Goal: Transaction & Acquisition: Purchase product/service

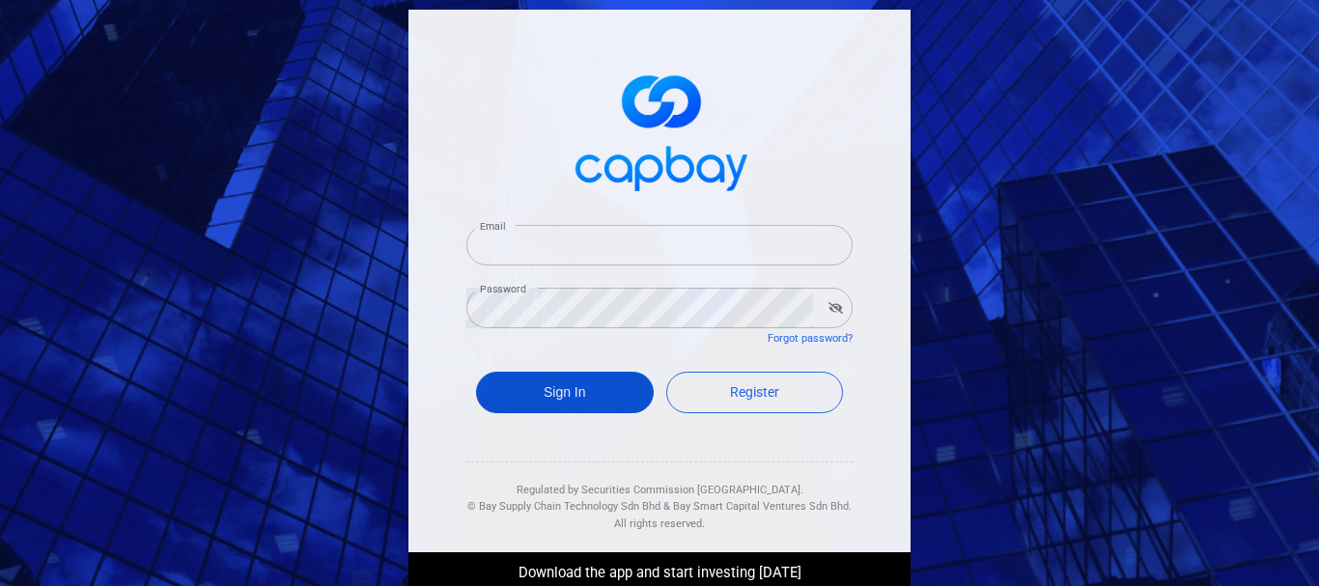
type input "[EMAIL_ADDRESS][DOMAIN_NAME]"
click at [586, 385] on button "Sign In" at bounding box center [565, 393] width 178 height 42
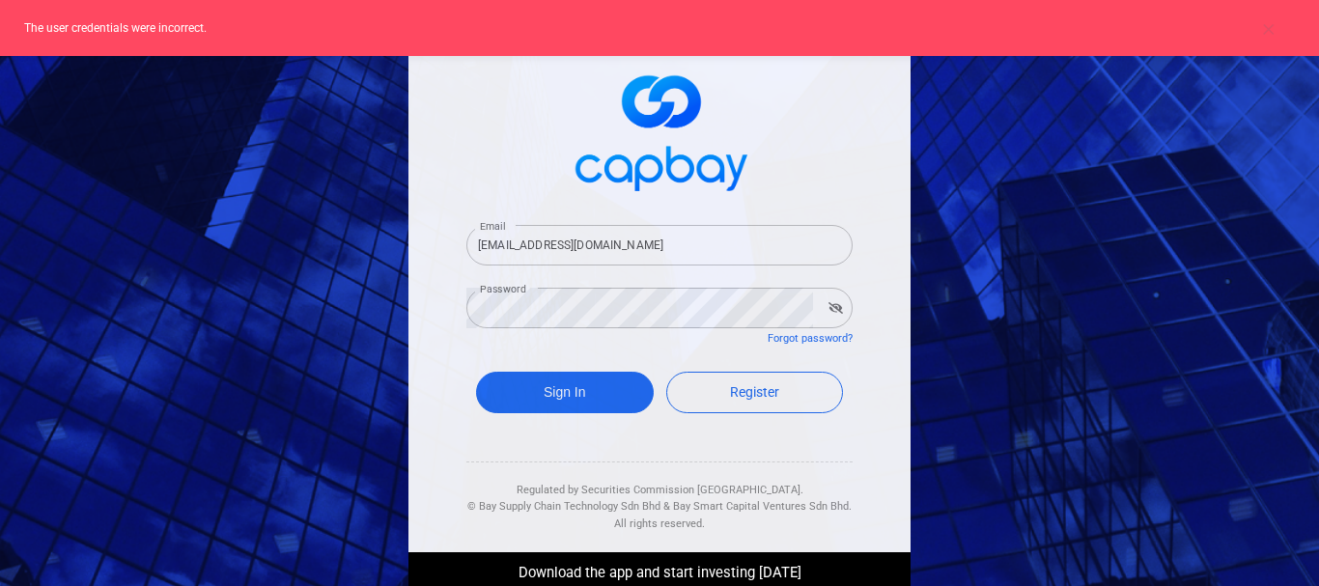
click at [828, 304] on icon "button" at bounding box center [835, 308] width 14 height 12
click at [829, 304] on icon "button" at bounding box center [836, 308] width 14 height 12
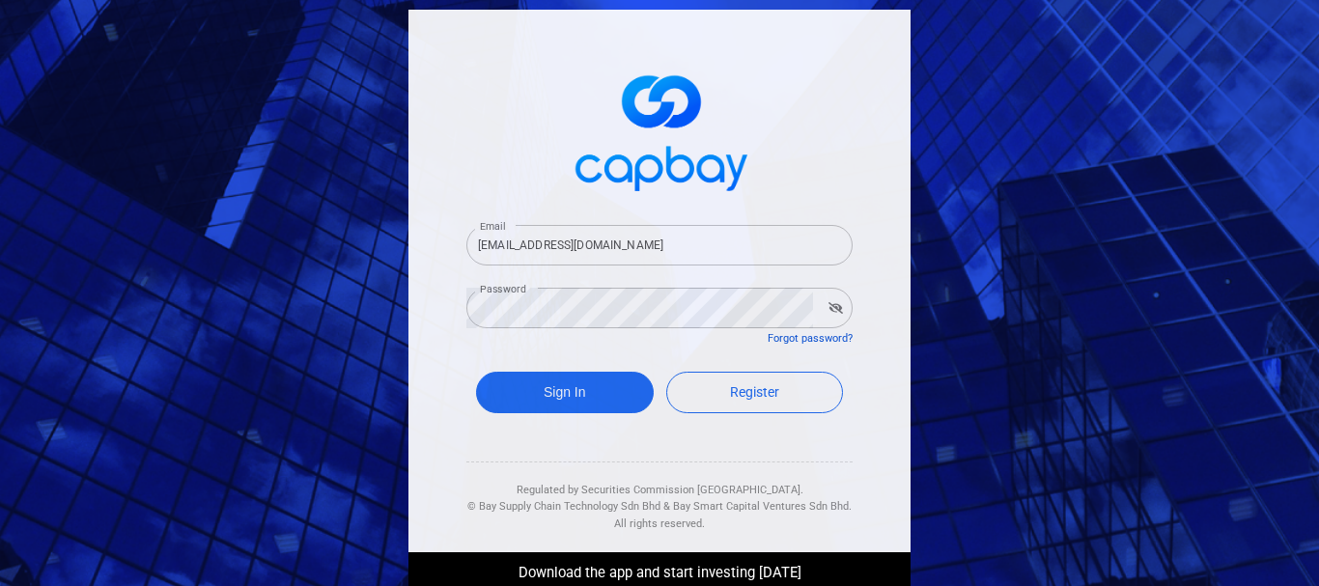
click at [814, 336] on link "Forgot password?" at bounding box center [809, 338] width 85 height 13
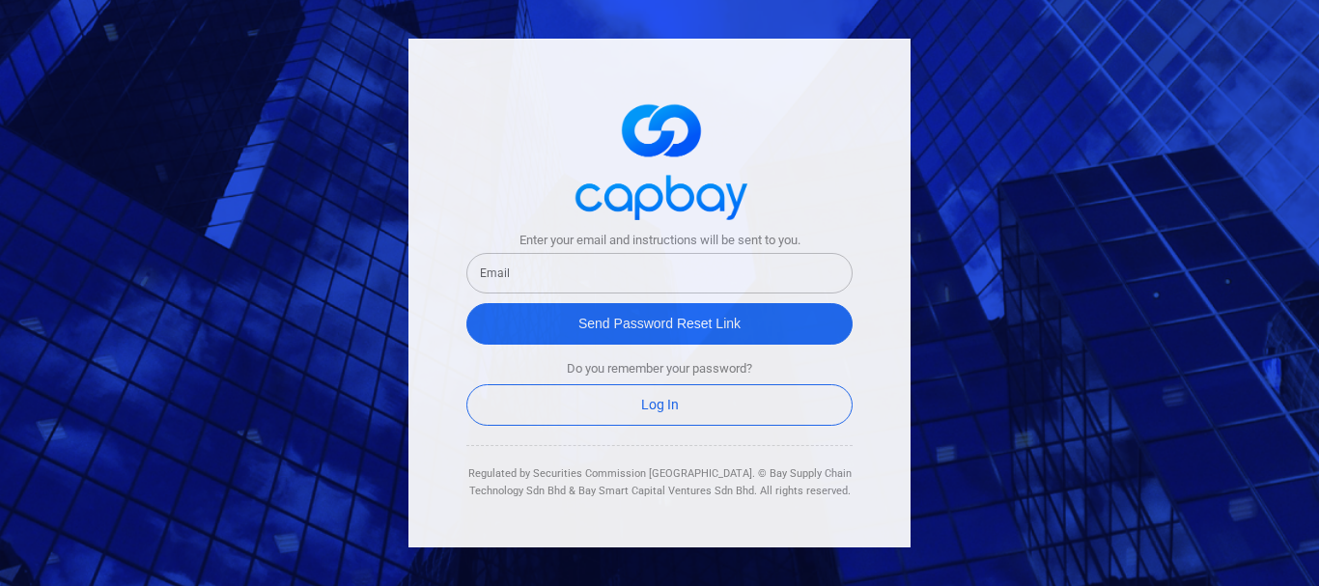
click at [563, 273] on input "text" at bounding box center [659, 273] width 386 height 41
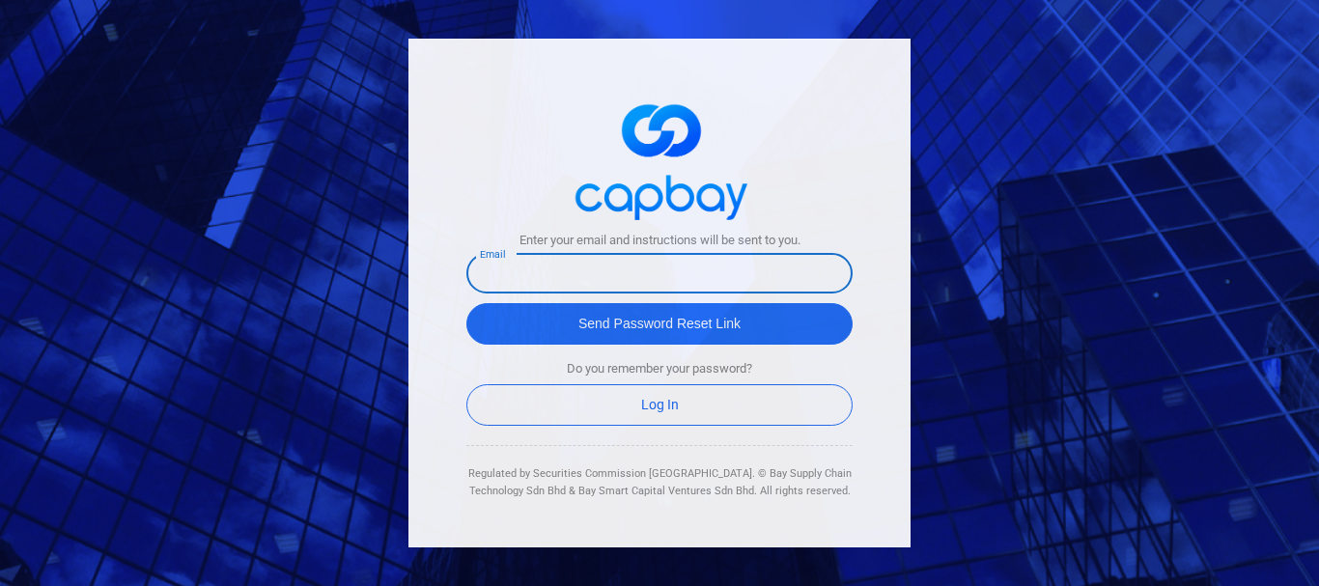
type input "[EMAIL_ADDRESS][DOMAIN_NAME]"
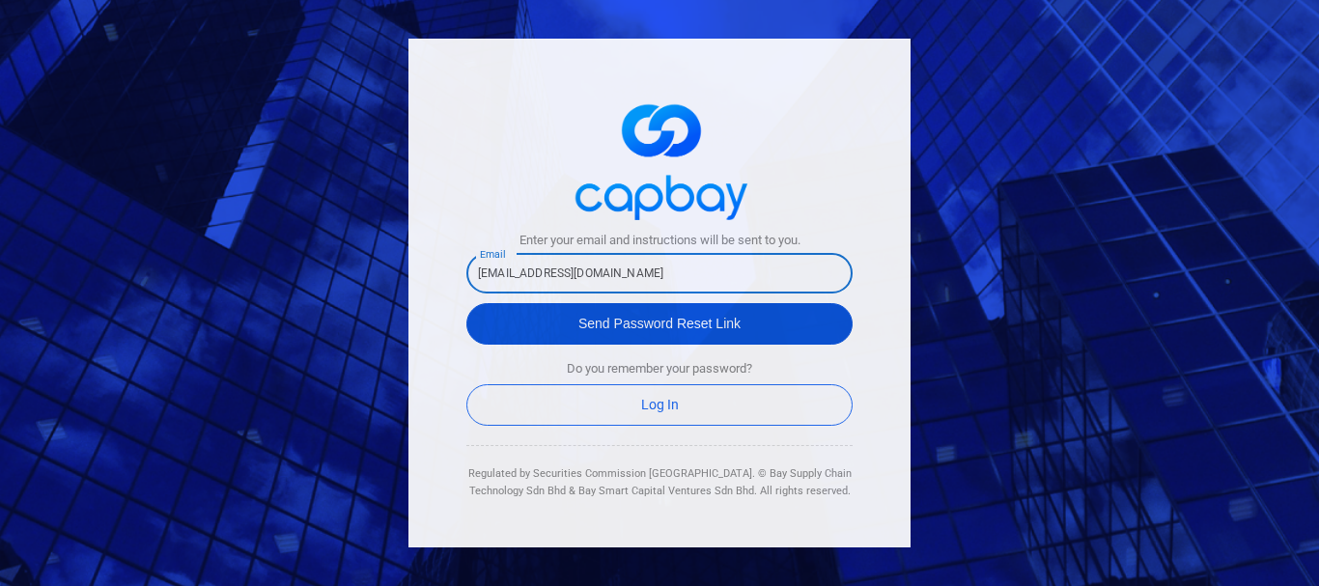
click at [644, 320] on button "Send Password Reset Link" at bounding box center [659, 324] width 386 height 42
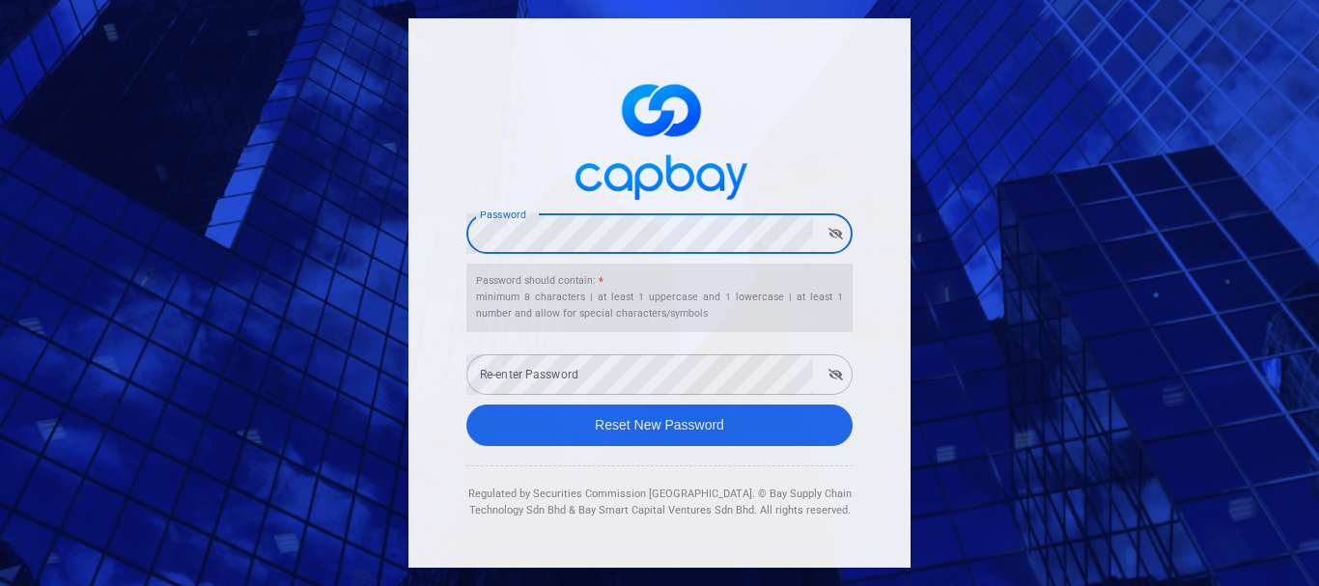
click at [809, 141] on span at bounding box center [659, 139] width 386 height 144
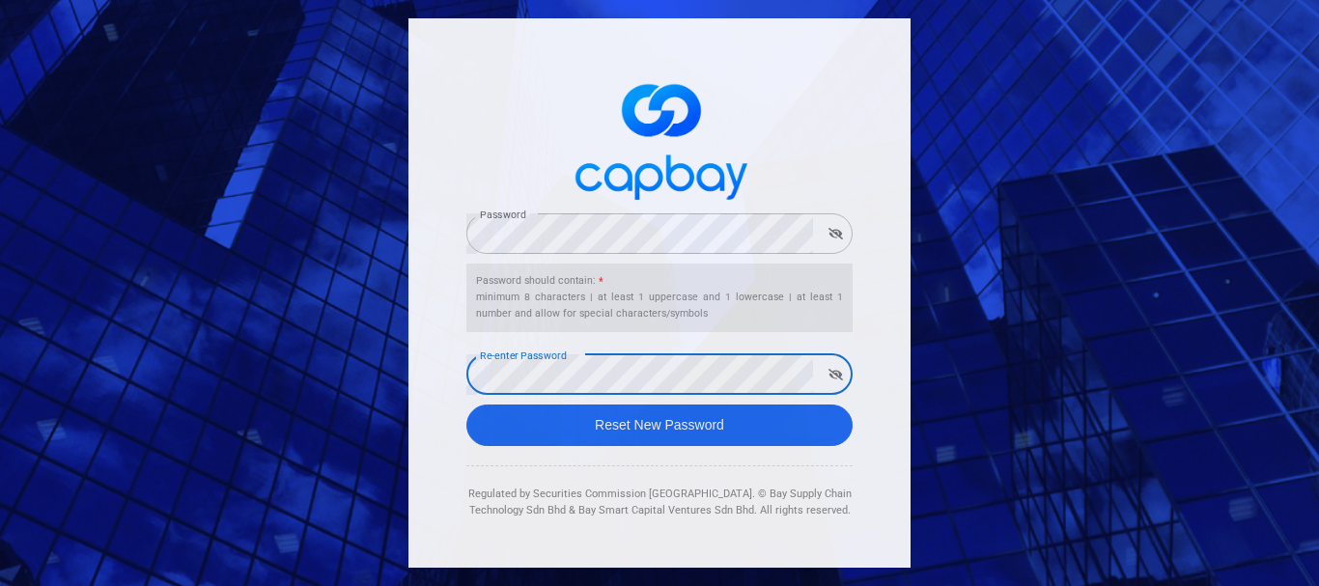
click at [832, 228] on icon "button" at bounding box center [835, 234] width 14 height 12
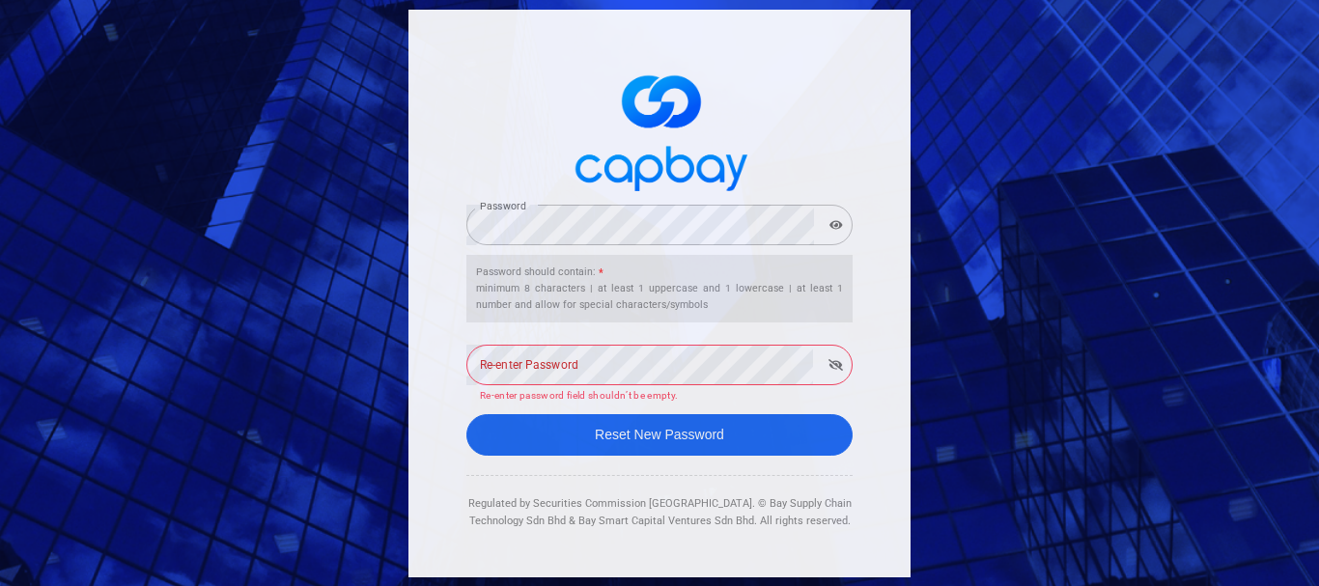
click at [832, 228] on icon "button" at bounding box center [836, 224] width 14 height 9
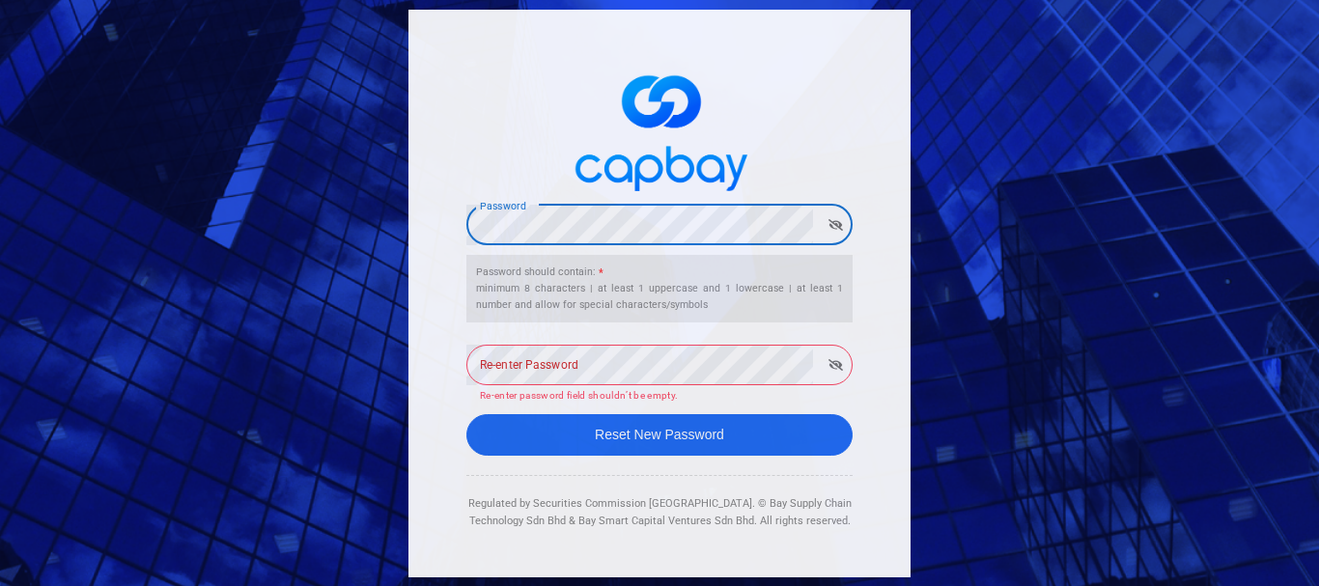
click at [201, 229] on div "Password Password Password should contain: * minimum 8 characters | at least 1 …" at bounding box center [659, 293] width 1319 height 586
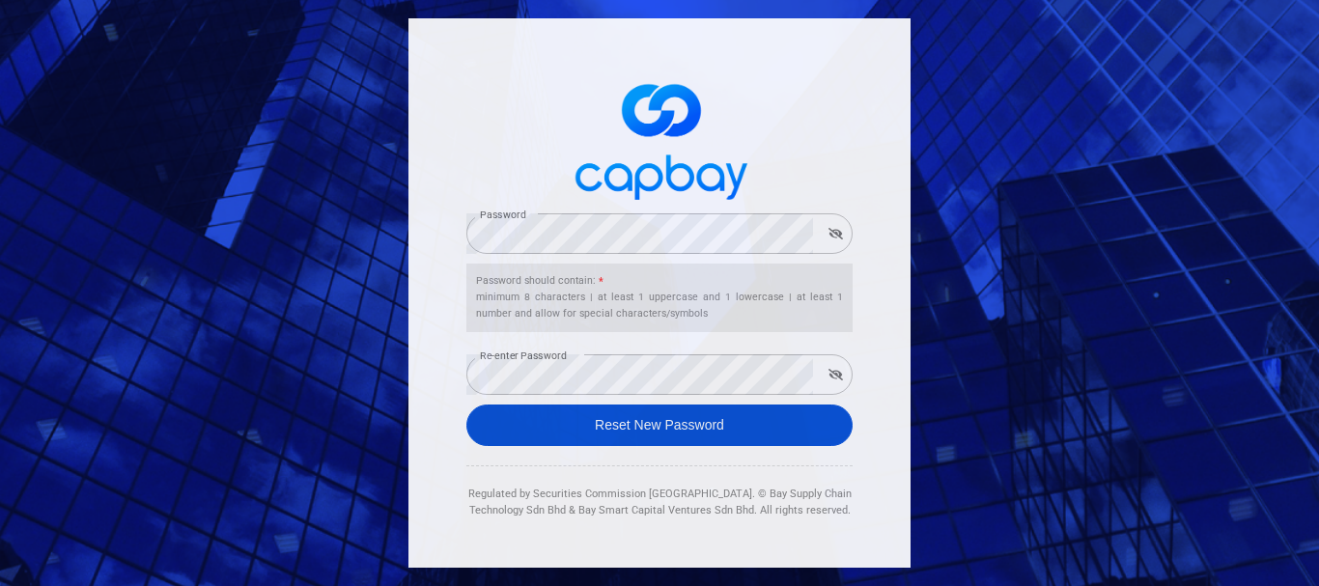
click at [656, 423] on button "Reset New Password" at bounding box center [659, 425] width 386 height 42
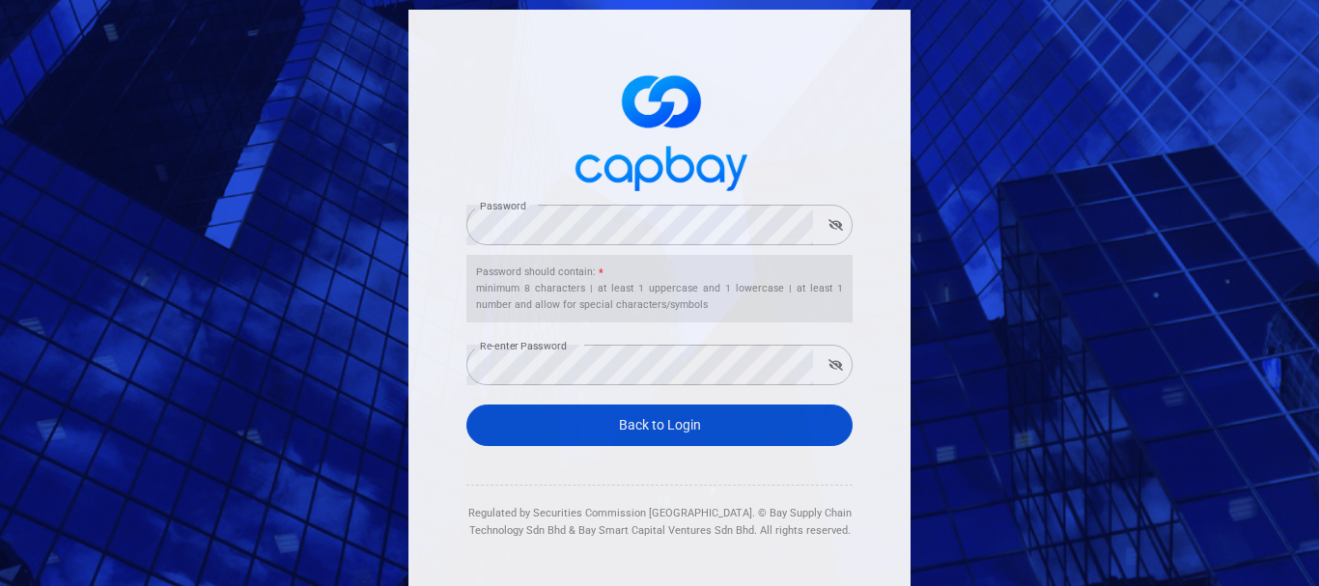
click at [656, 423] on link "Back to Login" at bounding box center [659, 425] width 386 height 42
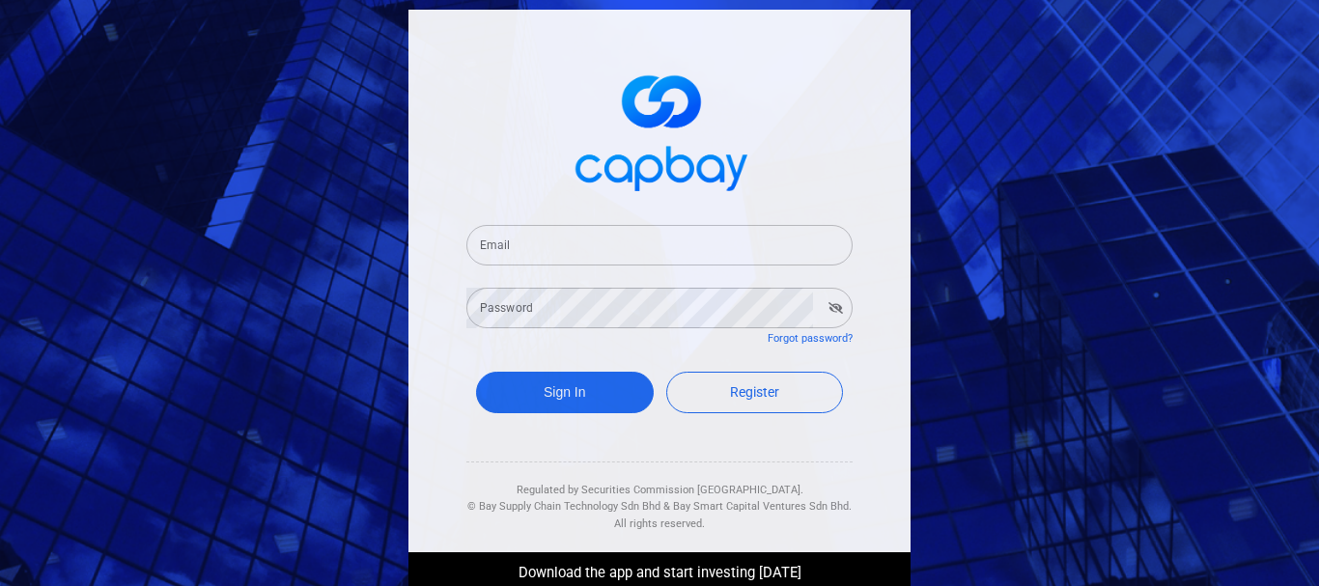
type input "mkdaneskumar@gmail.com"
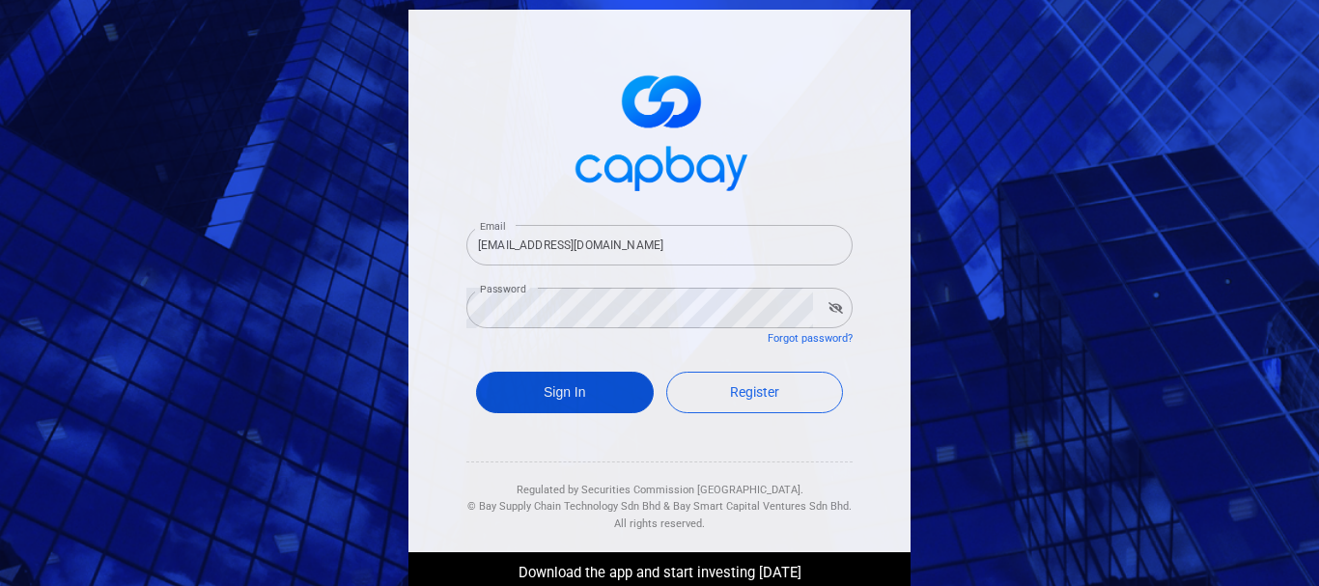
click at [563, 395] on button "Sign In" at bounding box center [565, 393] width 178 height 42
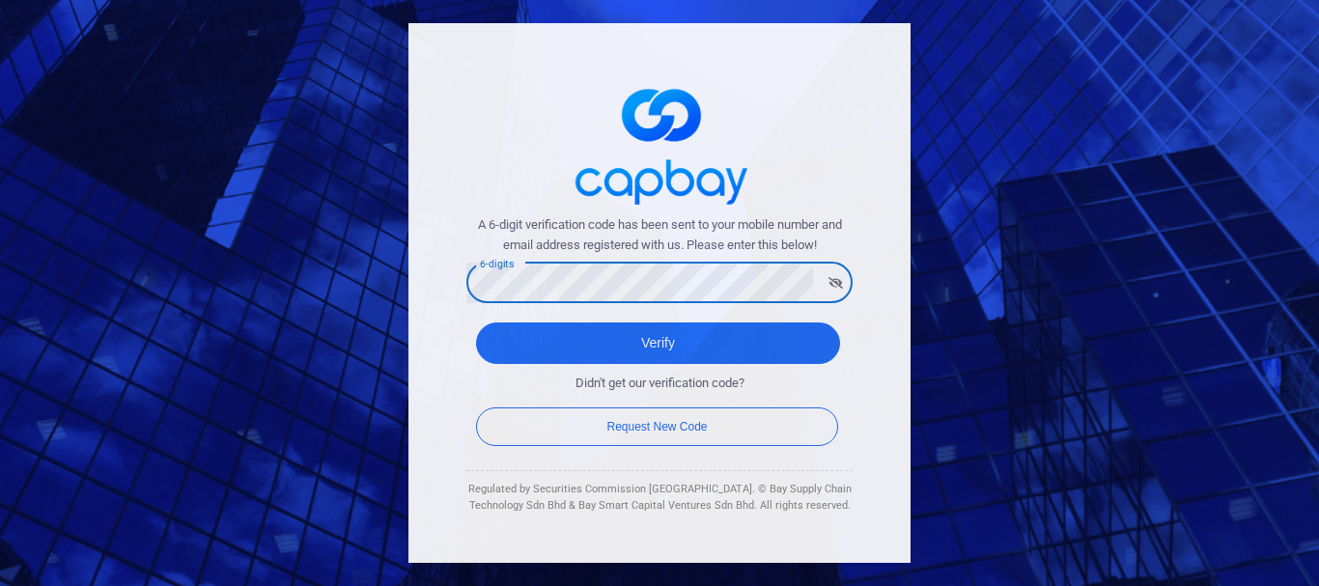
click at [875, 336] on div "A 6-digit verification code has been sent to your mobile number and email addre…" at bounding box center [659, 293] width 502 height 540
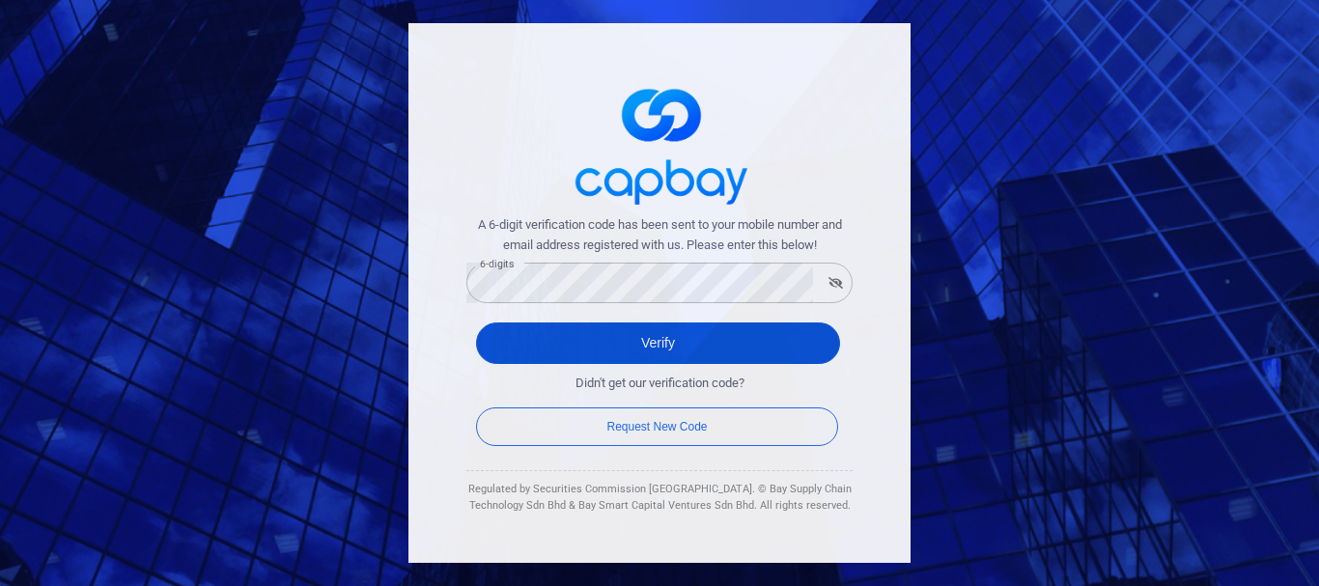
click at [681, 338] on button "Verify" at bounding box center [658, 343] width 364 height 42
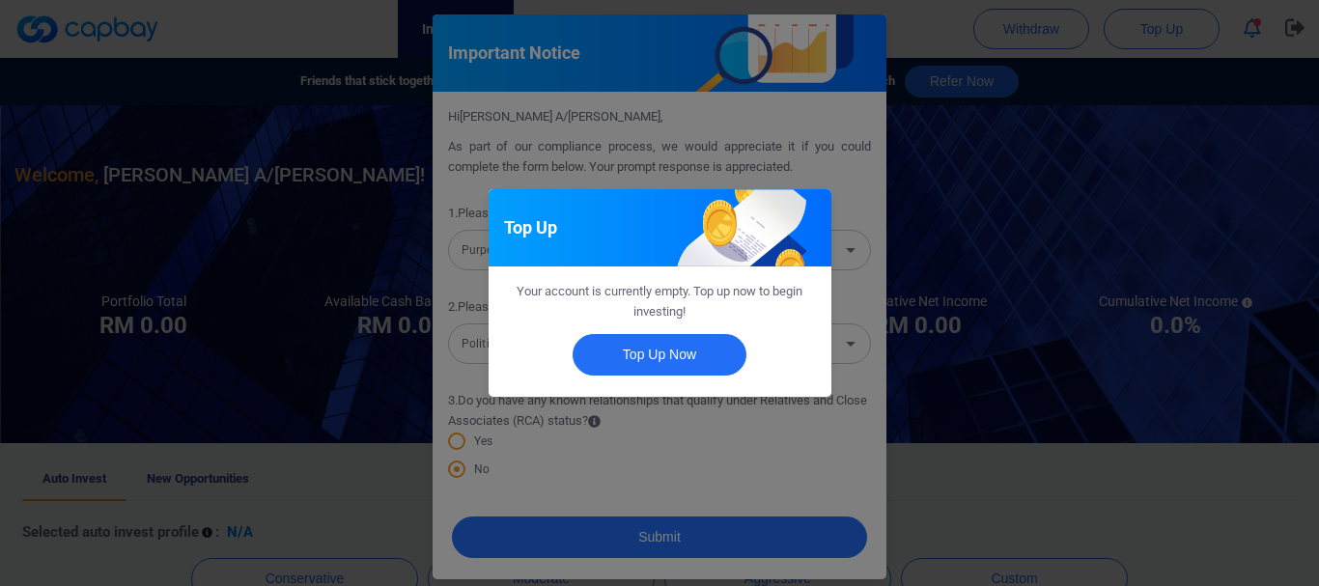
click at [783, 445] on div "Top Up Your account is currently empty. Top up now to begin investing! Top Up N…" at bounding box center [659, 293] width 1319 height 586
click at [776, 438] on div "Auto Invest Finish selecting your preferred Auto Invest profile so your portfol…" at bounding box center [659, 293] width 1319 height 586
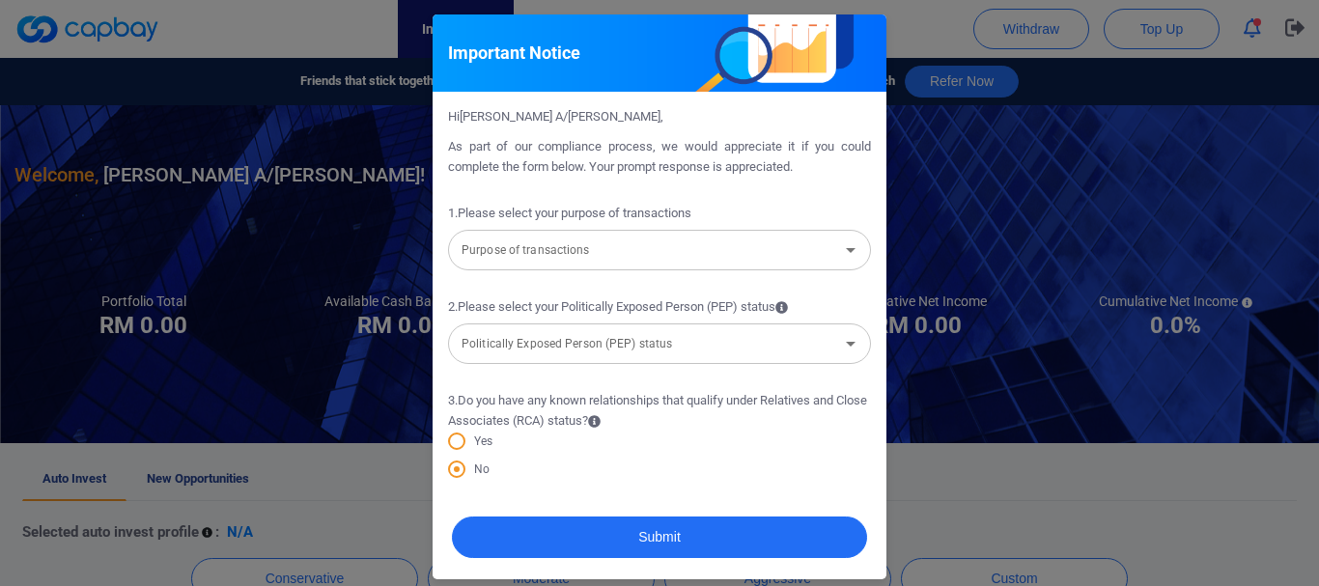
click at [779, 255] on input "Purpose of transactions" at bounding box center [643, 251] width 379 height 36
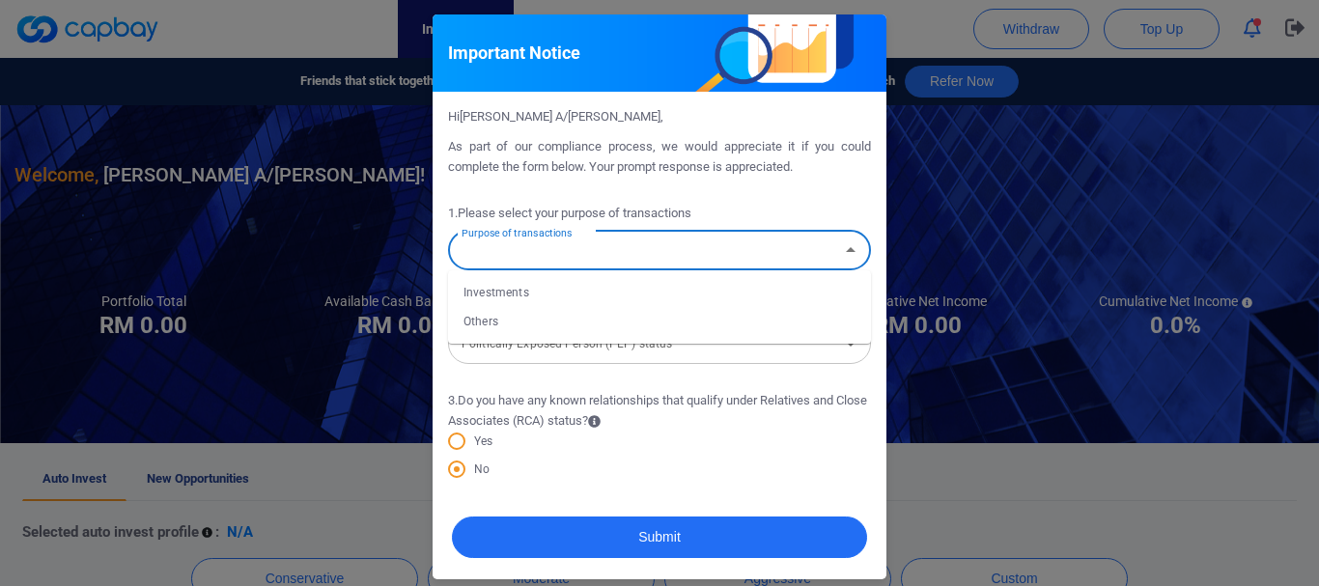
click at [540, 295] on li "Investments" at bounding box center [659, 292] width 423 height 29
type input "Investments"
click at [744, 348] on input "Politically Exposed Person (PEP) status" at bounding box center [643, 343] width 379 height 36
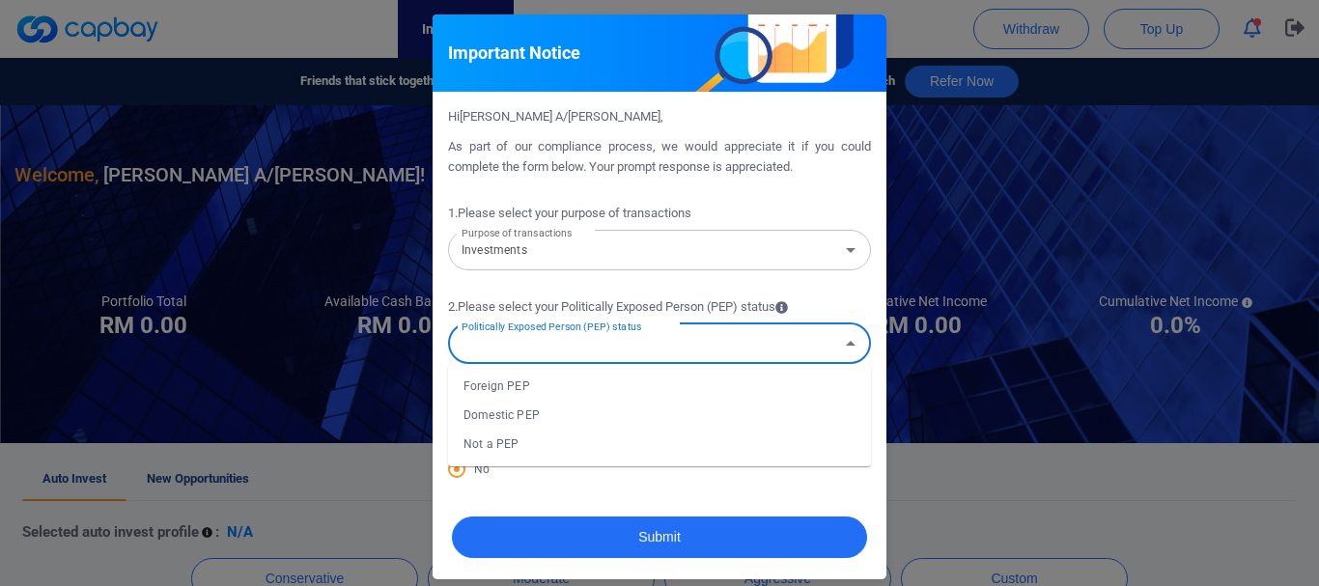
click at [496, 442] on li "Not a PEP" at bounding box center [659, 444] width 423 height 29
type input "Not a PEP"
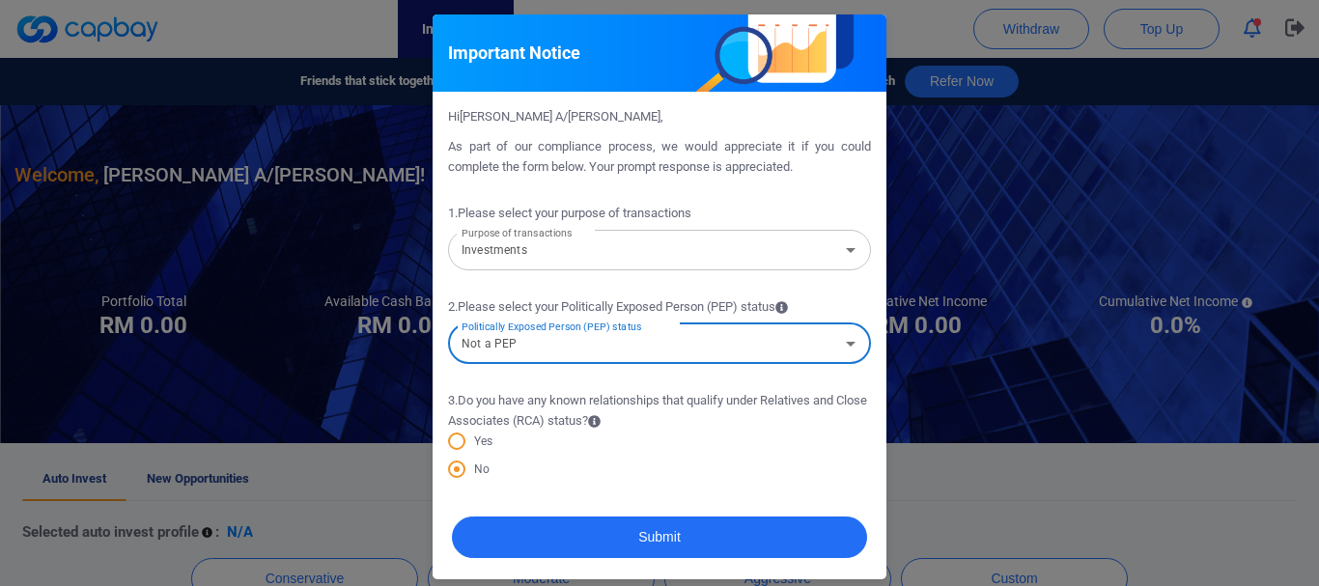
scroll to position [8, 0]
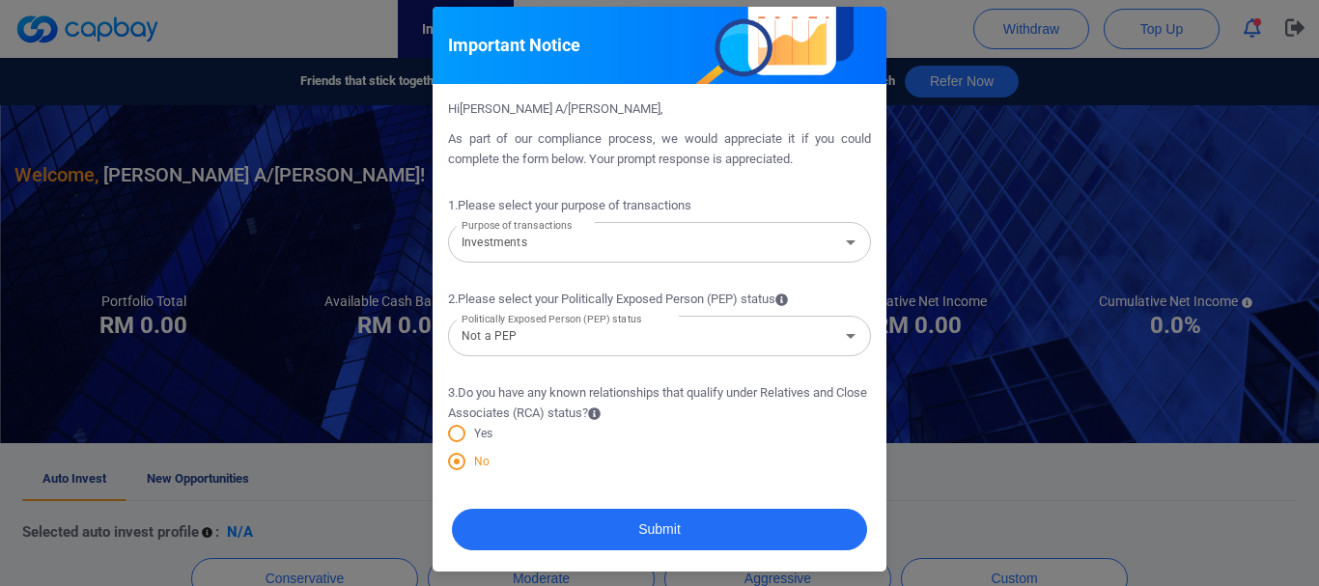
click at [448, 463] on span at bounding box center [456, 461] width 17 height 17
click at [0, 0] on input "No" at bounding box center [0, 0] width 0 height 0
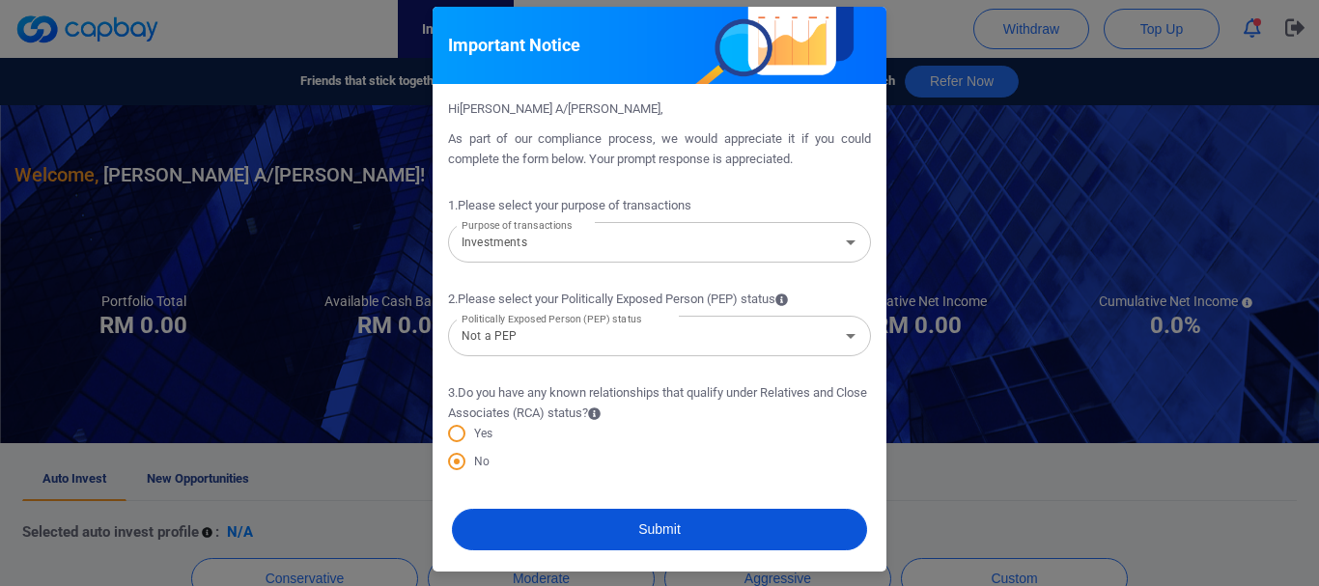
click at [635, 528] on button "Submit" at bounding box center [659, 530] width 415 height 42
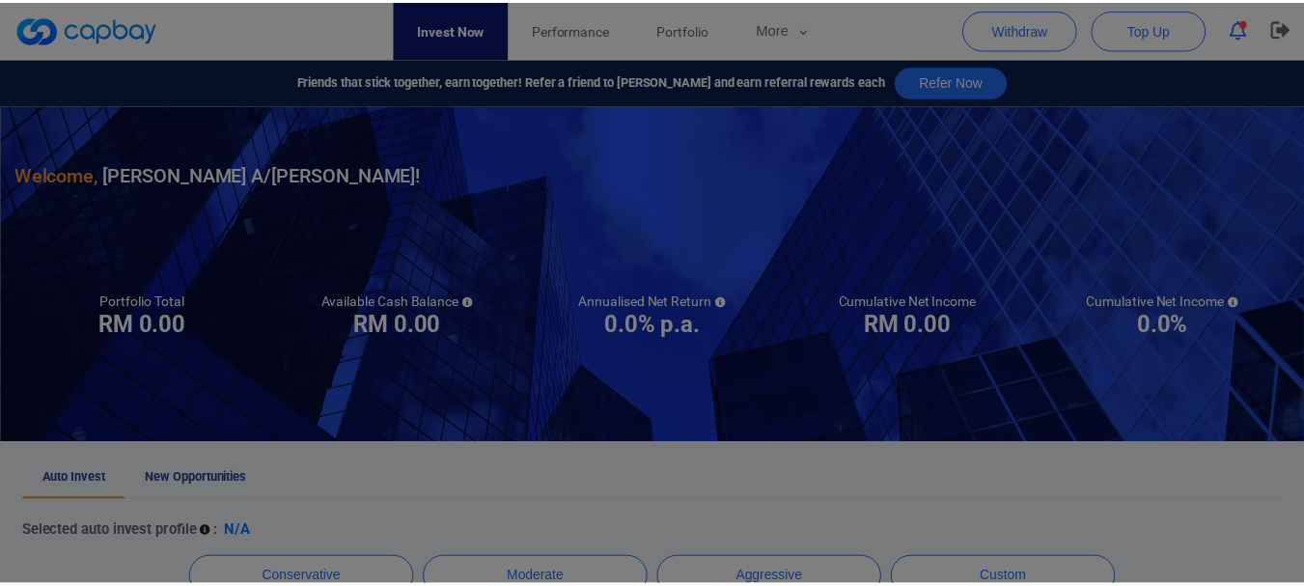
scroll to position [0, 0]
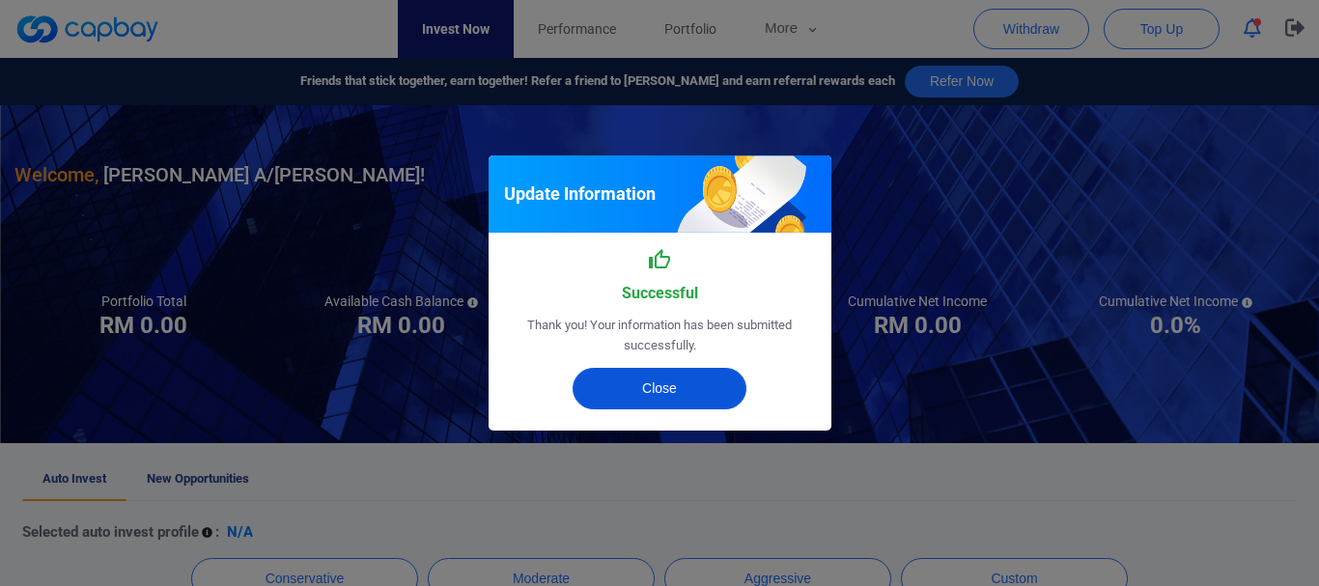
click at [674, 403] on button "Close" at bounding box center [659, 389] width 174 height 42
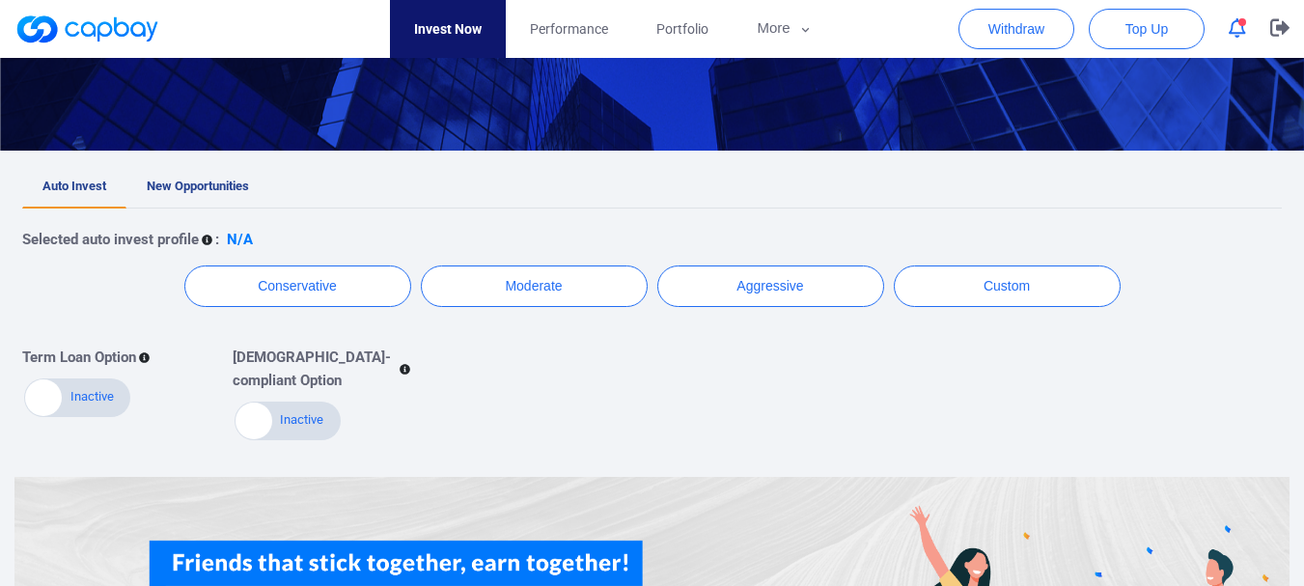
scroll to position [259, 0]
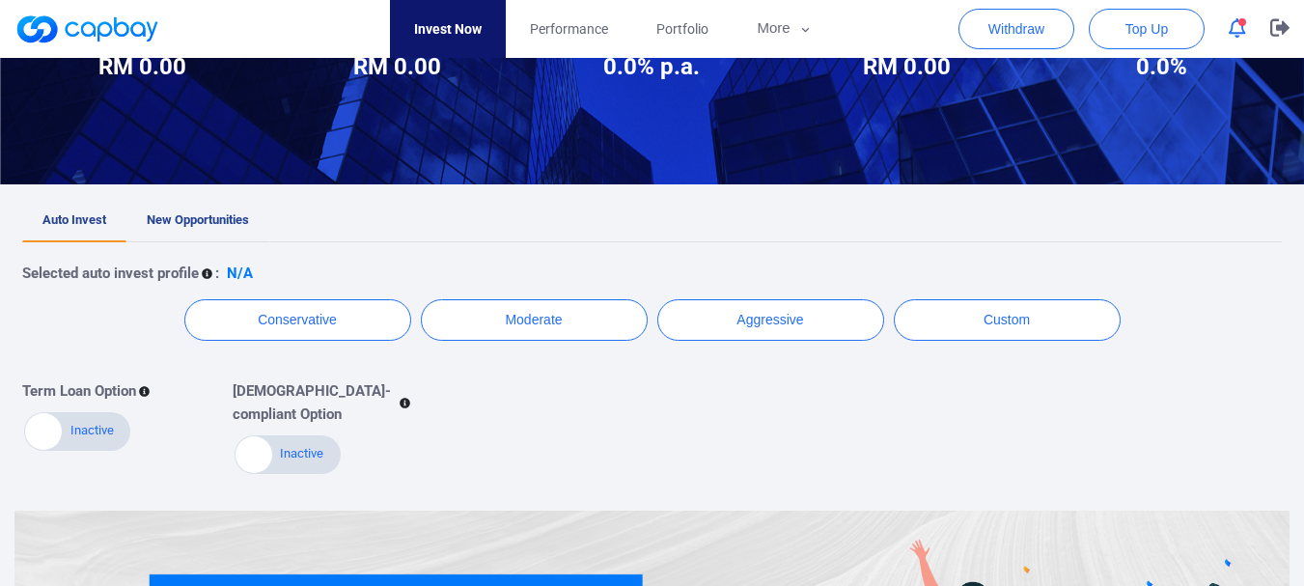
click at [178, 211] on link "New Opportunities" at bounding box center [197, 221] width 143 height 42
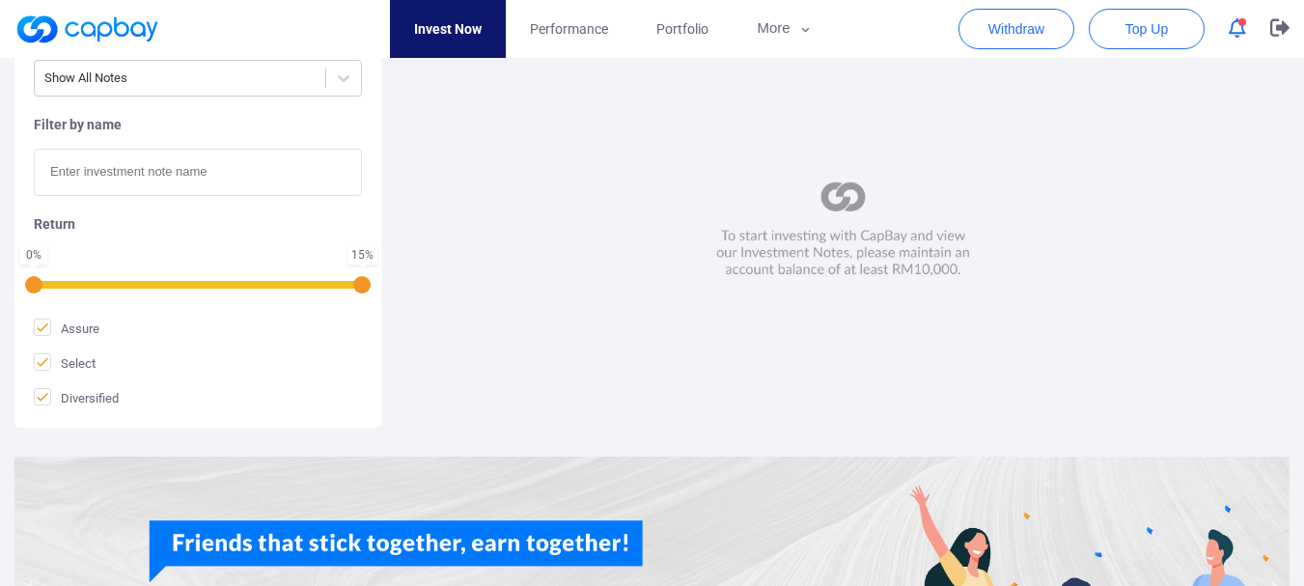
scroll to position [284, 0]
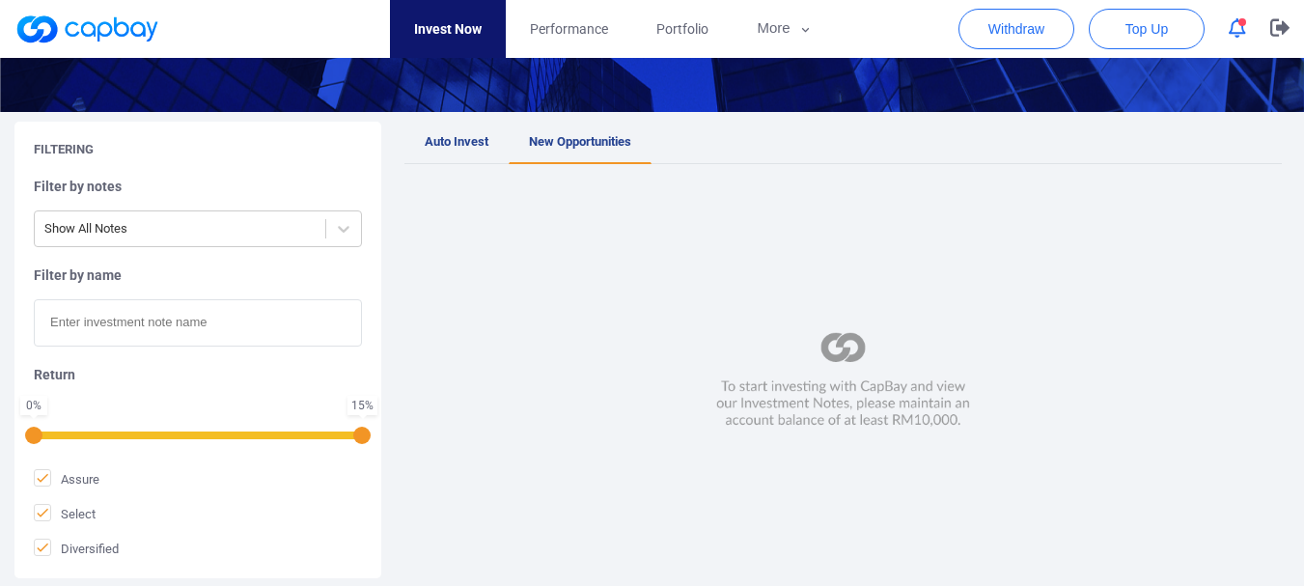
click at [171, 324] on input "text" at bounding box center [198, 322] width 328 height 47
click at [271, 228] on div at bounding box center [179, 229] width 271 height 24
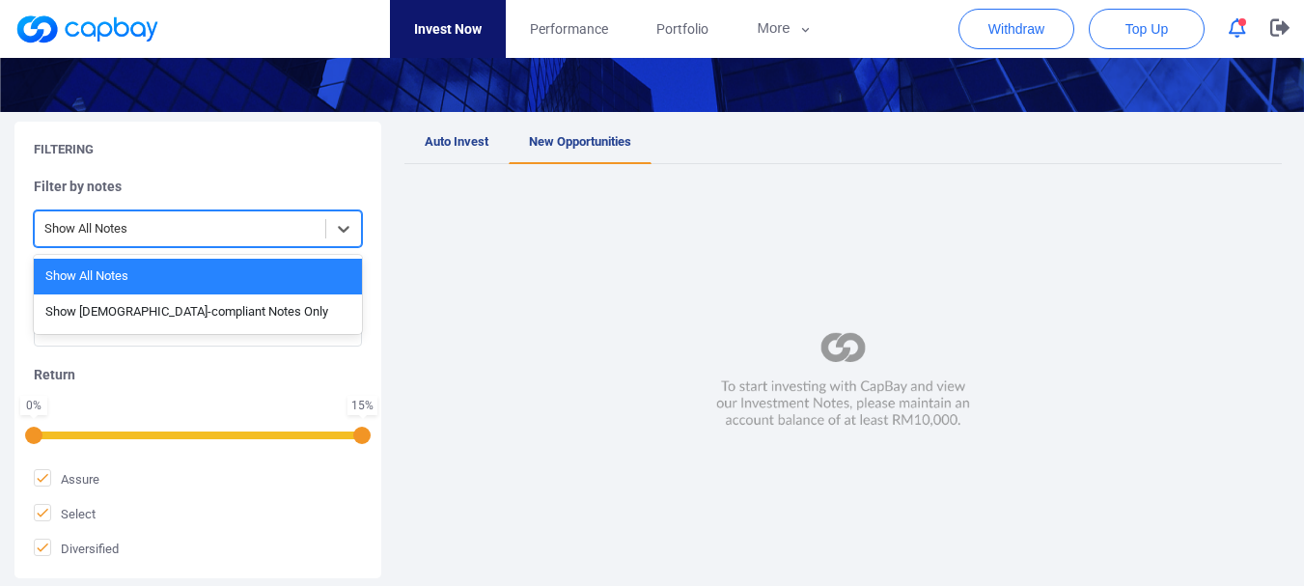
click at [251, 271] on div "Show All Notes" at bounding box center [198, 277] width 328 height 36
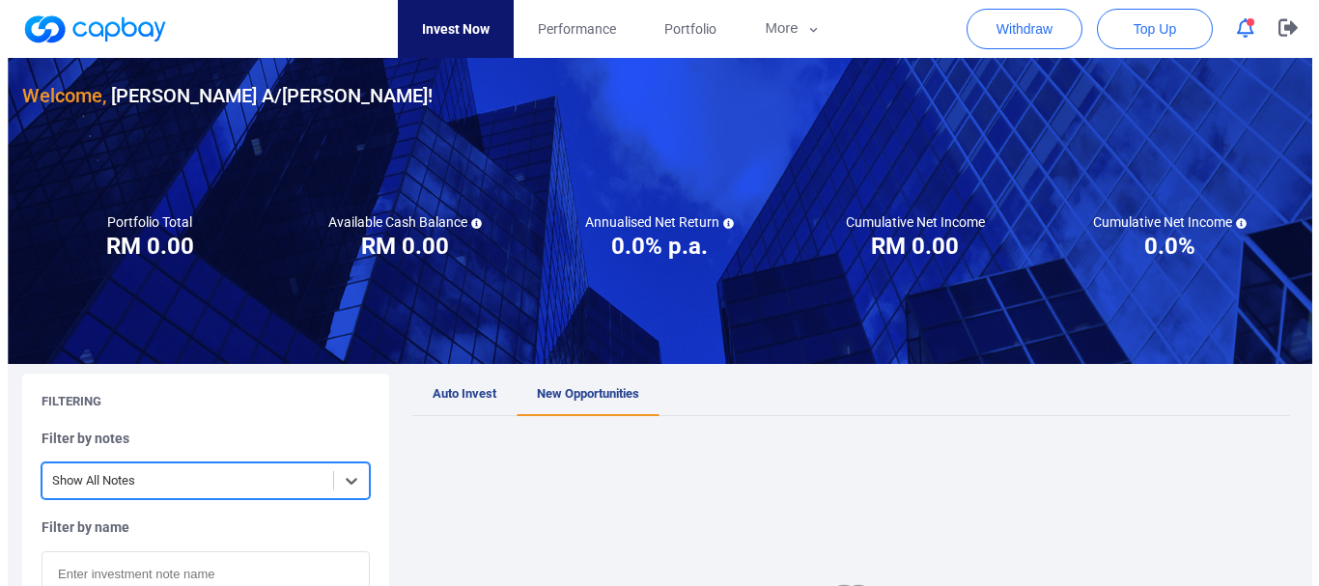
scroll to position [0, 0]
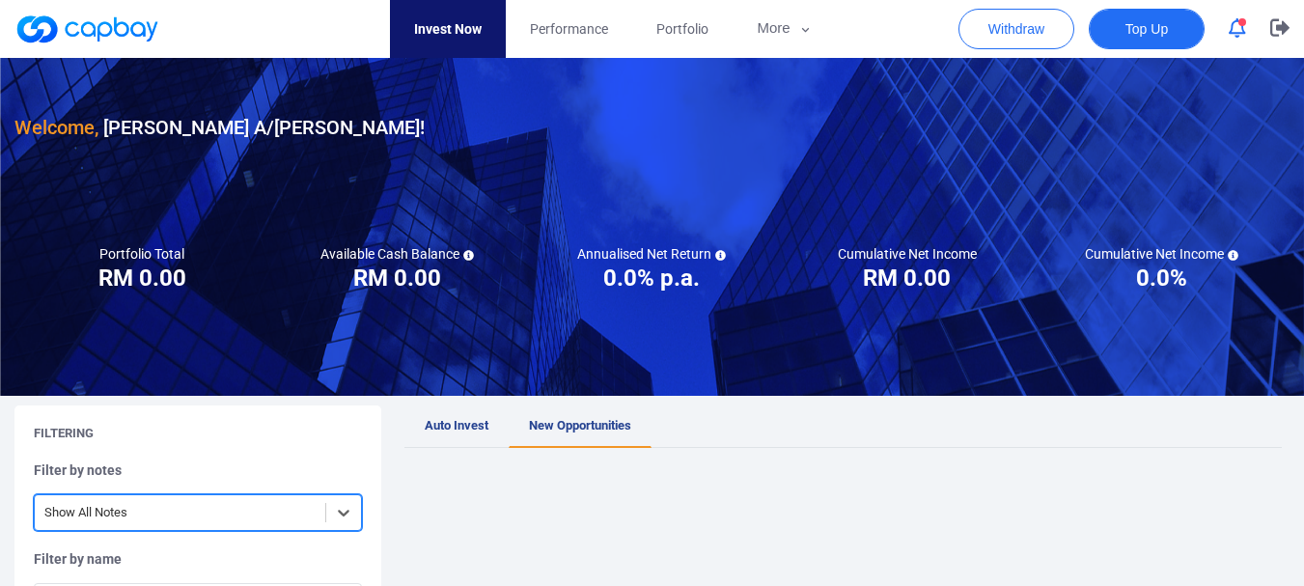
click at [1131, 30] on span "Top Up" at bounding box center [1147, 28] width 42 height 19
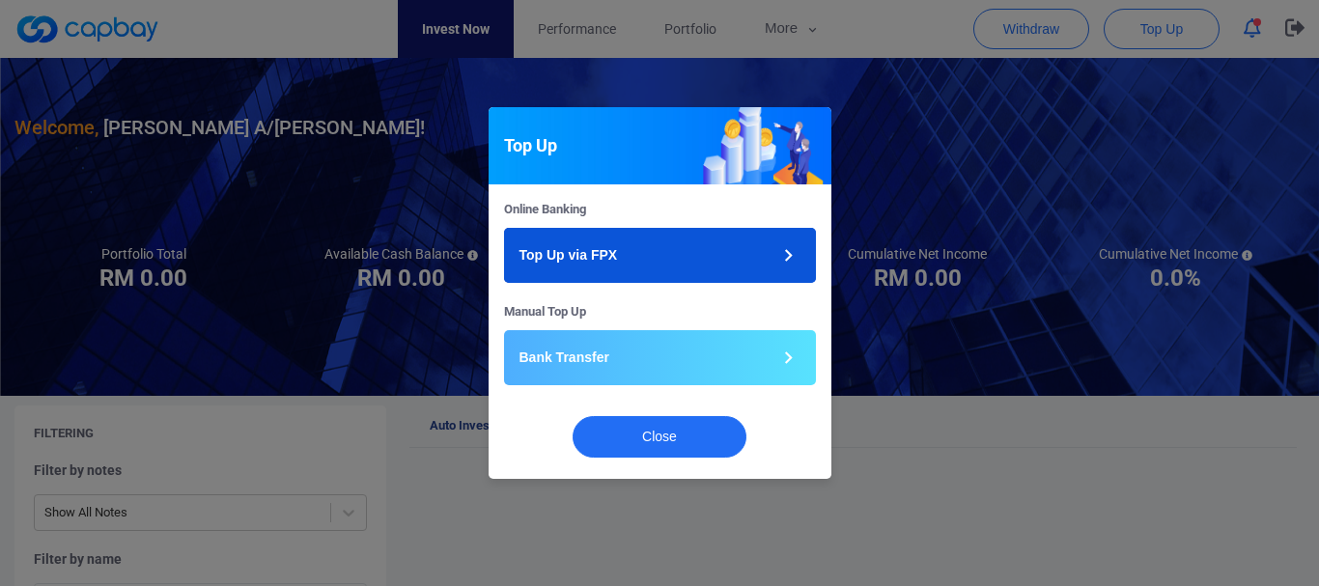
click at [641, 247] on button "Top Up via FPX" at bounding box center [660, 255] width 312 height 55
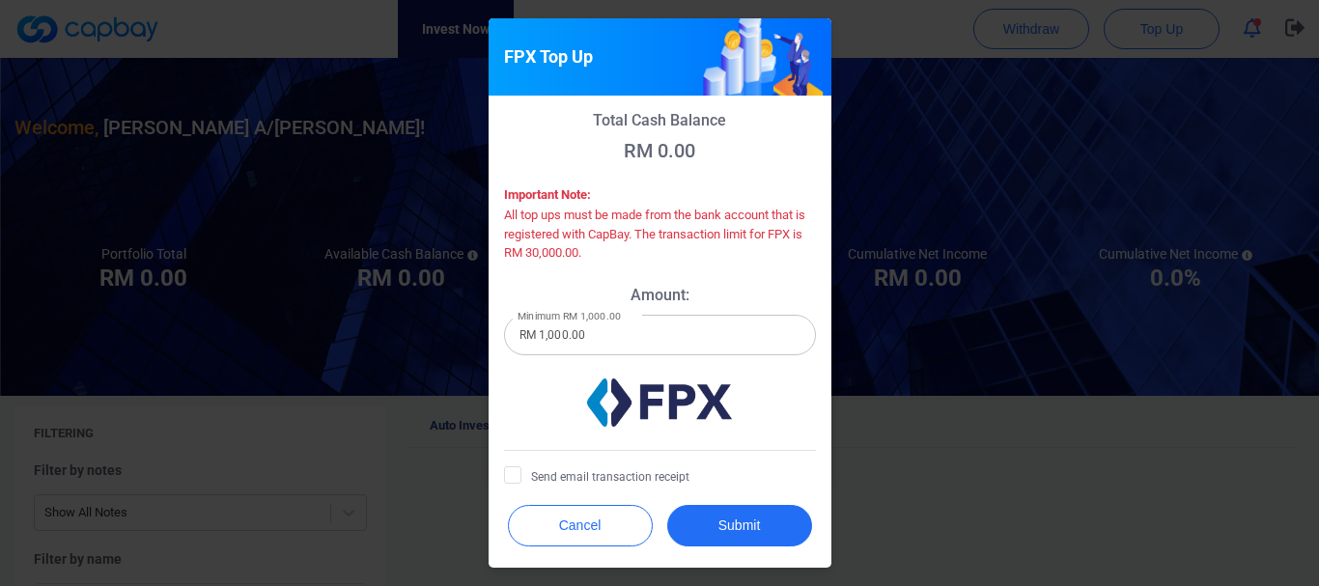
click at [598, 349] on input "RM 1,000.00" at bounding box center [660, 335] width 312 height 41
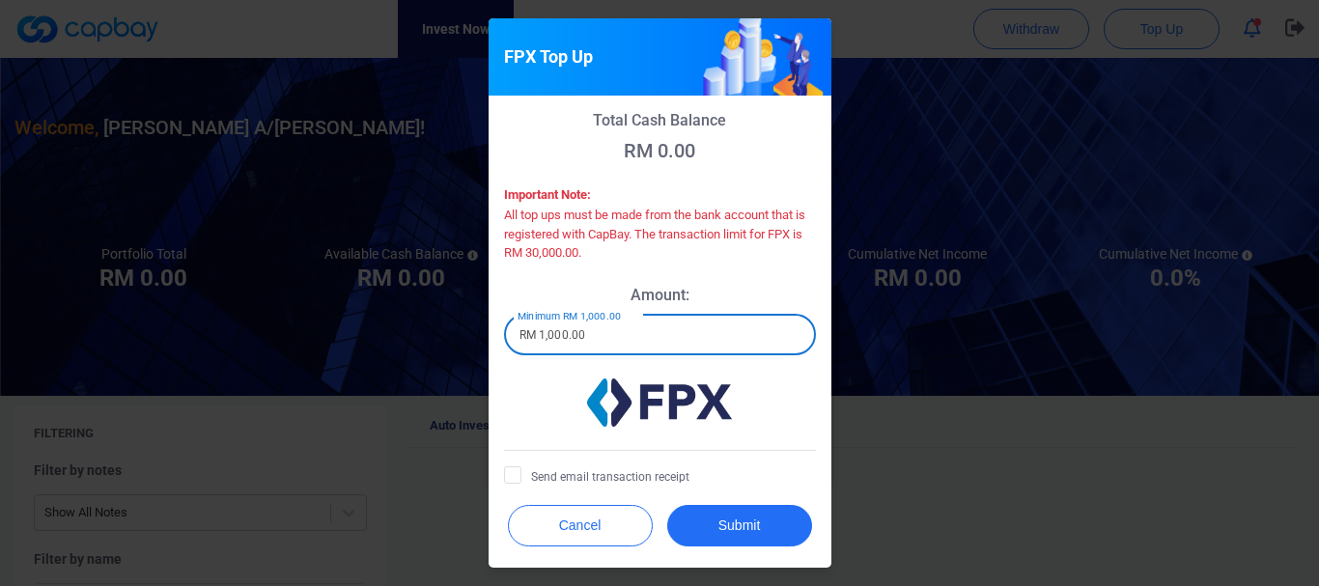
drag, startPoint x: 609, startPoint y: 325, endPoint x: 350, endPoint y: 362, distance: 261.3
click at [350, 362] on div "FPX Top Up Total Cash Balance RM 0.00 Important Note: All top ups must be made …" at bounding box center [659, 293] width 1319 height 586
type input "RM 10,000"
click at [528, 476] on span "Send email transaction receipt" at bounding box center [596, 475] width 185 height 19
click at [0, 0] on input "Send email transaction receipt" at bounding box center [0, 0] width 0 height 0
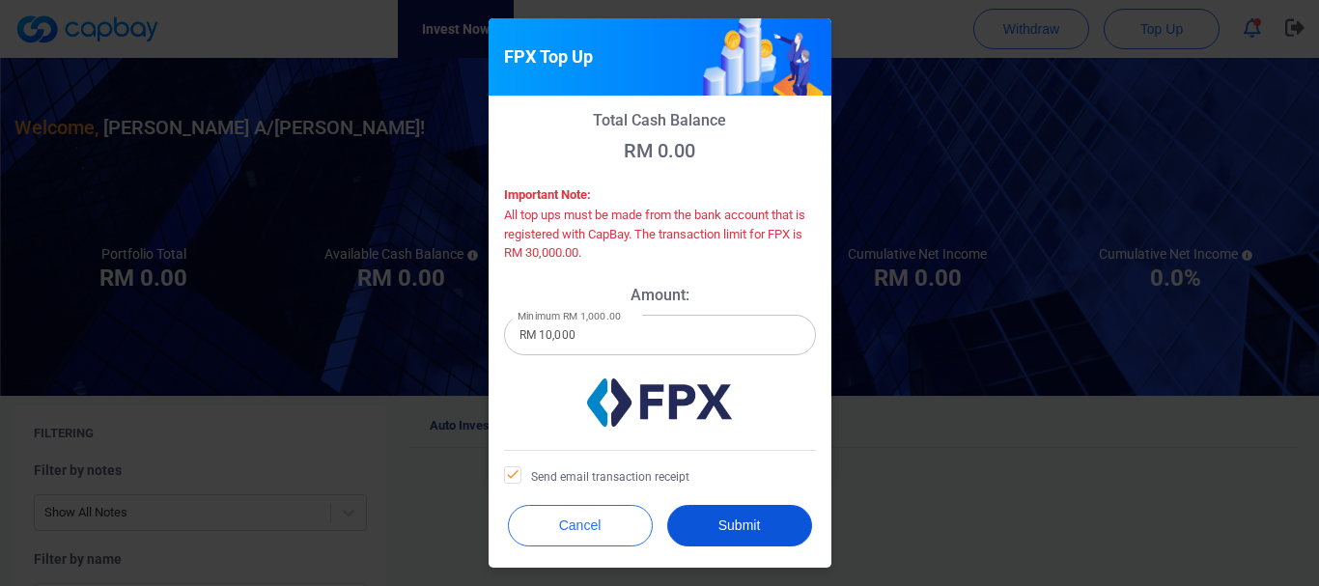
click at [715, 521] on button "Submit" at bounding box center [739, 526] width 145 height 42
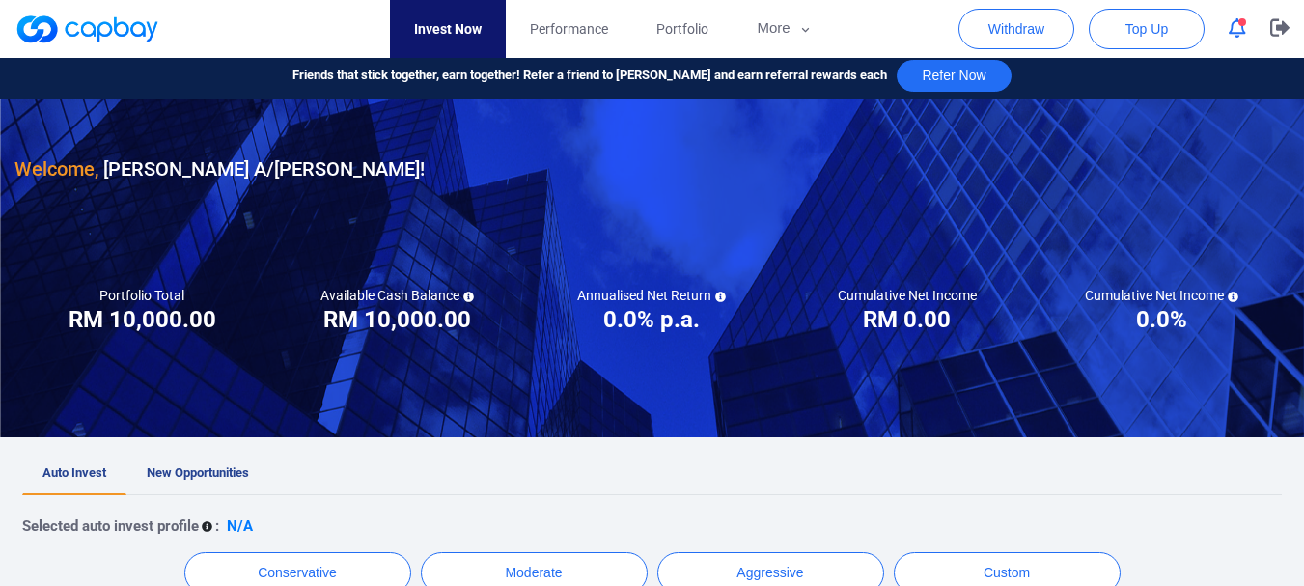
scroll to position [193, 0]
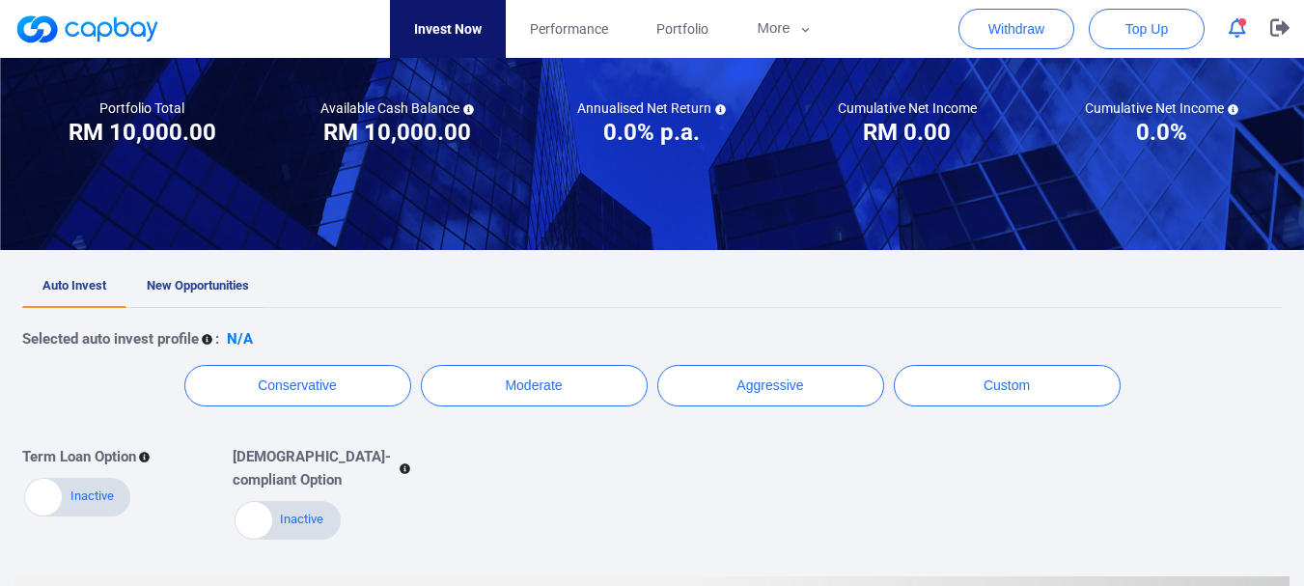
click at [210, 288] on span "New Opportunities" at bounding box center [198, 285] width 102 height 14
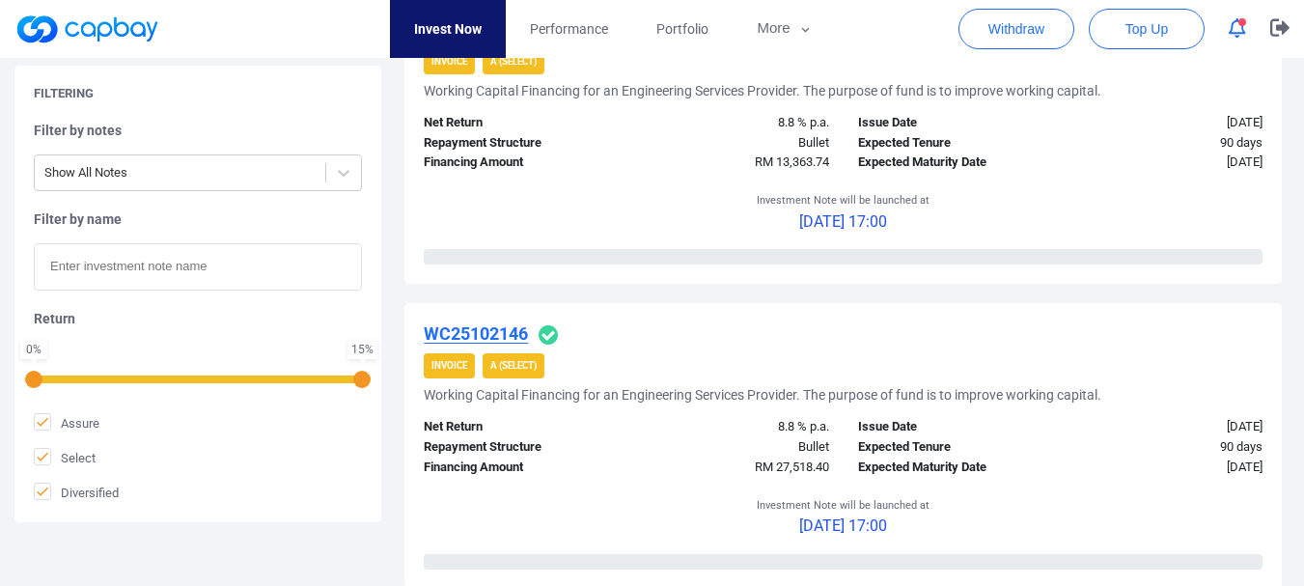
scroll to position [483, 0]
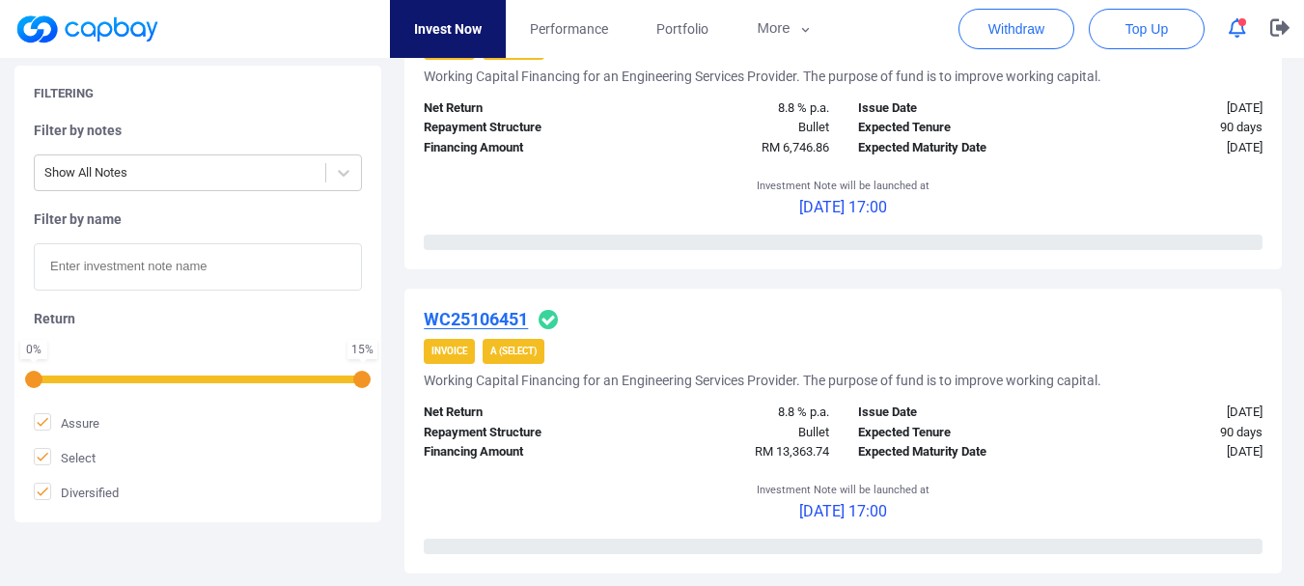
click at [518, 352] on strong "A (Select)" at bounding box center [513, 351] width 46 height 11
click at [558, 350] on div "Invoice A (Select)" at bounding box center [843, 351] width 839 height 25
click at [523, 350] on strong "A (Select)" at bounding box center [513, 351] width 46 height 11
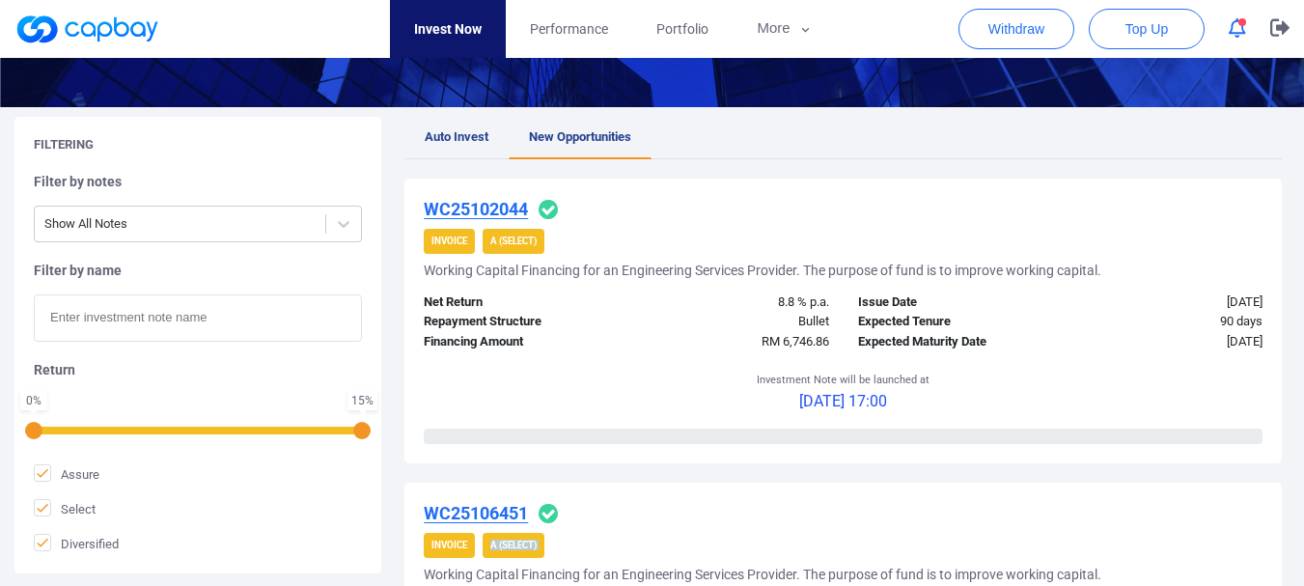
scroll to position [290, 0]
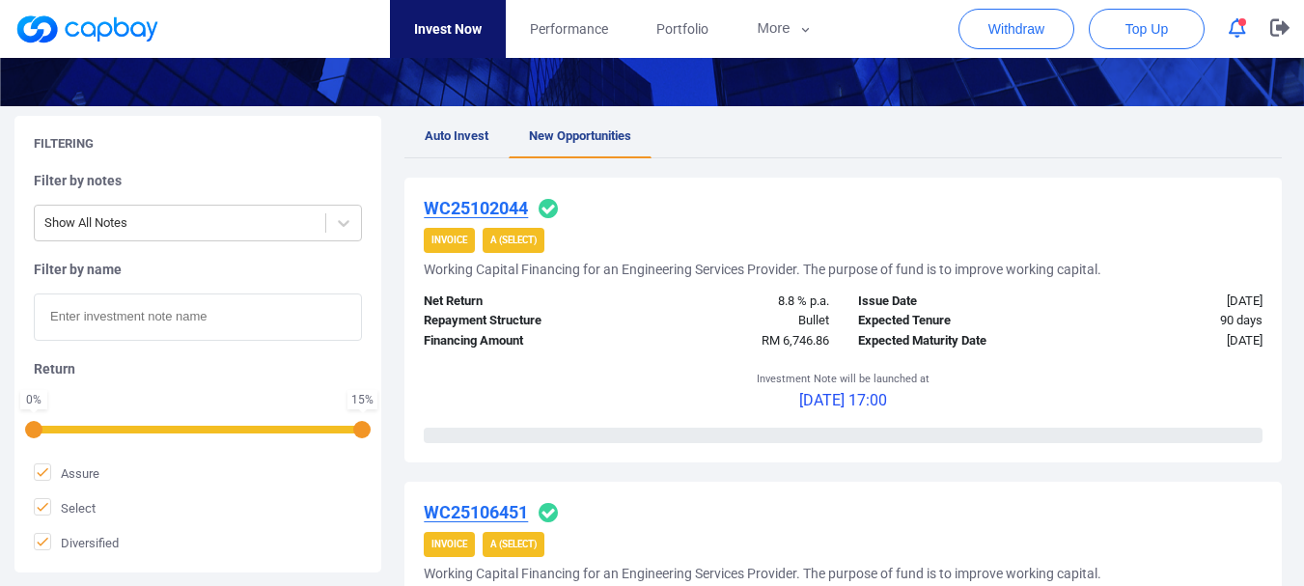
click at [525, 246] on span "A (Select)" at bounding box center [514, 240] width 62 height 25
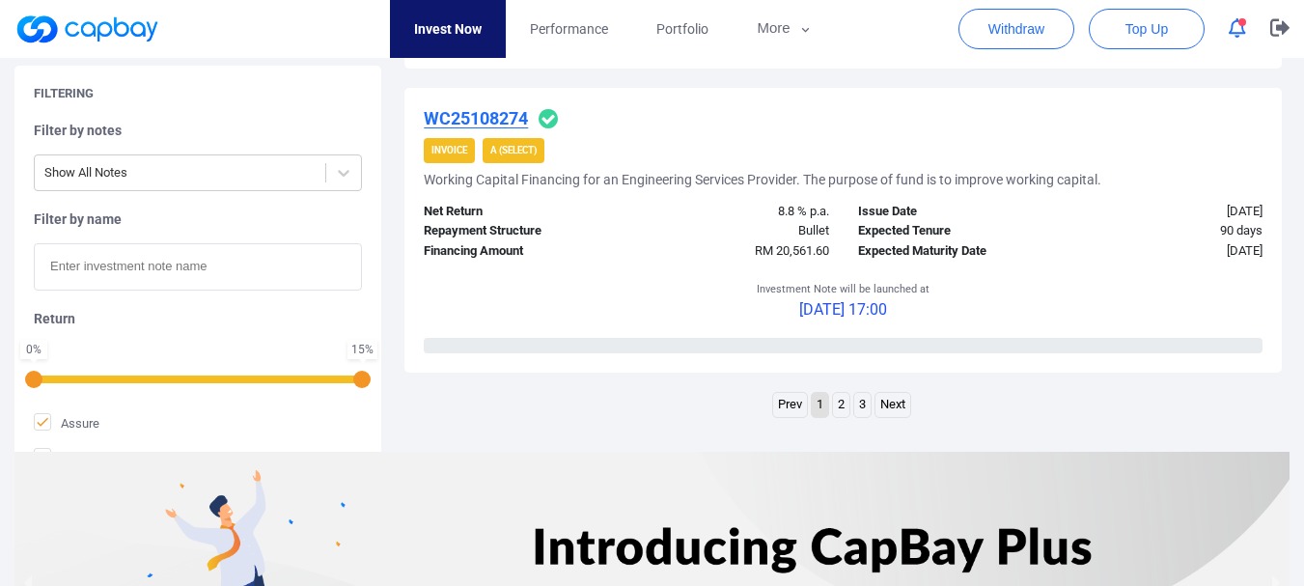
scroll to position [3185, 0]
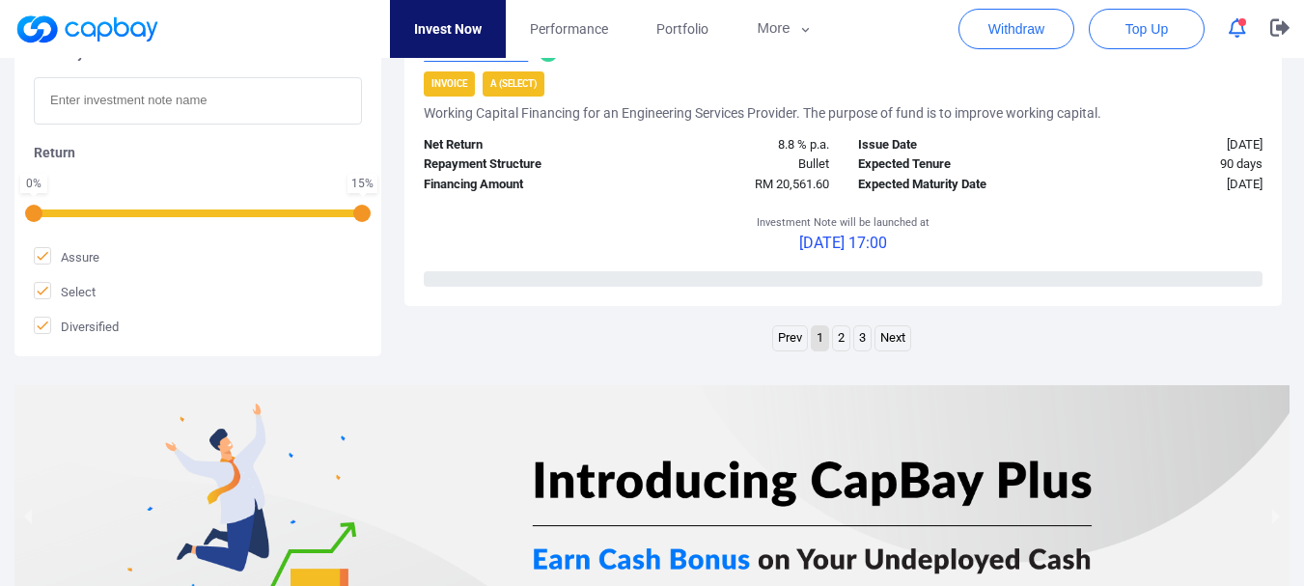
click at [893, 341] on link "Next" at bounding box center [893, 338] width 35 height 24
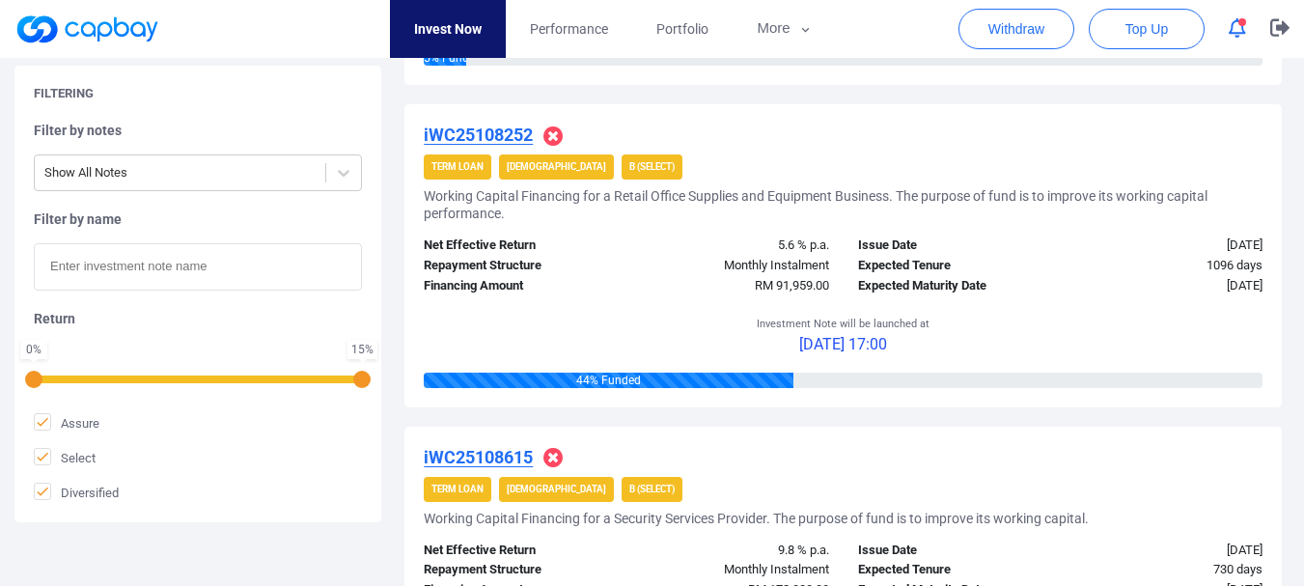
scroll to position [1850, 0]
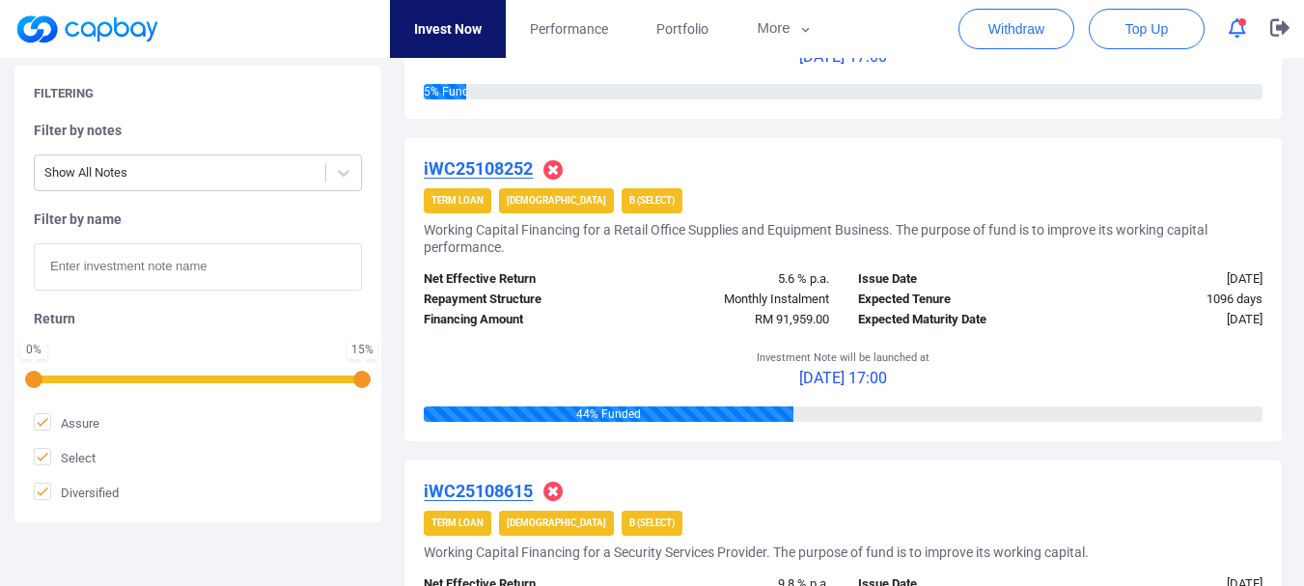
click at [622, 530] on span "B (Select)" at bounding box center [652, 523] width 61 height 25
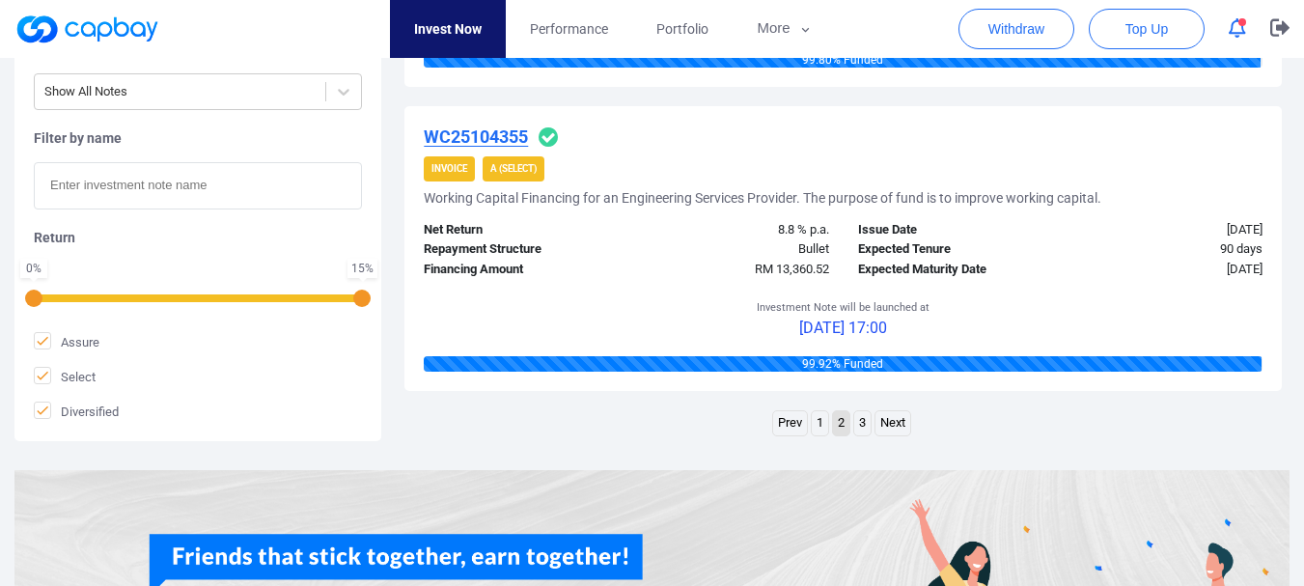
scroll to position [3298, 0]
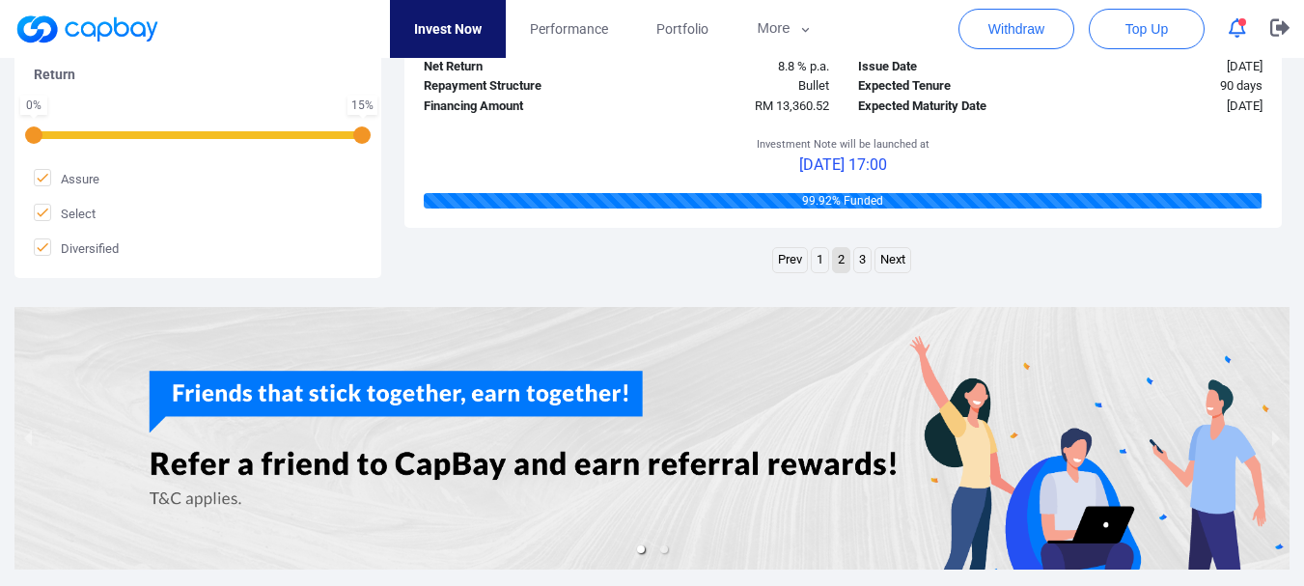
click at [868, 264] on link "3" at bounding box center [862, 260] width 16 height 24
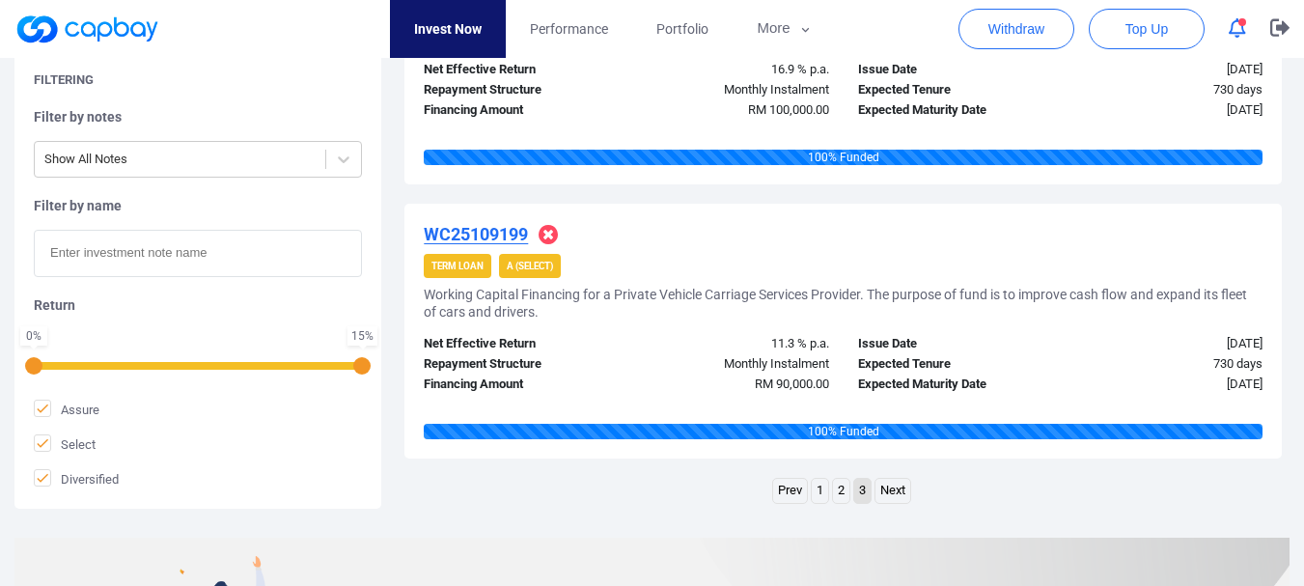
scroll to position [2044, 0]
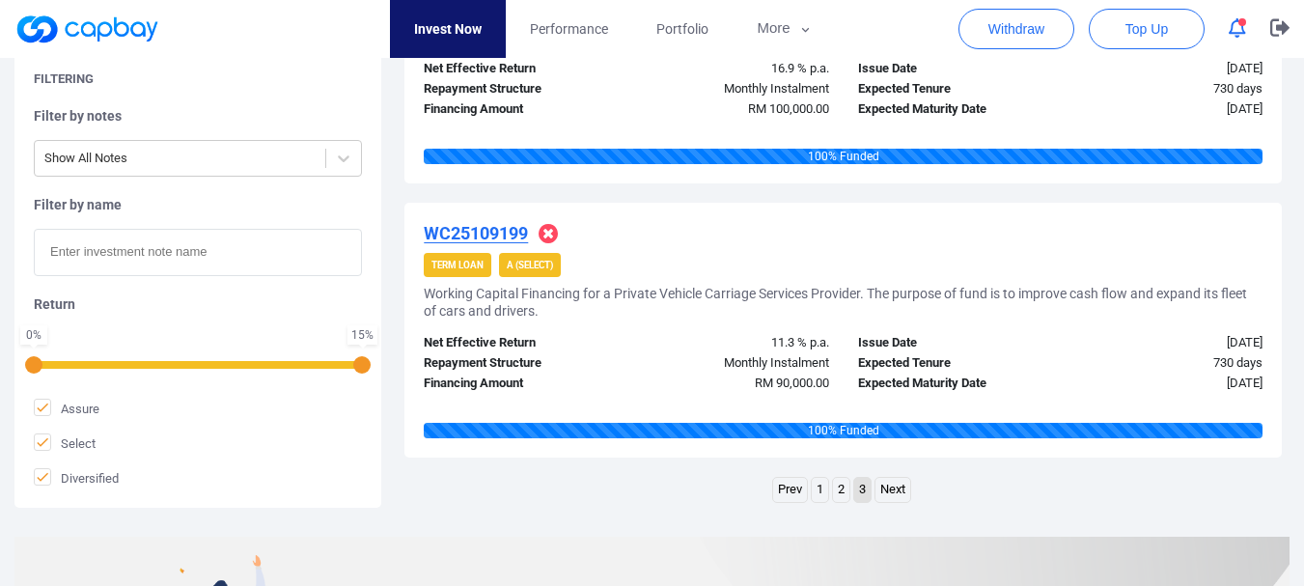
click at [526, 260] on strong "A (Select)" at bounding box center [530, 265] width 46 height 11
click at [530, 274] on span "A (Select)" at bounding box center [530, 265] width 62 height 25
click at [570, 36] on span "Performance" at bounding box center [569, 28] width 78 height 21
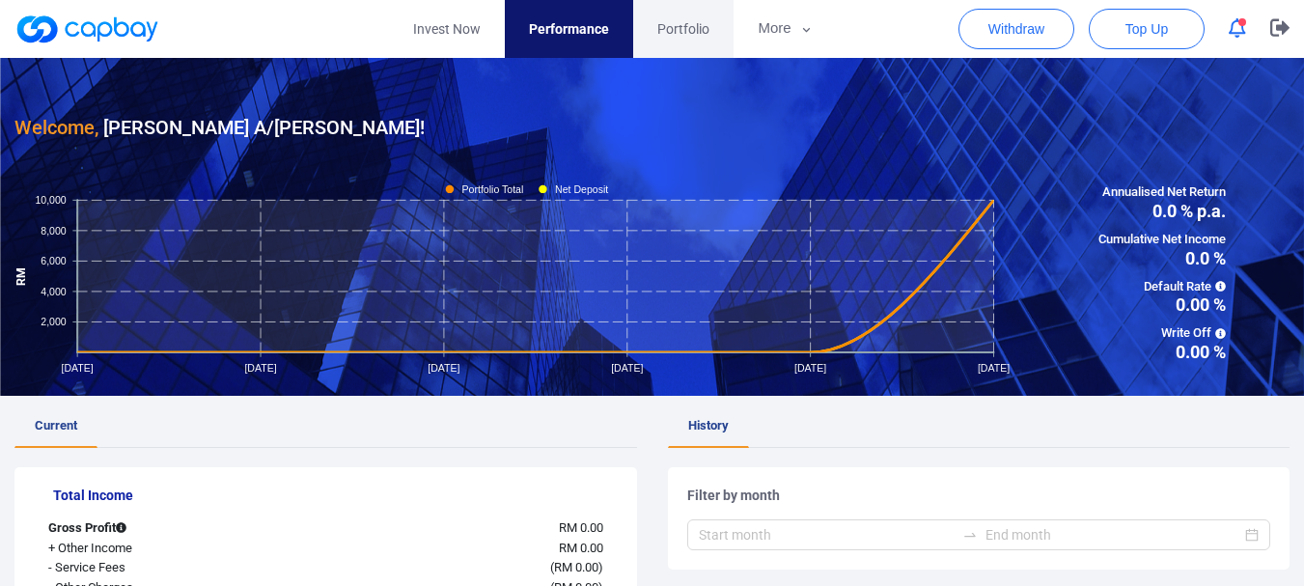
click at [681, 26] on span "Portfolio" at bounding box center [683, 28] width 52 height 21
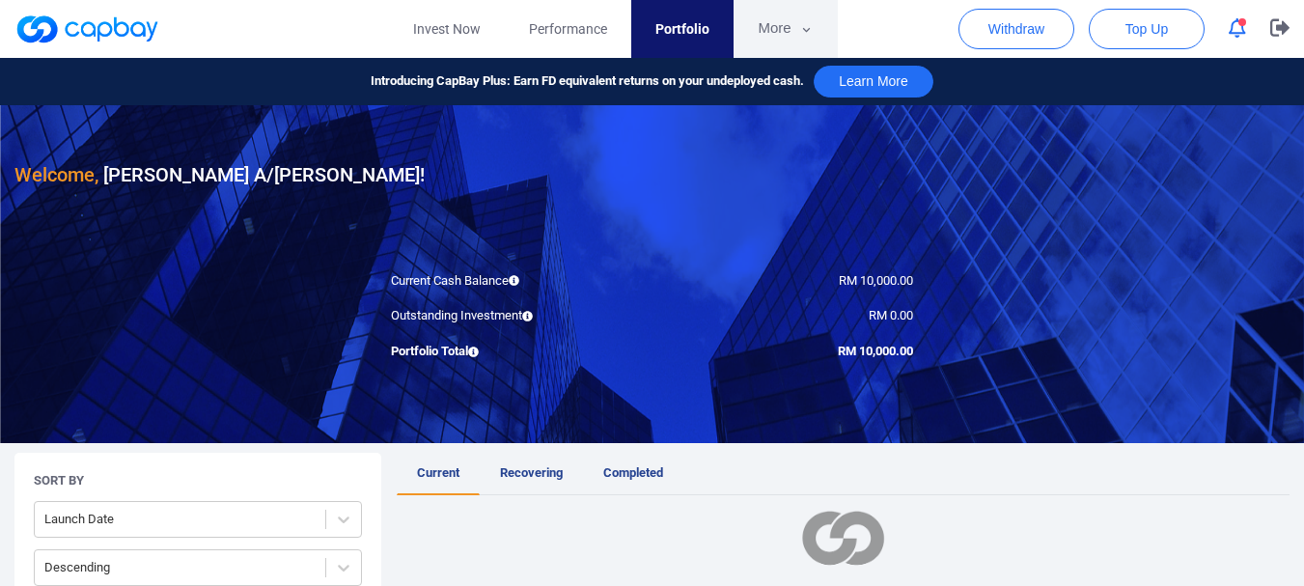
click at [786, 27] on button "More" at bounding box center [785, 29] width 103 height 58
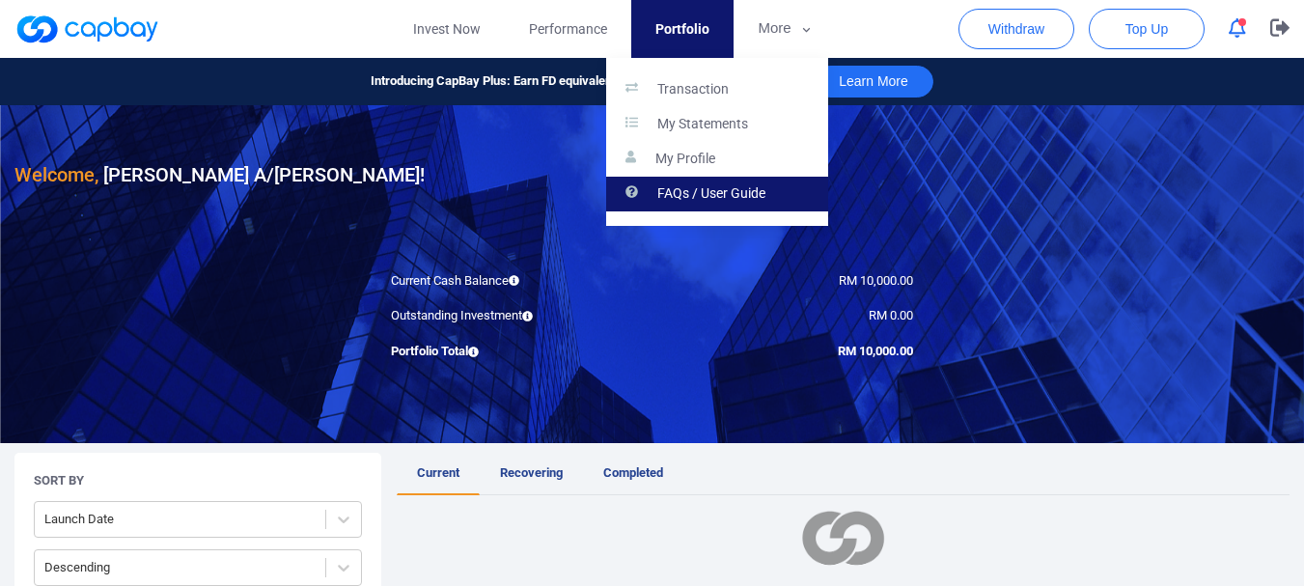
click at [679, 190] on p "FAQs / User Guide" at bounding box center [711, 193] width 108 height 17
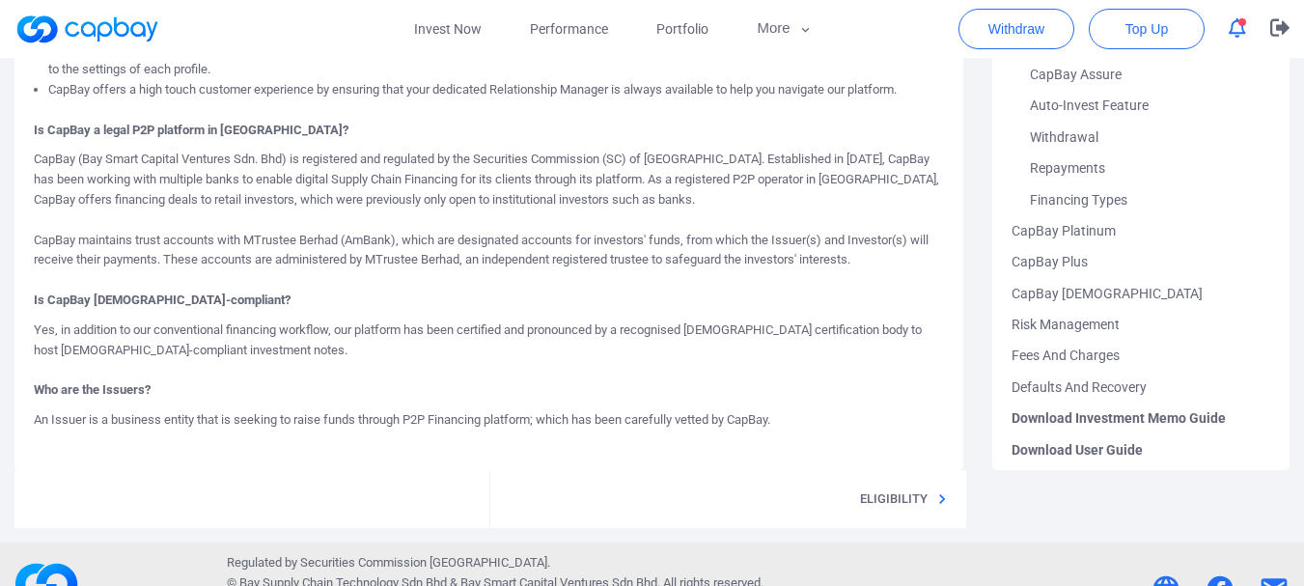
scroll to position [1005, 0]
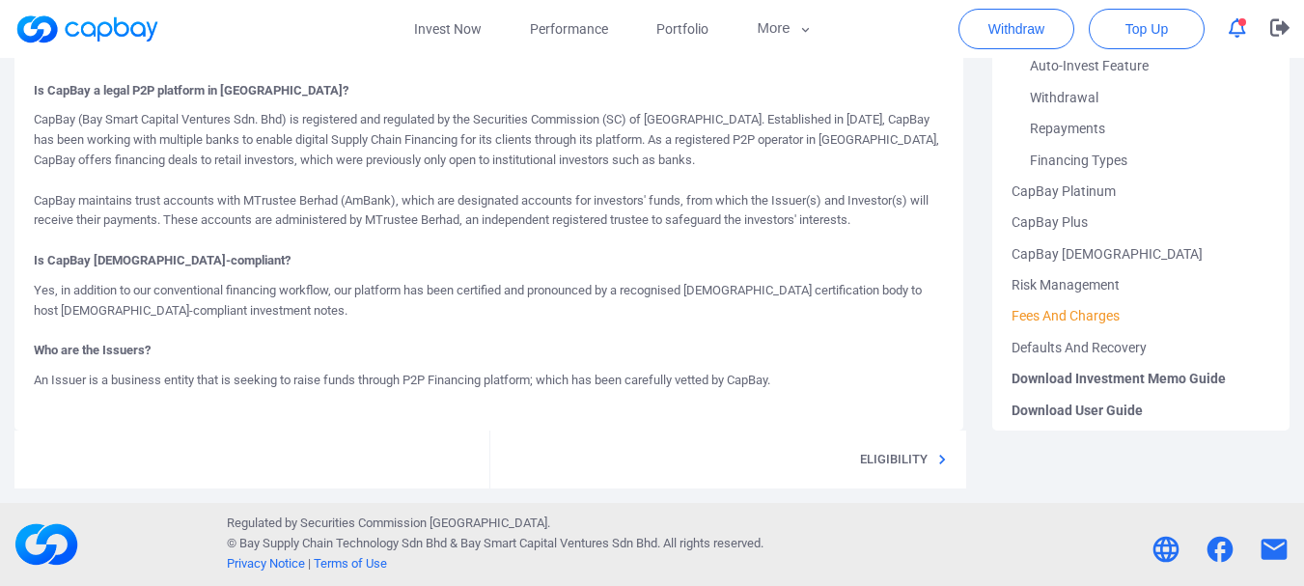
click at [1070, 317] on link "Fees And Charges" at bounding box center [1141, 315] width 259 height 31
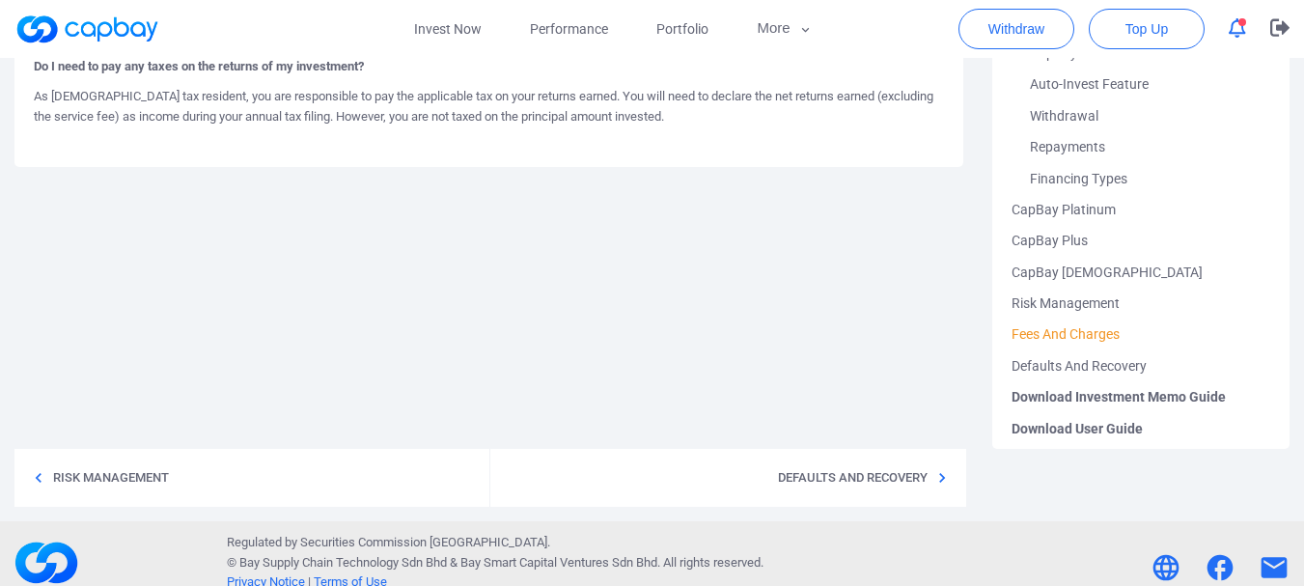
scroll to position [346, 0]
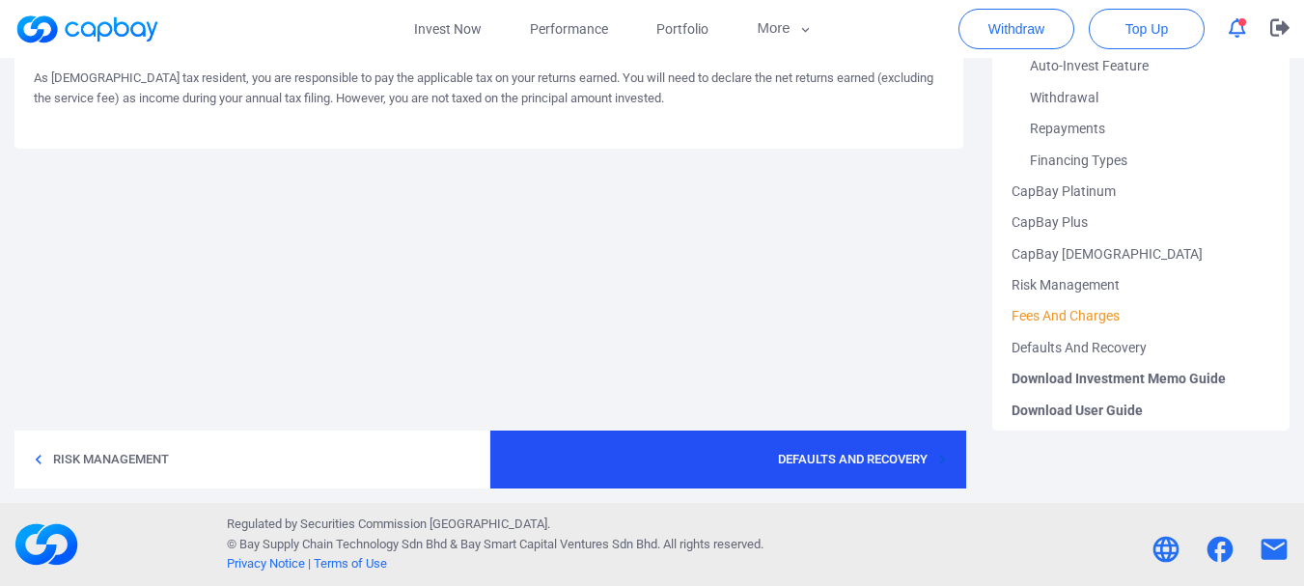
click at [854, 454] on p "Defaults And Recovery" at bounding box center [852, 459] width 159 height 19
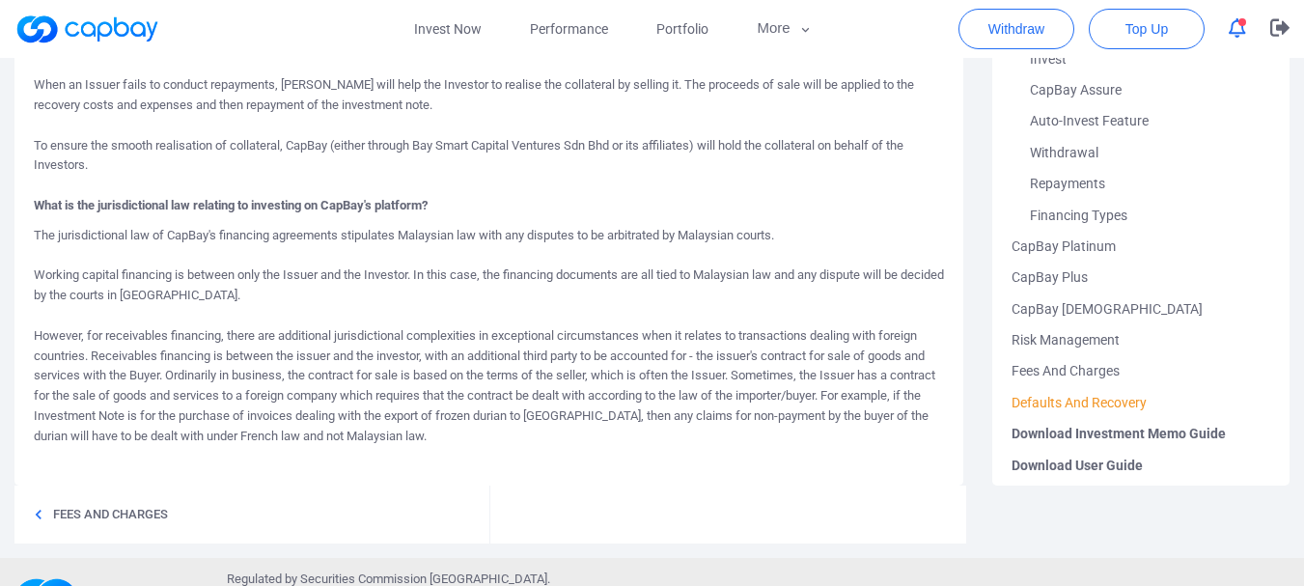
scroll to position [995, 0]
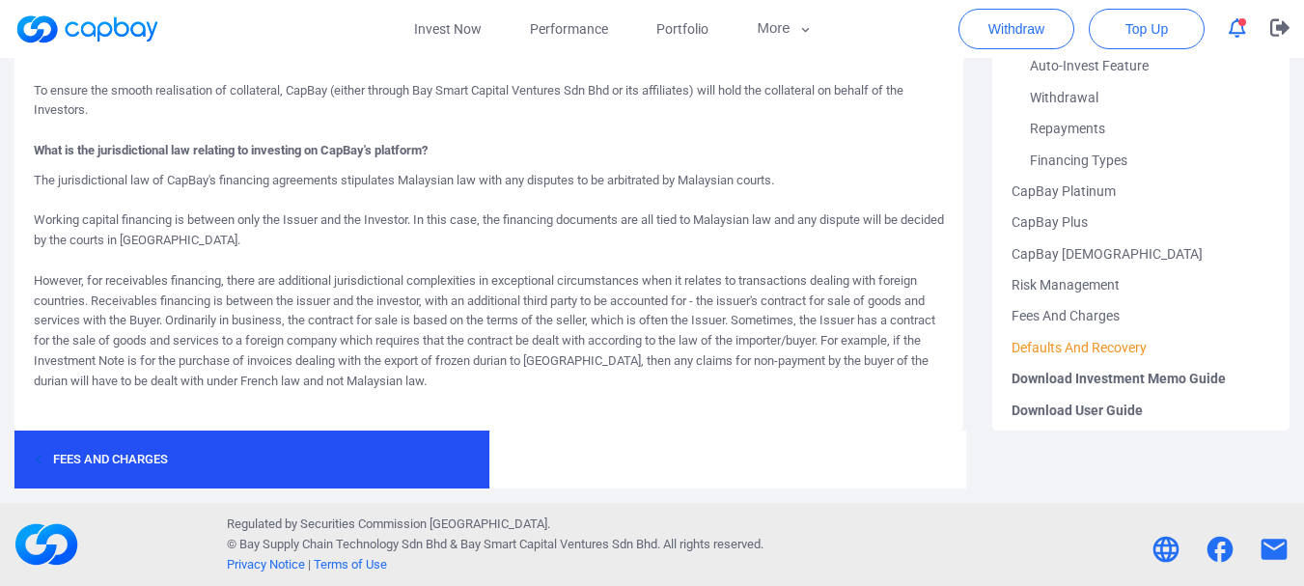
click at [133, 452] on p "Fees And Charges" at bounding box center [110, 459] width 125 height 19
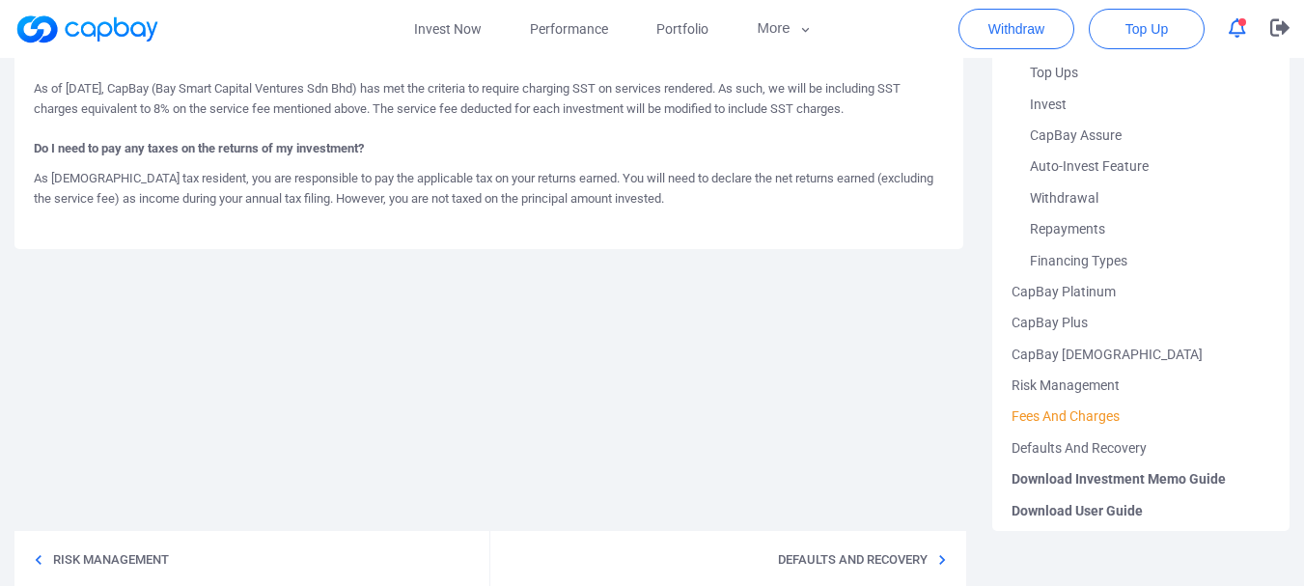
scroll to position [346, 0]
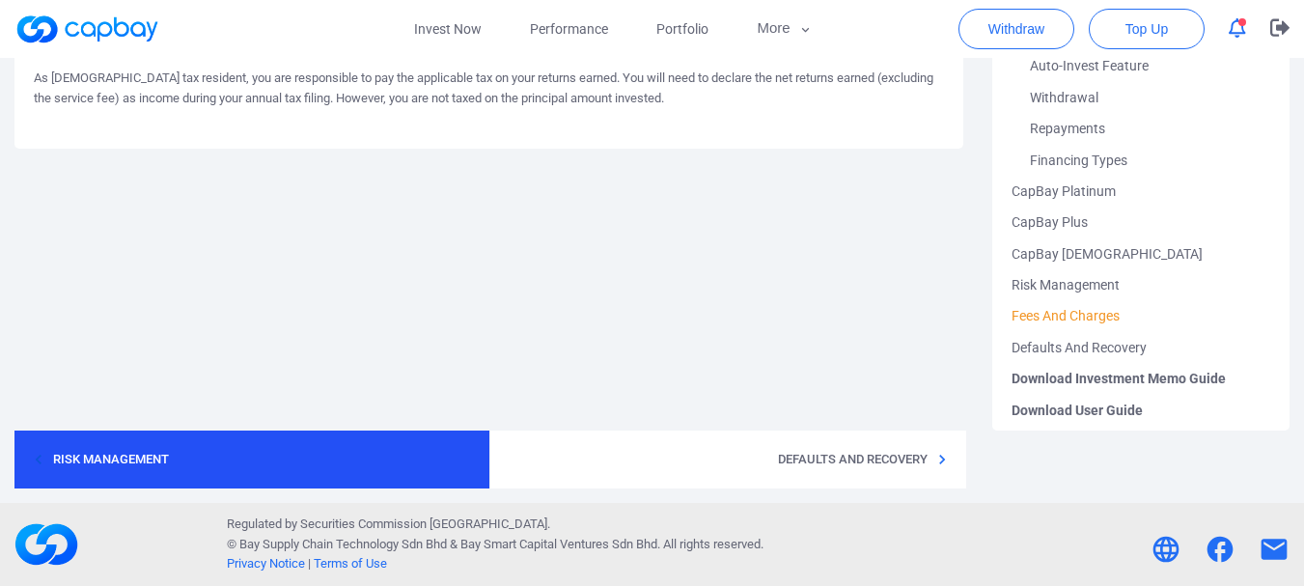
click at [96, 452] on p "Risk Management" at bounding box center [110, 459] width 125 height 19
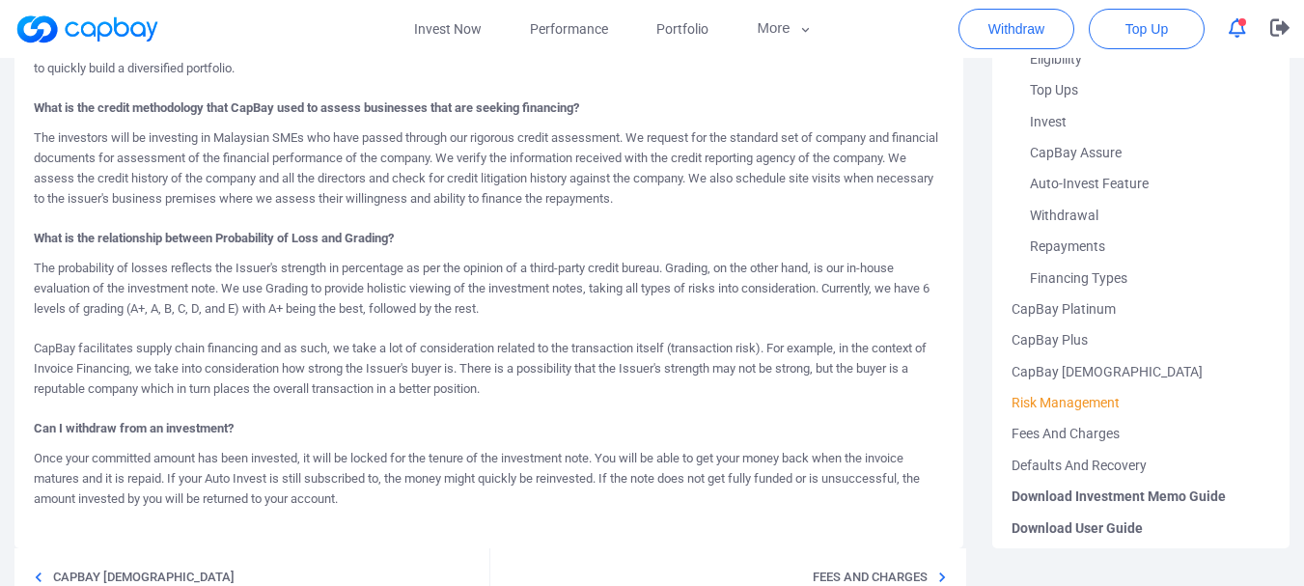
scroll to position [483, 0]
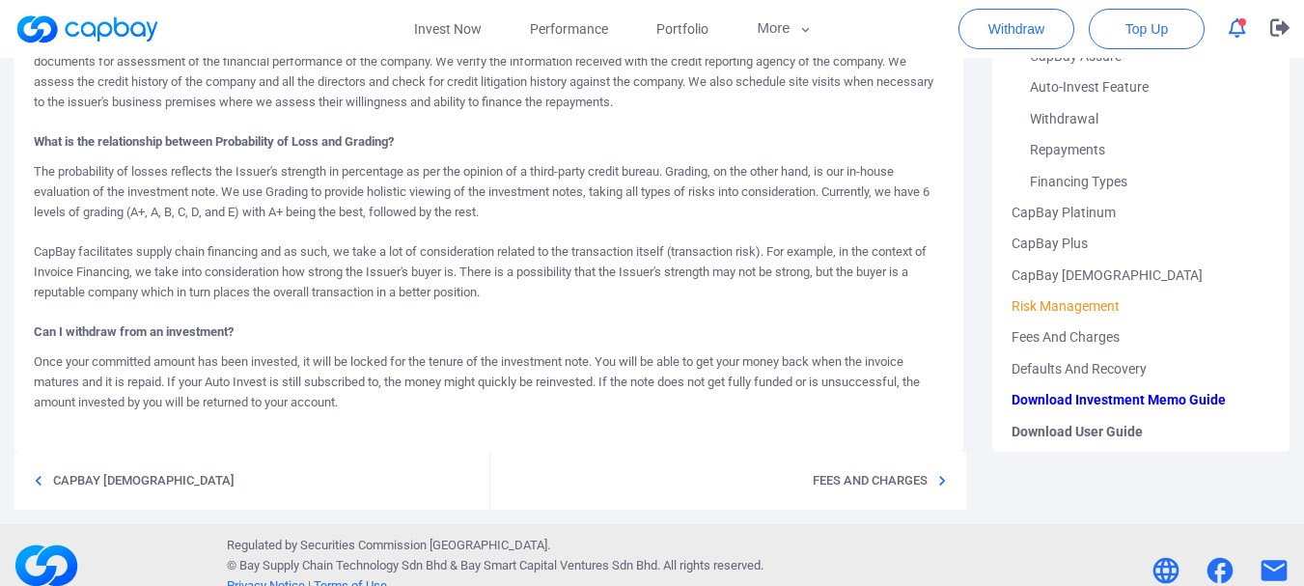
click at [1117, 396] on span "Download Investment Memo Guide" at bounding box center [1141, 399] width 259 height 31
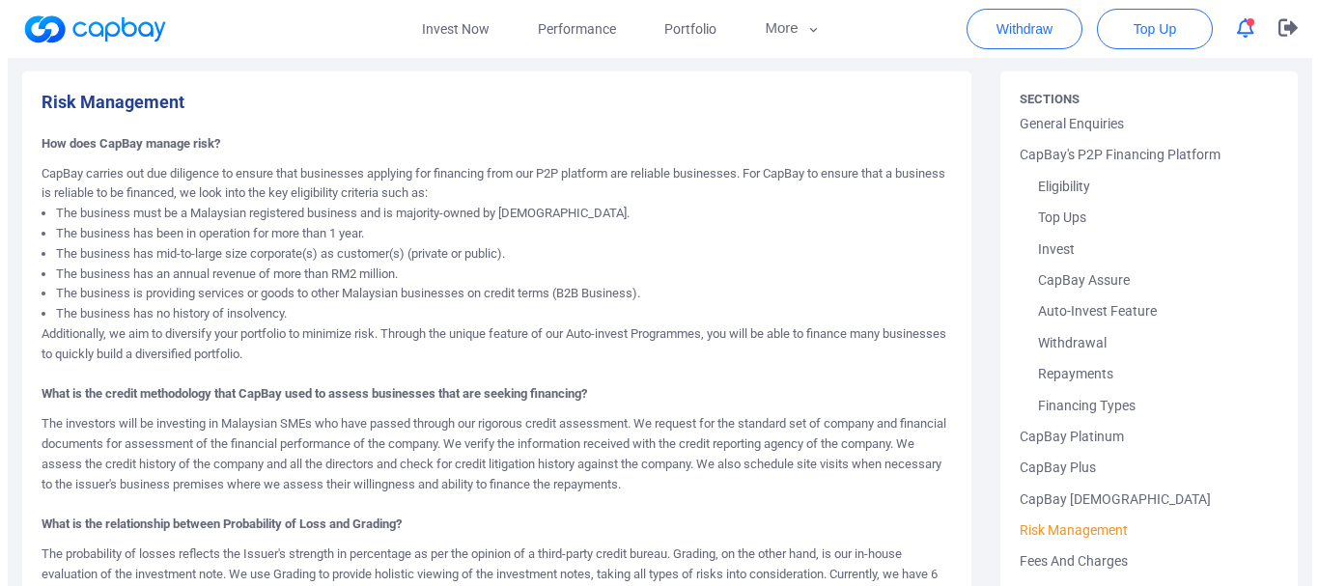
scroll to position [0, 0]
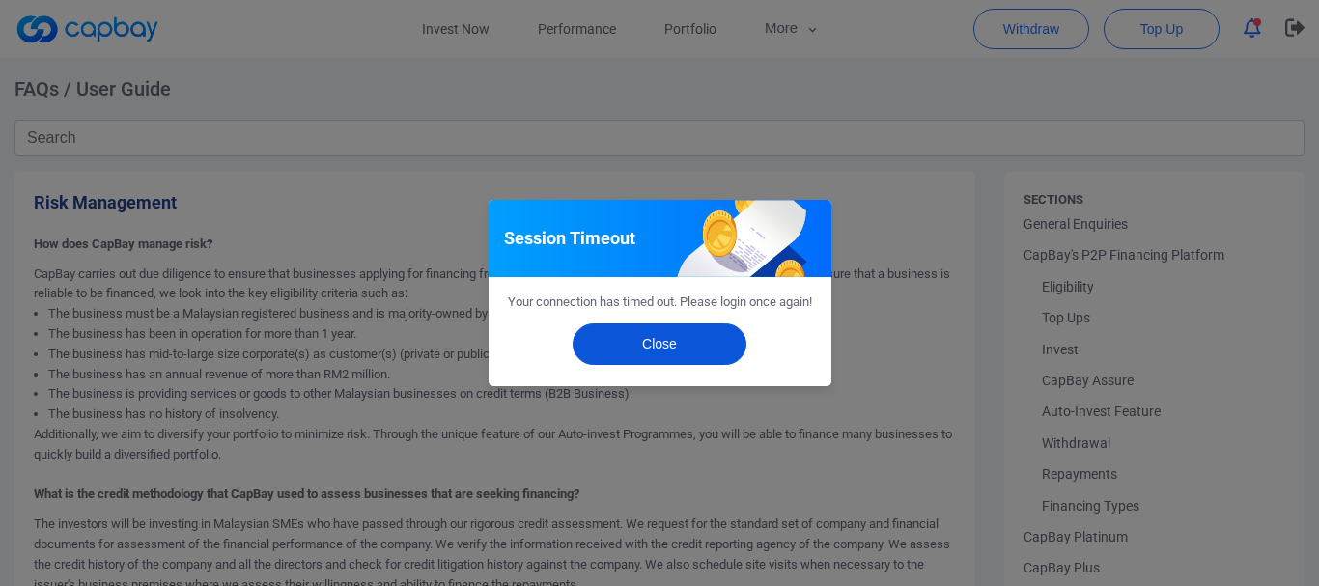
click at [673, 356] on button "Close" at bounding box center [659, 344] width 174 height 42
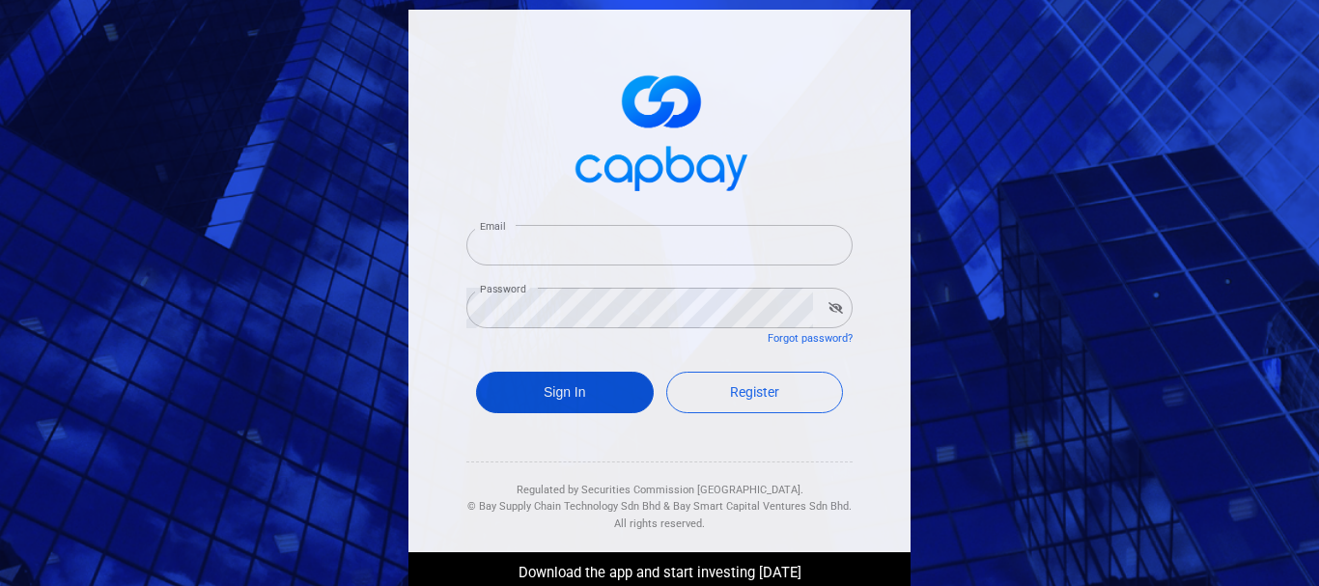
type input "[EMAIL_ADDRESS][DOMAIN_NAME]"
click at [575, 395] on button "Sign In" at bounding box center [565, 393] width 178 height 42
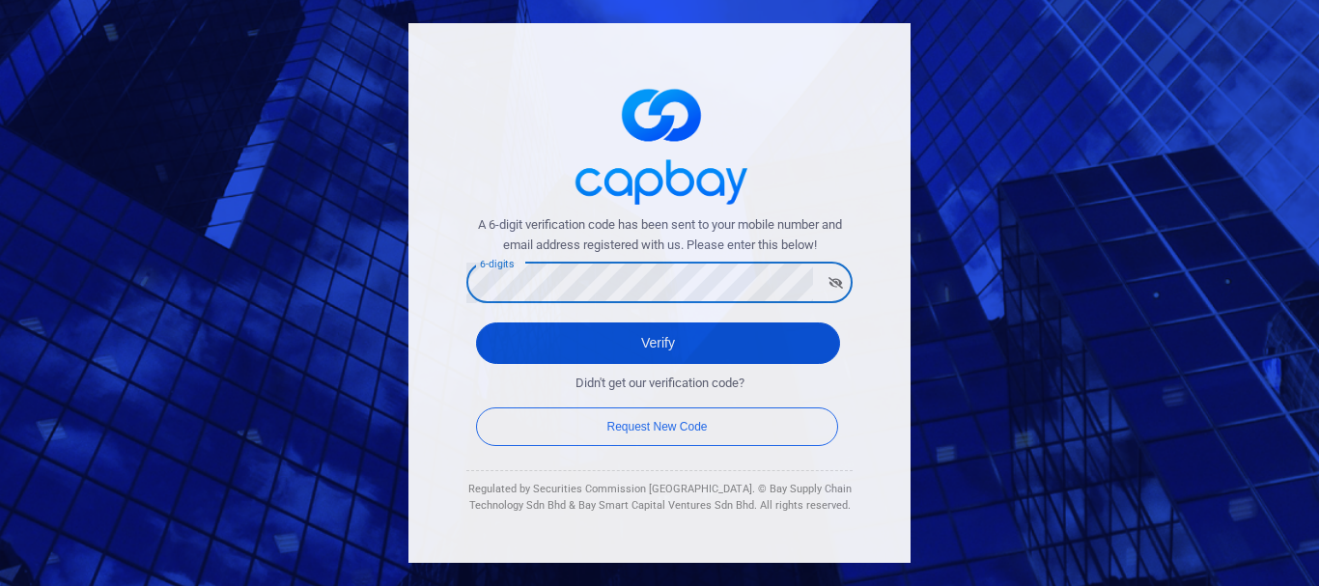
click at [513, 348] on button "Verify" at bounding box center [658, 343] width 364 height 42
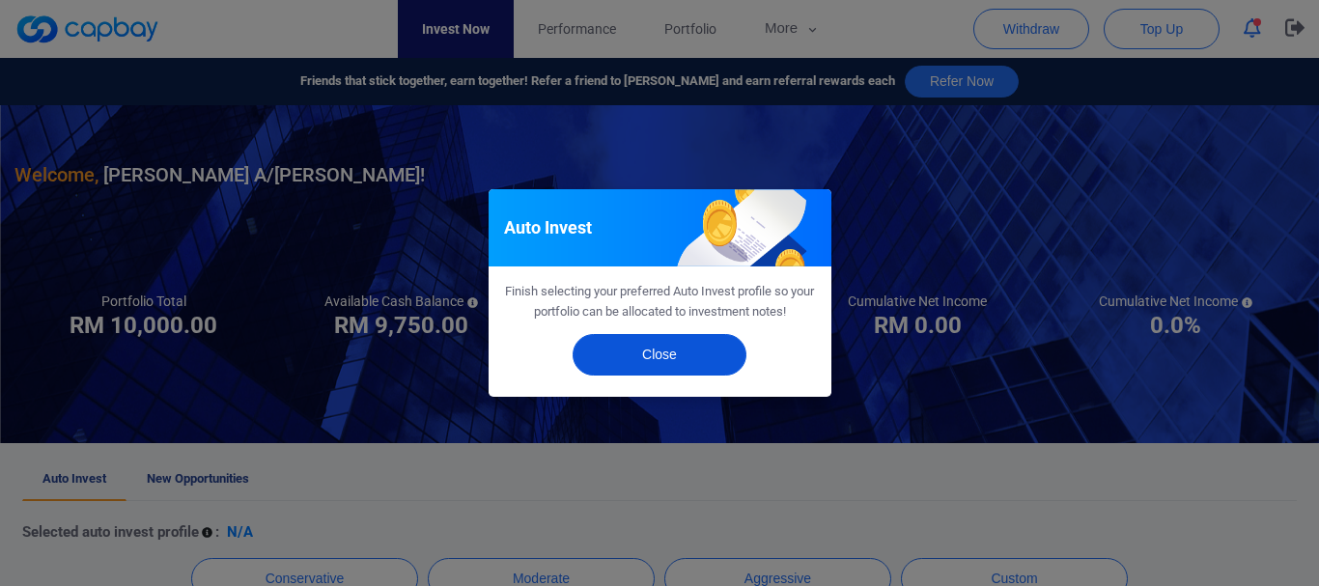
click at [646, 348] on button "Close" at bounding box center [659, 355] width 174 height 42
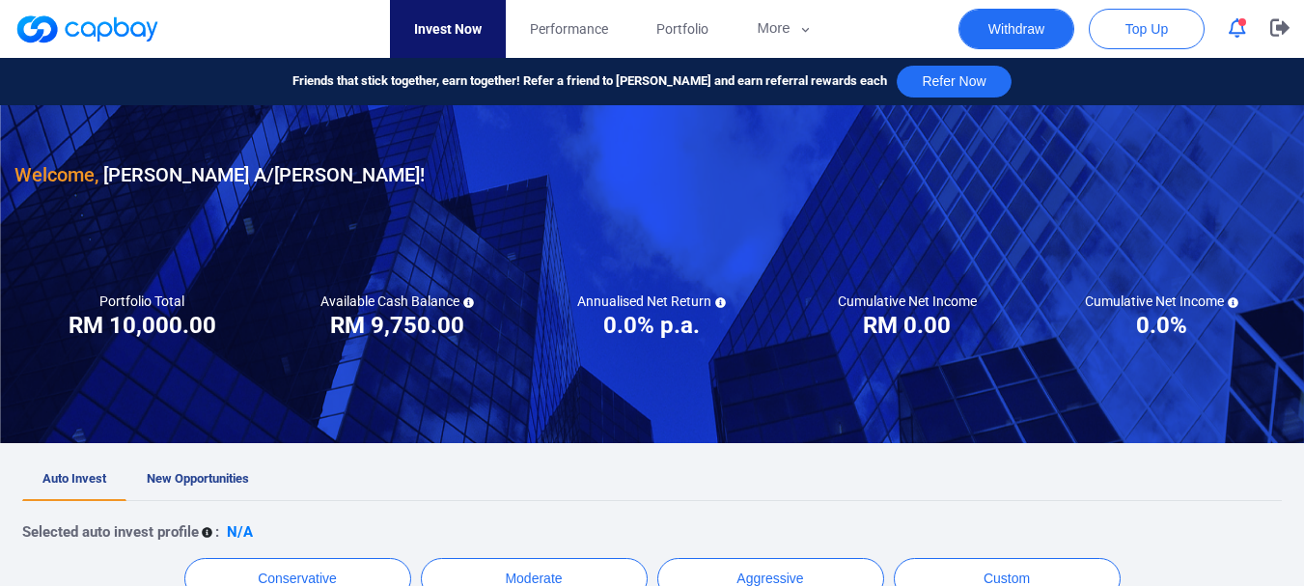
click at [1055, 28] on button "Withdraw" at bounding box center [1017, 29] width 116 height 41
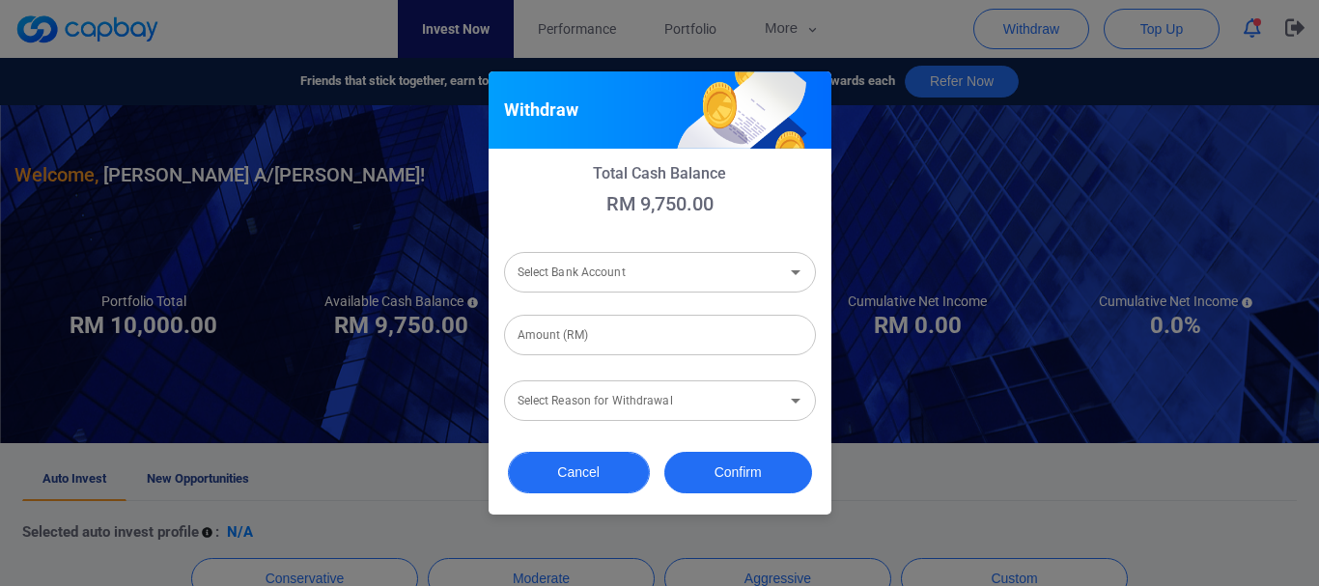
click at [598, 475] on button "Cancel" at bounding box center [579, 473] width 142 height 42
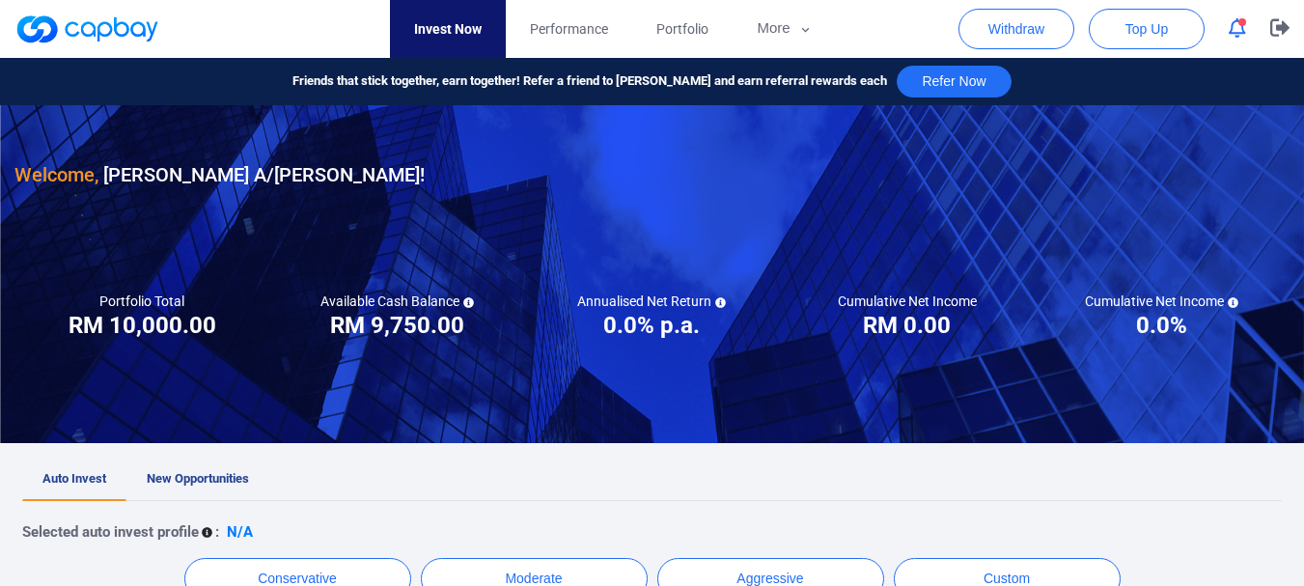
click at [1241, 31] on icon "button" at bounding box center [1237, 28] width 17 height 20
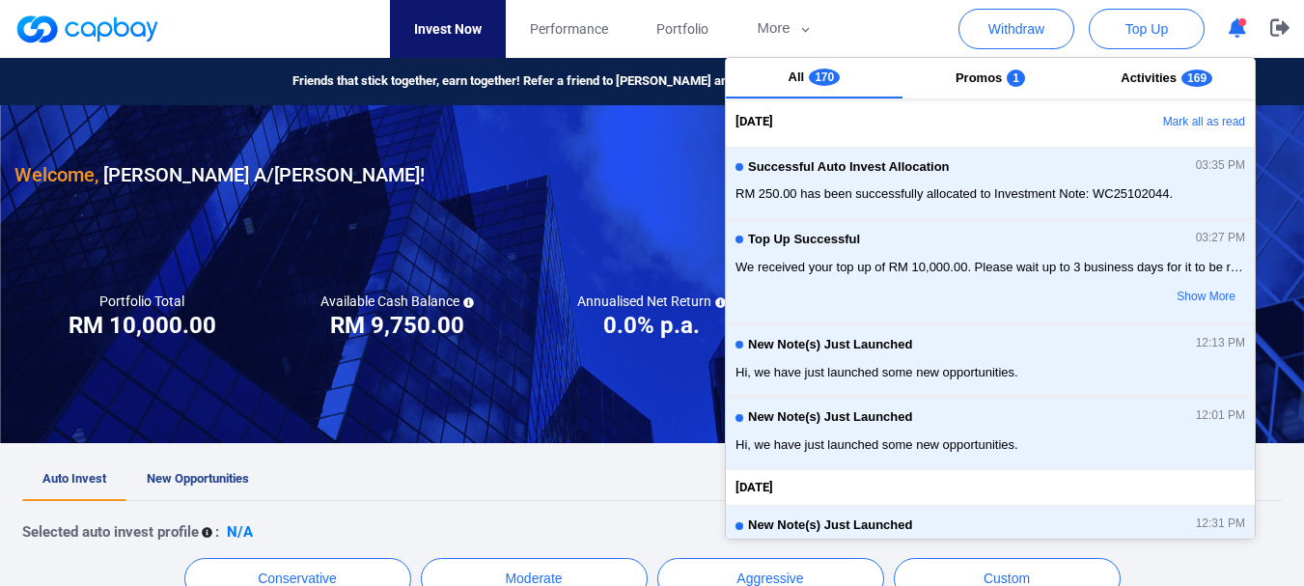
click at [569, 481] on ul "Auto Invest New Opportunities" at bounding box center [652, 480] width 1260 height 42
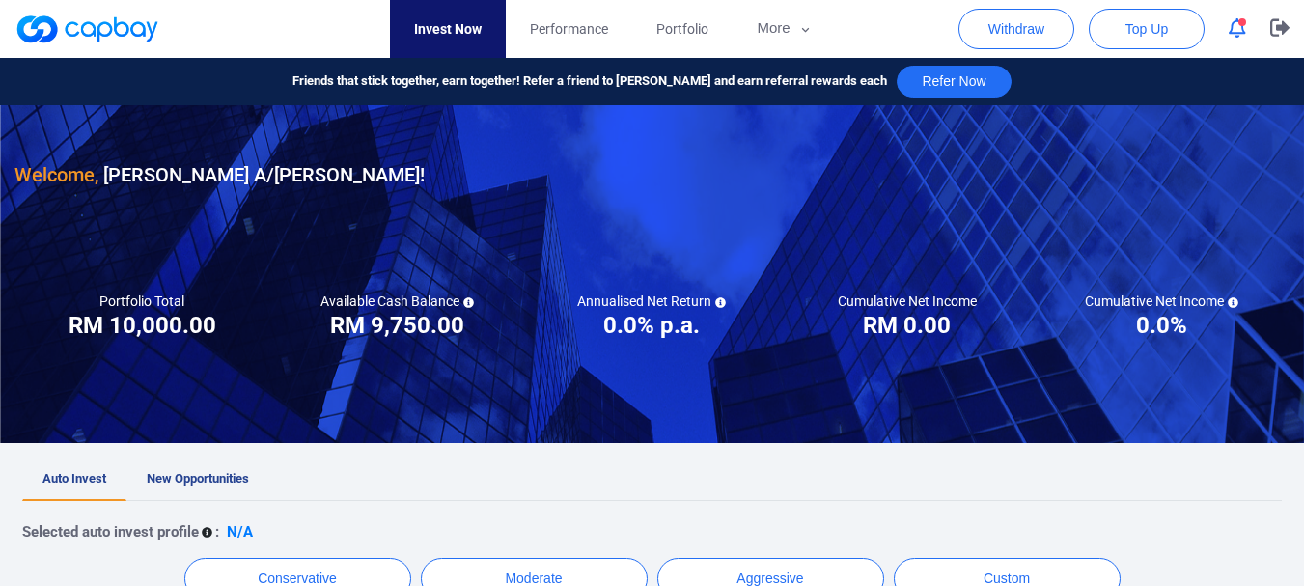
click at [1238, 26] on icon "button" at bounding box center [1237, 28] width 17 height 20
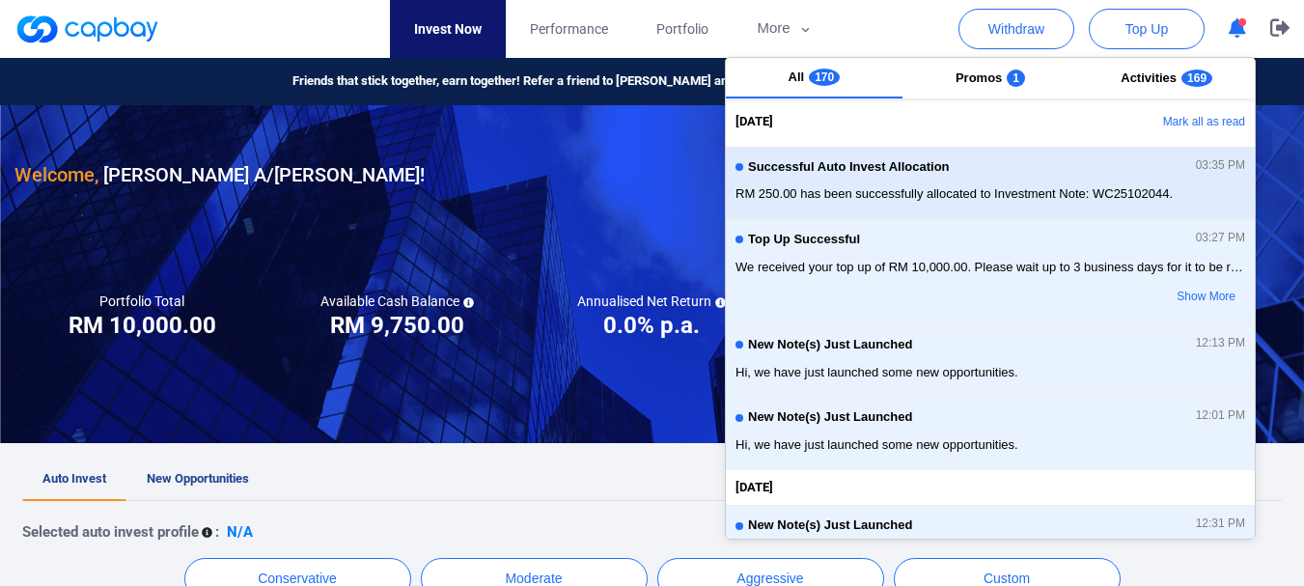
click at [998, 181] on div "Successful Auto Invest Allocation 03:35 PM RM 250.00 has been successfully allo…" at bounding box center [991, 182] width 510 height 51
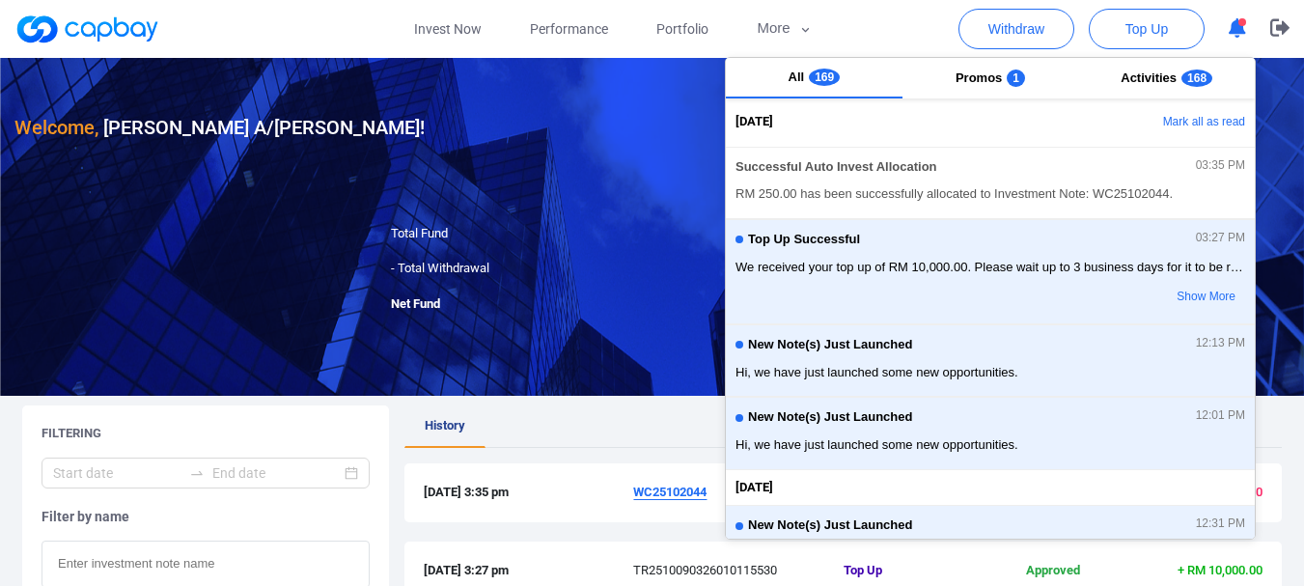
click at [590, 426] on ul "History" at bounding box center [842, 426] width 877 height 42
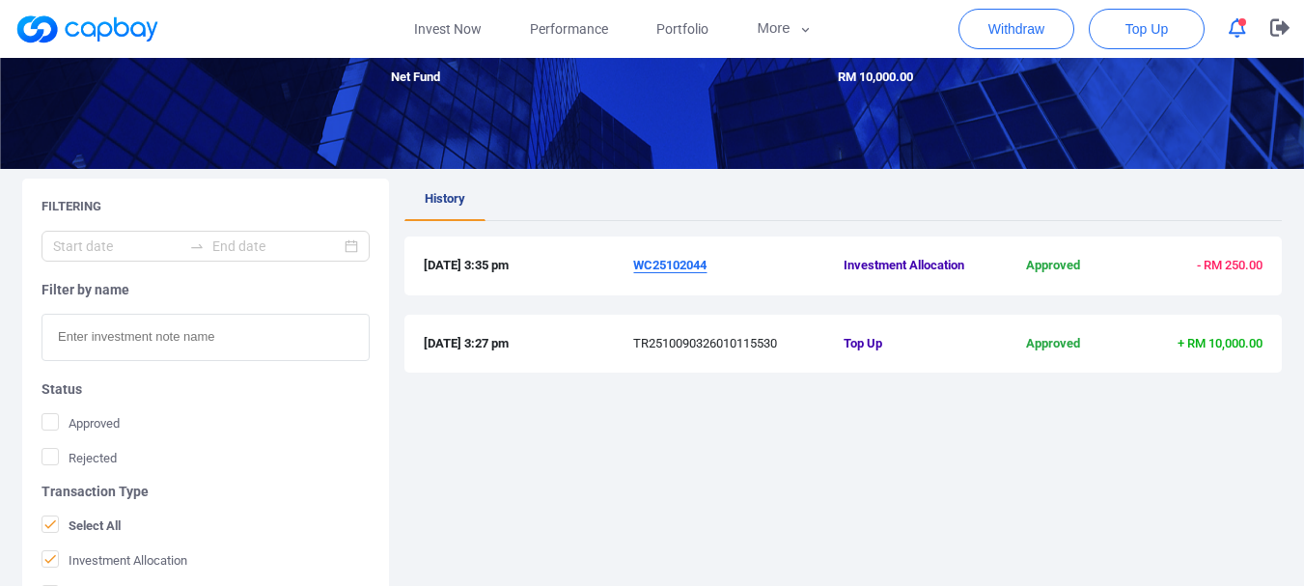
scroll to position [193, 0]
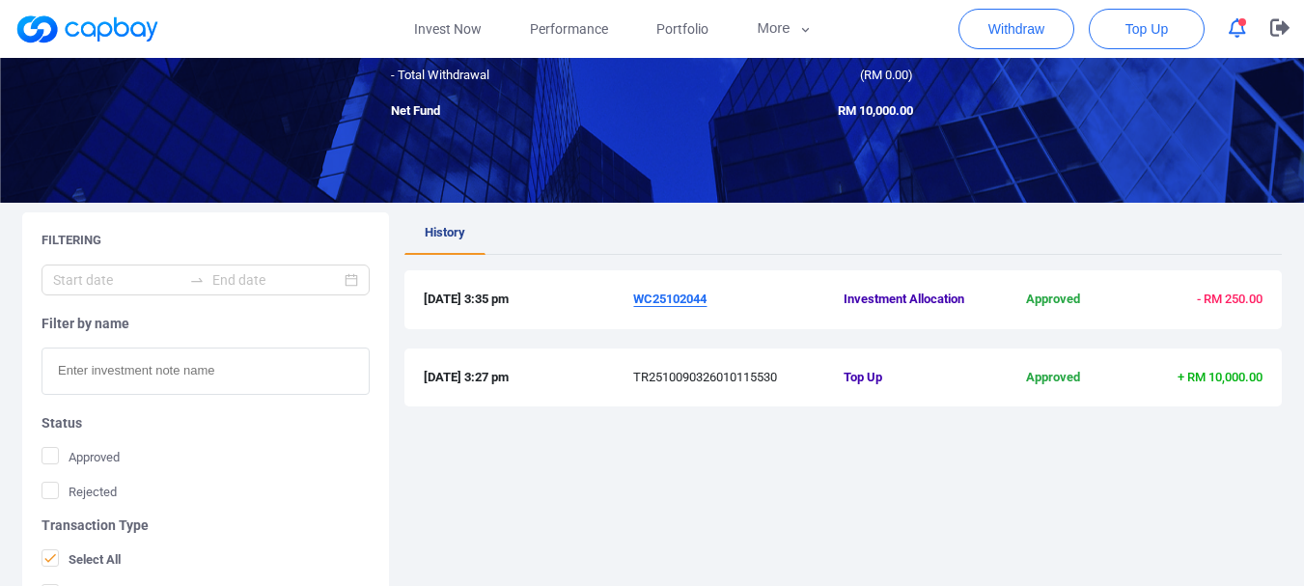
click at [677, 293] on u "WC25102044" at bounding box center [669, 299] width 73 height 14
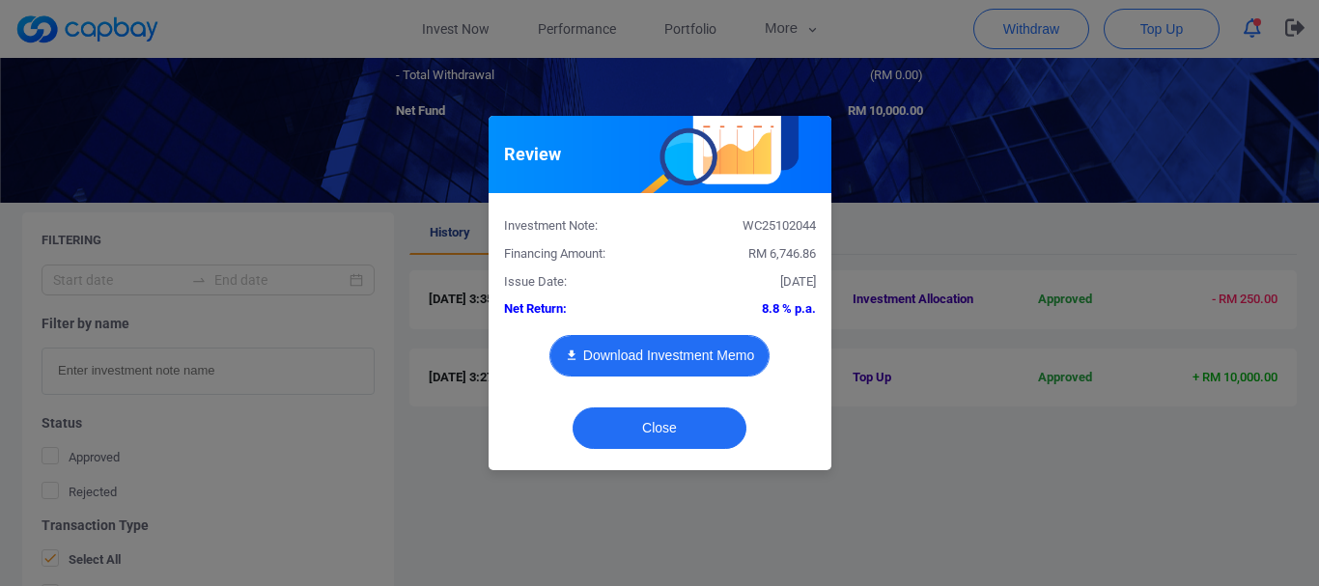
click at [682, 356] on button "Download Investment Memo" at bounding box center [659, 356] width 220 height 42
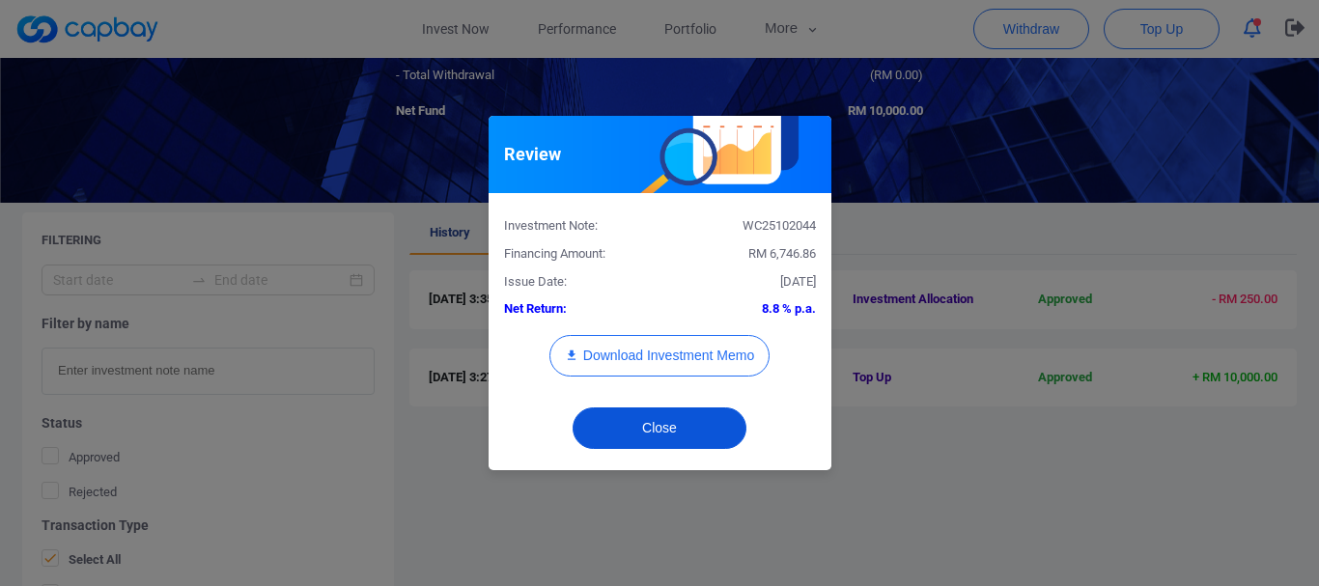
click at [645, 438] on button "Close" at bounding box center [659, 428] width 174 height 42
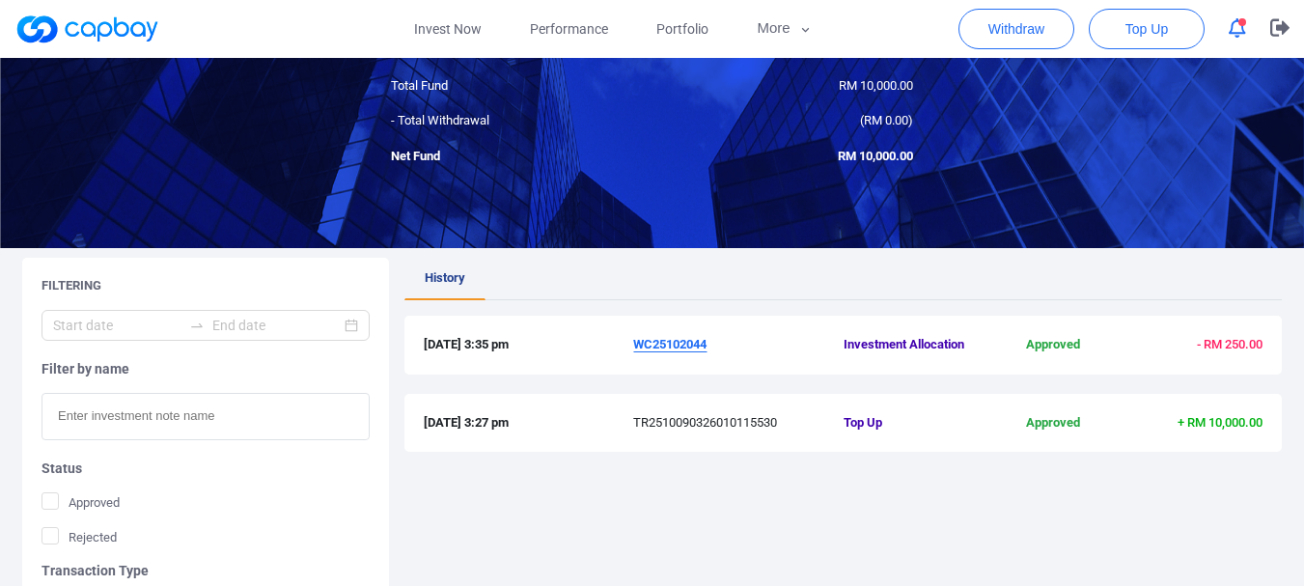
scroll to position [0, 0]
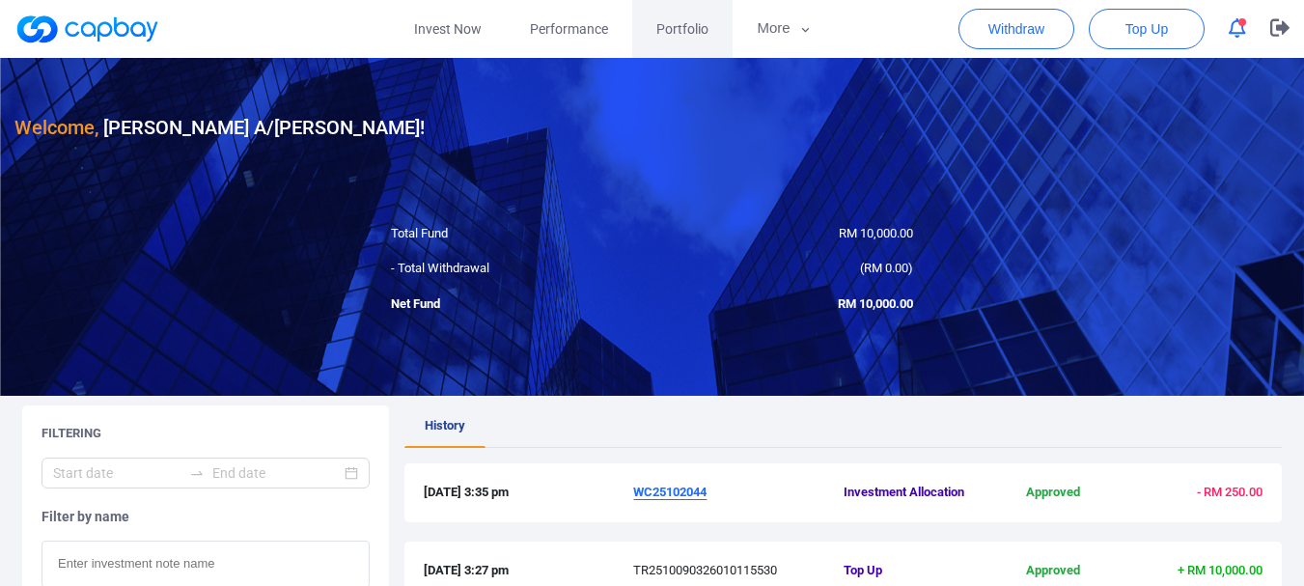
click at [678, 25] on span "Portfolio" at bounding box center [682, 28] width 52 height 21
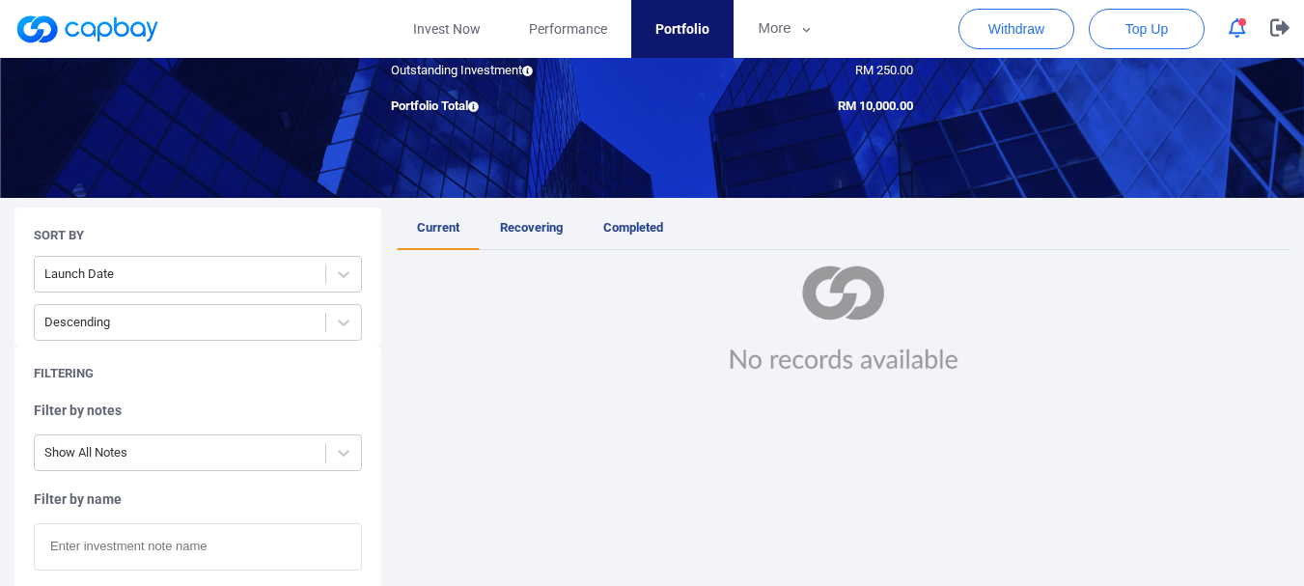
scroll to position [290, 0]
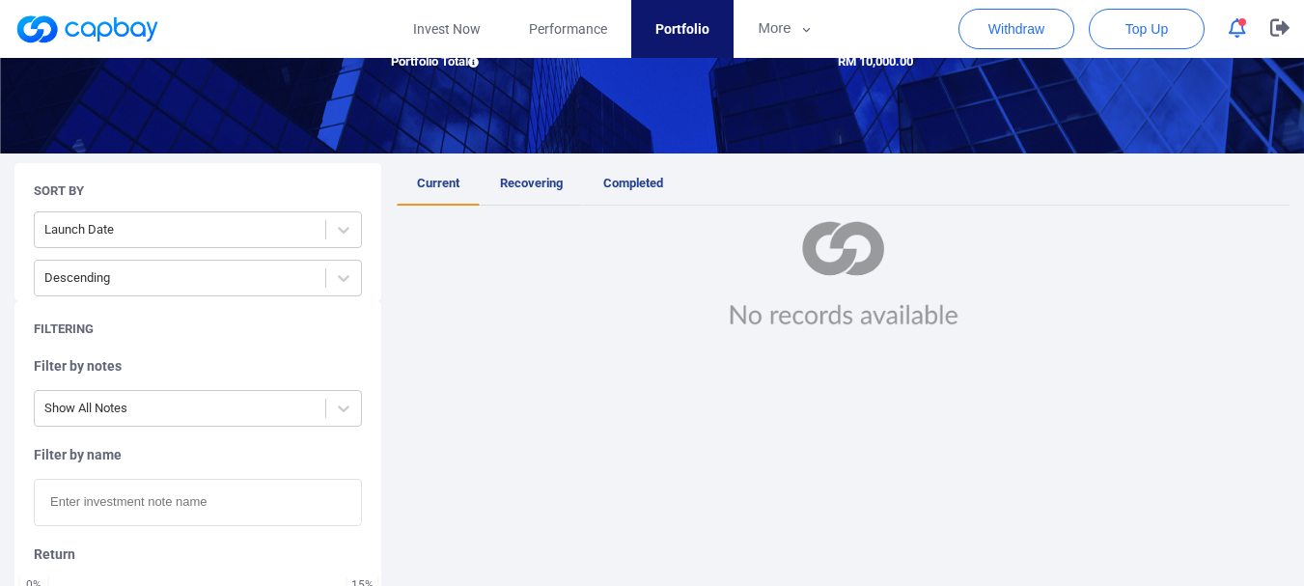
click at [551, 186] on span "Recovering" at bounding box center [531, 183] width 63 height 14
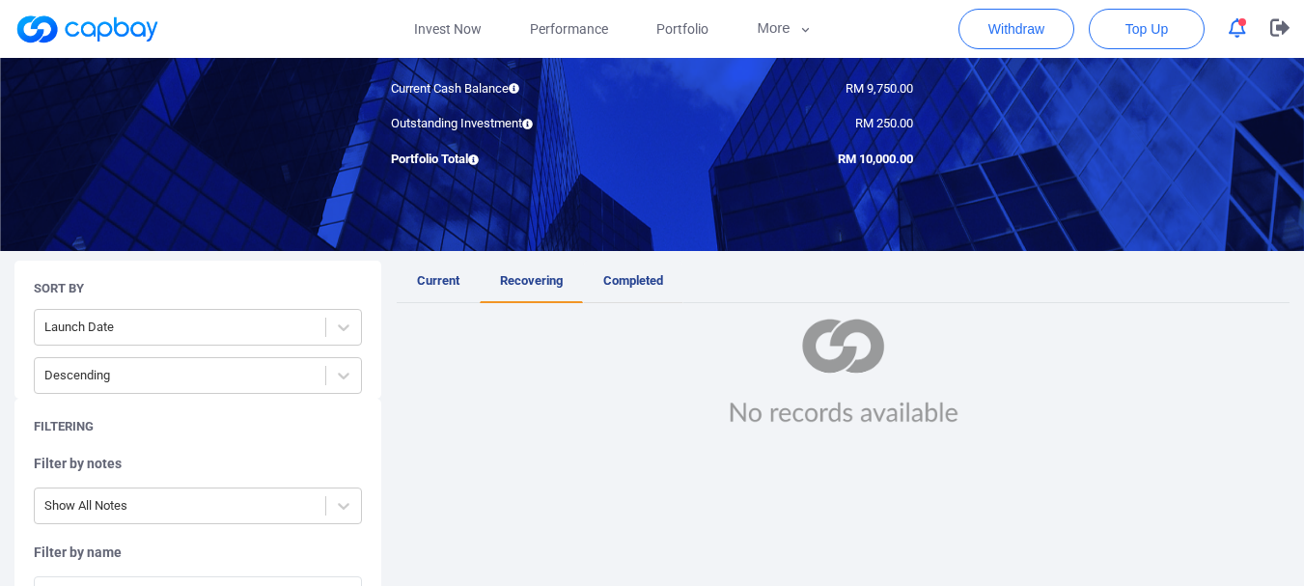
scroll to position [193, 0]
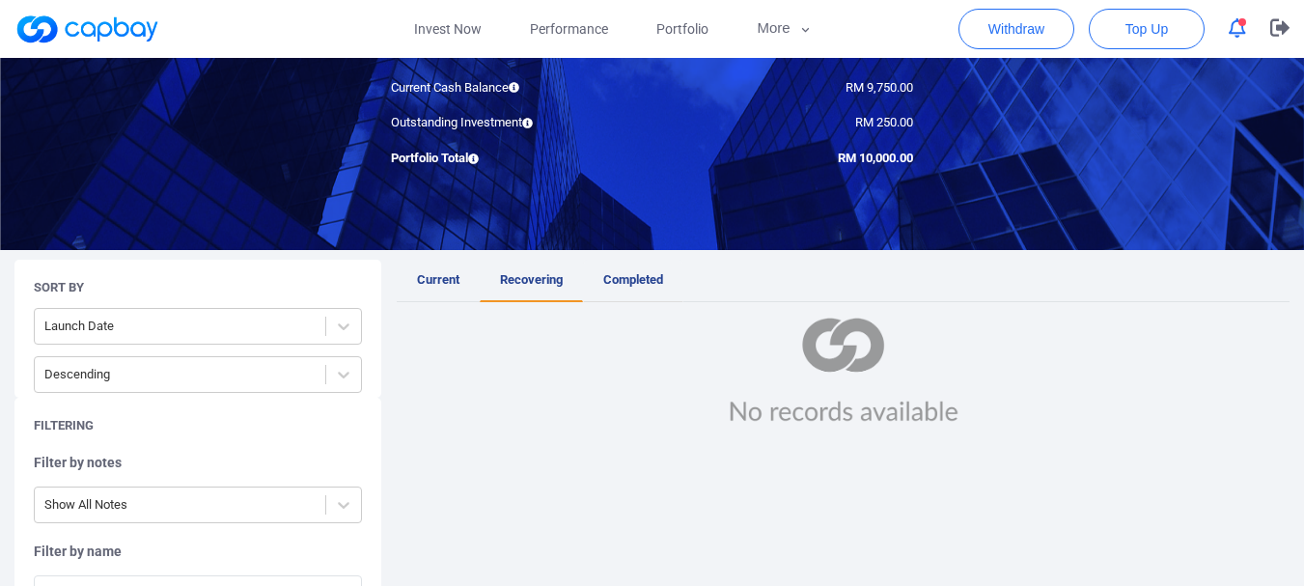
click at [626, 271] on link "Completed" at bounding box center [633, 281] width 100 height 42
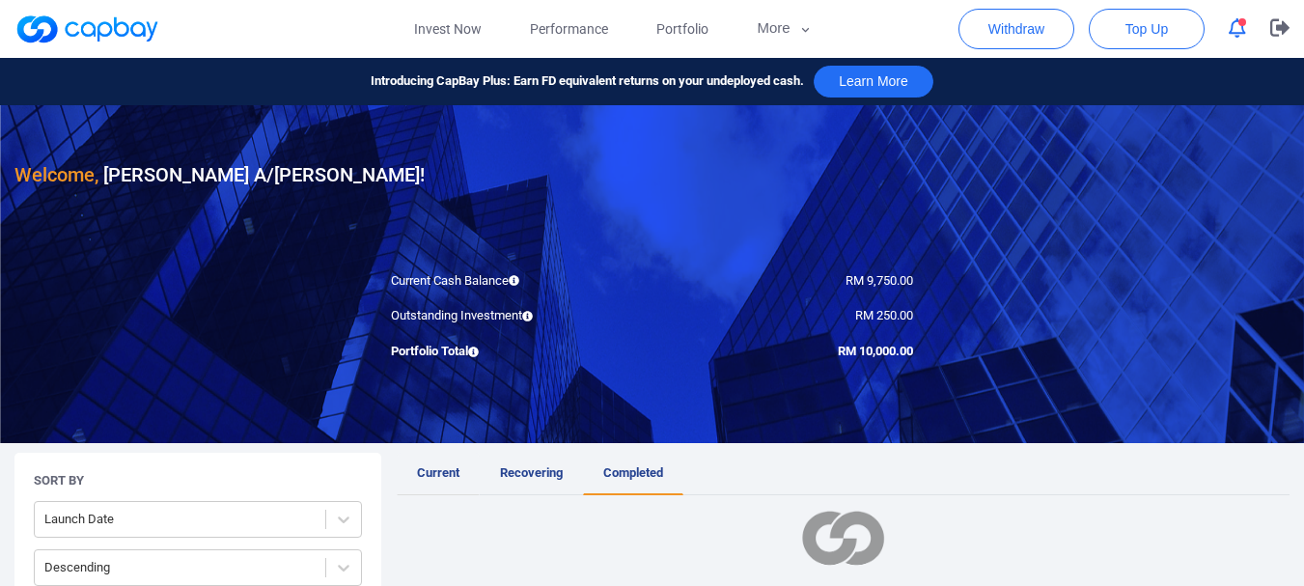
click at [431, 463] on link "Current" at bounding box center [438, 474] width 83 height 42
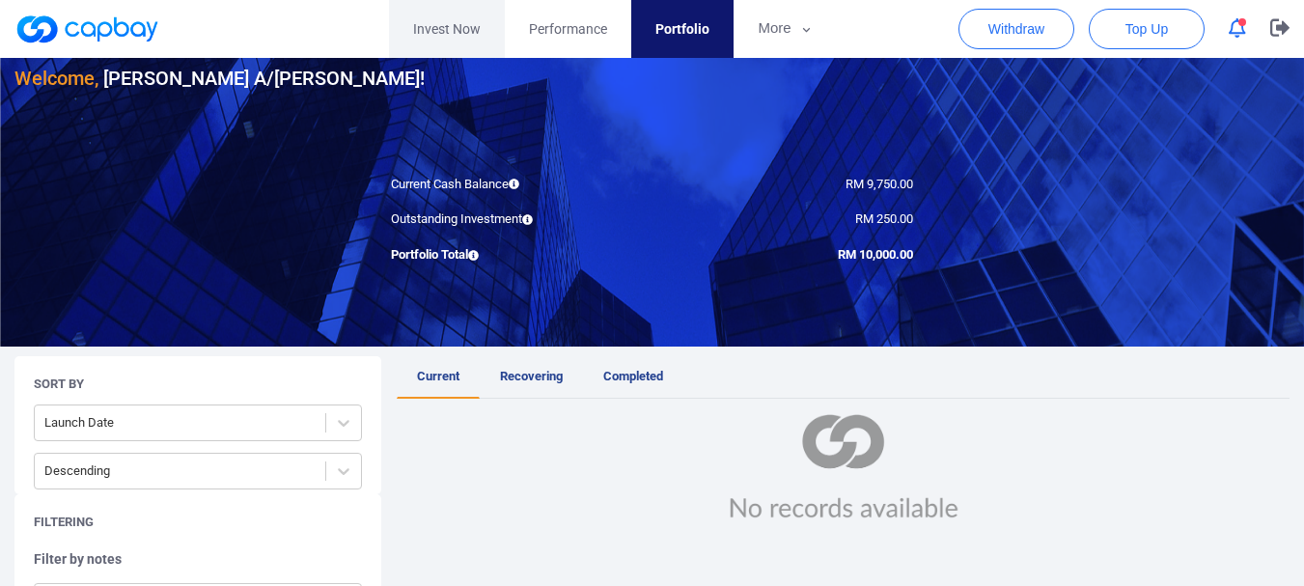
click at [452, 28] on link "Invest Now" at bounding box center [447, 29] width 116 height 58
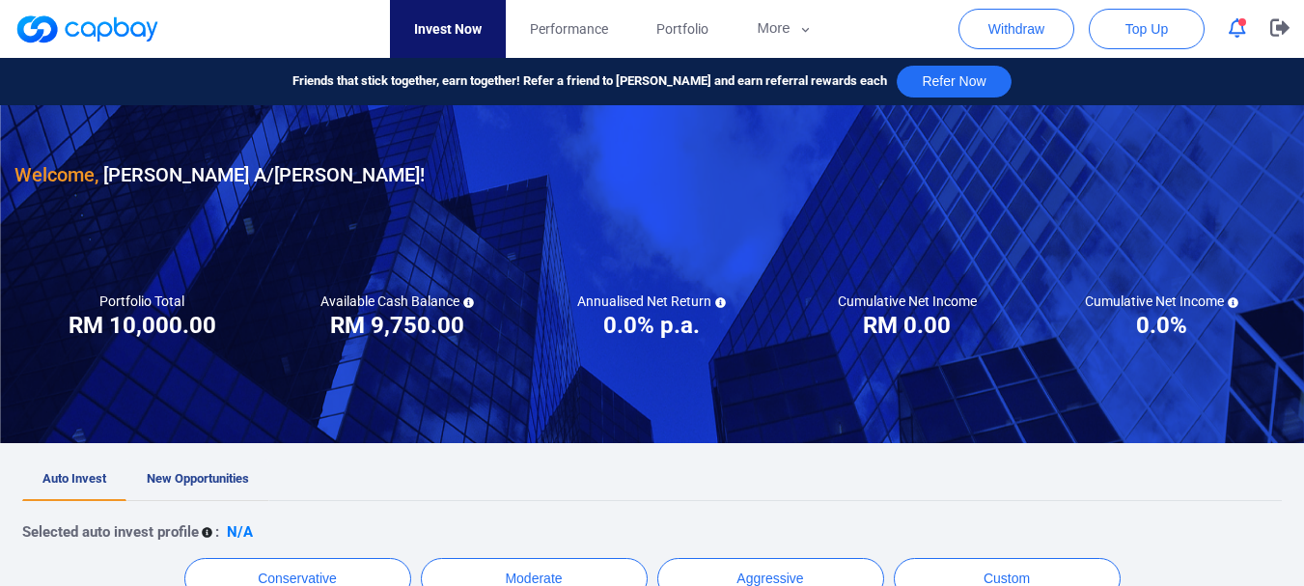
click at [187, 481] on span "New Opportunities" at bounding box center [198, 478] width 102 height 14
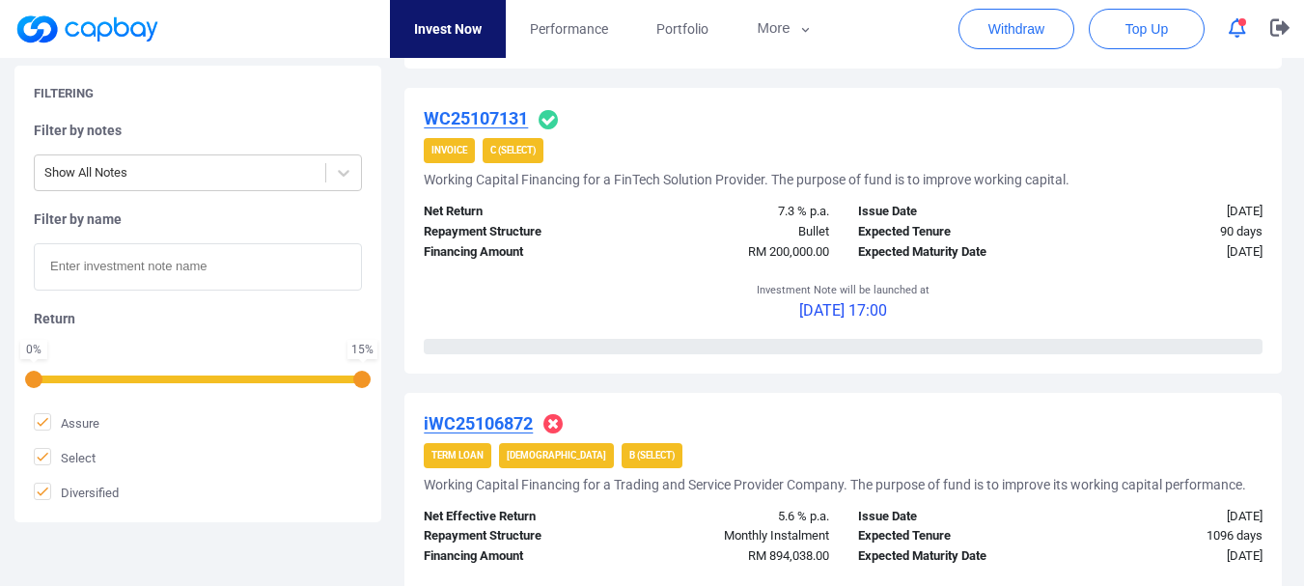
scroll to position [3089, 0]
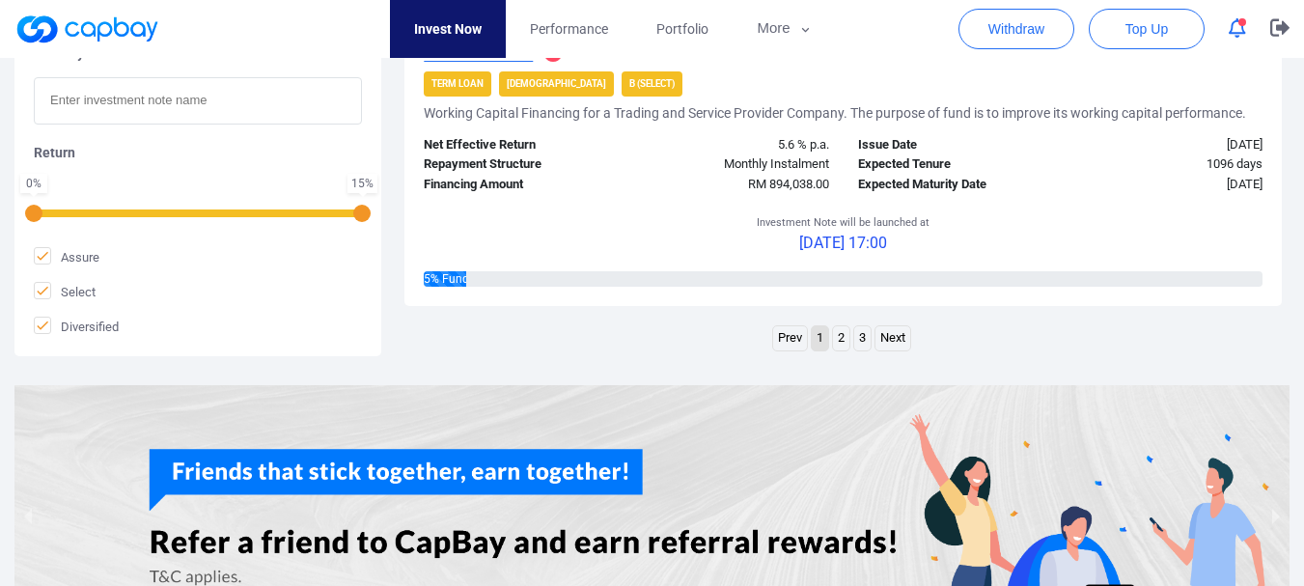
click at [843, 348] on link "2" at bounding box center [841, 338] width 16 height 24
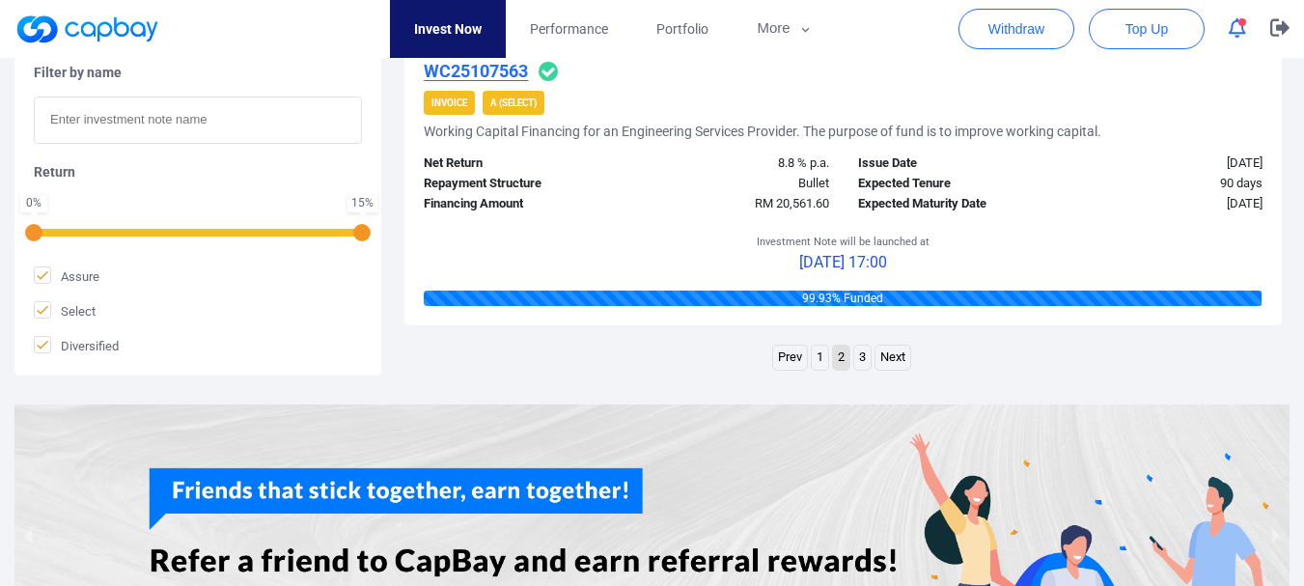
scroll to position [3395, 0]
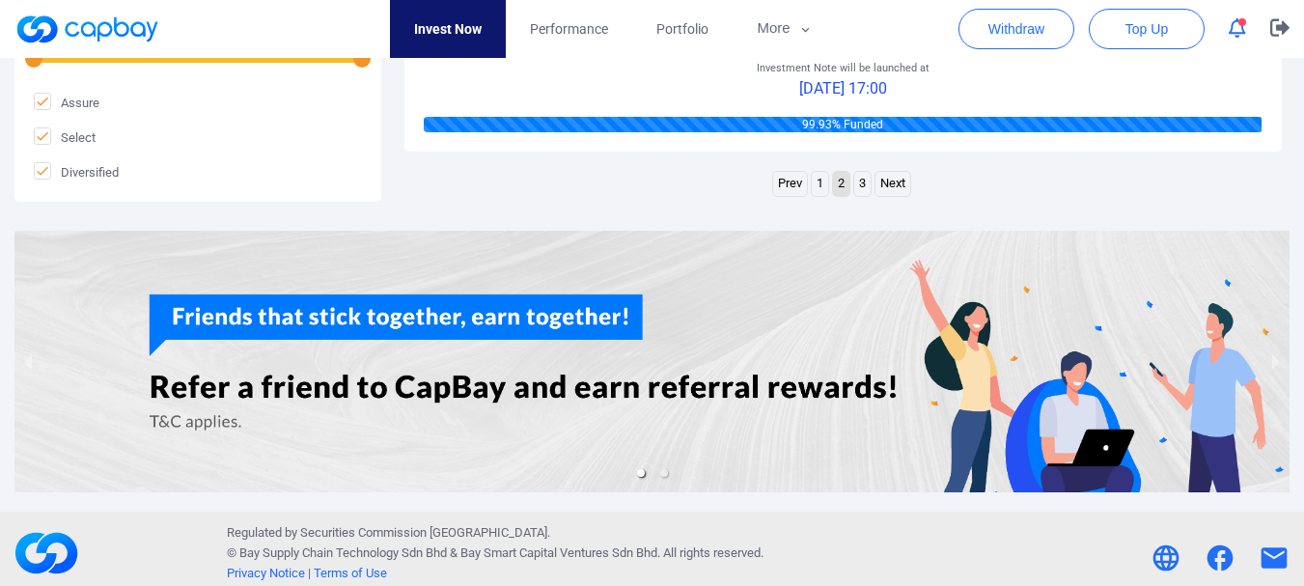
click at [866, 176] on link "3" at bounding box center [862, 184] width 16 height 24
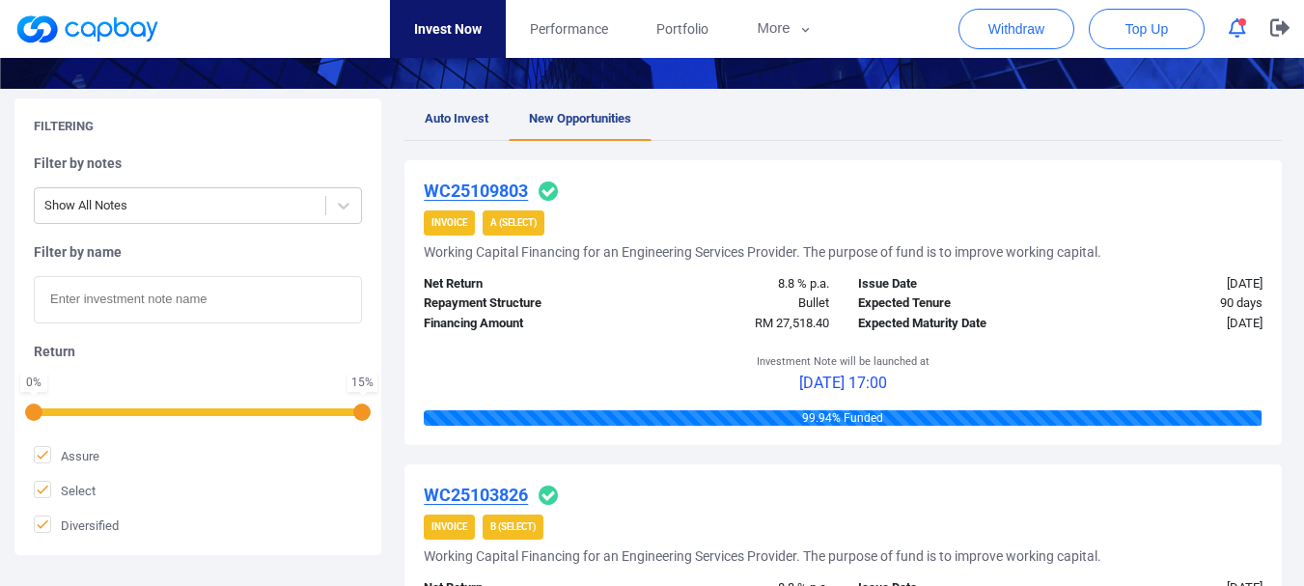
scroll to position [306, 0]
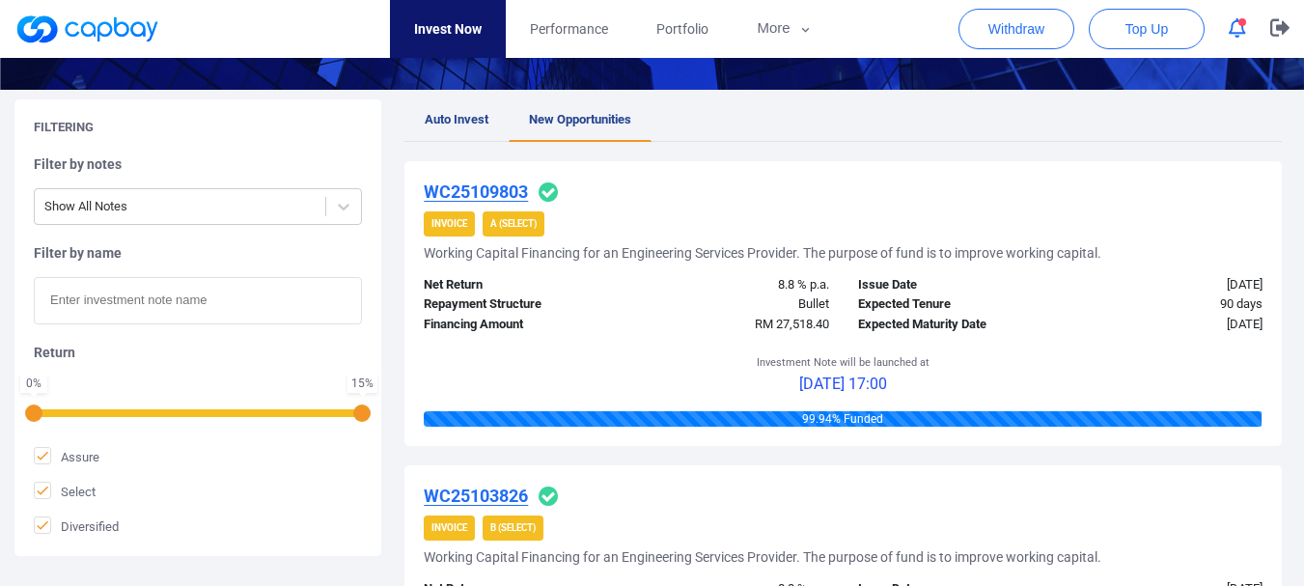
click at [683, 287] on div "8.8 % p.a." at bounding box center [734, 285] width 217 height 20
click at [843, 426] on div "99.94 % Funded" at bounding box center [843, 418] width 838 height 15
click at [882, 286] on div "Issue Date" at bounding box center [952, 285] width 217 height 20
click at [951, 237] on div "WC25109803 Invoice A (Select) Working Capital Financing for an Engineering Serv…" at bounding box center [842, 303] width 877 height 285
click at [701, 240] on div "WC25109803 Invoice A (Select) Working Capital Financing for an Engineering Serv…" at bounding box center [842, 303] width 877 height 285
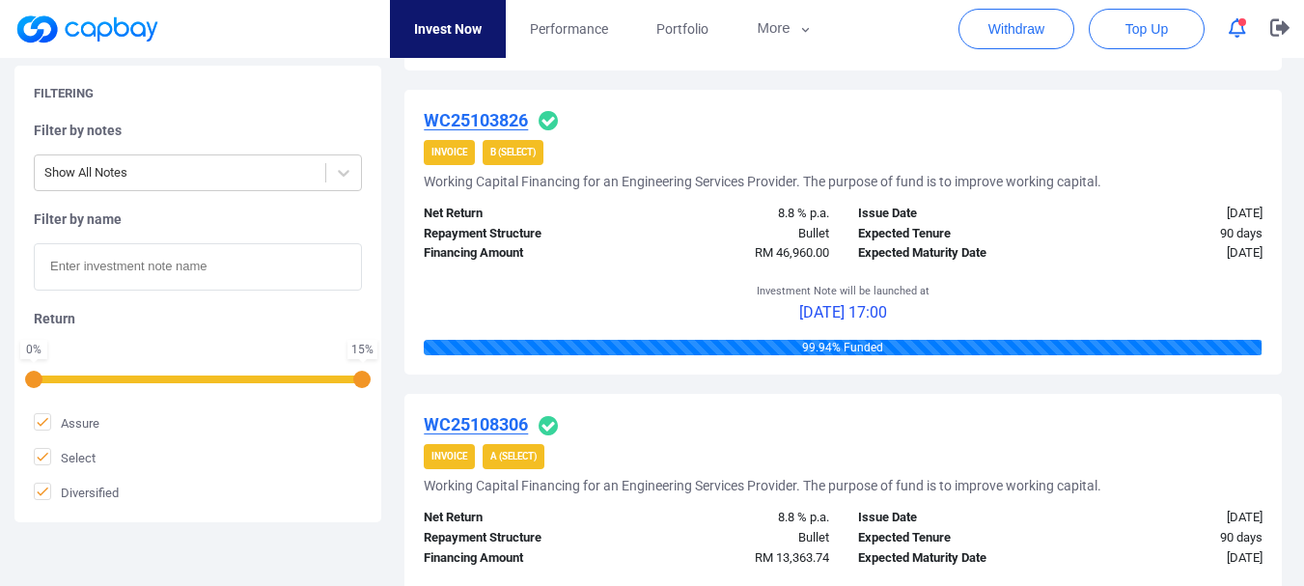
scroll to position [692, 0]
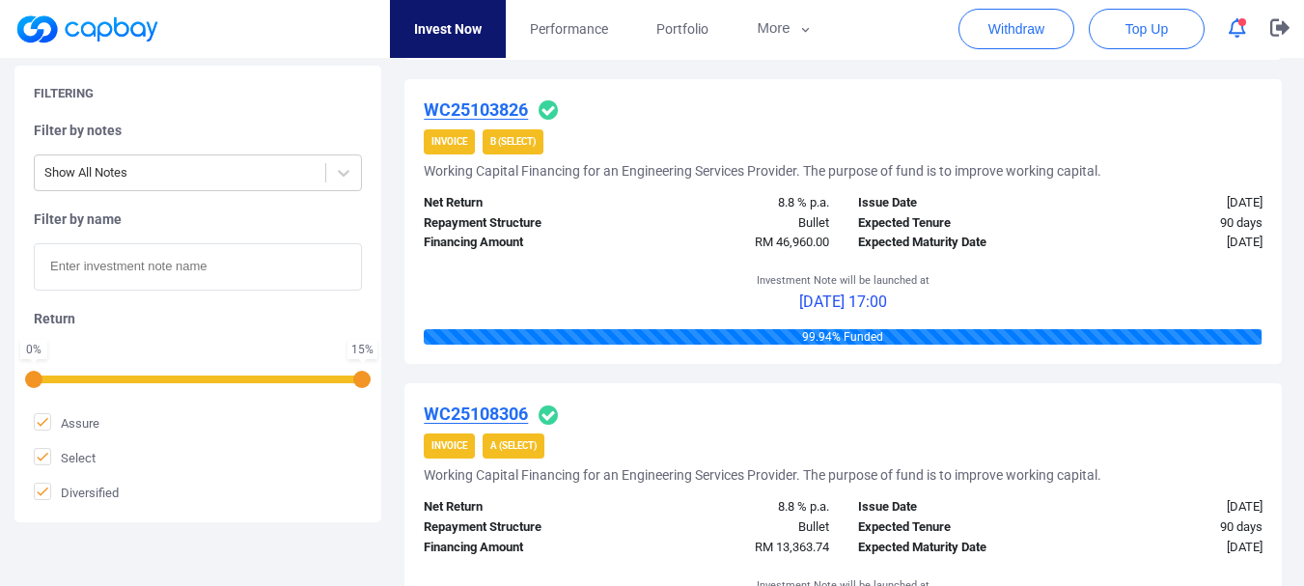
click at [494, 109] on u "WC25103826" at bounding box center [476, 109] width 104 height 20
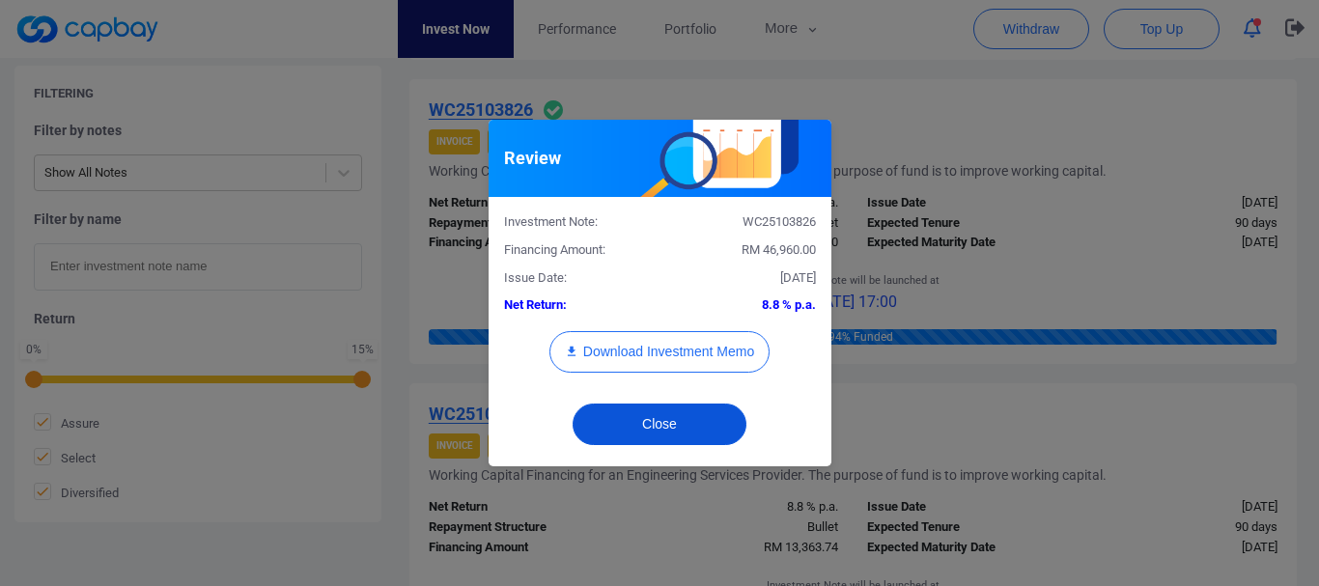
click at [676, 427] on button "Close" at bounding box center [659, 424] width 174 height 42
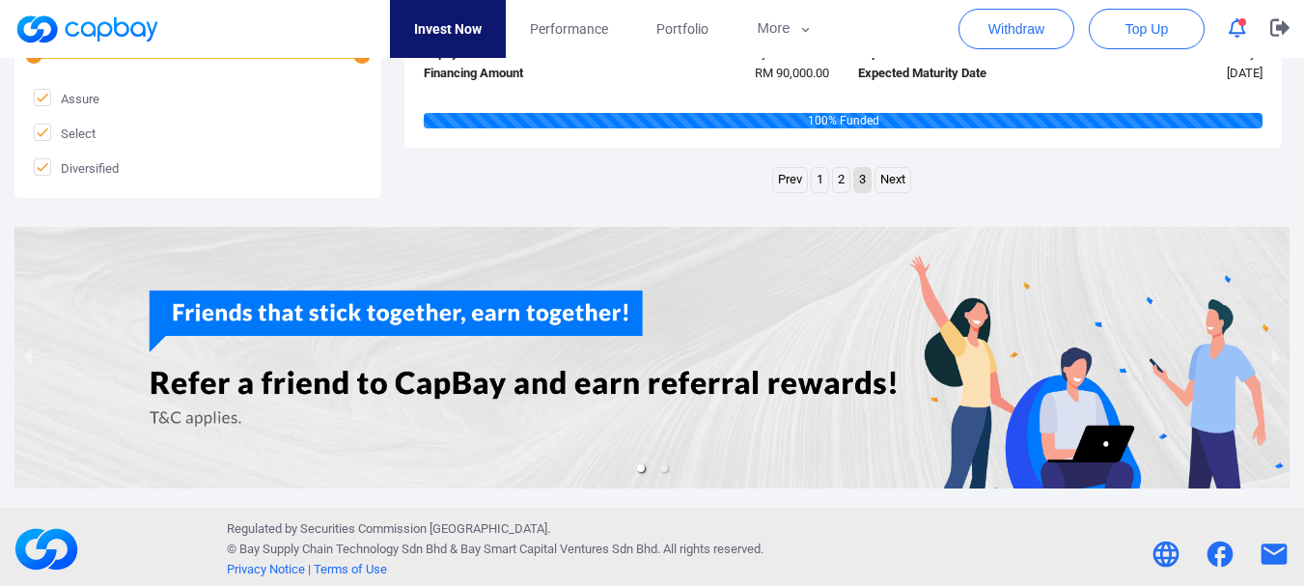
scroll to position [2358, 0]
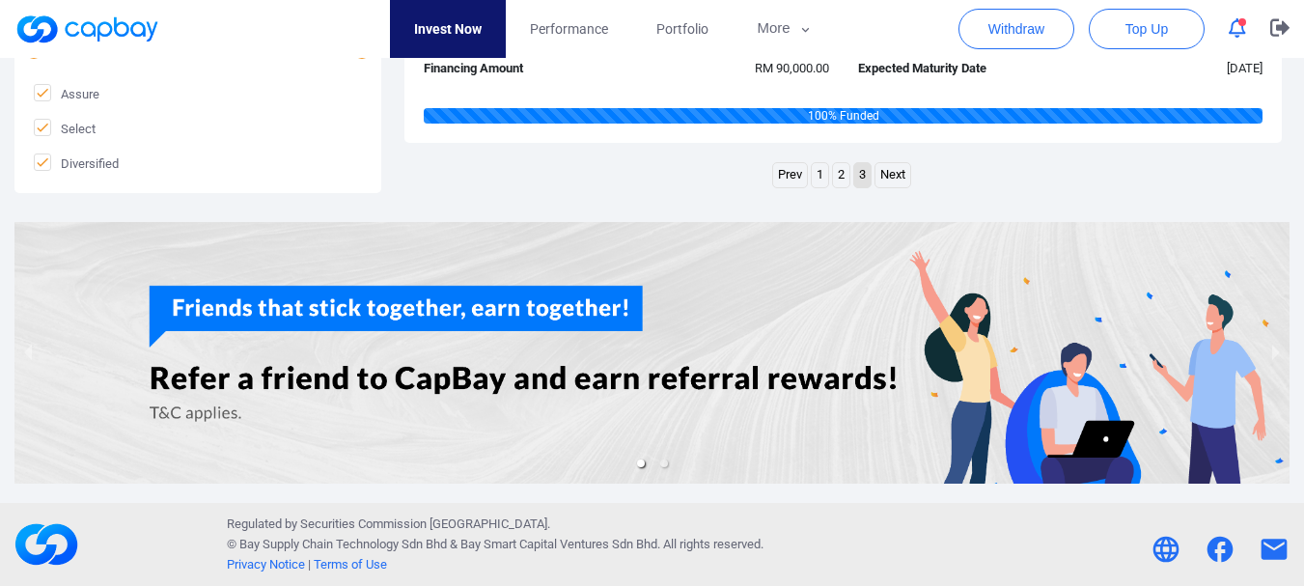
click at [819, 175] on link "1" at bounding box center [820, 175] width 16 height 24
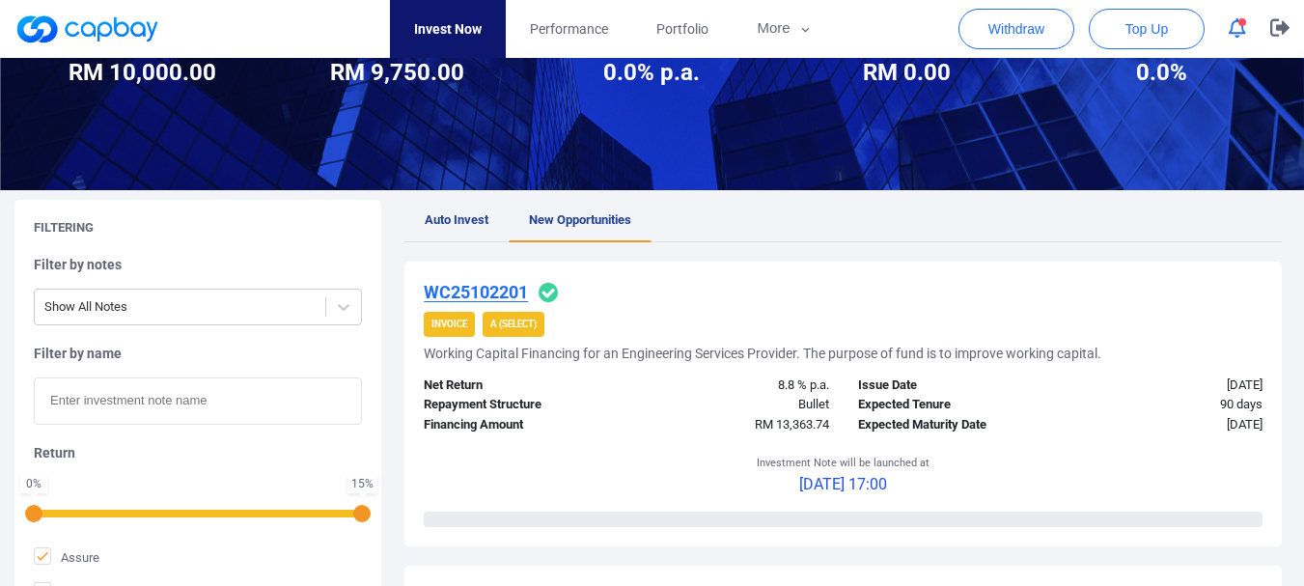
scroll to position [386, 0]
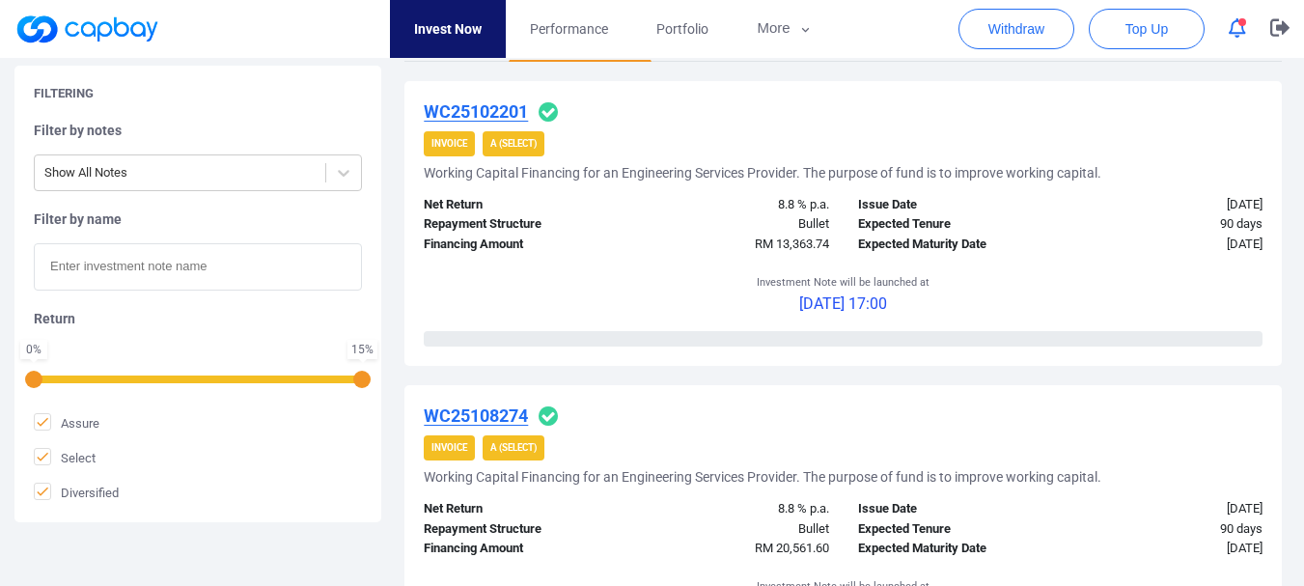
click at [511, 112] on u "WC25102201" at bounding box center [476, 111] width 104 height 20
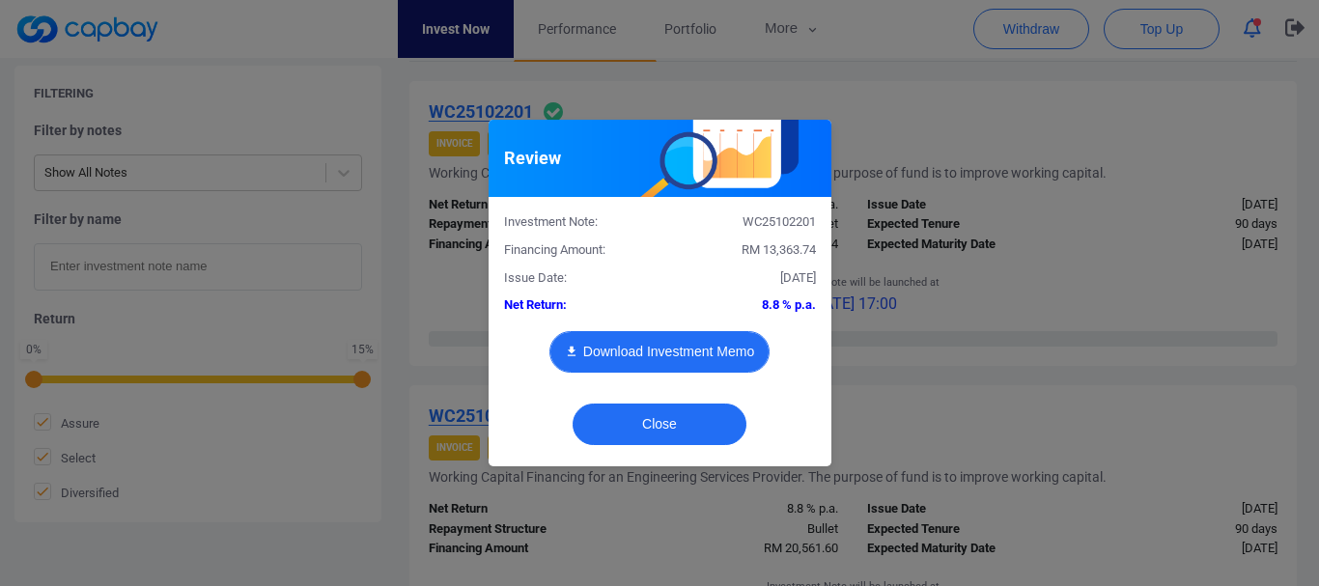
click at [694, 352] on button "Download Investment Memo" at bounding box center [659, 352] width 220 height 42
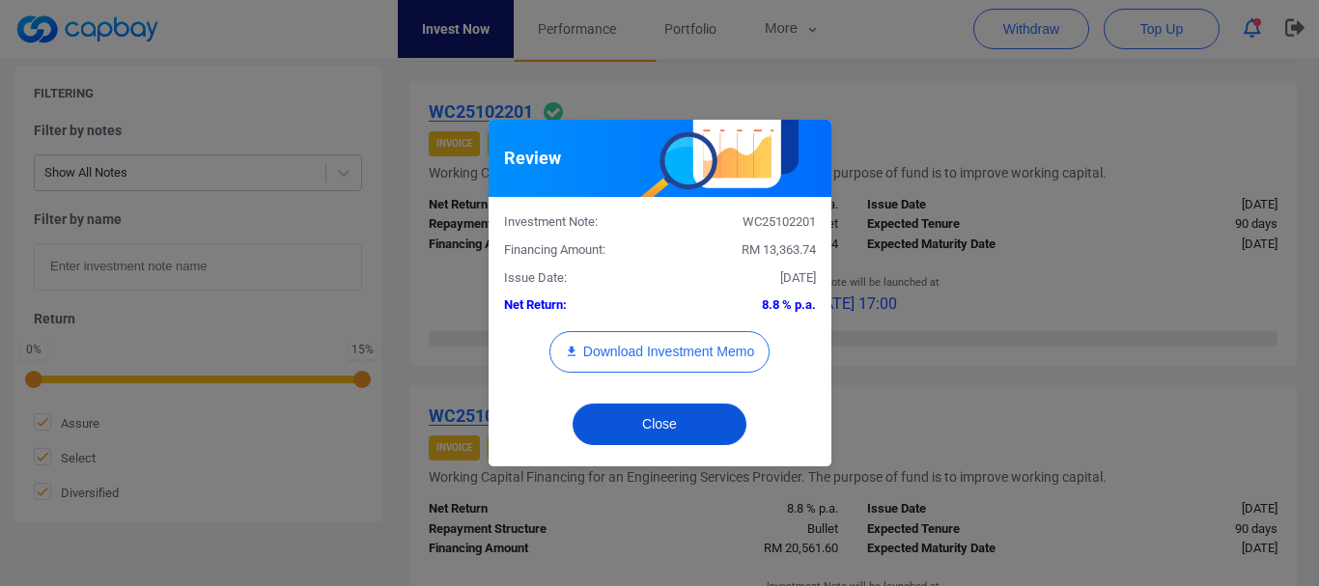
click at [665, 434] on button "Close" at bounding box center [659, 424] width 174 height 42
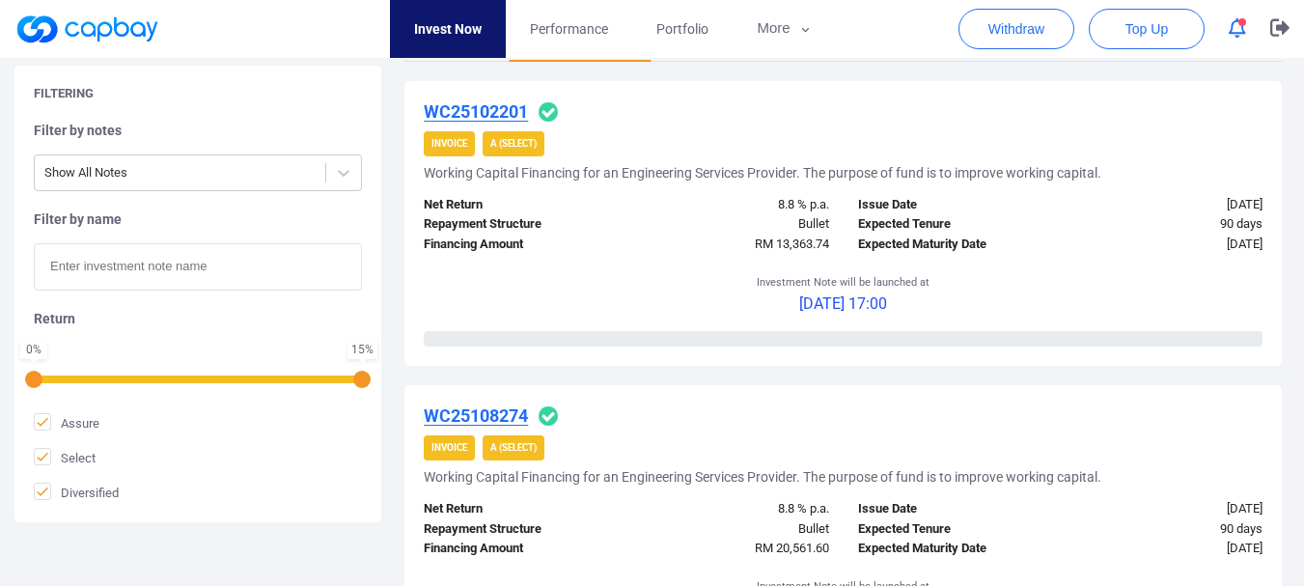
click at [503, 411] on u "WC25108274" at bounding box center [476, 415] width 104 height 20
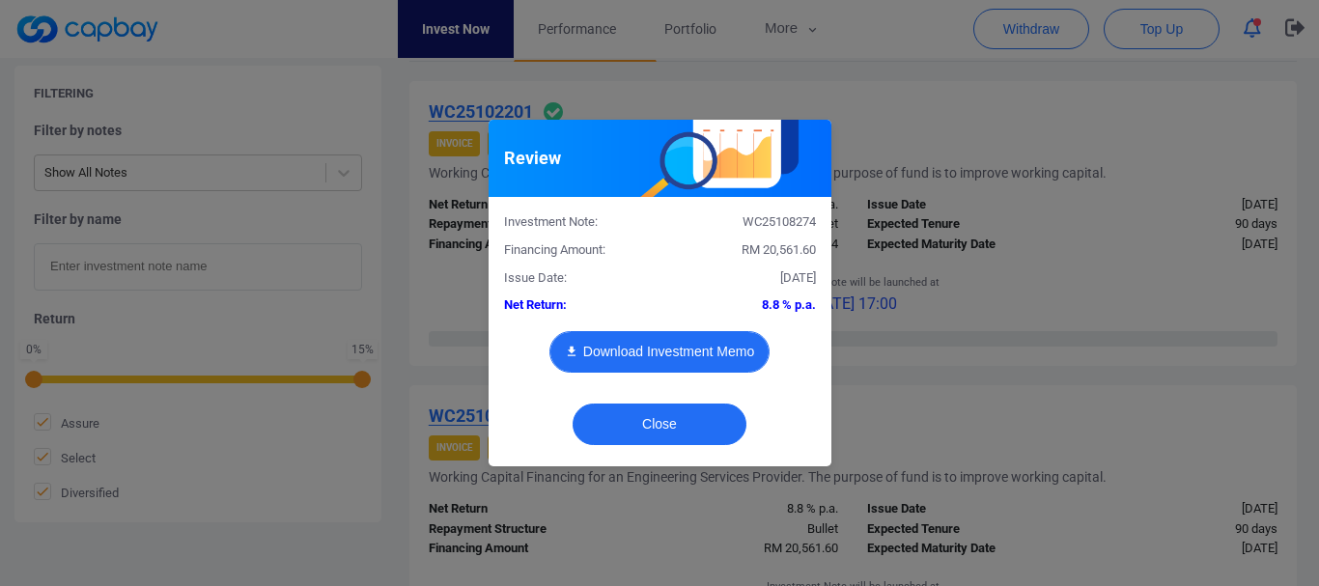
click at [700, 350] on button "Download Investment Memo" at bounding box center [659, 352] width 220 height 42
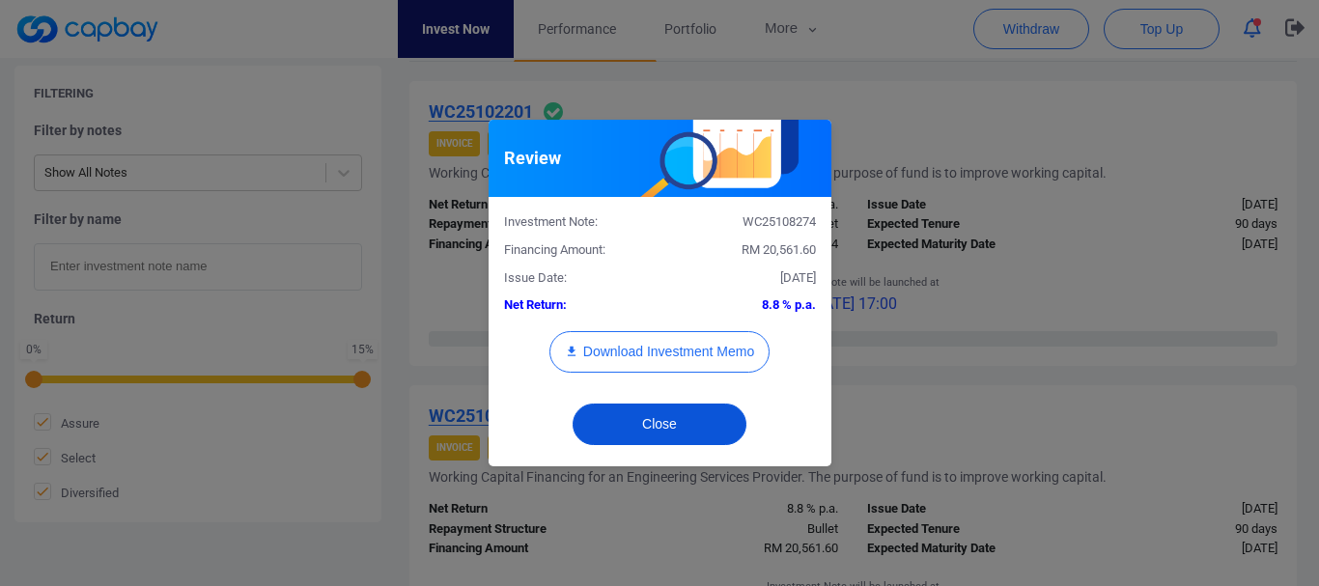
click at [671, 433] on button "Close" at bounding box center [659, 424] width 174 height 42
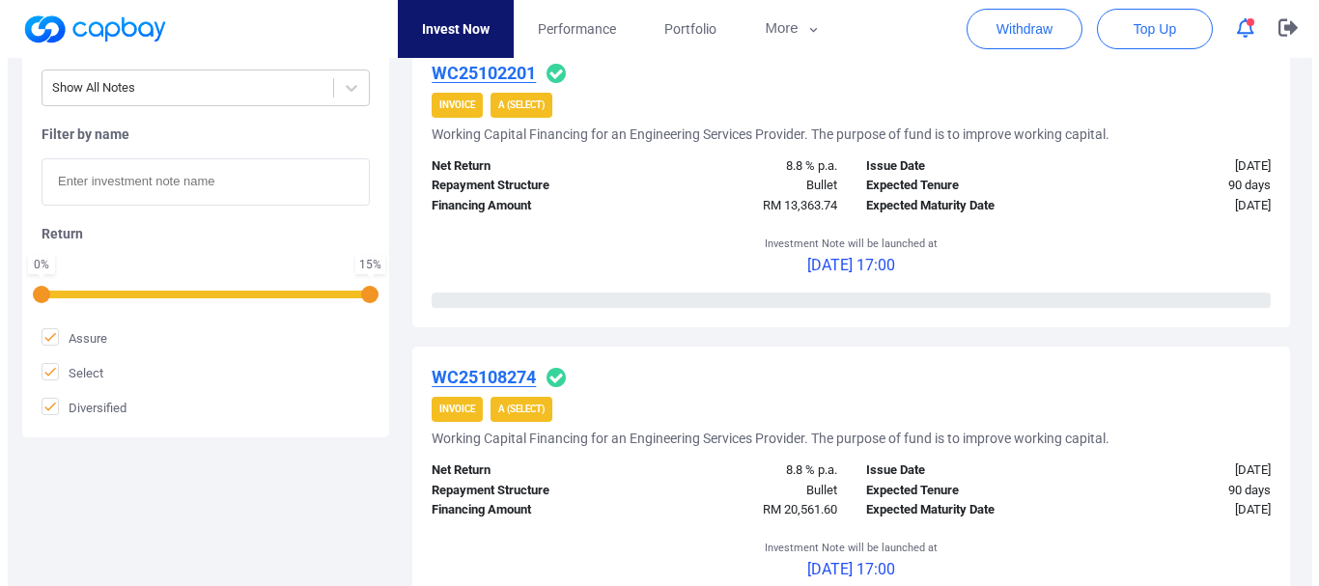
scroll to position [772, 0]
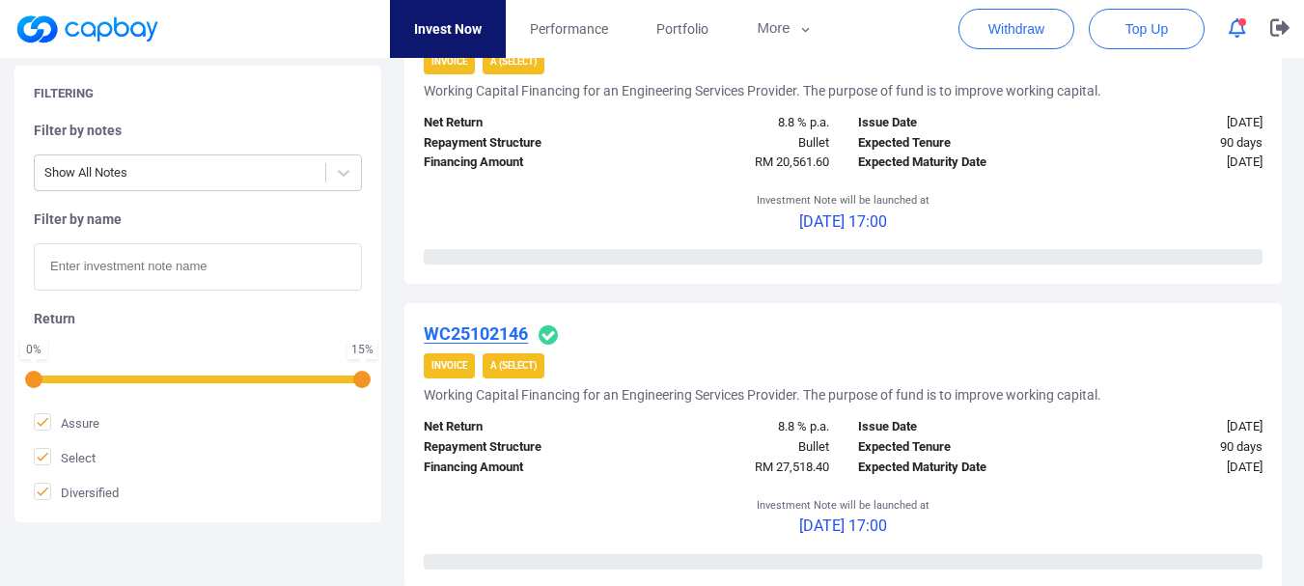
click at [491, 333] on u "WC25102146" at bounding box center [476, 333] width 104 height 20
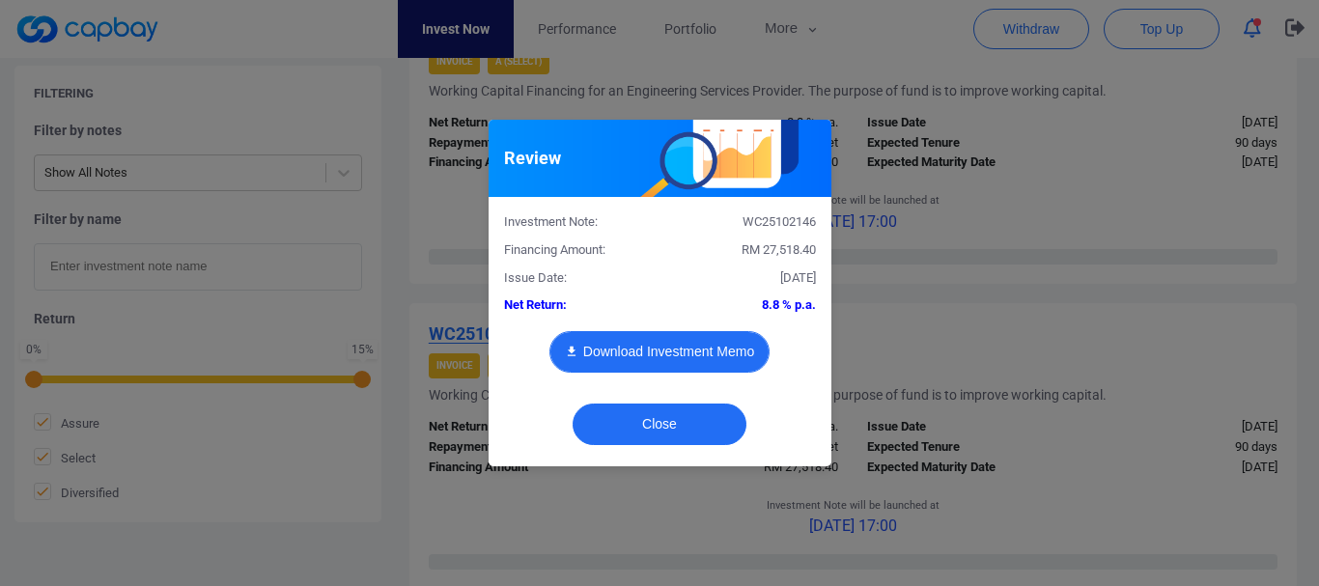
click at [654, 353] on button "Download Investment Memo" at bounding box center [659, 352] width 220 height 42
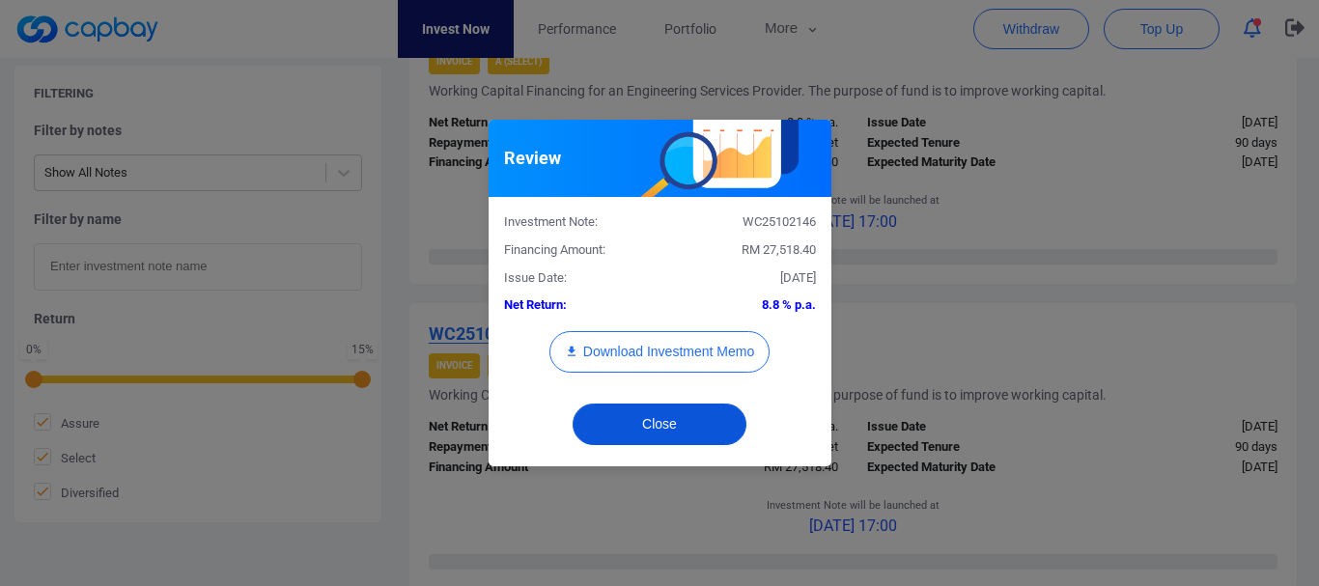
click at [656, 426] on button "Close" at bounding box center [659, 424] width 174 height 42
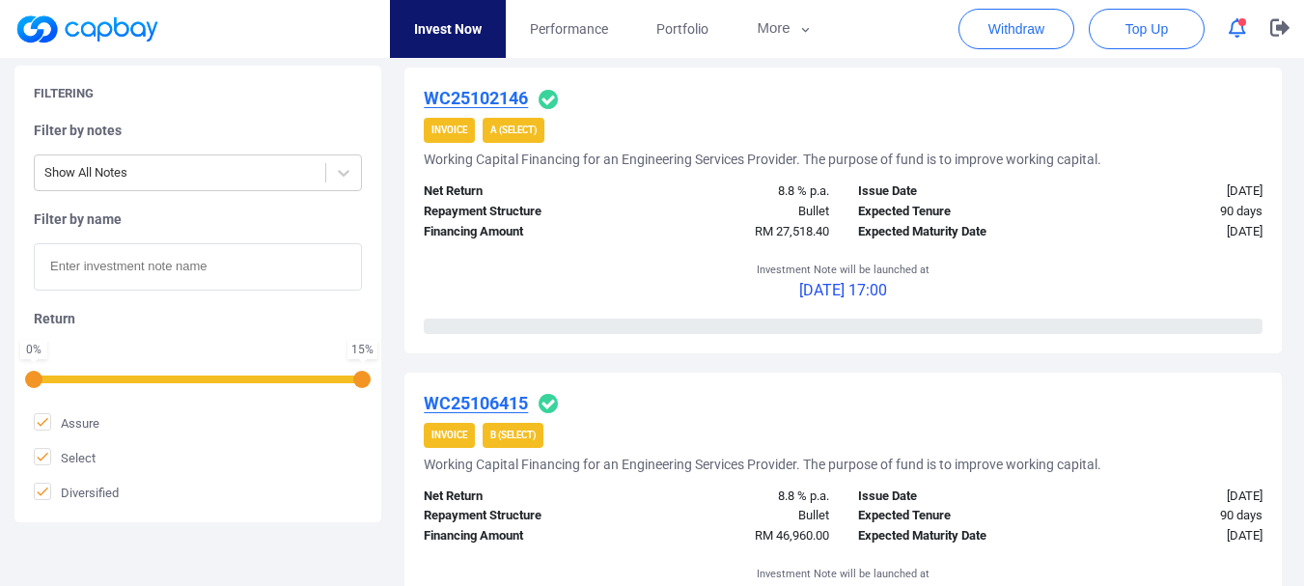
scroll to position [1255, 0]
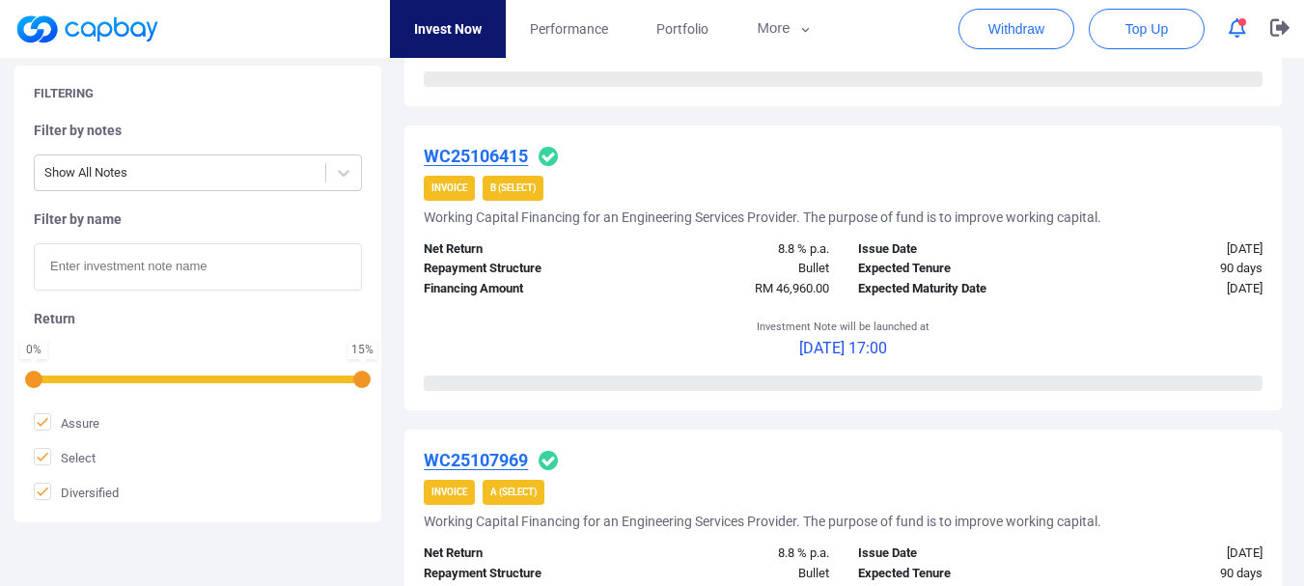
click at [469, 155] on u "WC25106415" at bounding box center [476, 156] width 104 height 20
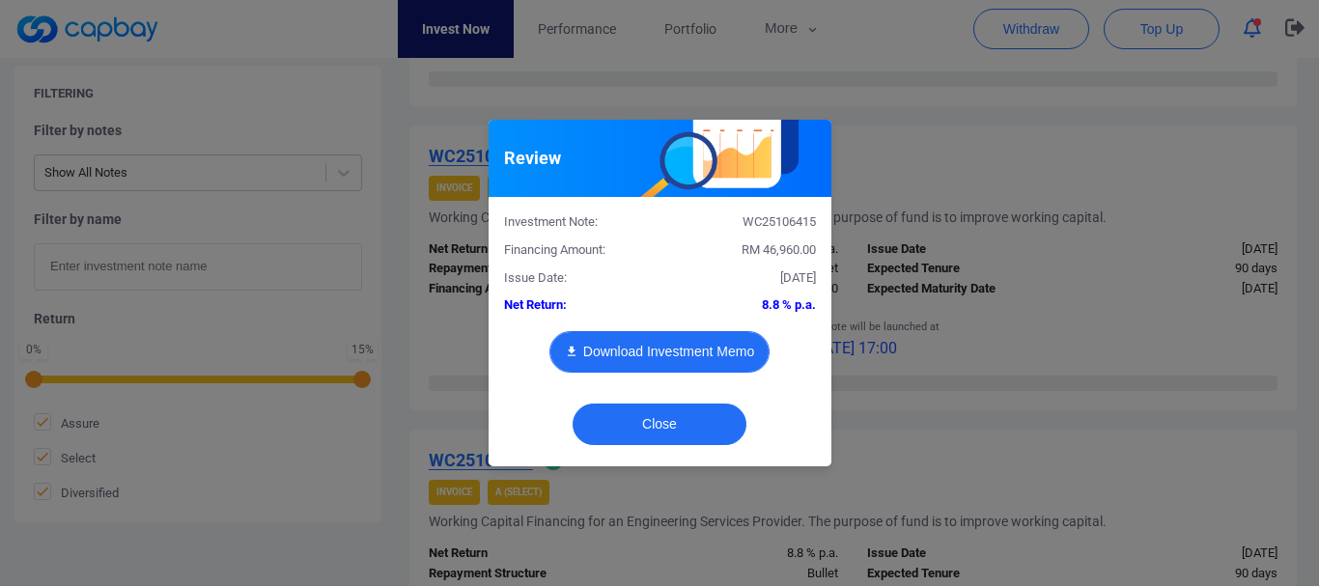
click at [679, 360] on button "Download Investment Memo" at bounding box center [659, 352] width 220 height 42
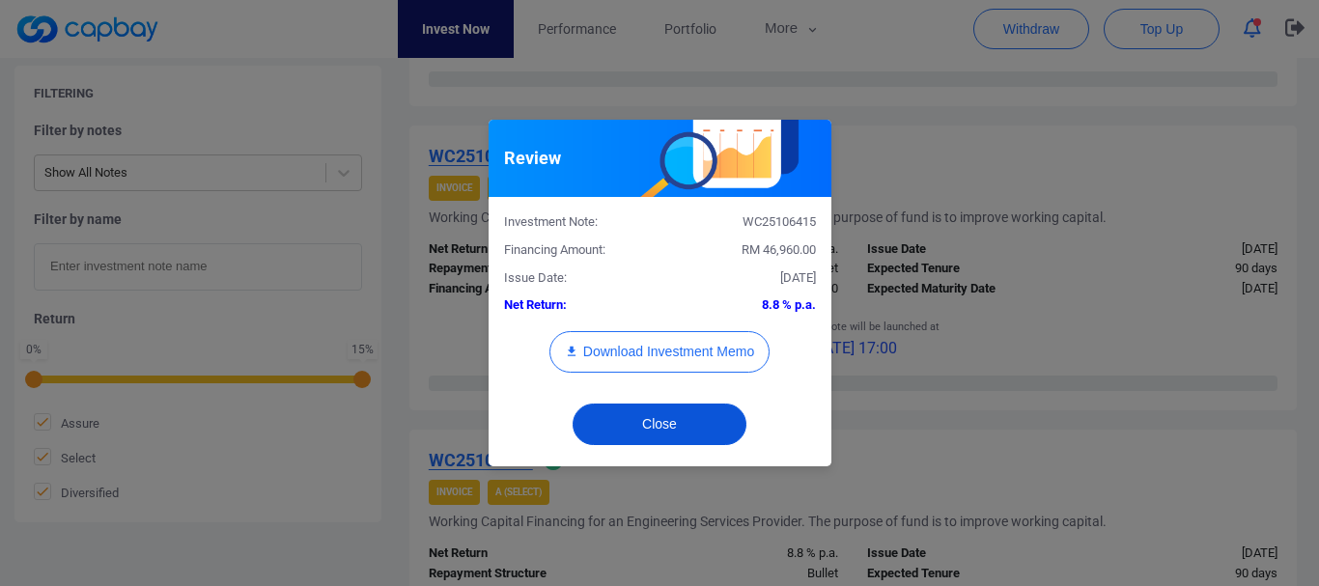
click at [701, 423] on button "Close" at bounding box center [659, 424] width 174 height 42
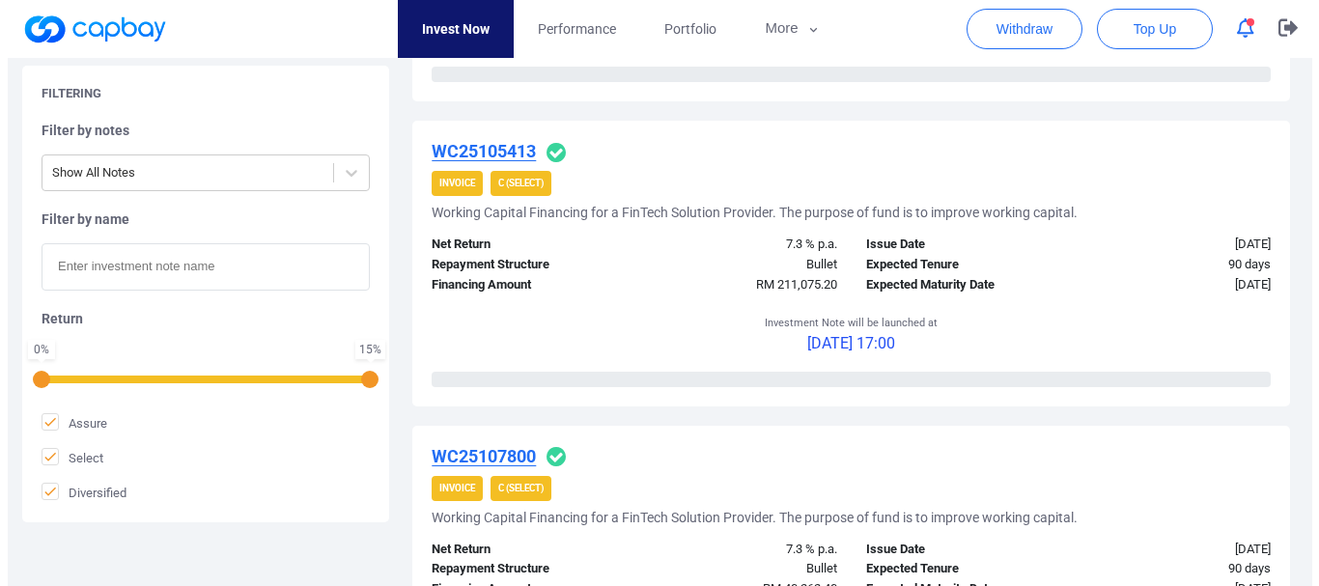
scroll to position [1834, 0]
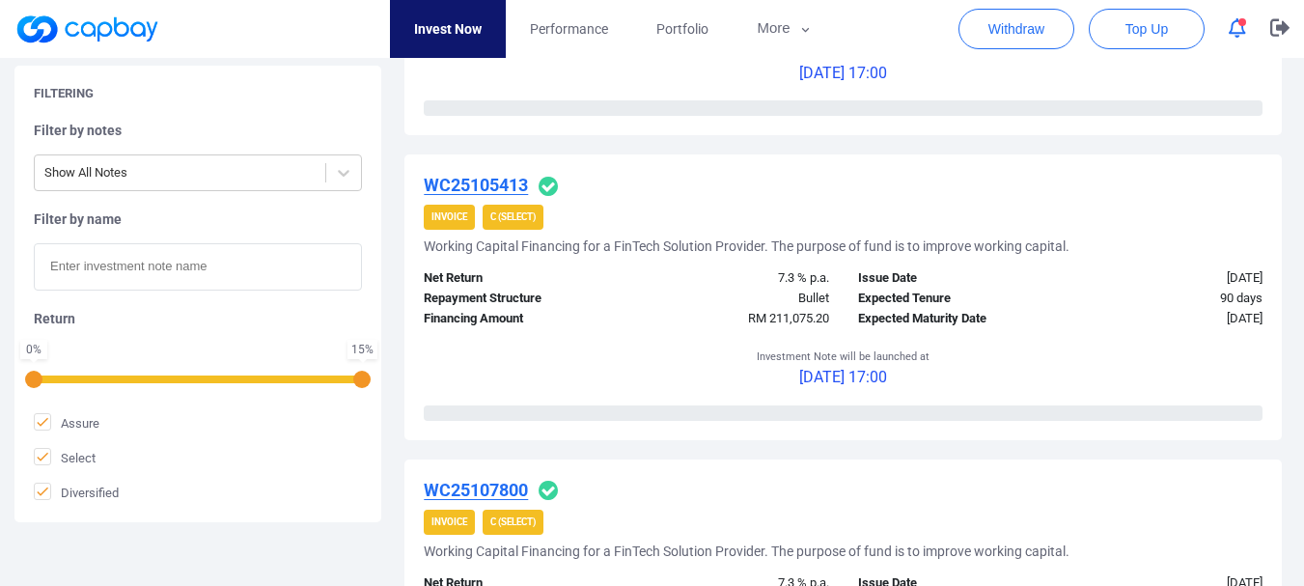
click at [506, 181] on u "WC25105413" at bounding box center [476, 185] width 104 height 20
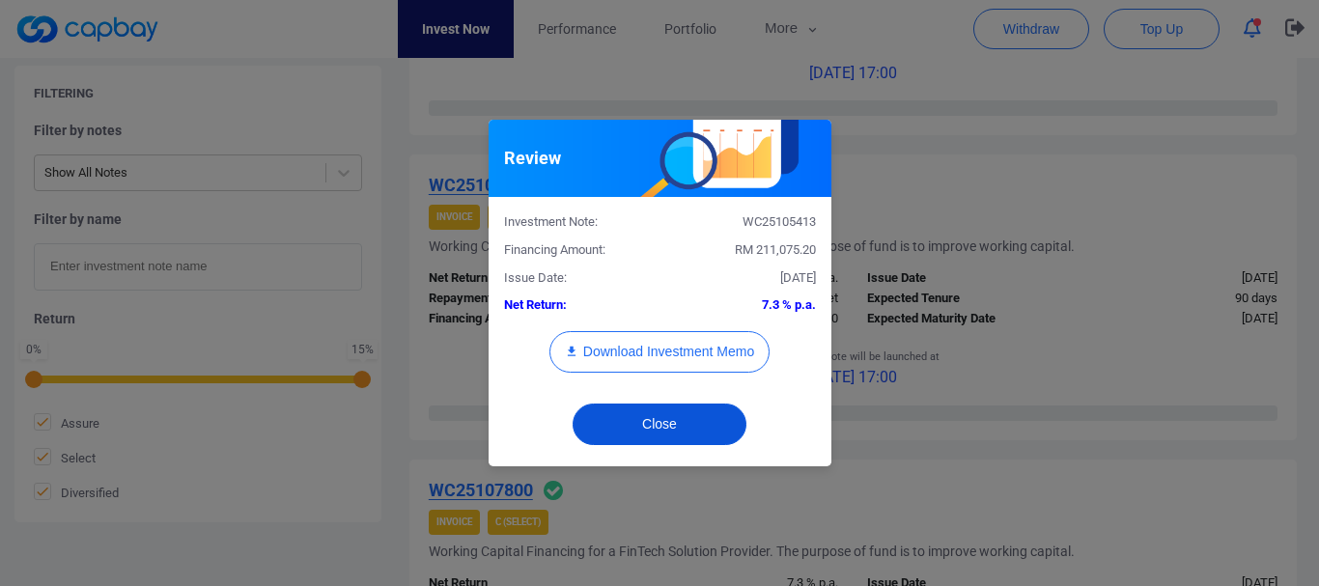
click at [660, 418] on button "Close" at bounding box center [659, 424] width 174 height 42
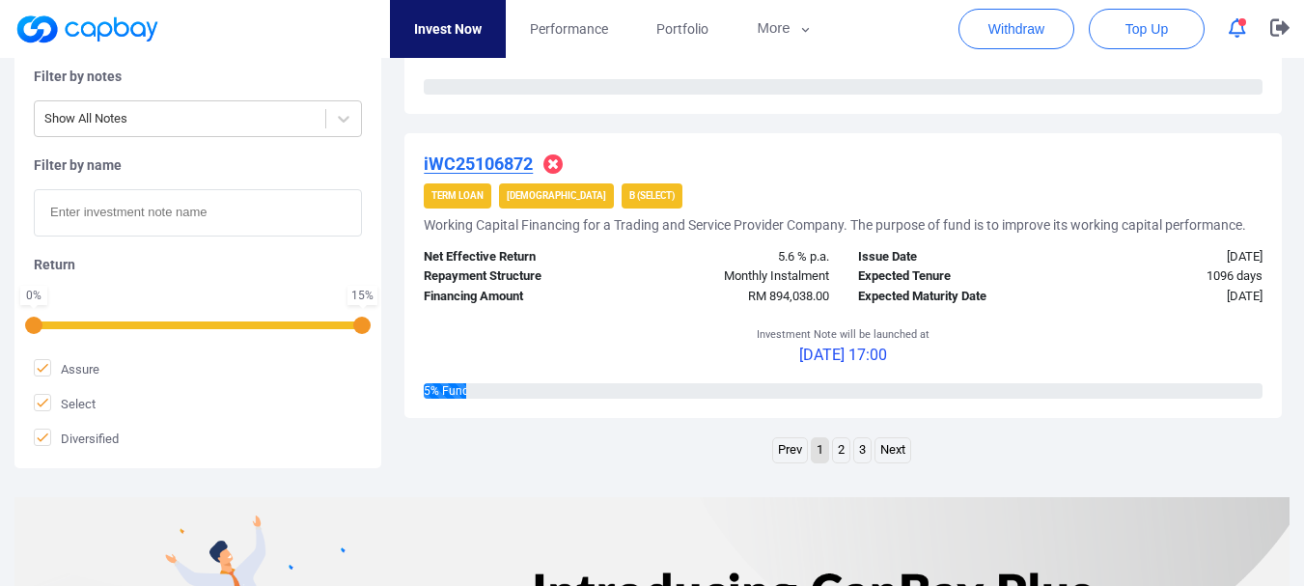
scroll to position [3089, 0]
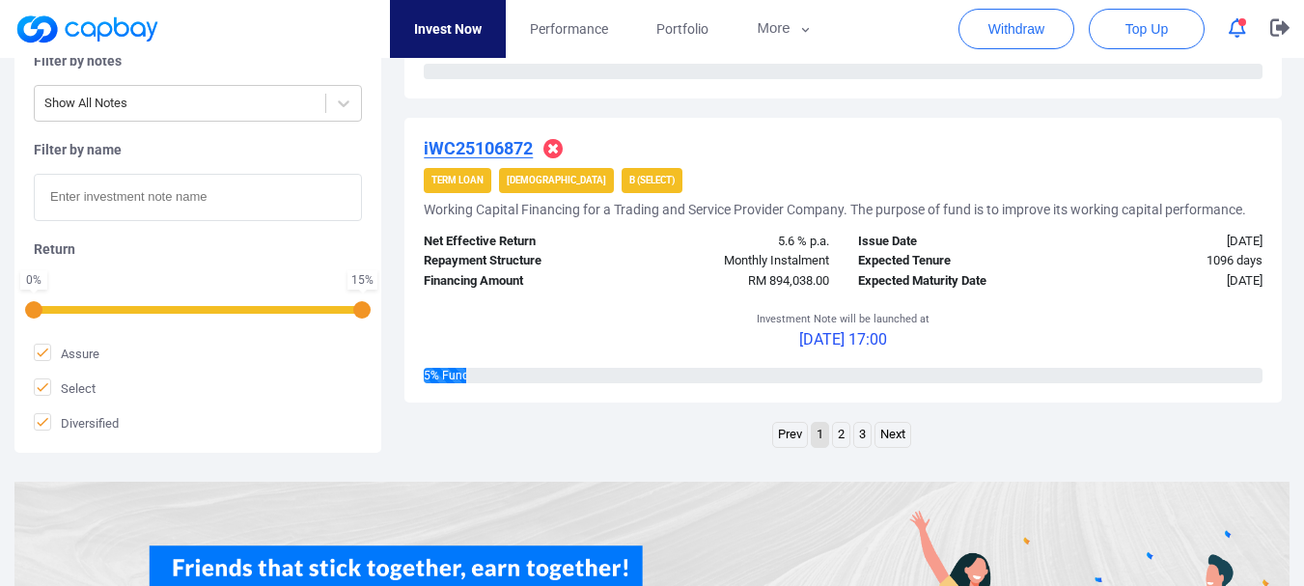
click at [839, 439] on link "2" at bounding box center [841, 435] width 16 height 24
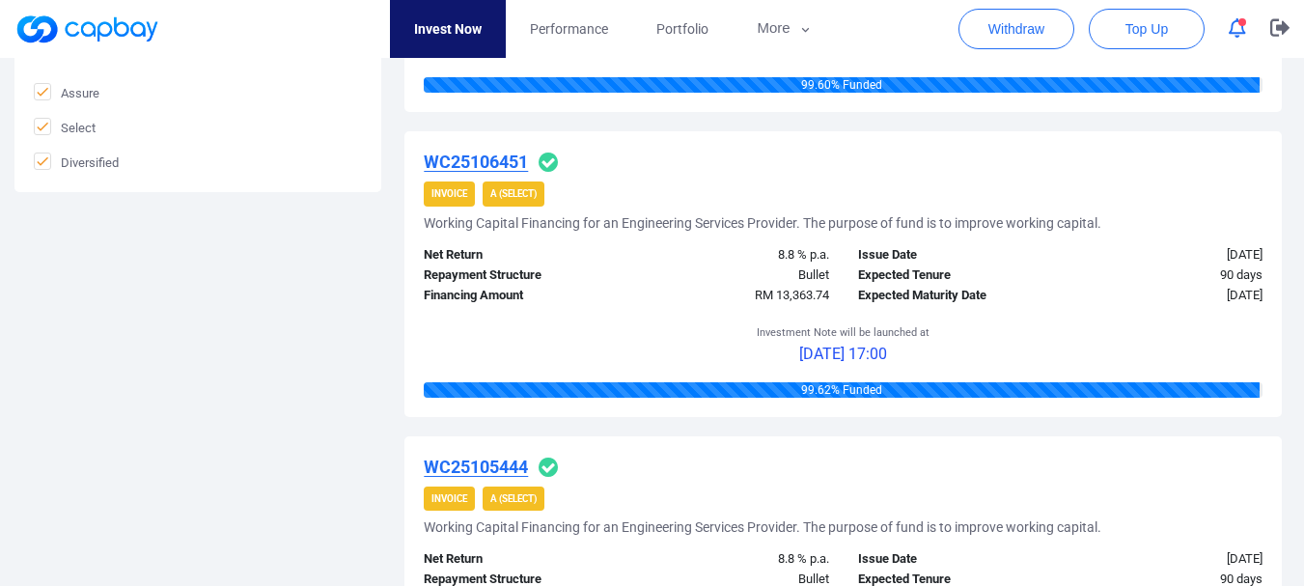
click at [510, 152] on u "WC25106451" at bounding box center [476, 162] width 104 height 20
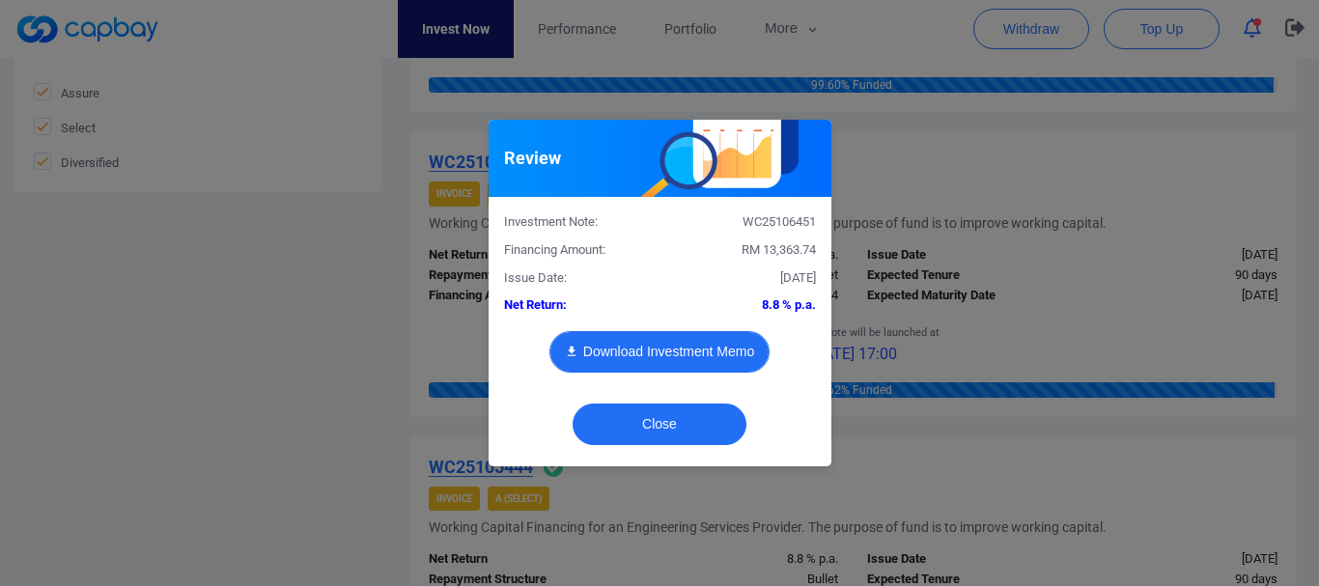
click at [686, 351] on button "Download Investment Memo" at bounding box center [659, 352] width 220 height 42
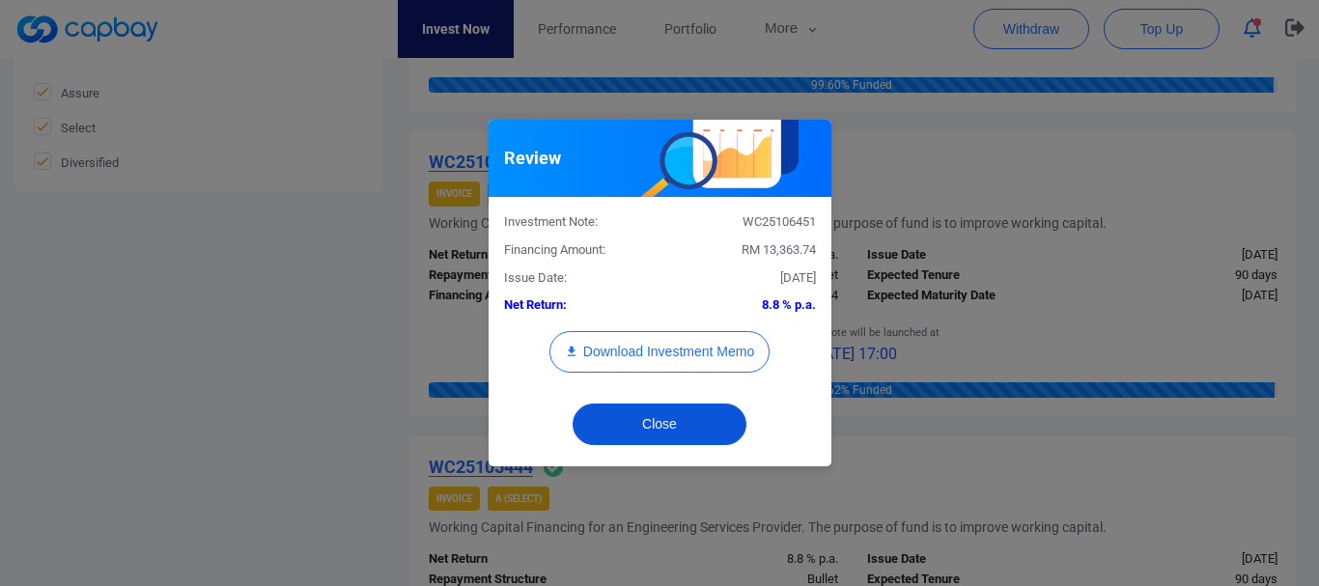
click at [651, 431] on button "Close" at bounding box center [659, 424] width 174 height 42
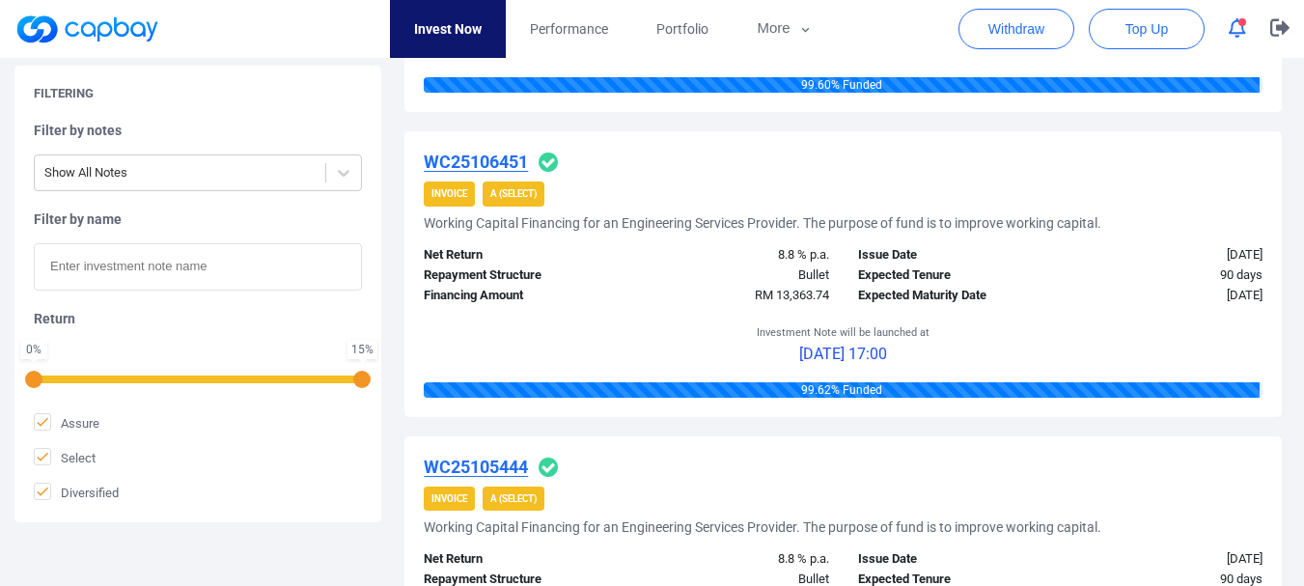
scroll to position [1175, 0]
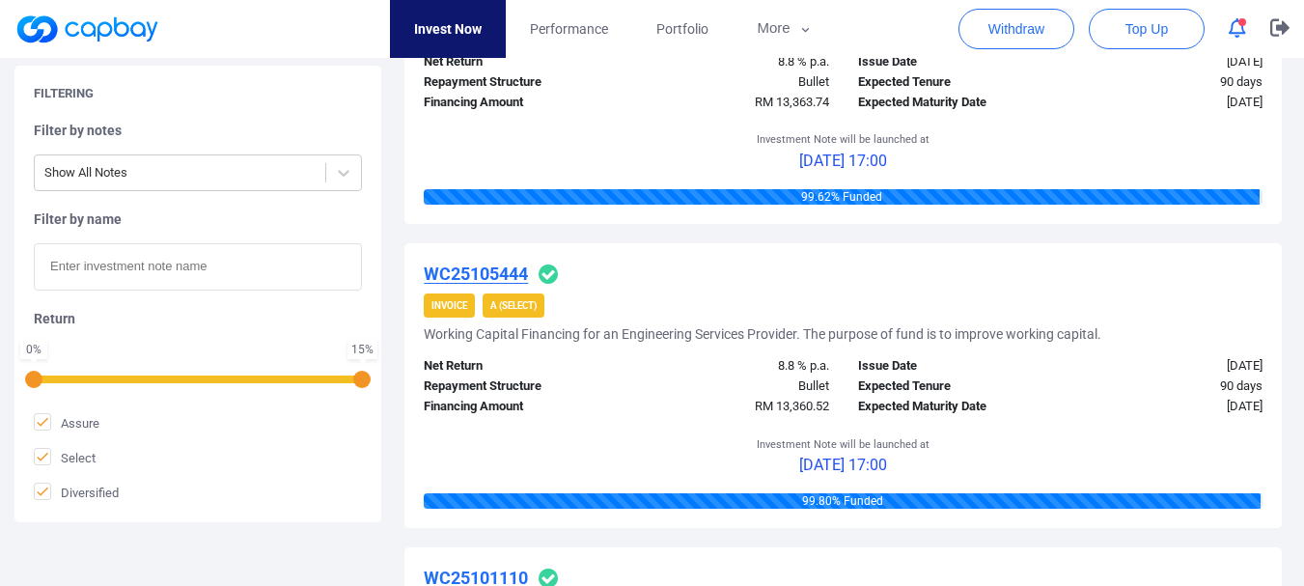
click at [510, 266] on u "WC25105444" at bounding box center [476, 274] width 104 height 20
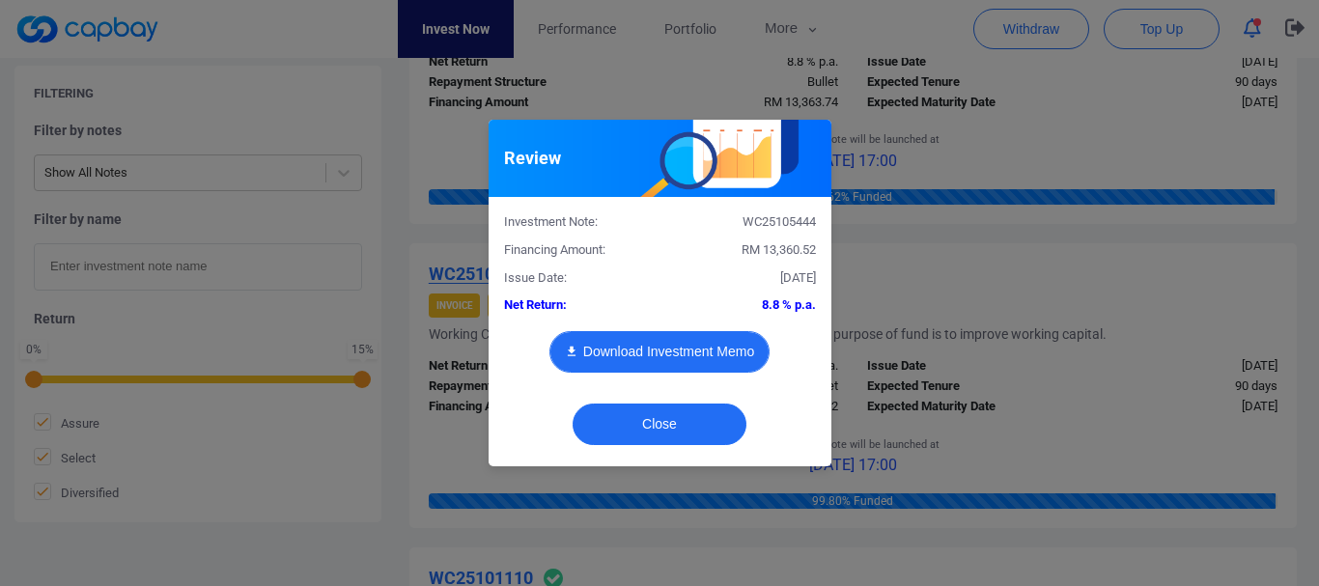
click at [671, 348] on button "Download Investment Memo" at bounding box center [659, 352] width 220 height 42
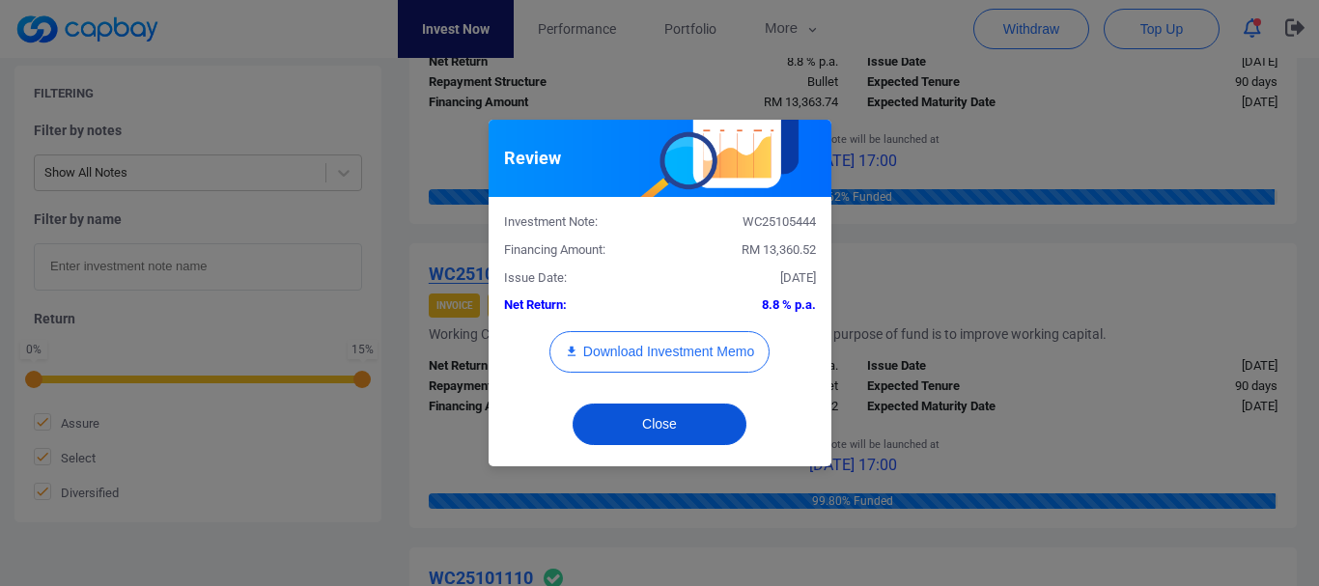
click at [684, 427] on button "Close" at bounding box center [659, 424] width 174 height 42
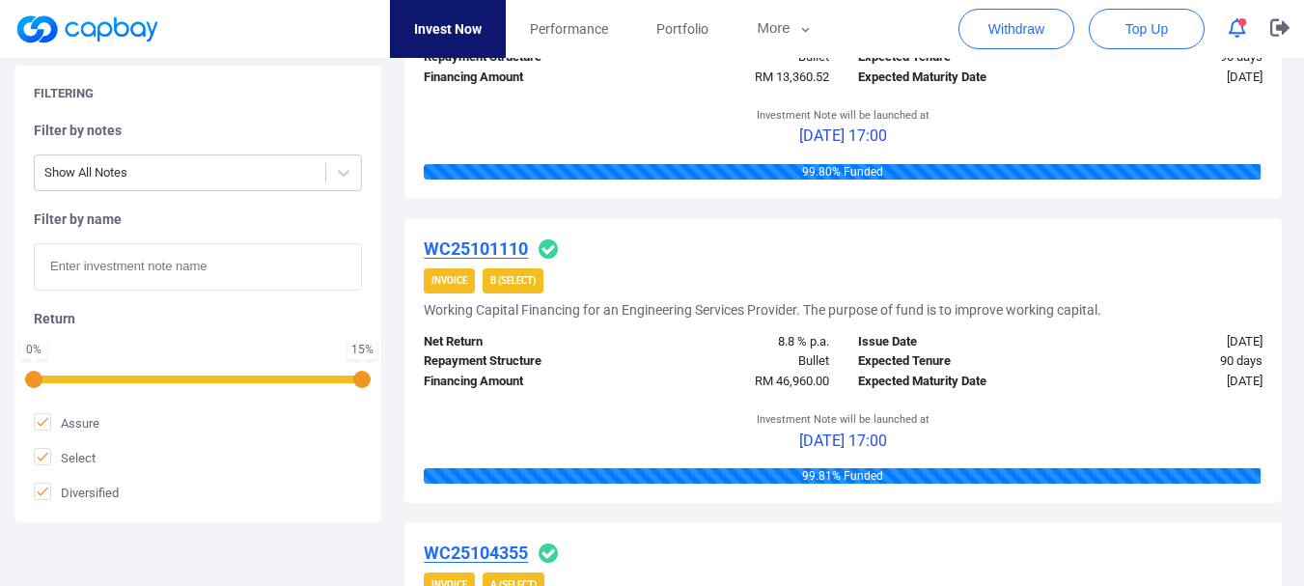
scroll to position [1561, 0]
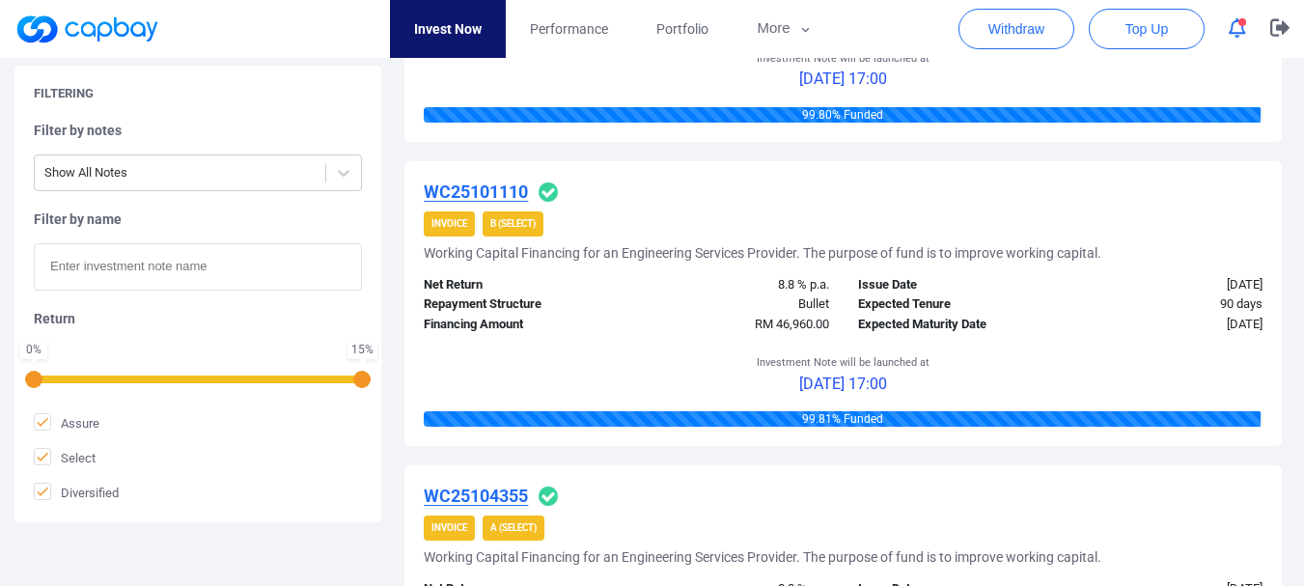
click at [501, 197] on u "WC25101110" at bounding box center [476, 191] width 104 height 20
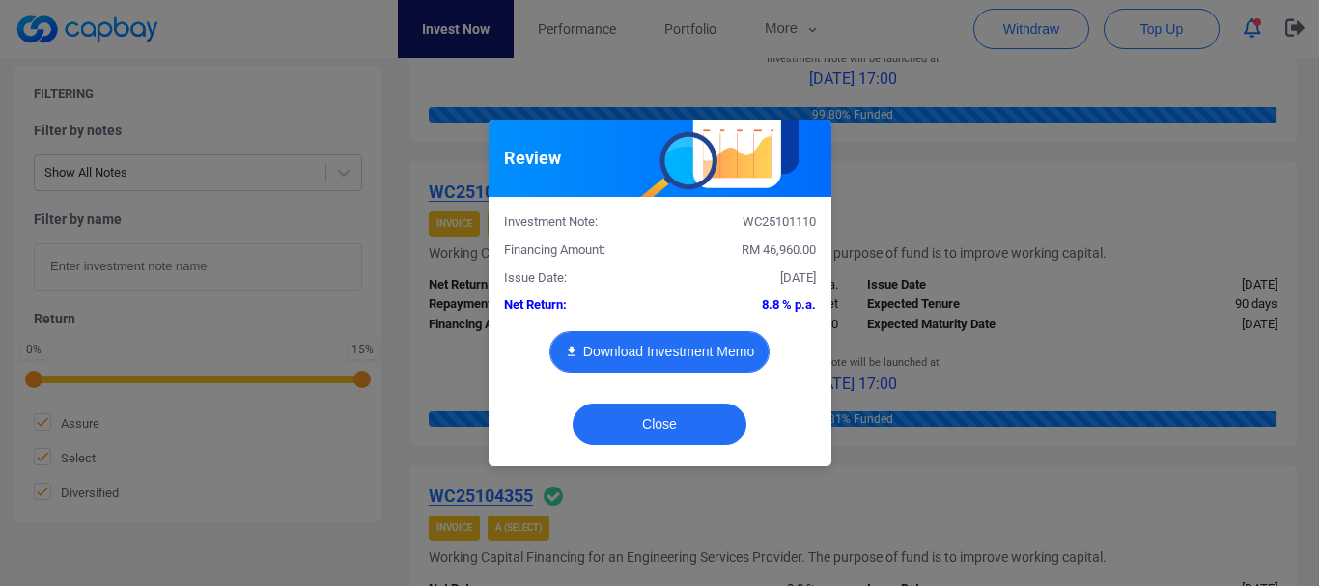
click at [688, 351] on button "Download Investment Memo" at bounding box center [659, 352] width 220 height 42
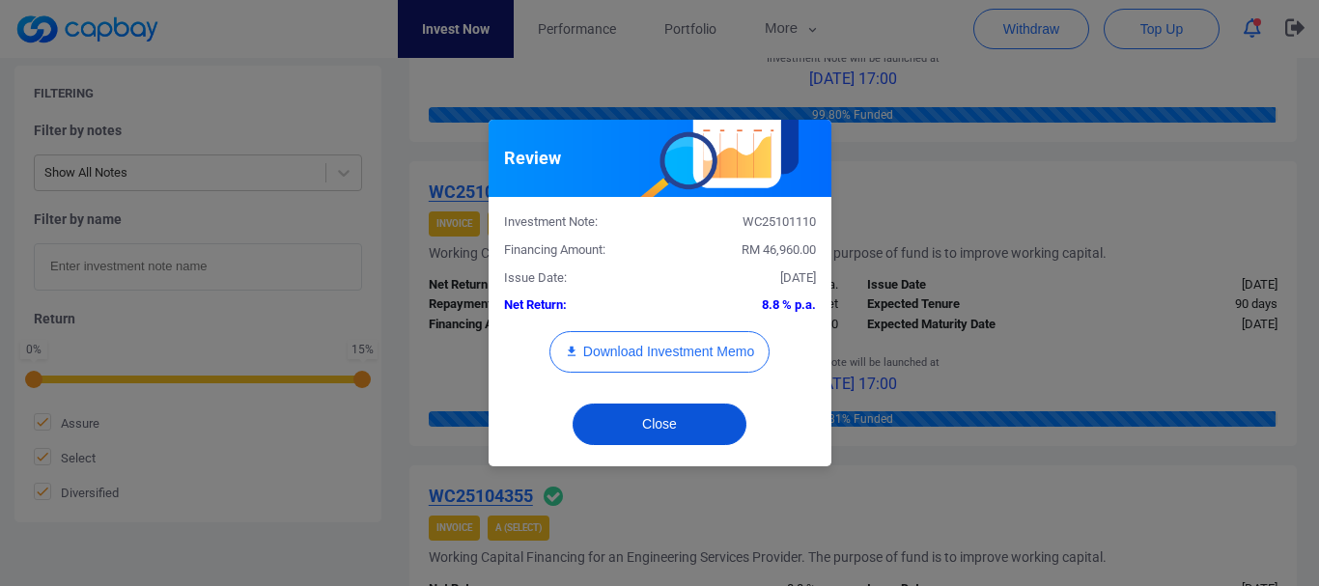
click at [699, 433] on button "Close" at bounding box center [659, 424] width 174 height 42
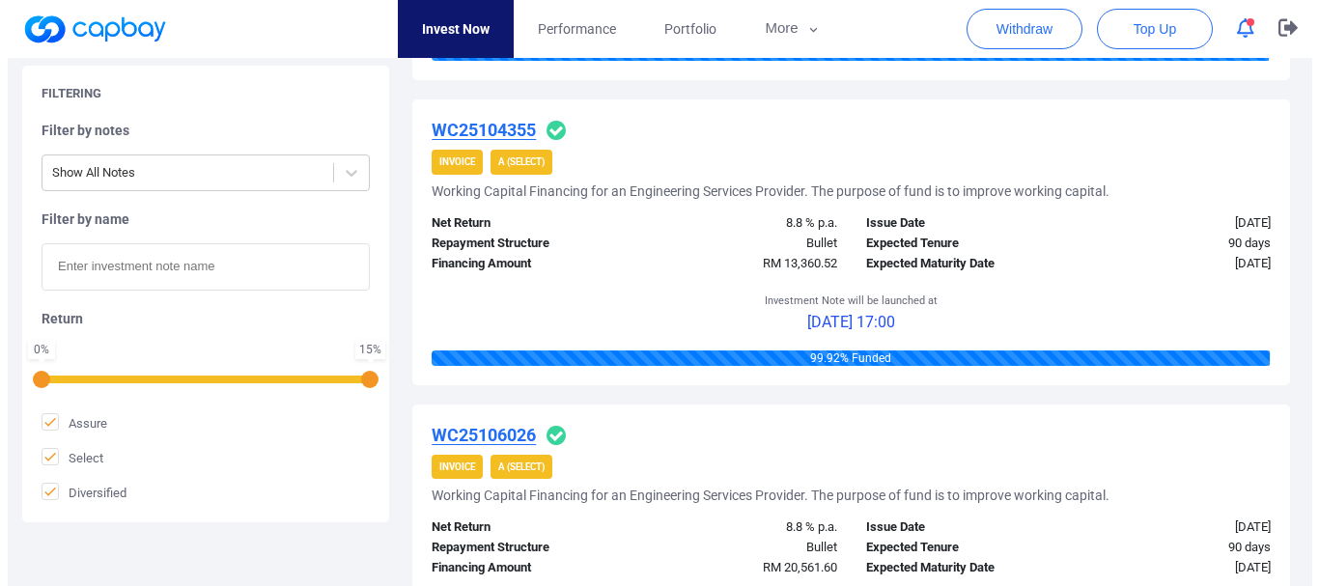
scroll to position [1947, 0]
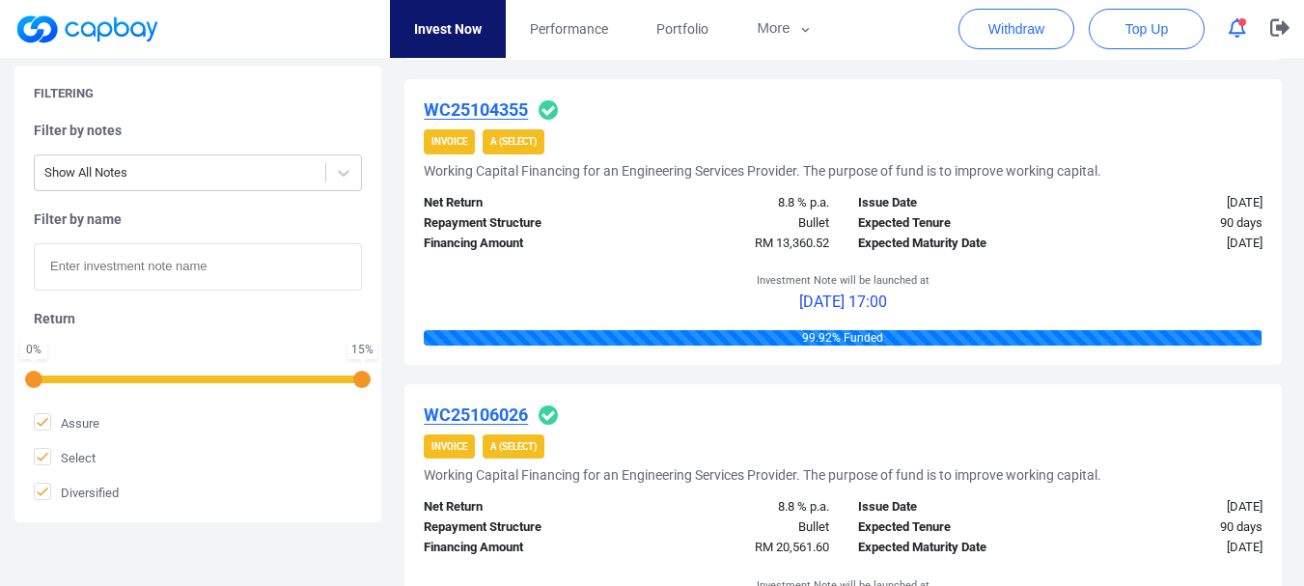
click at [496, 104] on u "WC25104355" at bounding box center [476, 109] width 104 height 20
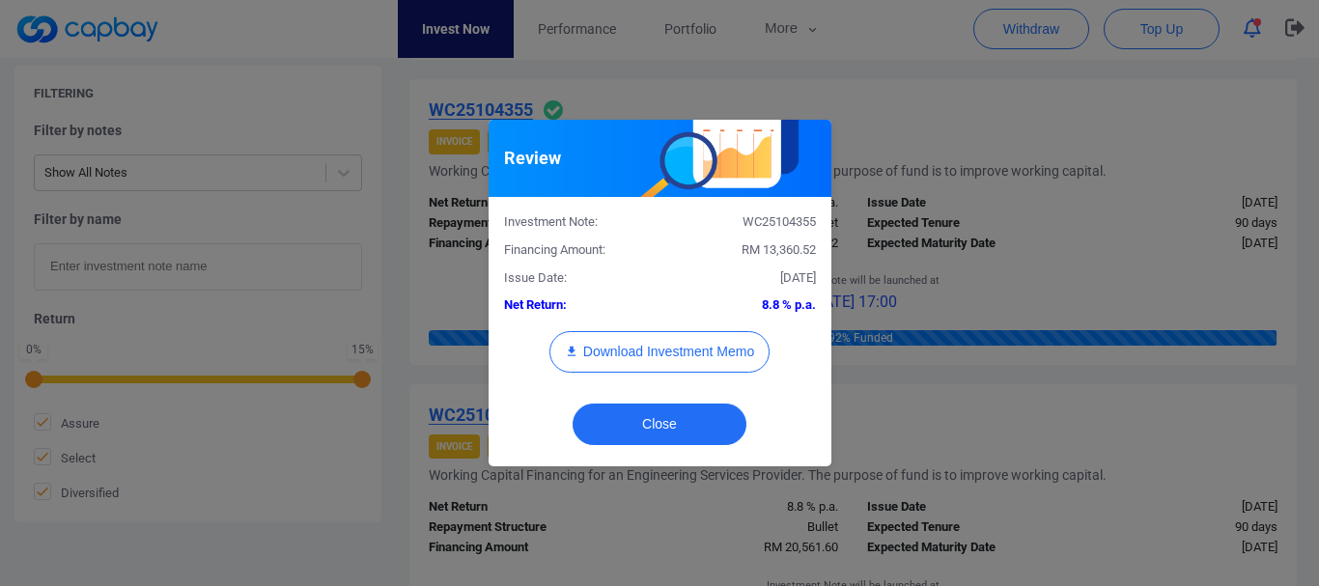
click at [987, 245] on div "Review Investment Note: WC25104355 Financing Amount: RM 13,360.52 Issue Date: 0…" at bounding box center [659, 293] width 1319 height 586
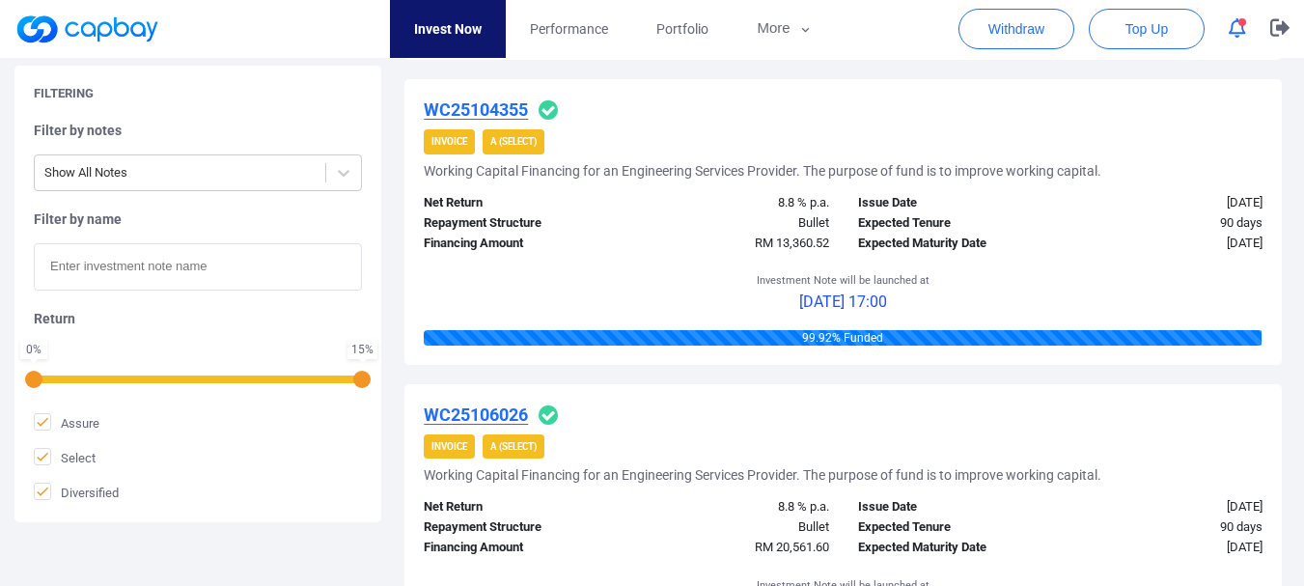
click at [446, 406] on u "WC25106026" at bounding box center [476, 414] width 104 height 20
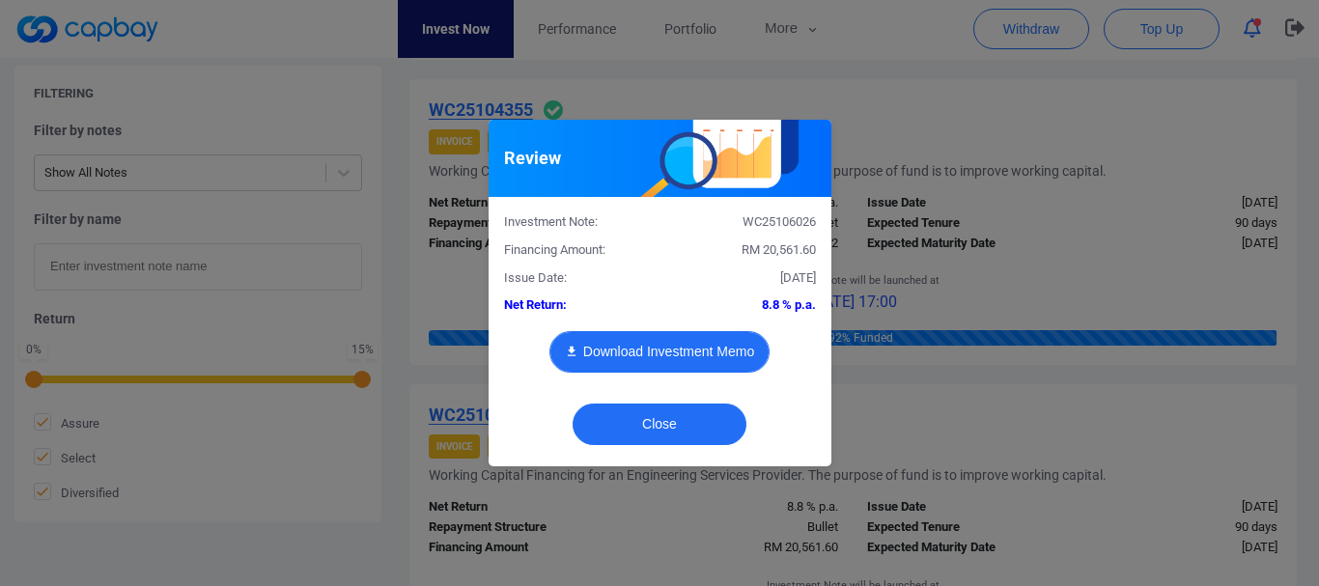
click at [715, 358] on button "Download Investment Memo" at bounding box center [659, 352] width 220 height 42
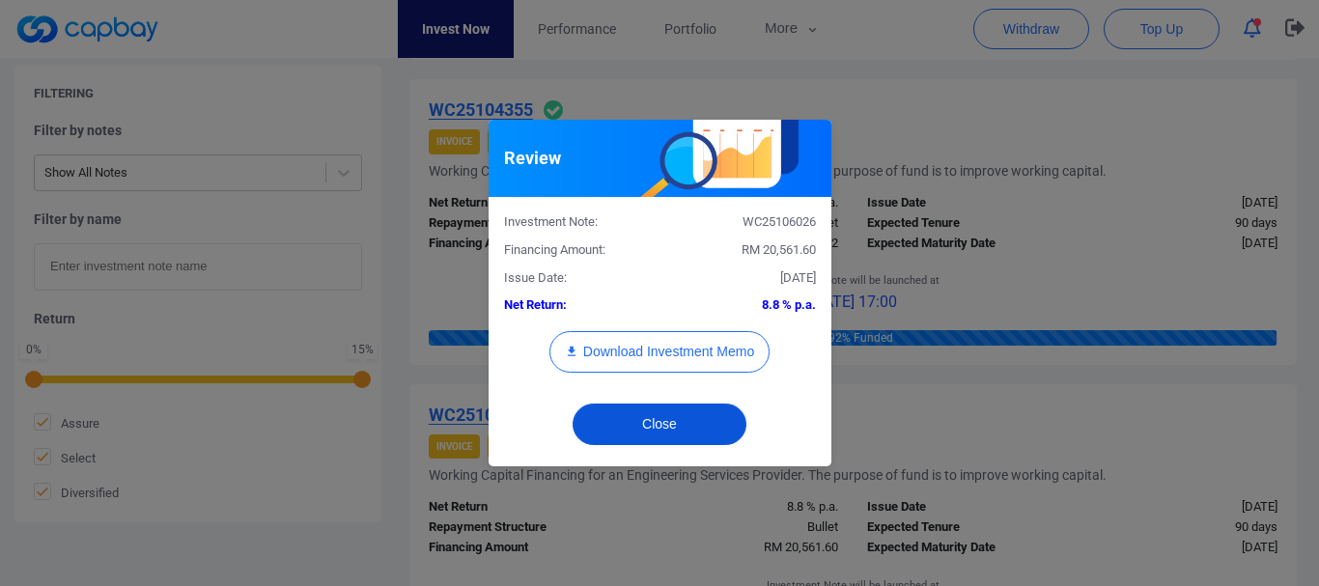
click at [665, 428] on button "Close" at bounding box center [659, 424] width 174 height 42
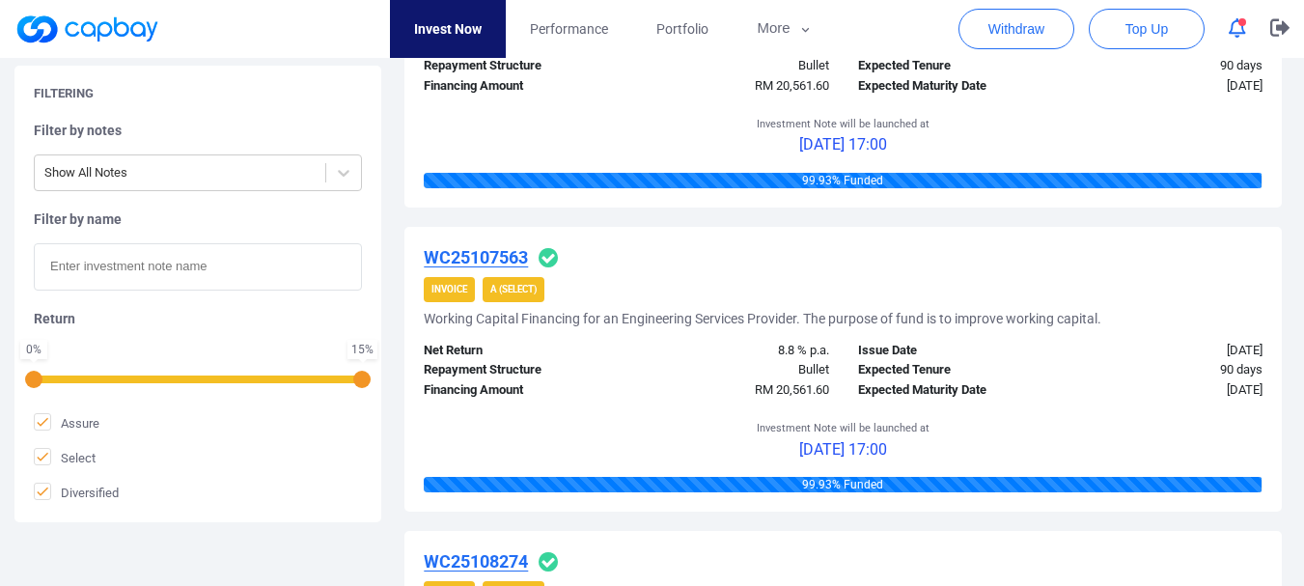
scroll to position [2430, 0]
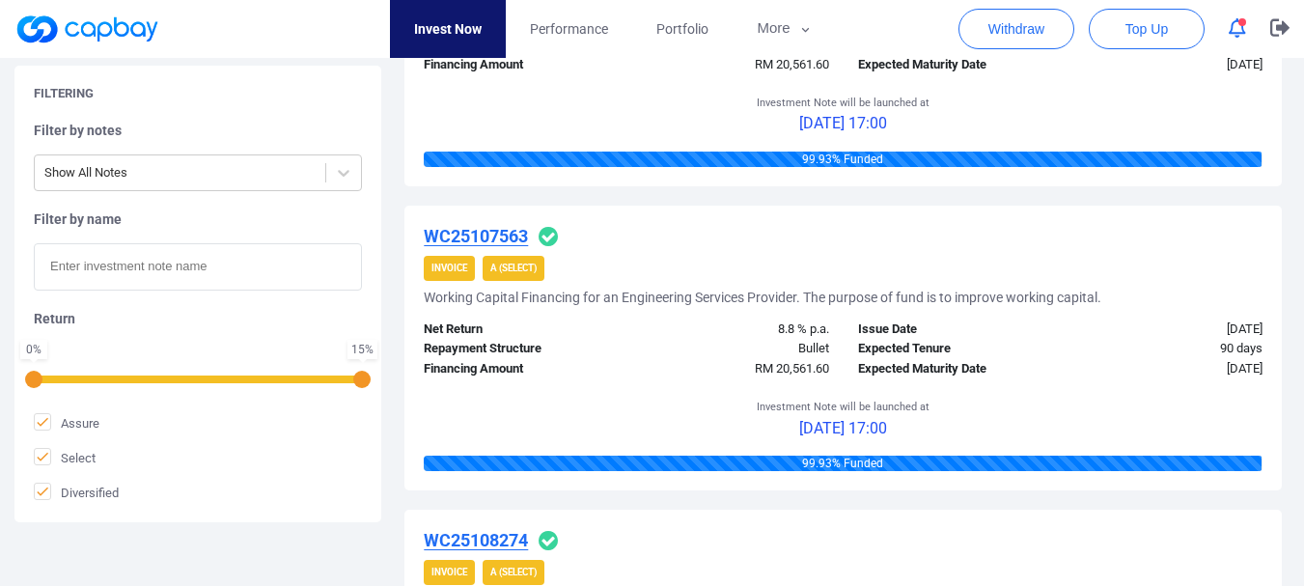
click at [494, 230] on u "WC25107563" at bounding box center [476, 236] width 104 height 20
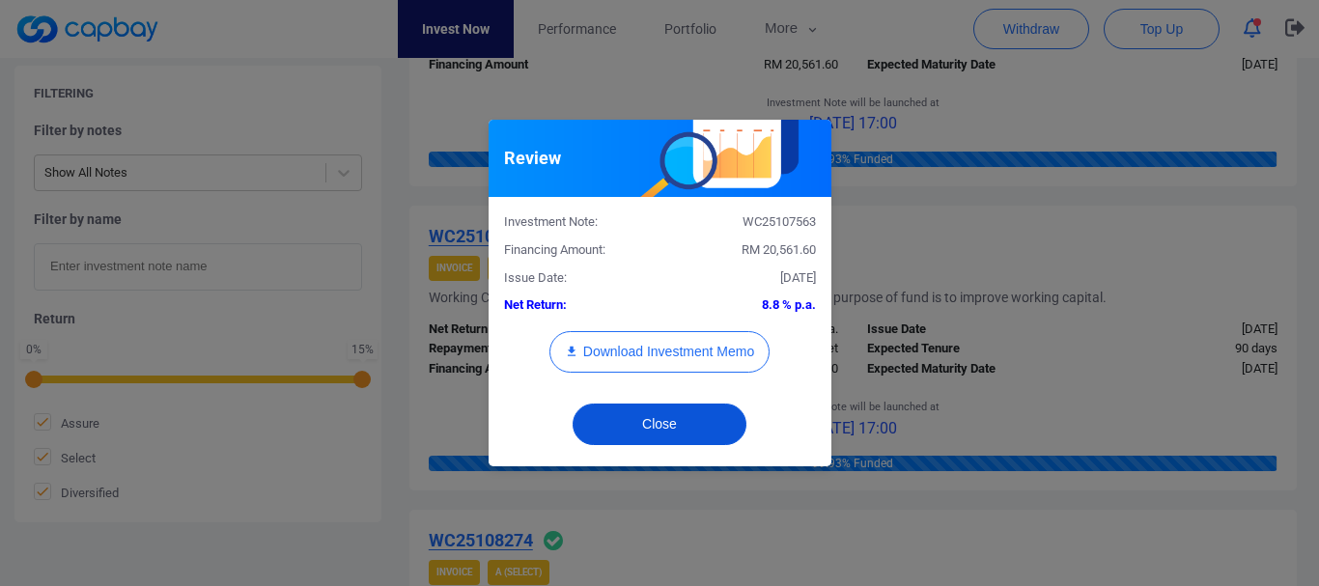
click at [707, 414] on button "Close" at bounding box center [659, 424] width 174 height 42
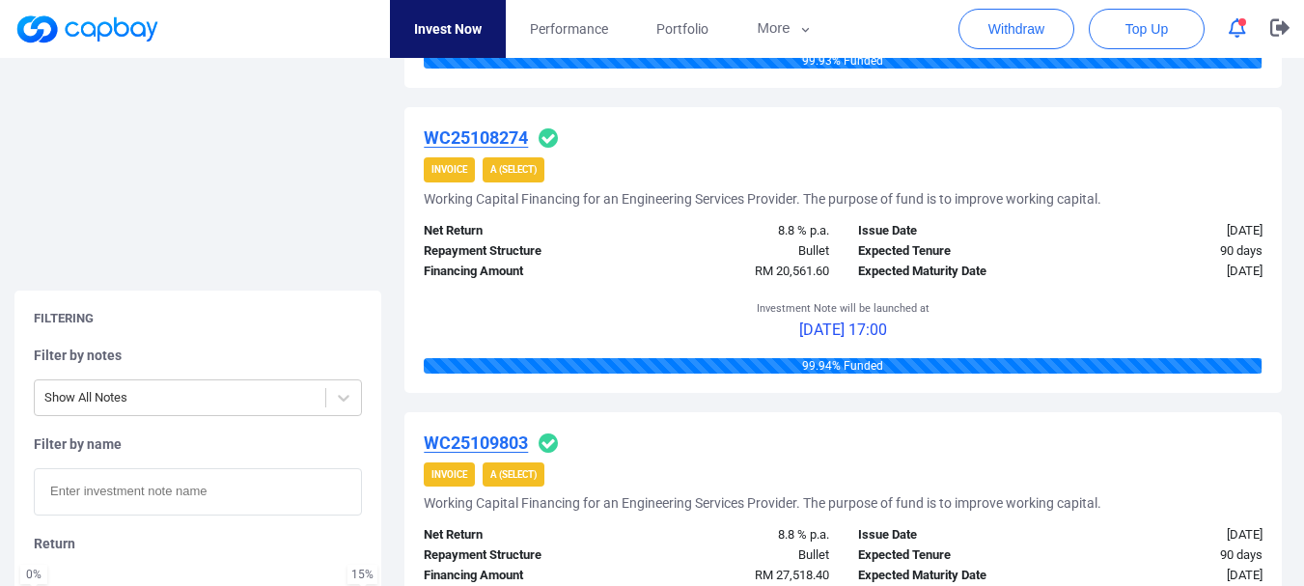
scroll to position [3105, 0]
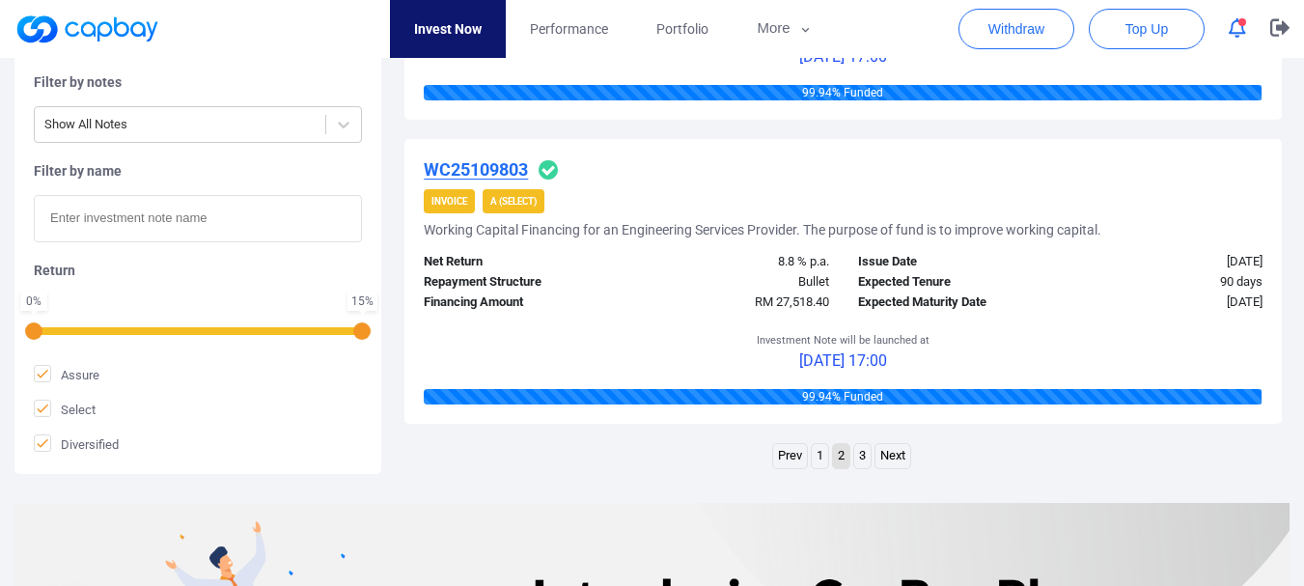
click at [867, 459] on link "3" at bounding box center [862, 456] width 16 height 24
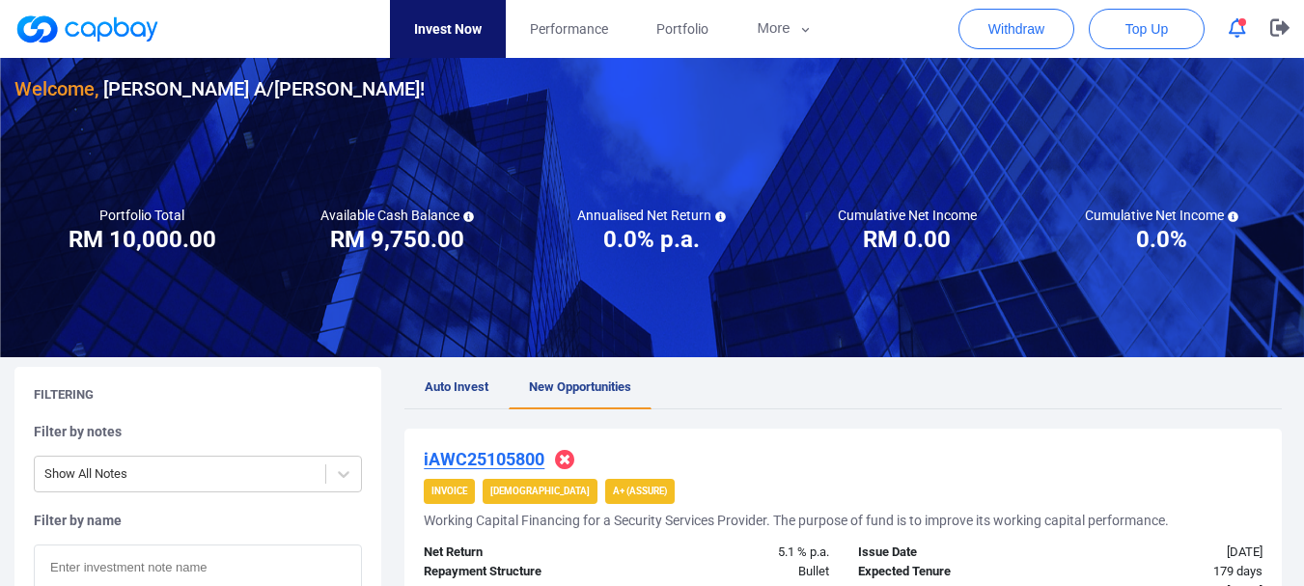
scroll to position [0, 0]
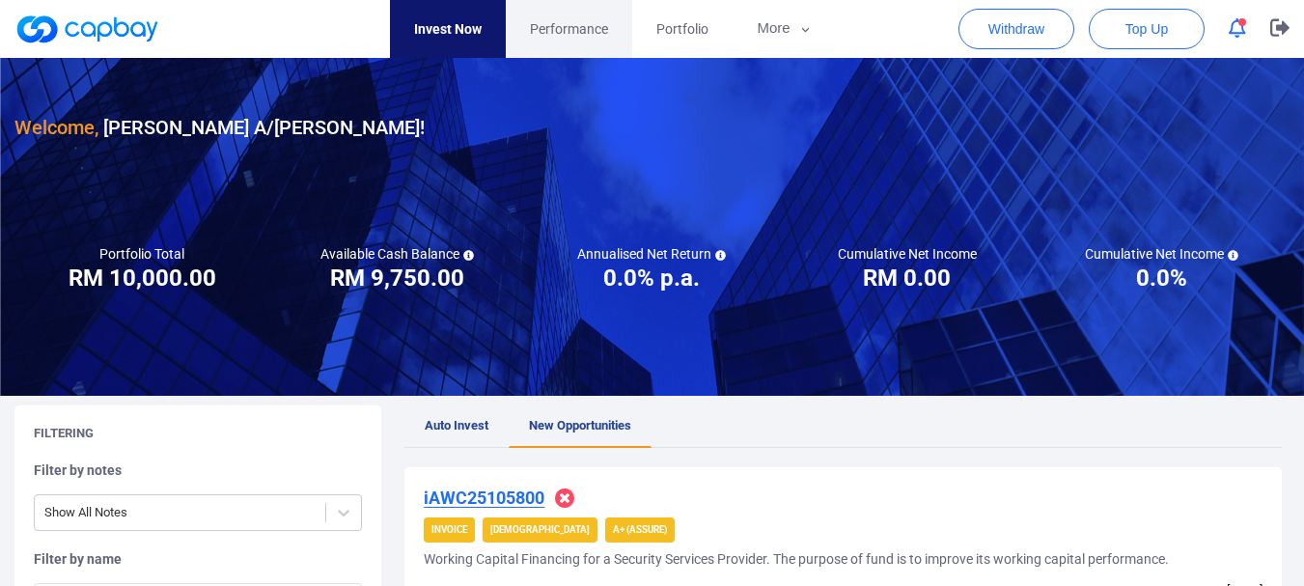
click at [585, 25] on span "Performance" at bounding box center [569, 28] width 78 height 21
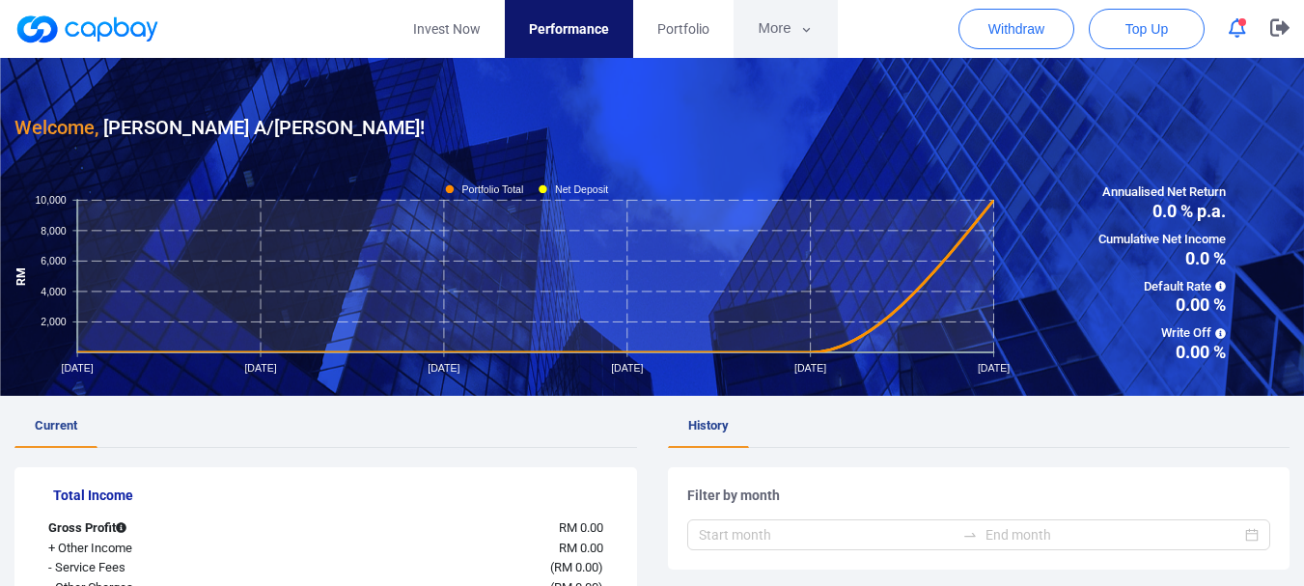
click at [800, 31] on icon "button" at bounding box center [806, 29] width 14 height 17
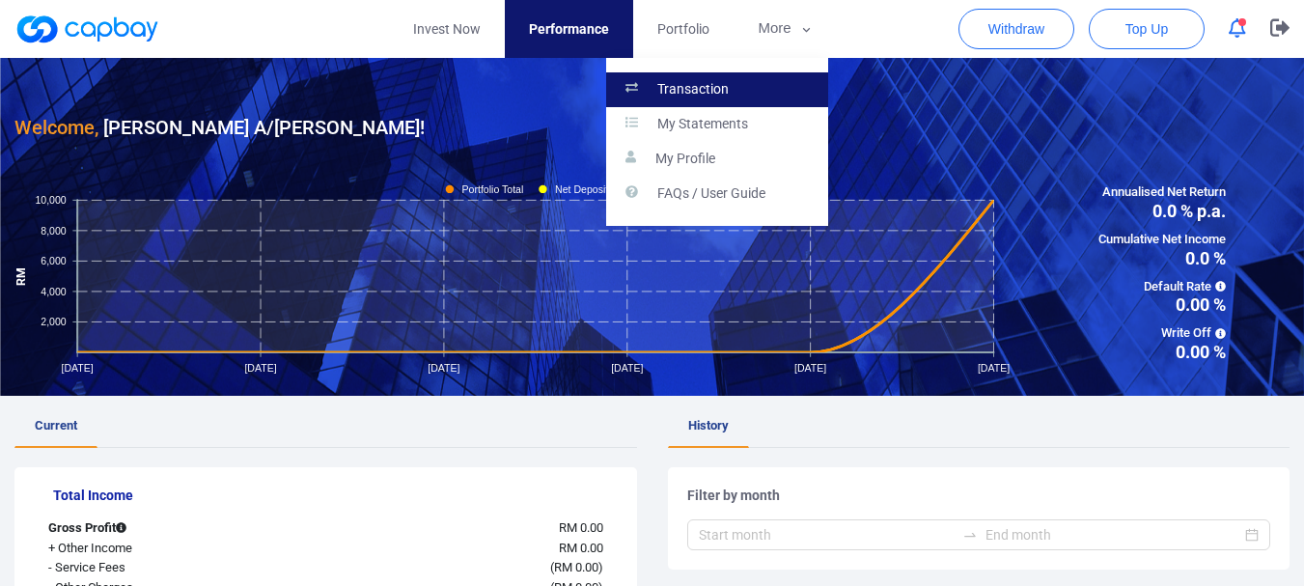
click at [728, 90] on link "Transaction" at bounding box center [717, 89] width 222 height 35
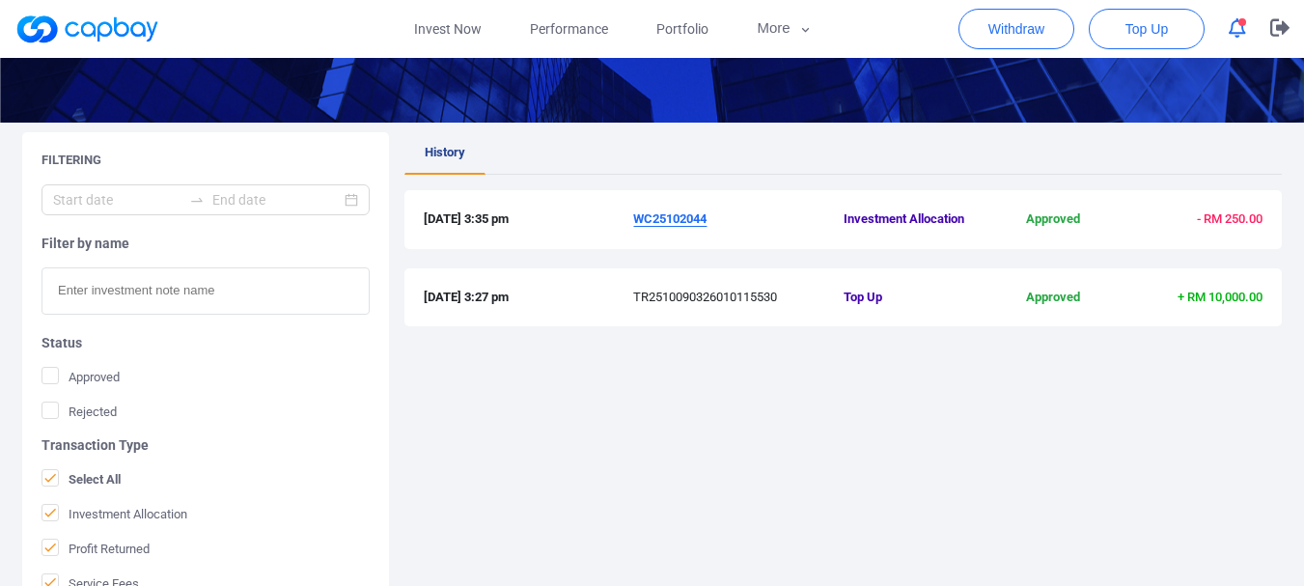
scroll to position [290, 0]
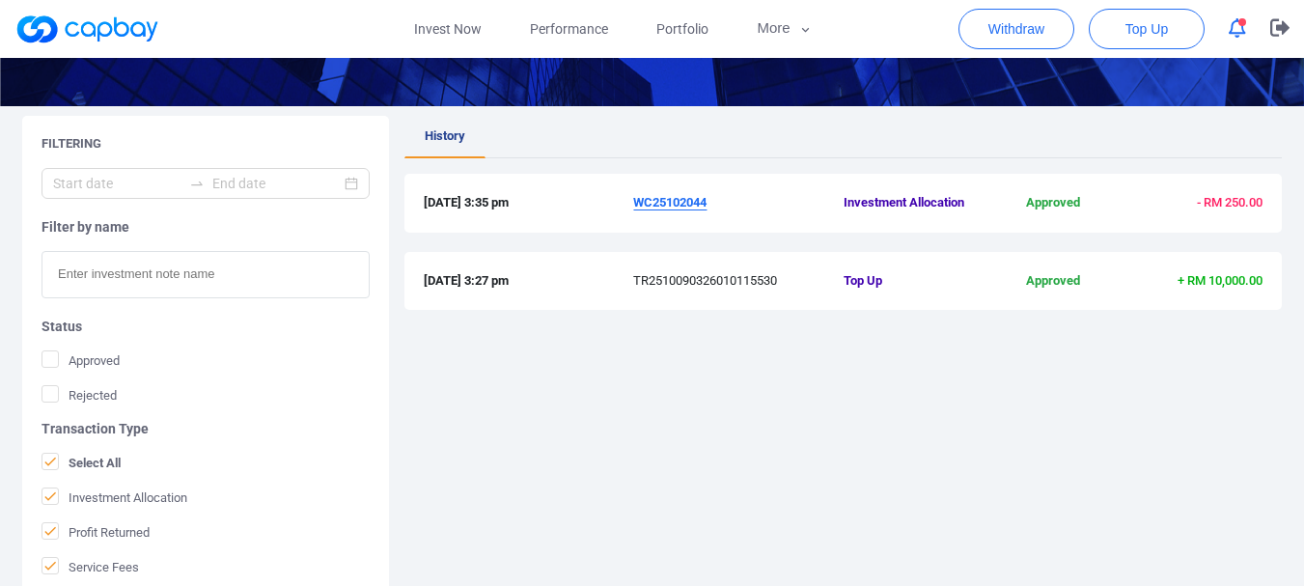
click at [680, 207] on u "WC25102044" at bounding box center [669, 202] width 73 height 14
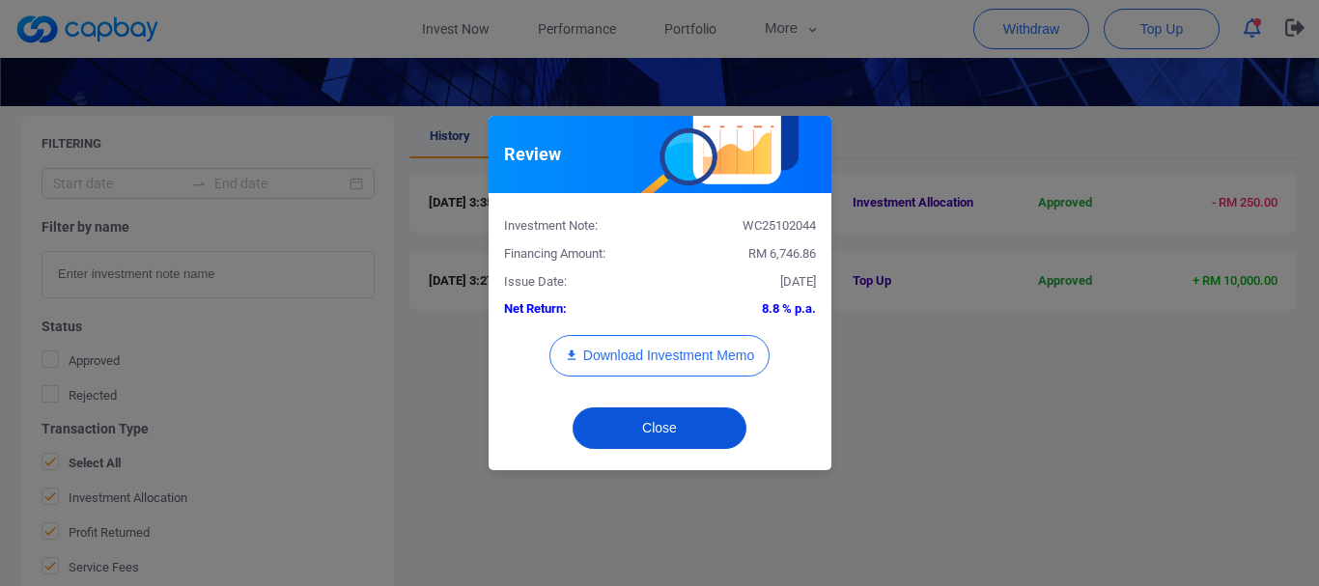
click at [645, 427] on button "Close" at bounding box center [659, 428] width 174 height 42
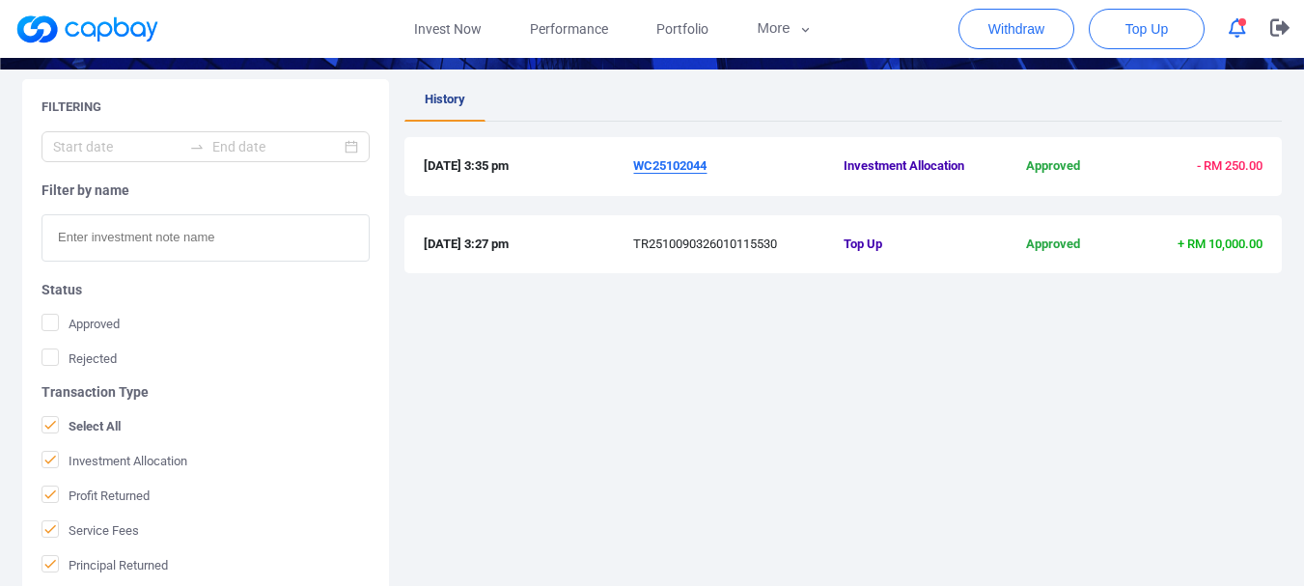
scroll to position [0, 0]
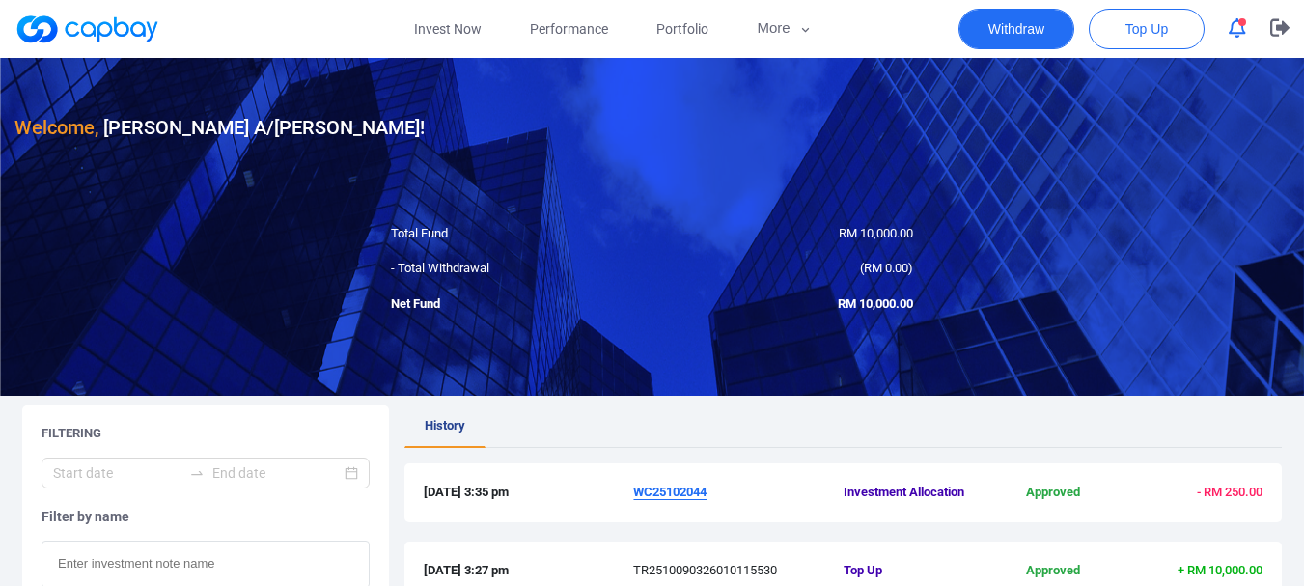
click at [992, 28] on button "Withdraw" at bounding box center [1017, 29] width 116 height 41
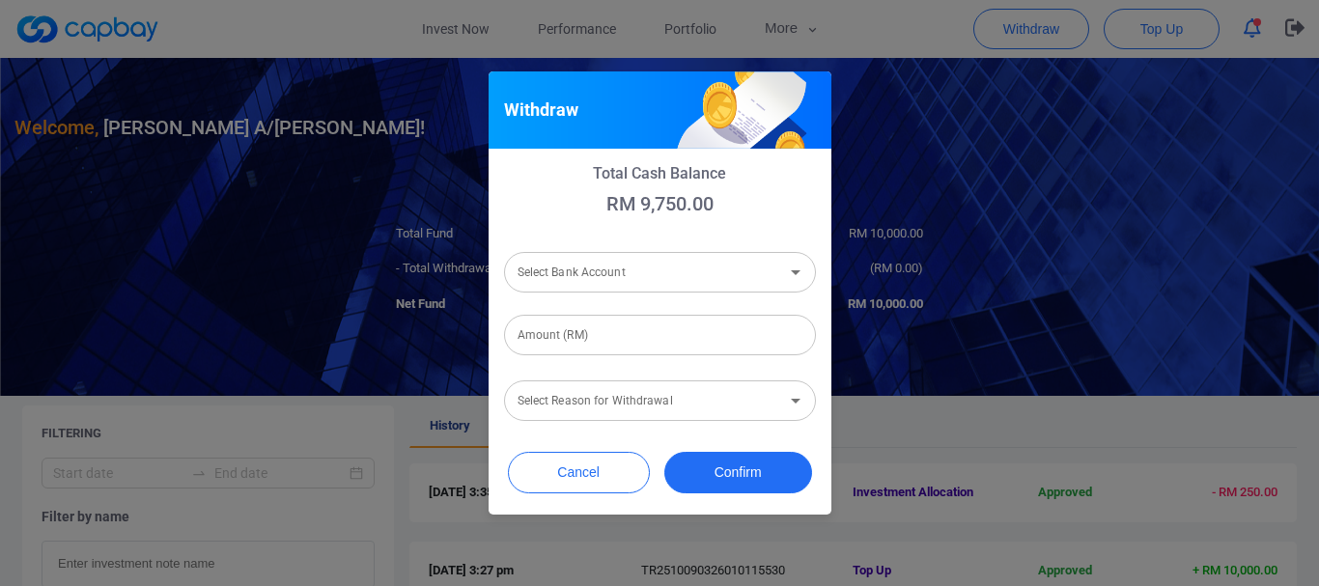
click at [685, 273] on input "Select Bank Account" at bounding box center [644, 273] width 268 height 36
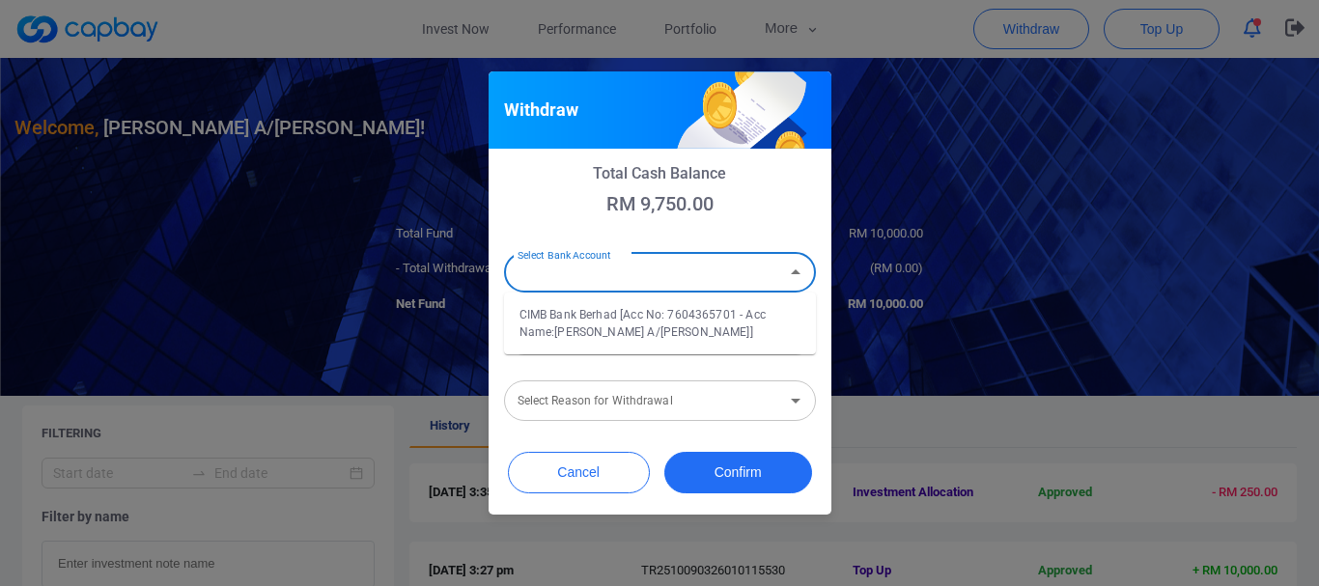
click at [626, 326] on li "CIMB Bank Berhad [Acc No: 7604365701 - Acc Name:[PERSON_NAME] A/[PERSON_NAME]]" at bounding box center [660, 323] width 312 height 46
type input "CIMB Bank Berhad [Acc No: 7604365701 - Acc Name:[PERSON_NAME] A/[PERSON_NAME]]"
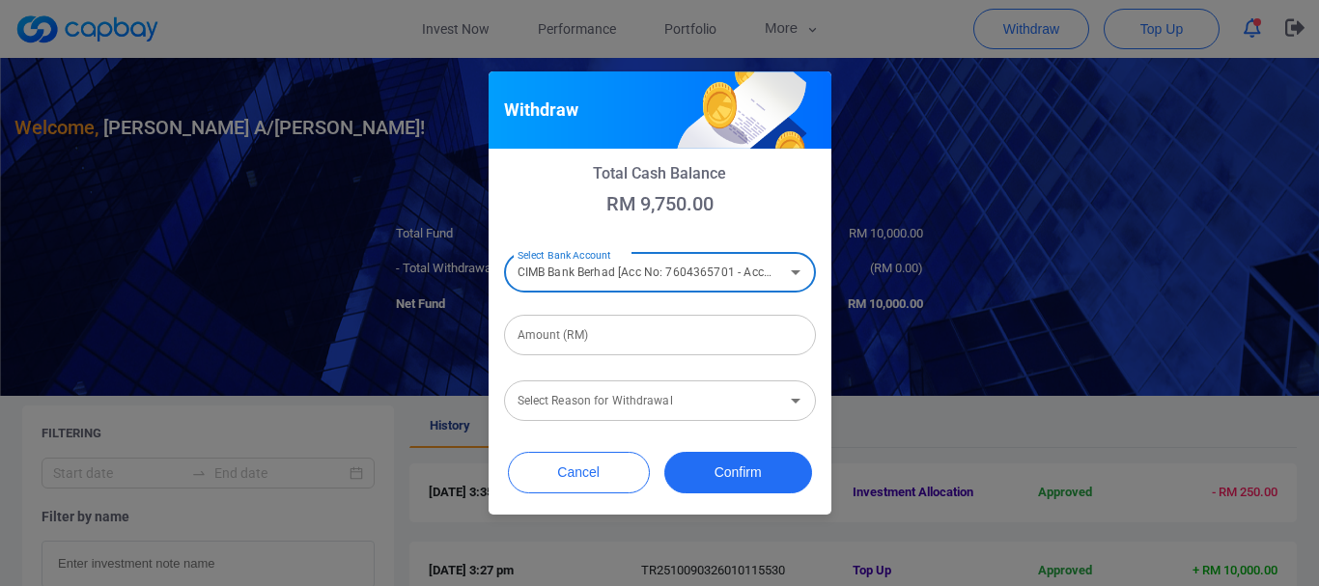
click at [623, 343] on input "Amount (RM)" at bounding box center [660, 335] width 312 height 41
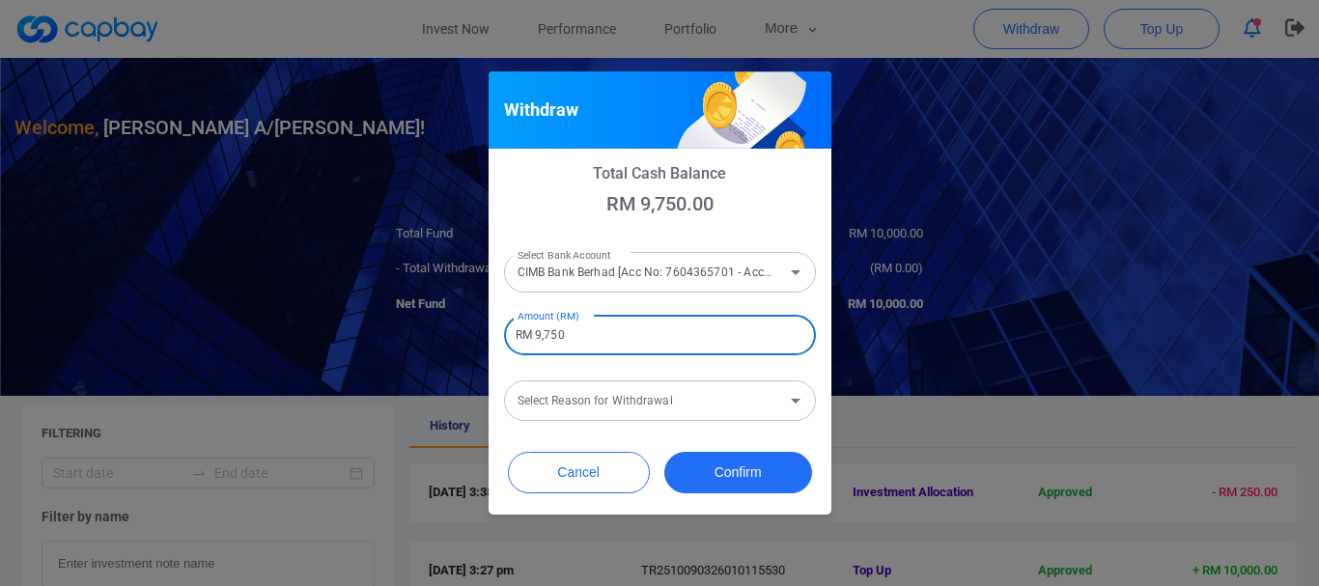
type input "RM 9,750"
click at [626, 395] on div "Select Reason for Withdrawal Select Reason for Withdrawal" at bounding box center [660, 398] width 312 height 43
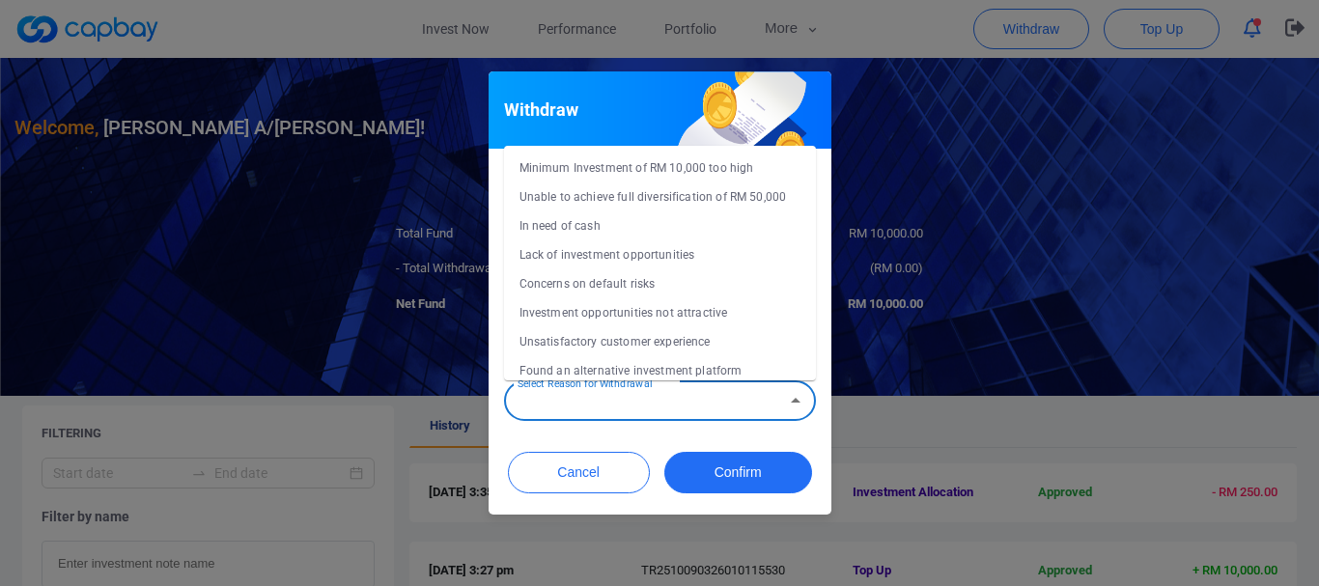
click at [649, 254] on li "Lack of investment opportunities" at bounding box center [660, 254] width 312 height 29
type input "Lack of investment opportunities"
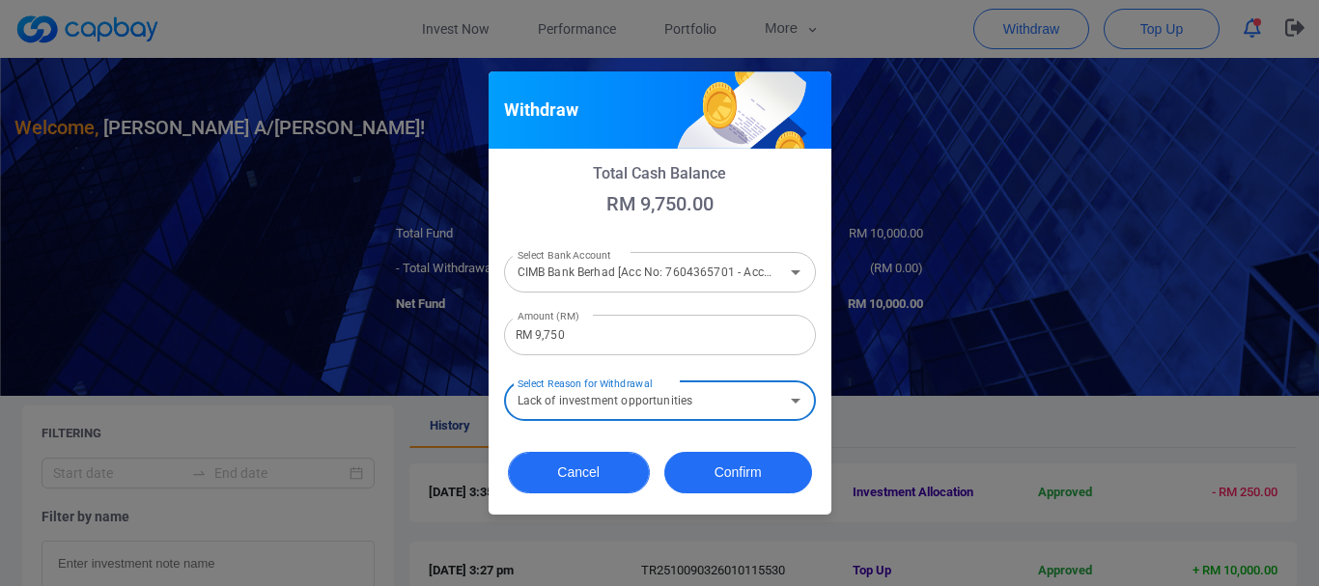
click at [604, 472] on button "Cancel" at bounding box center [579, 473] width 142 height 42
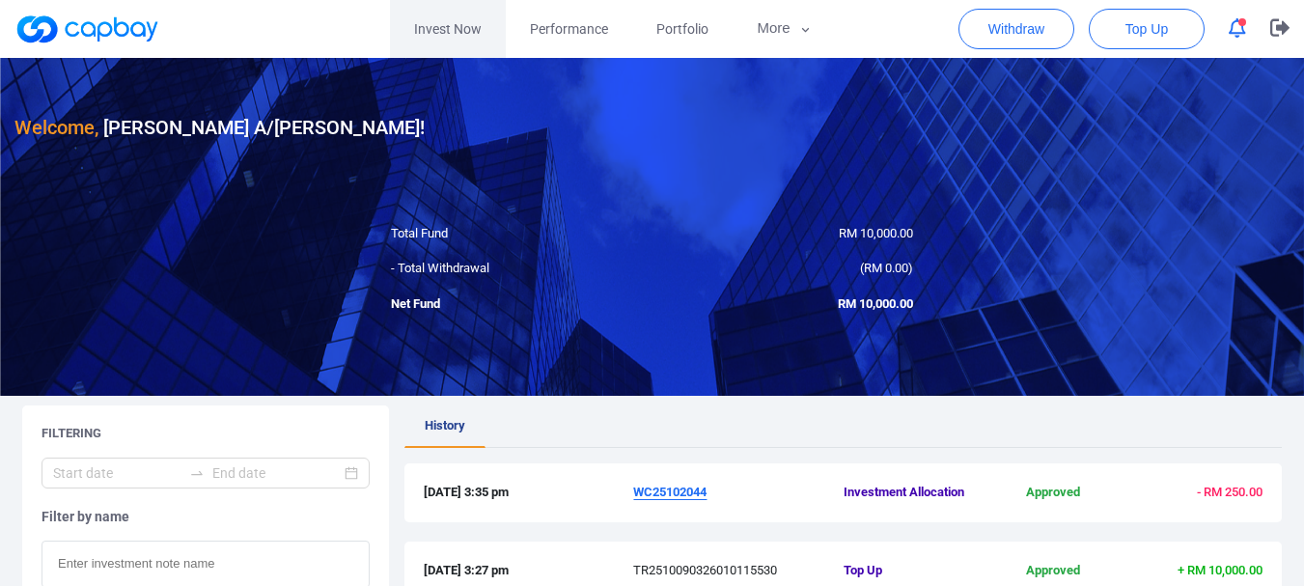
click at [438, 19] on link "Invest Now" at bounding box center [448, 29] width 116 height 58
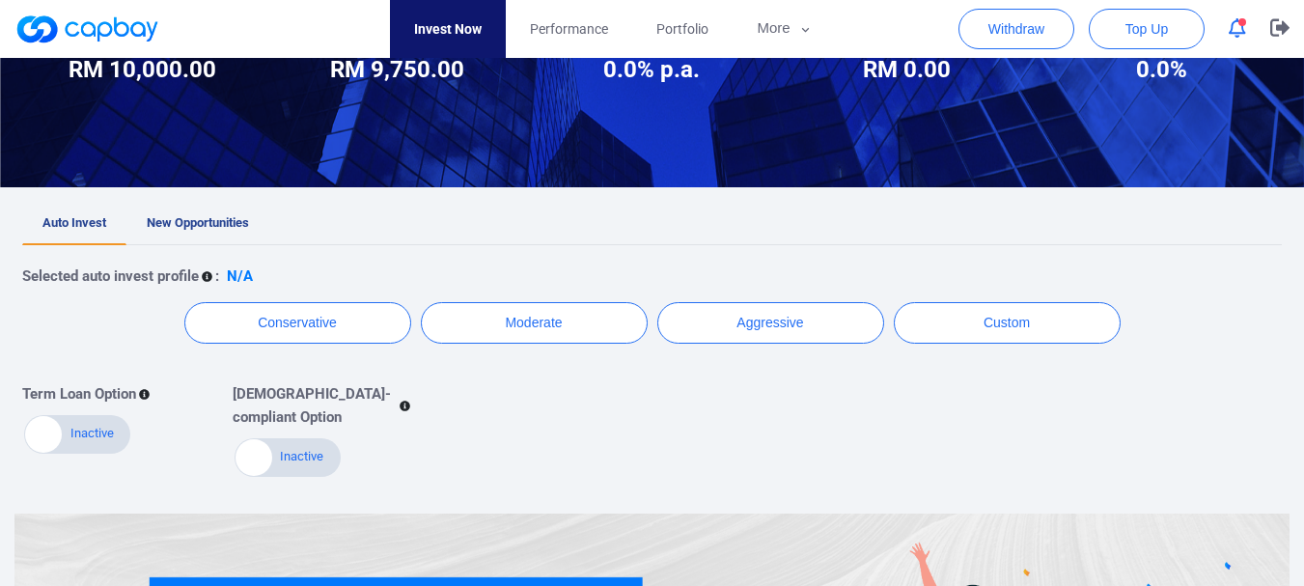
scroll to position [290, 0]
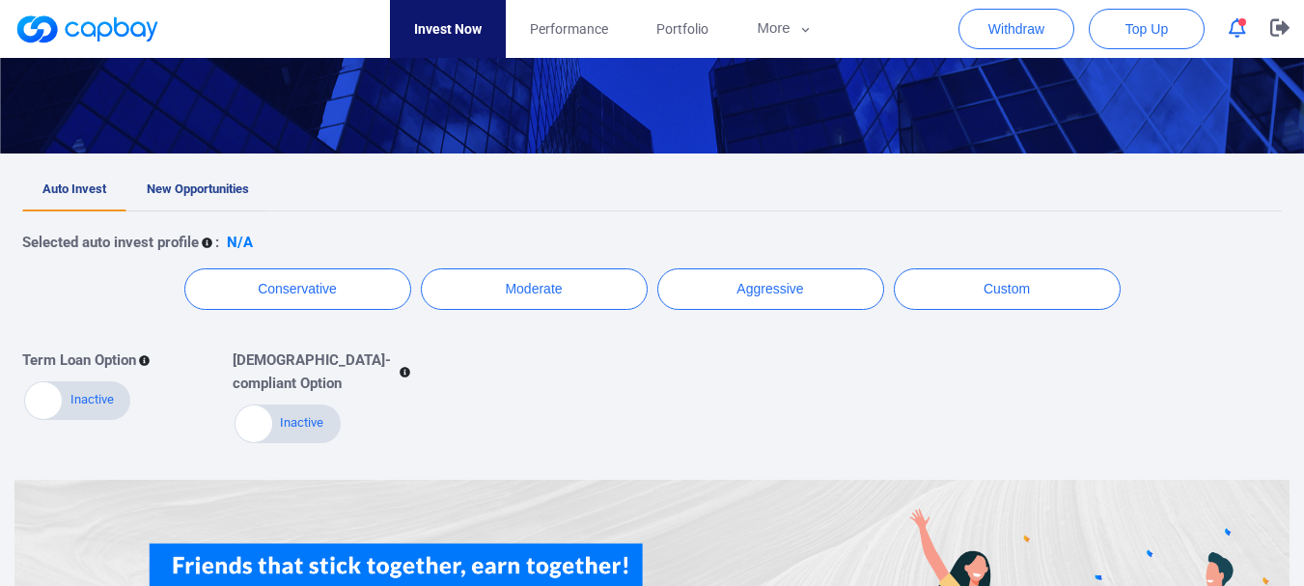
click at [171, 181] on span "New Opportunities" at bounding box center [198, 188] width 102 height 14
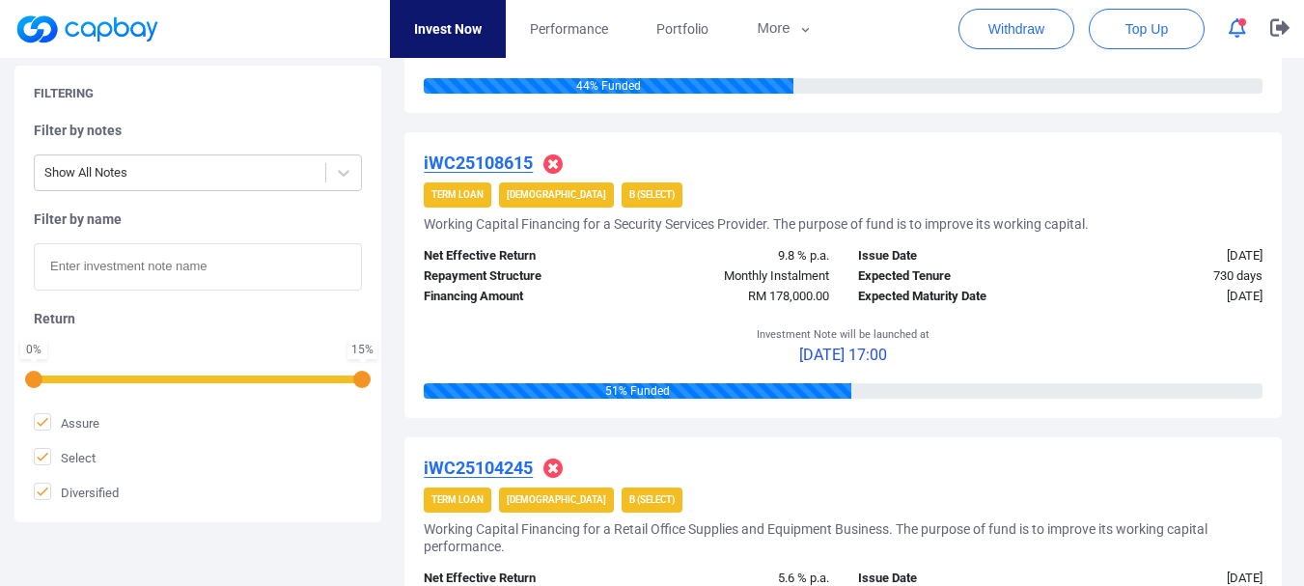
scroll to position [965, 0]
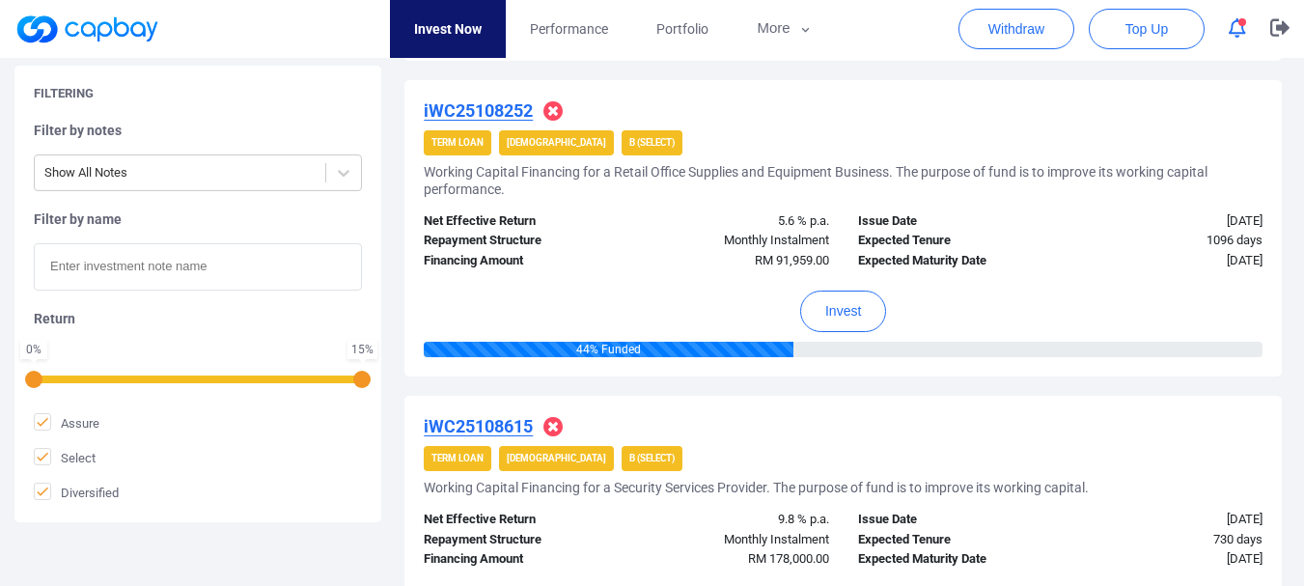
scroll to position [869, 0]
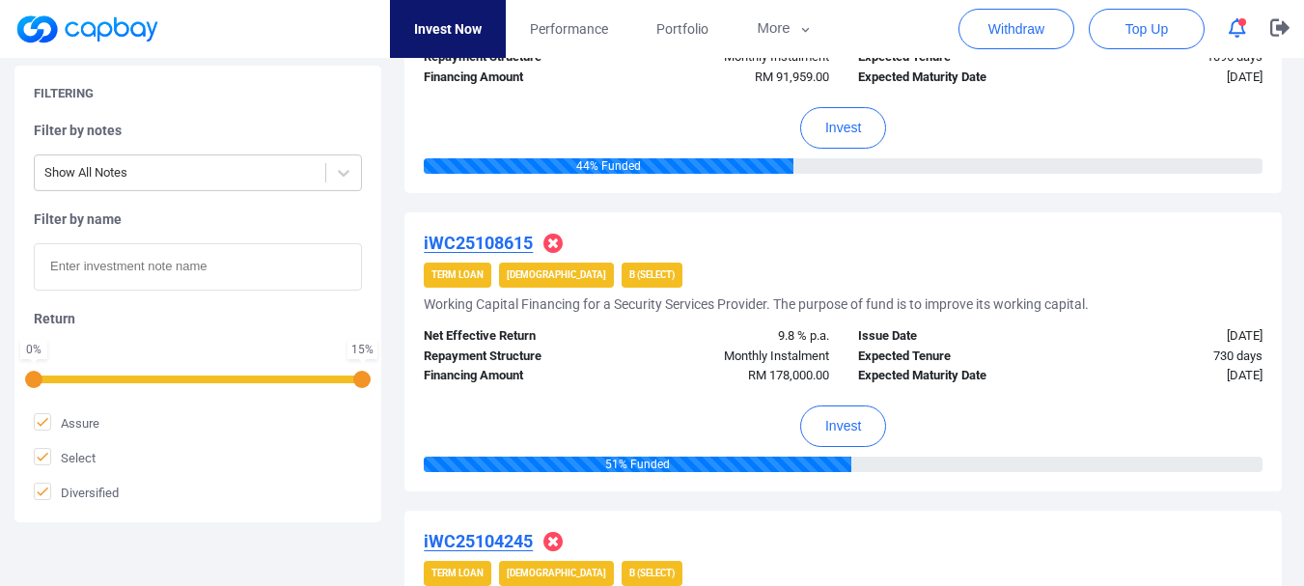
click at [490, 237] on u "iWC25108615" at bounding box center [478, 243] width 109 height 20
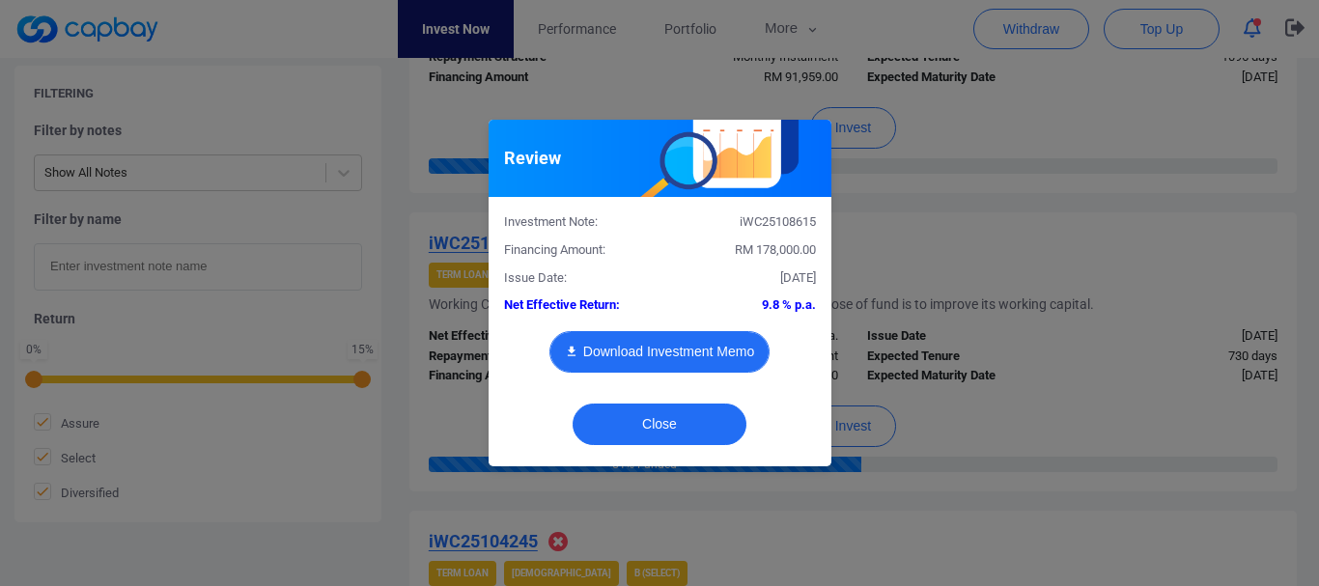
click at [712, 359] on button "Download Investment Memo" at bounding box center [659, 352] width 220 height 42
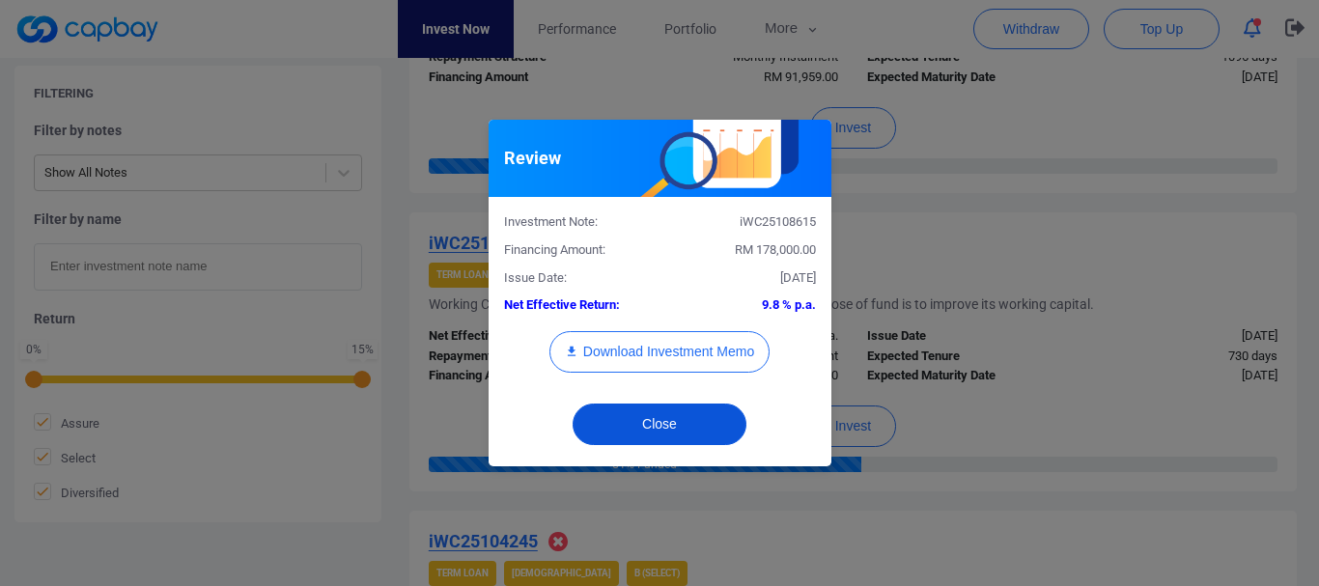
click at [664, 431] on button "Close" at bounding box center [659, 424] width 174 height 42
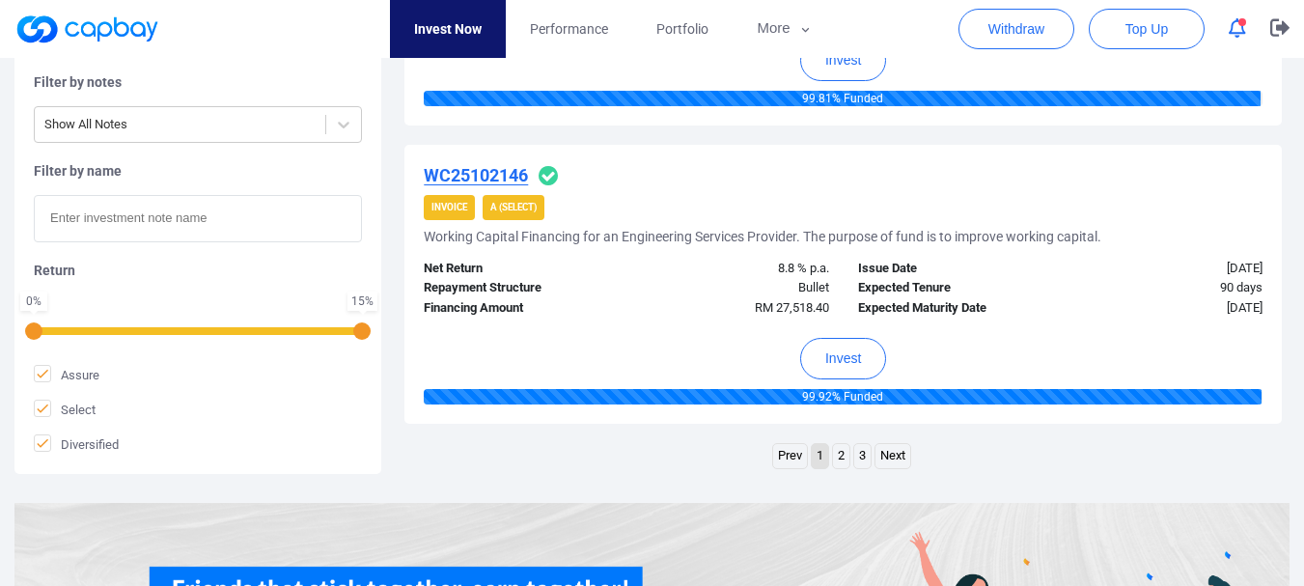
scroll to position [3089, 0]
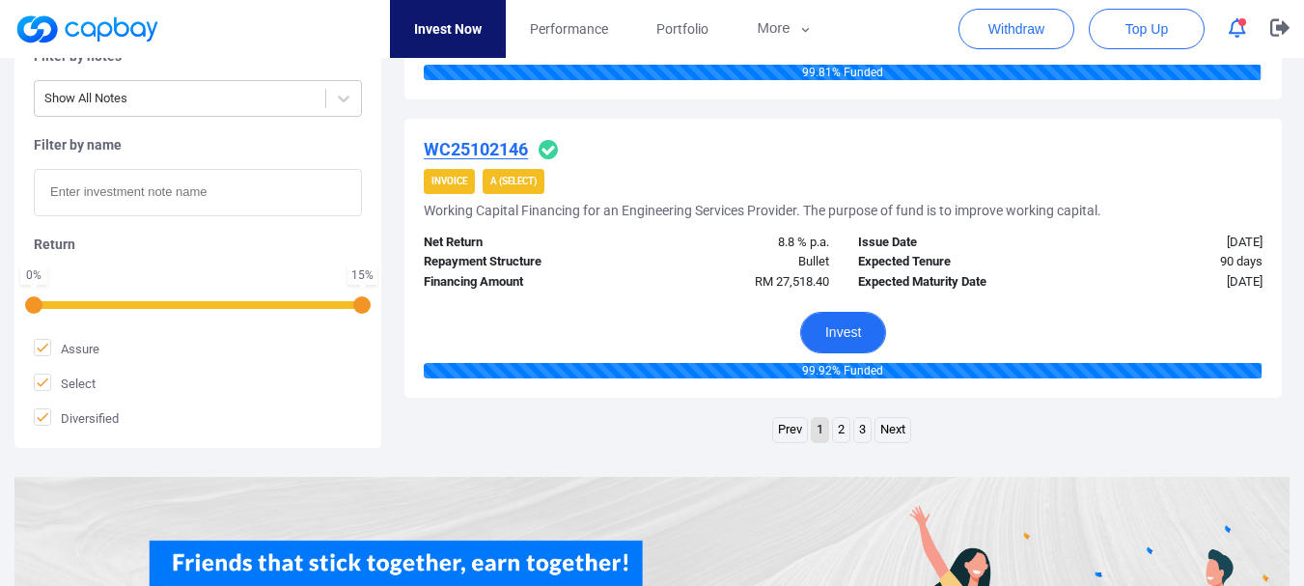
click at [852, 333] on button "Invest" at bounding box center [843, 333] width 86 height 42
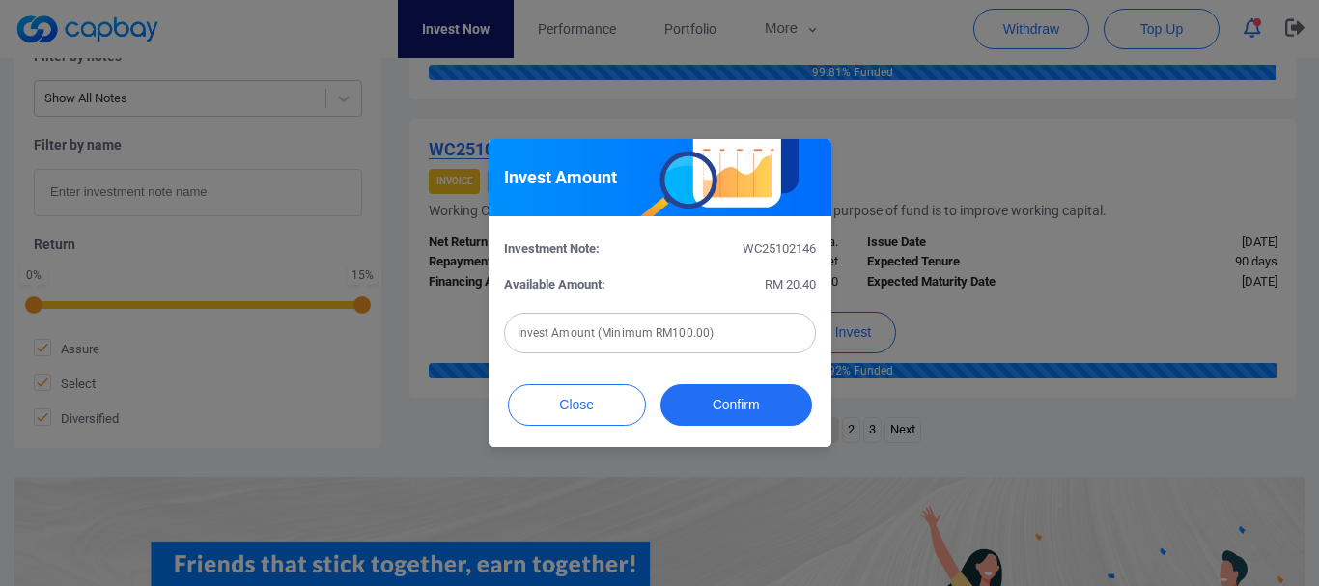
click at [939, 236] on div "Invest Amount Investment Note: WC25102146 Available Amount: RM 20.40 Invest Amo…" at bounding box center [659, 293] width 1319 height 586
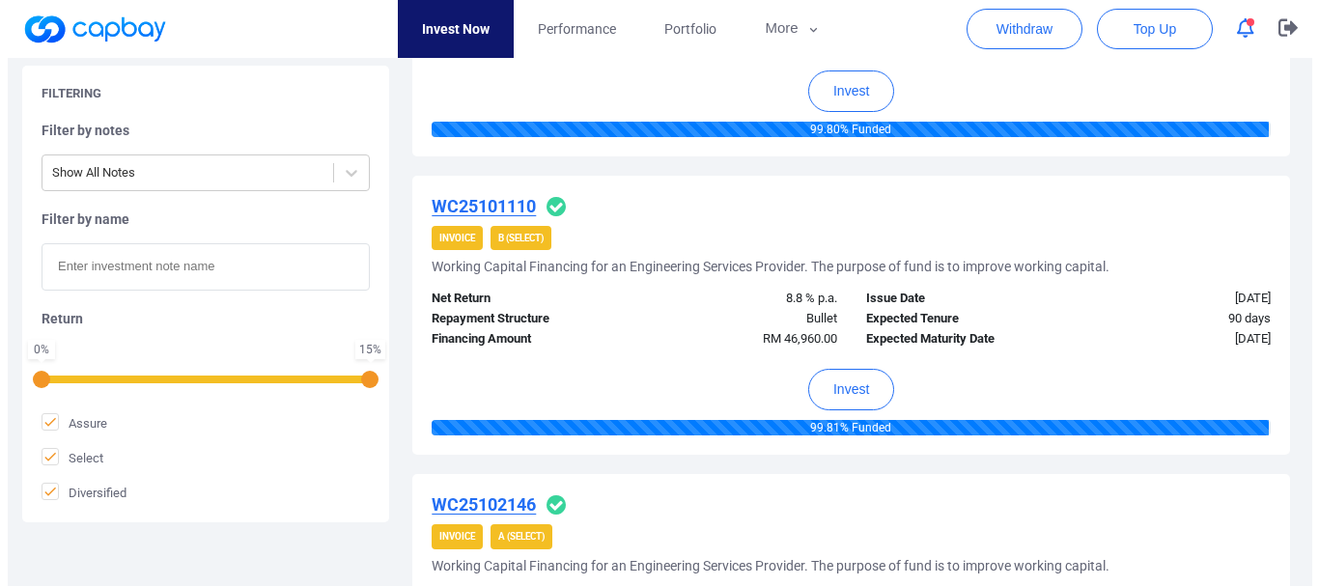
scroll to position [2703, 0]
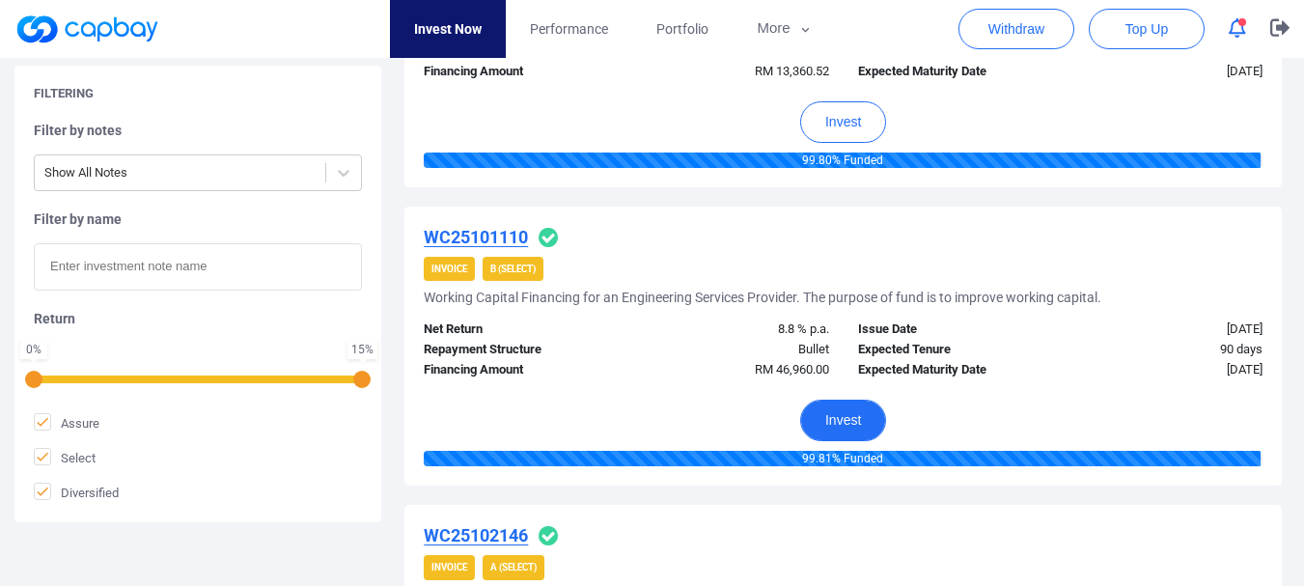
click at [836, 414] on button "Invest" at bounding box center [843, 421] width 86 height 42
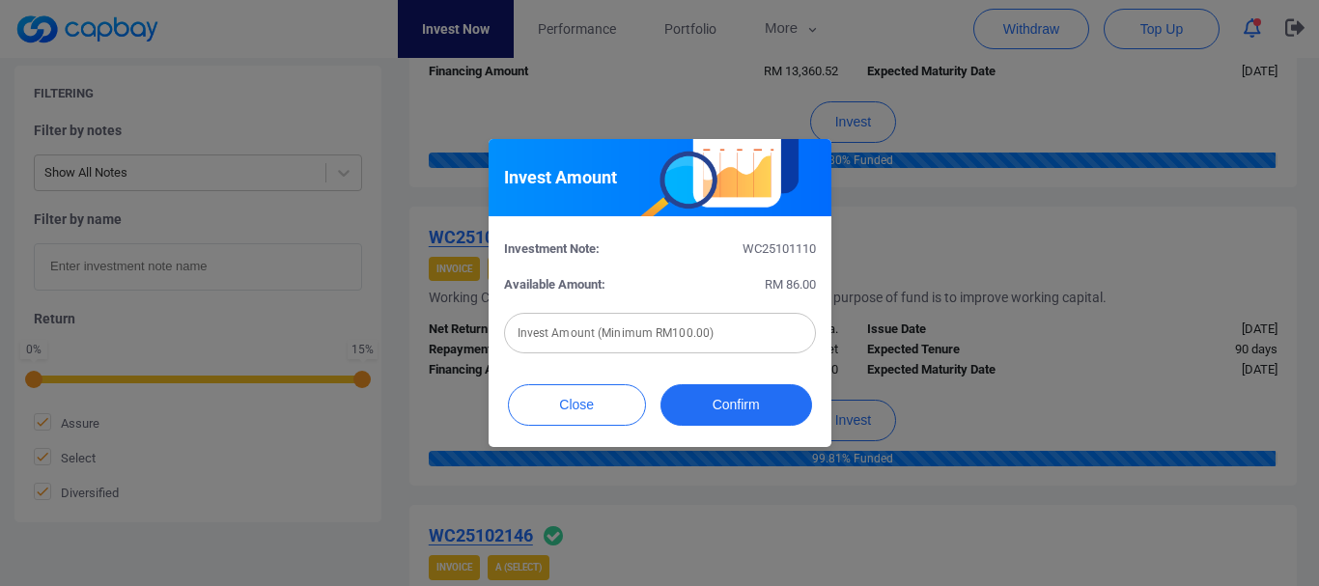
click at [990, 276] on div "Invest Amount Investment Note: WC25101110 Available Amount: RM 86.00 Invest Amo…" at bounding box center [659, 293] width 1319 height 586
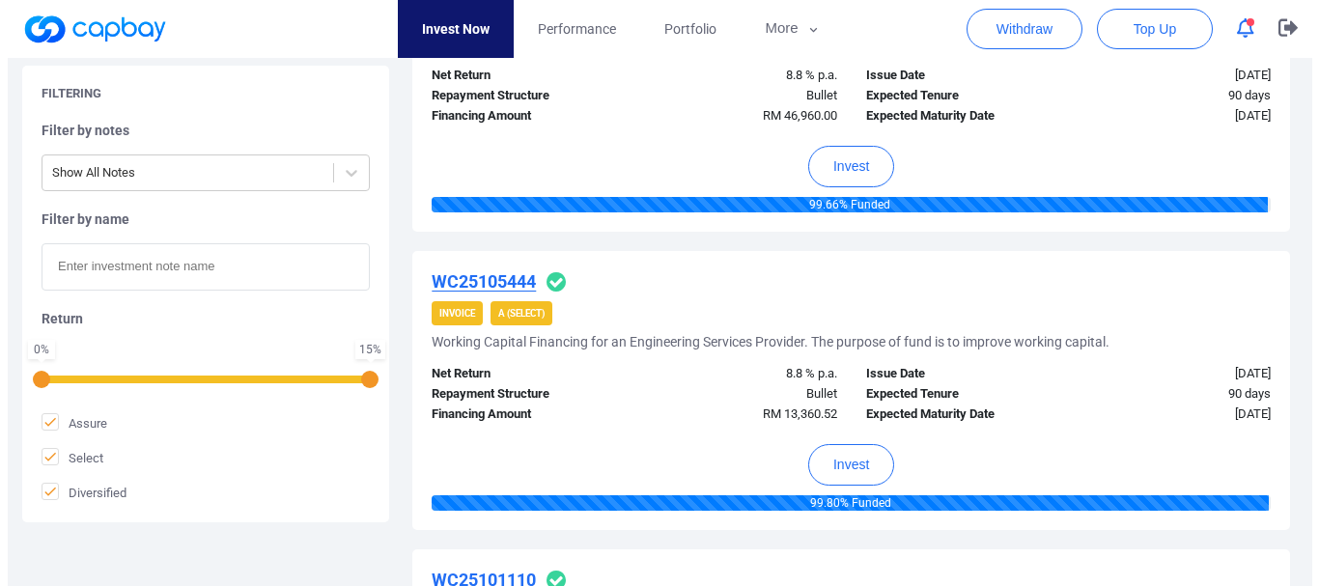
scroll to position [2317, 0]
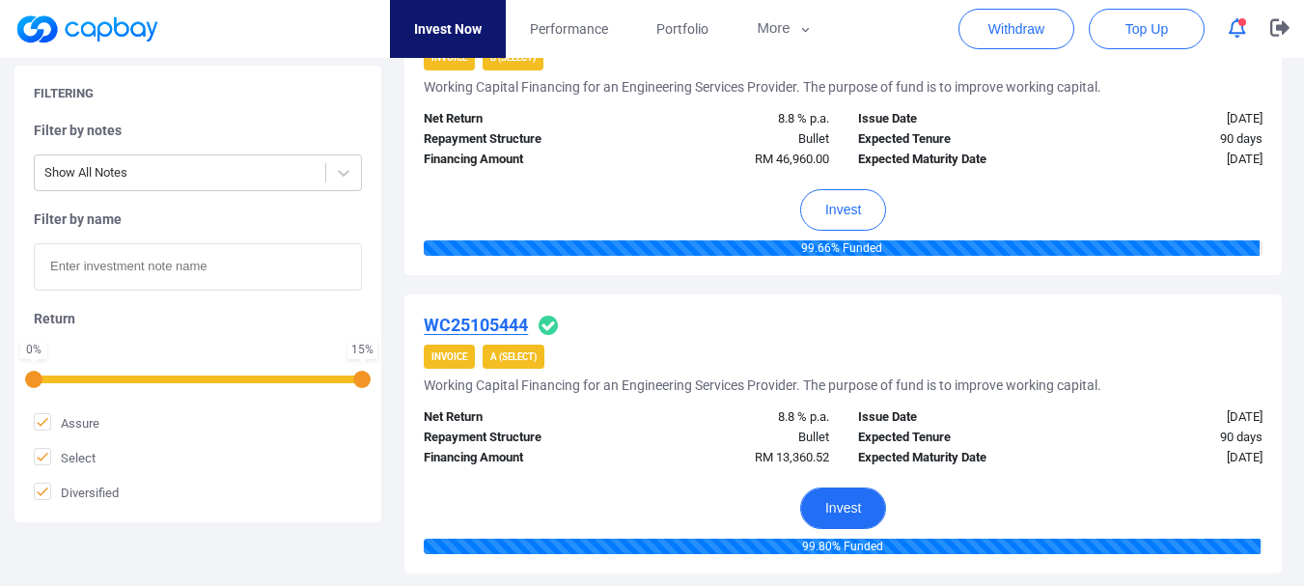
click at [829, 502] on button "Invest" at bounding box center [843, 508] width 86 height 42
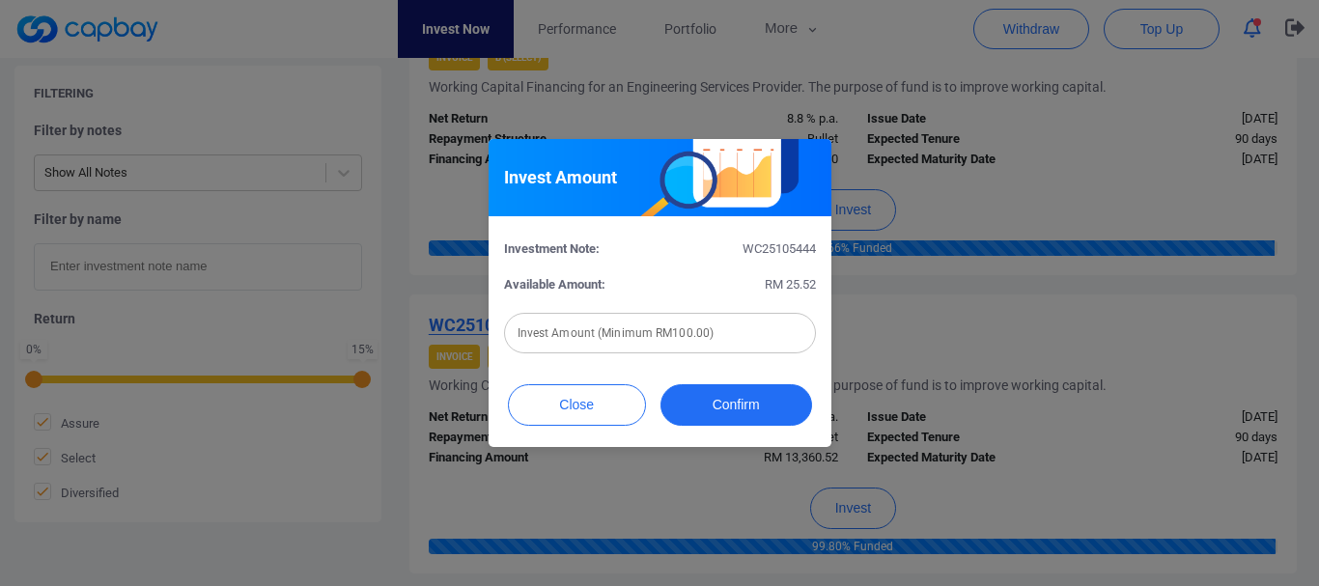
click at [995, 362] on div "Invest Amount Investment Note: WC25105444 Available Amount: RM 25.52 Invest Amo…" at bounding box center [659, 293] width 1319 height 586
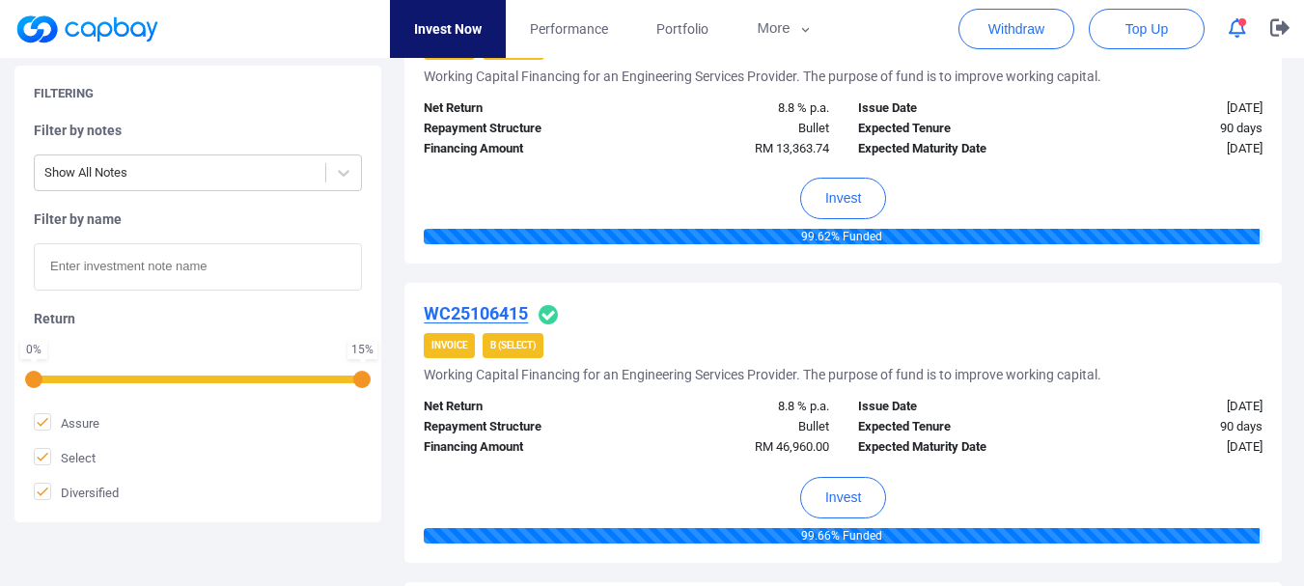
scroll to position [2027, 0]
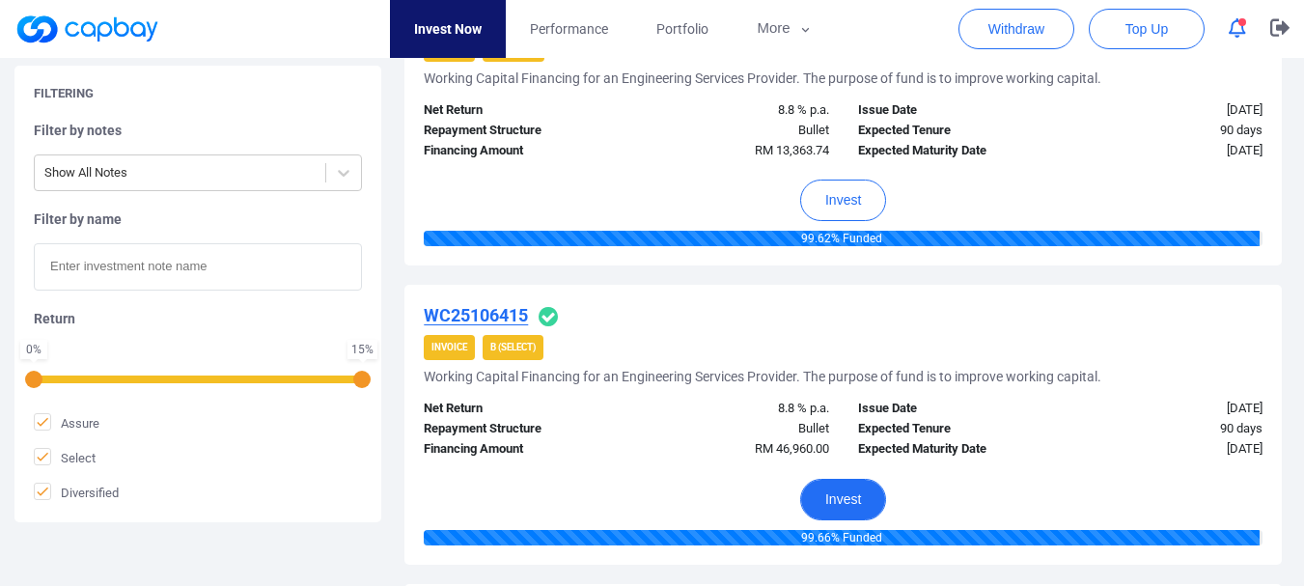
click at [834, 507] on button "Invest" at bounding box center [843, 500] width 86 height 42
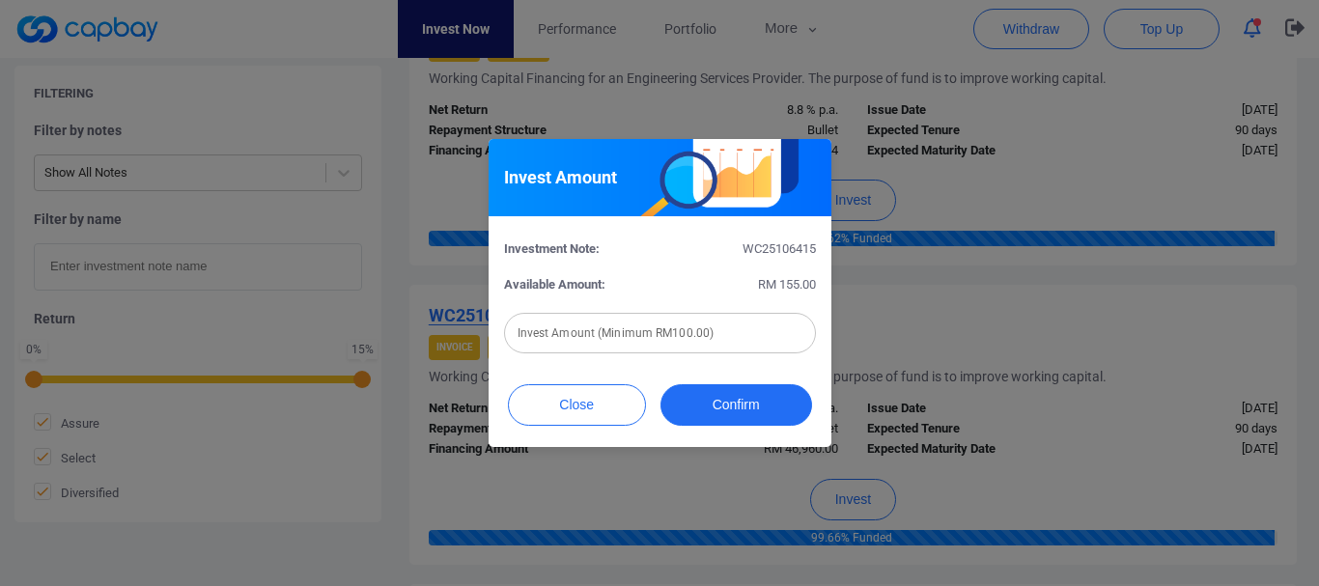
click at [1015, 389] on div "Invest Amount Investment Note: WC25106415 Available Amount: RM 155.00 Invest Am…" at bounding box center [659, 293] width 1319 height 586
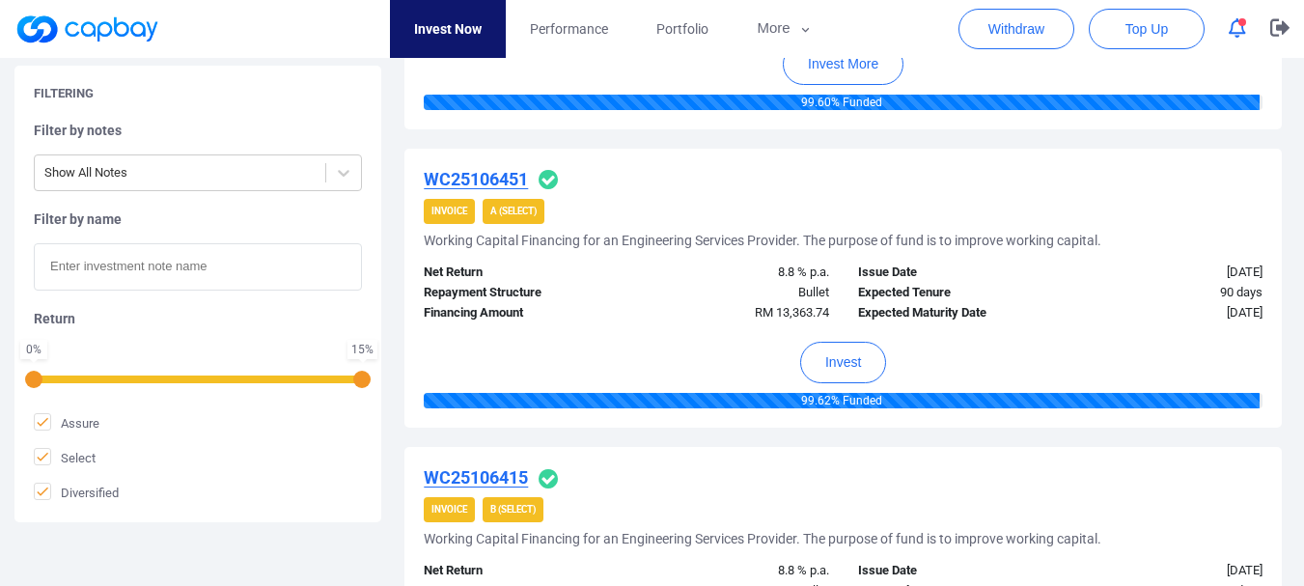
scroll to position [1834, 0]
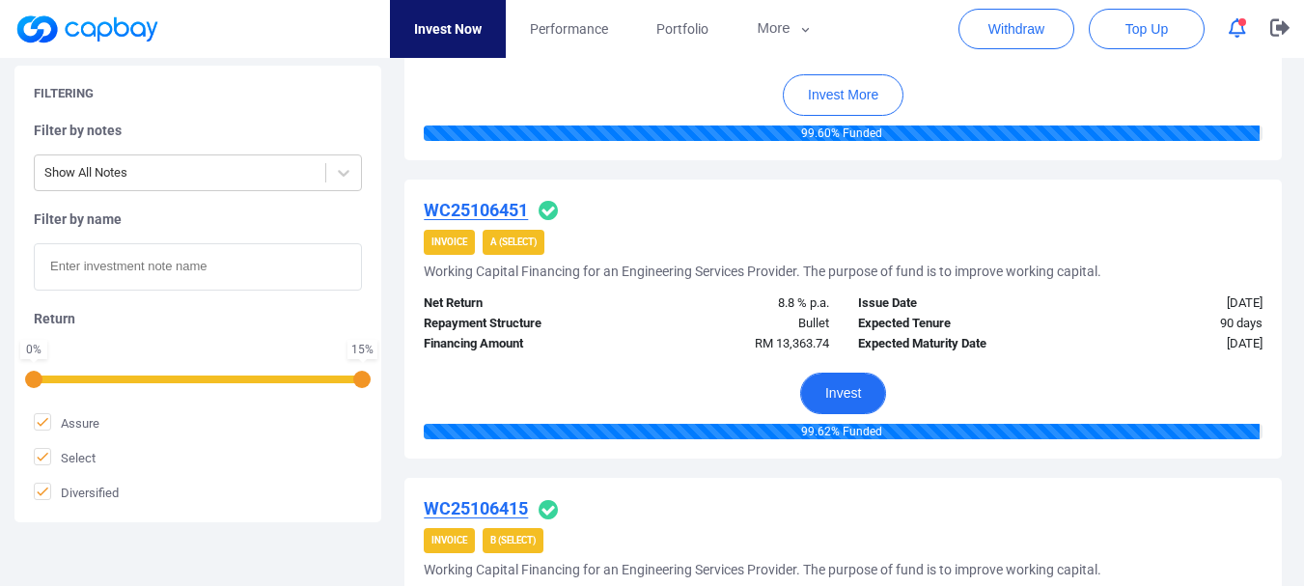
click at [831, 376] on button "Invest" at bounding box center [843, 394] width 86 height 42
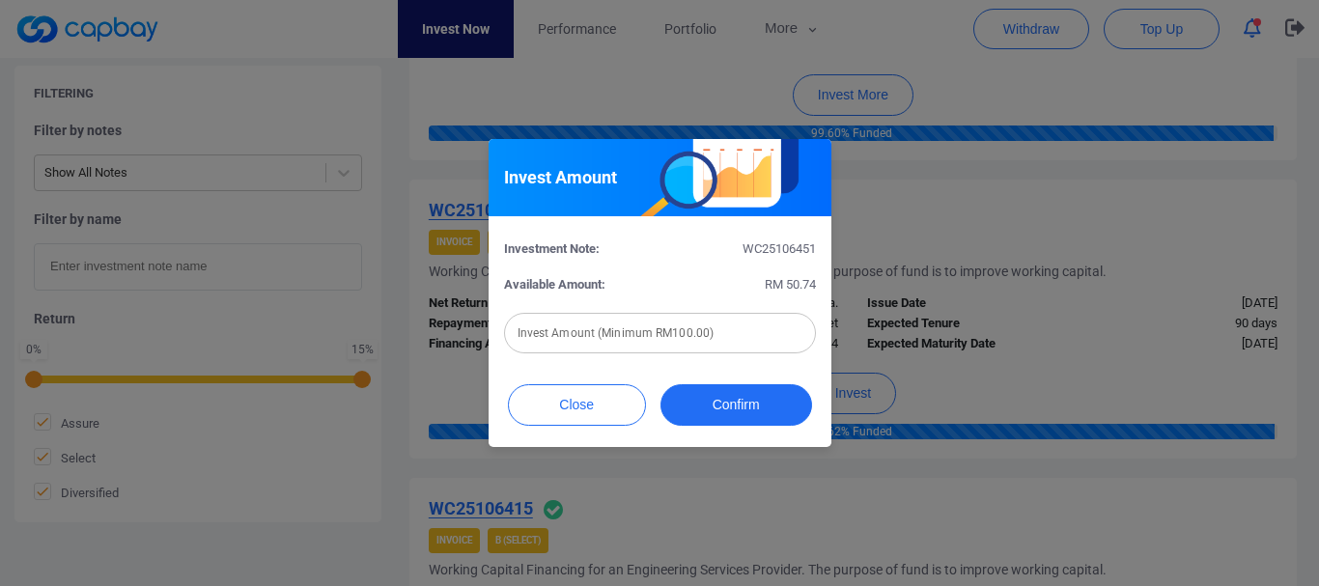
click at [967, 343] on div "Invest Amount Investment Note: WC25106451 Available Amount: RM 50.74 Invest Amo…" at bounding box center [659, 293] width 1319 height 586
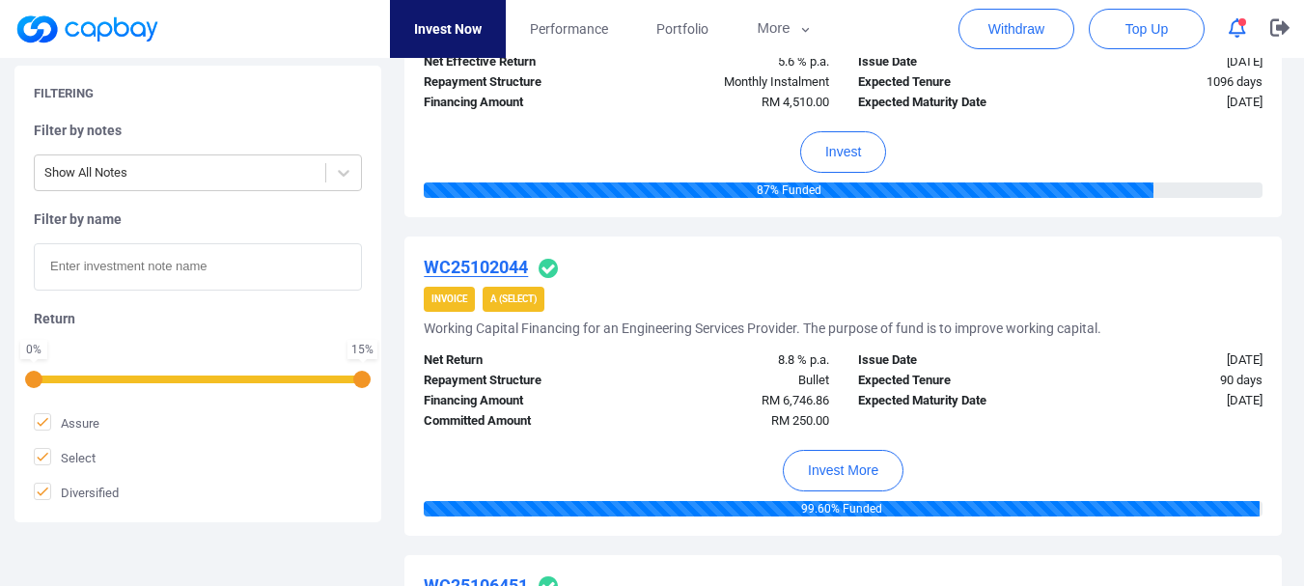
scroll to position [1448, 0]
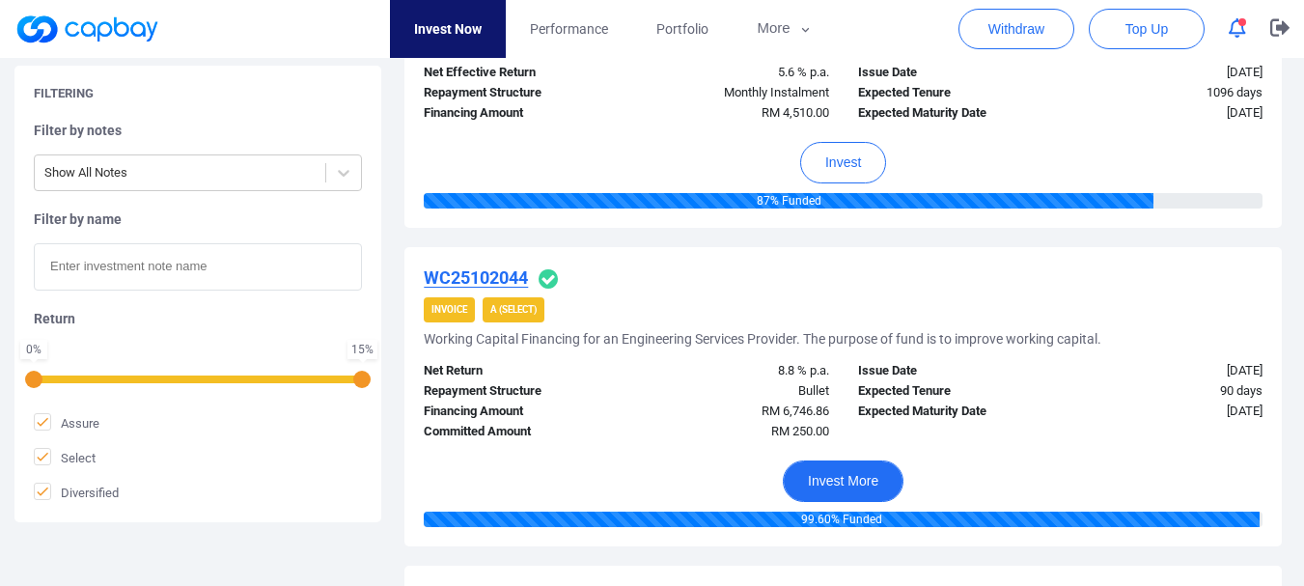
click at [843, 493] on button "Invest More" at bounding box center [843, 481] width 121 height 42
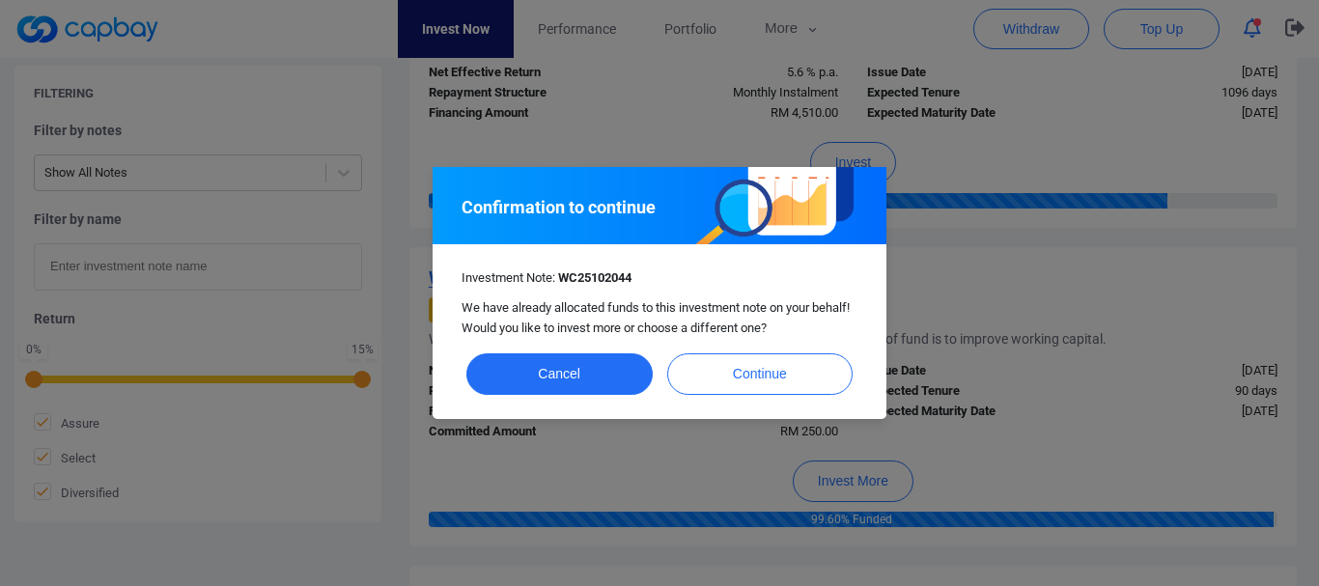
click at [969, 402] on div "Confirmation to continue Investment Note: WC25102044 We have already allocated …" at bounding box center [659, 293] width 1319 height 586
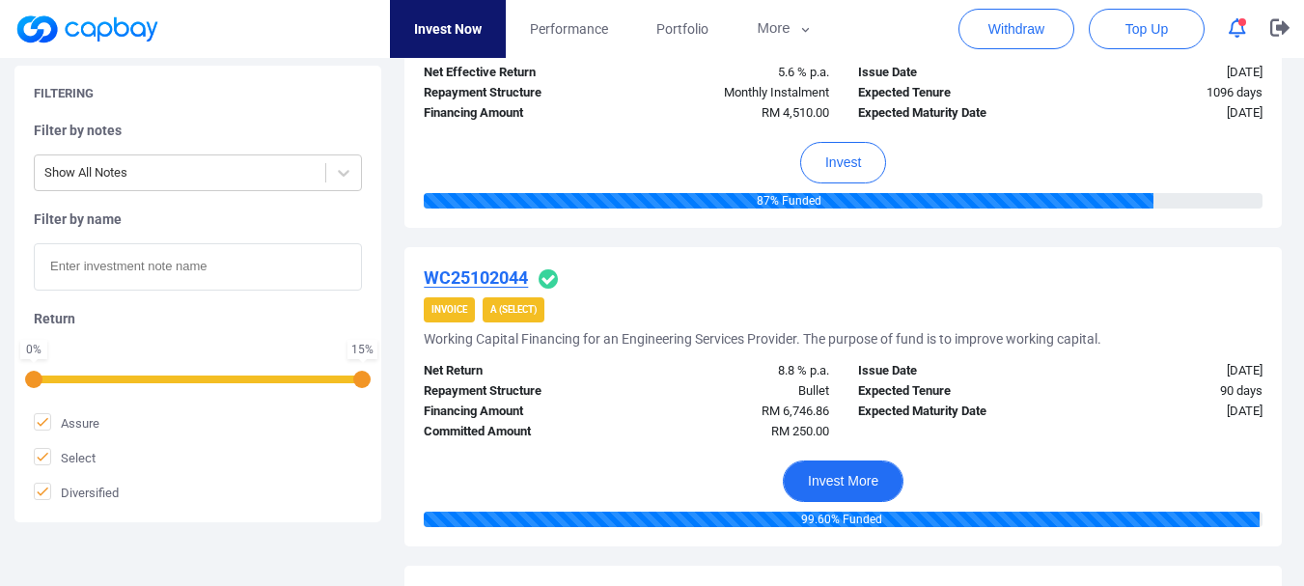
click at [830, 485] on button "Invest More" at bounding box center [843, 481] width 121 height 42
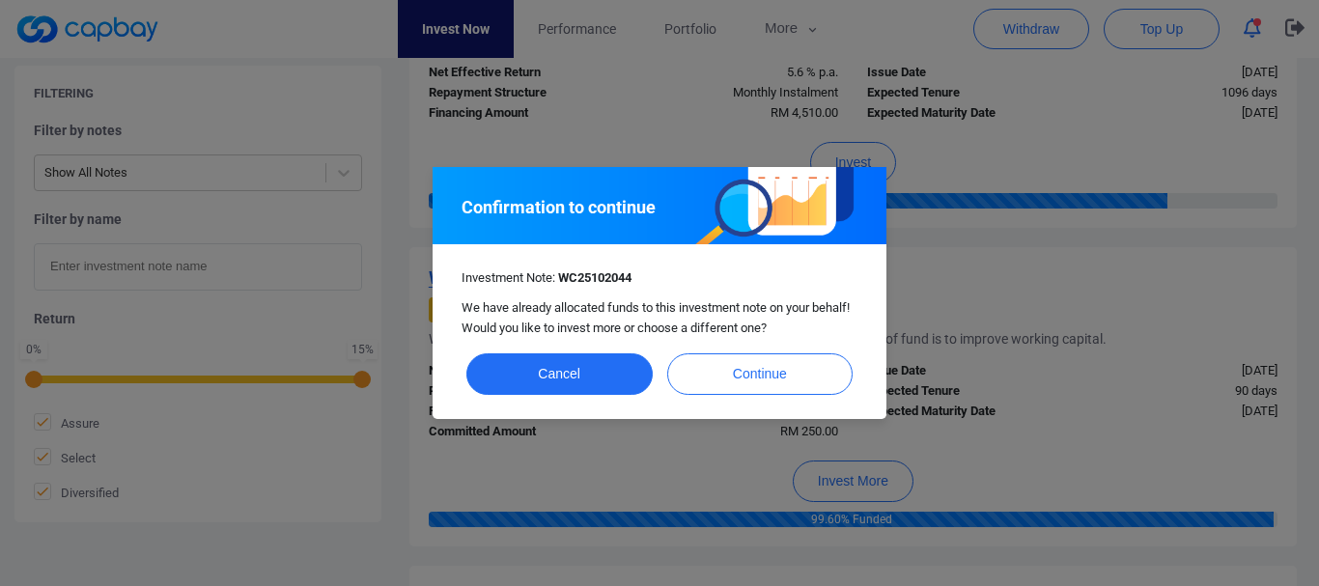
click at [1009, 346] on div "Confirmation to continue Investment Note: WC25102044 We have already allocated …" at bounding box center [659, 293] width 1319 height 586
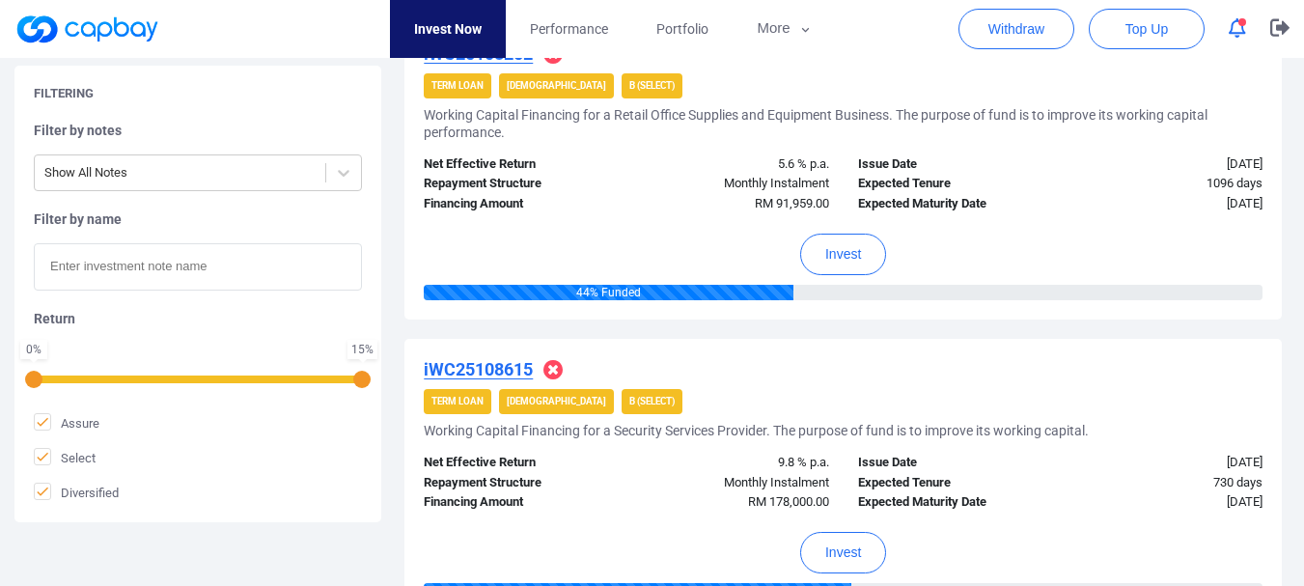
scroll to position [869, 0]
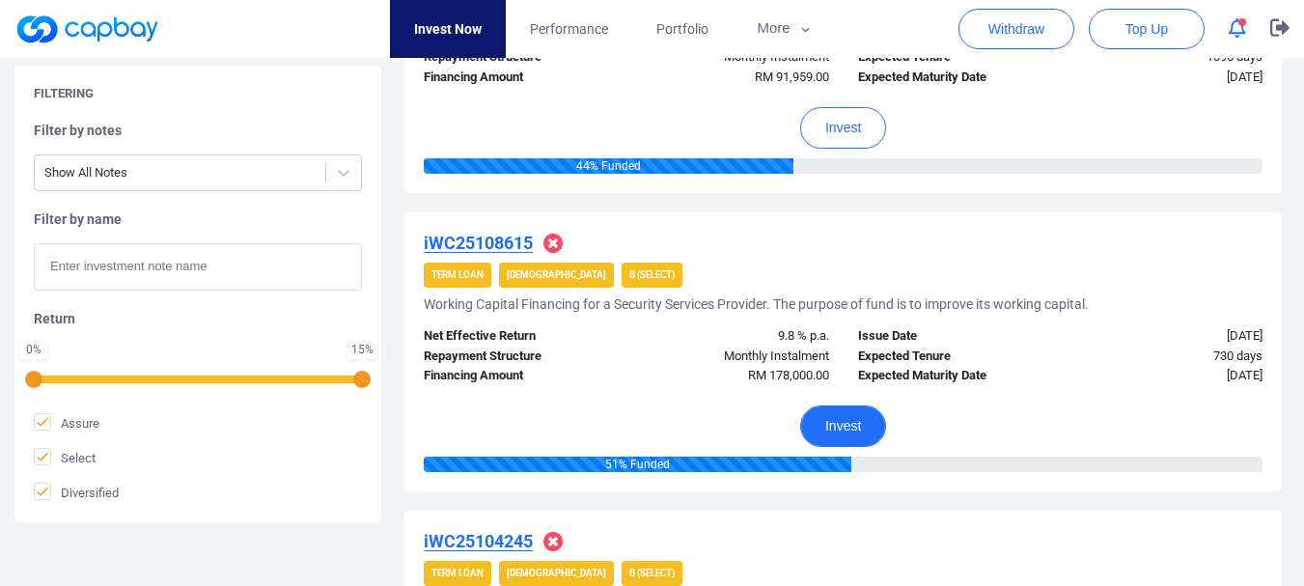
click at [835, 410] on button "Invest" at bounding box center [843, 426] width 86 height 42
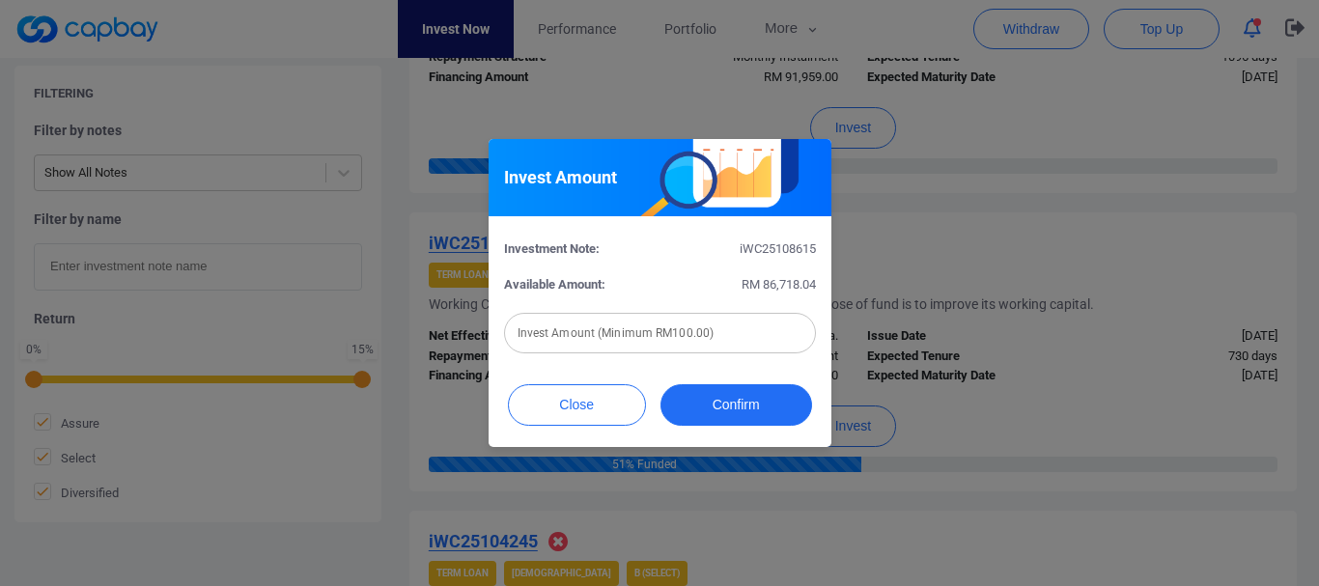
click at [992, 372] on div "Invest Amount Investment Note: iWC25108615 Available Amount: RM 86,718.04 Inves…" at bounding box center [659, 293] width 1319 height 586
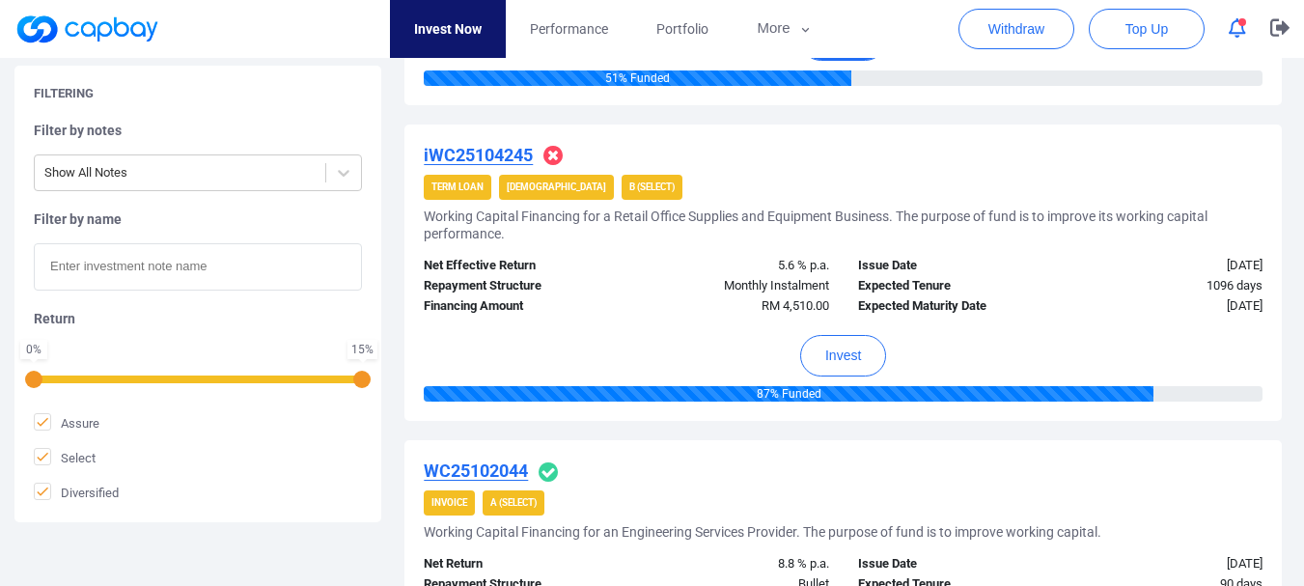
scroll to position [1641, 0]
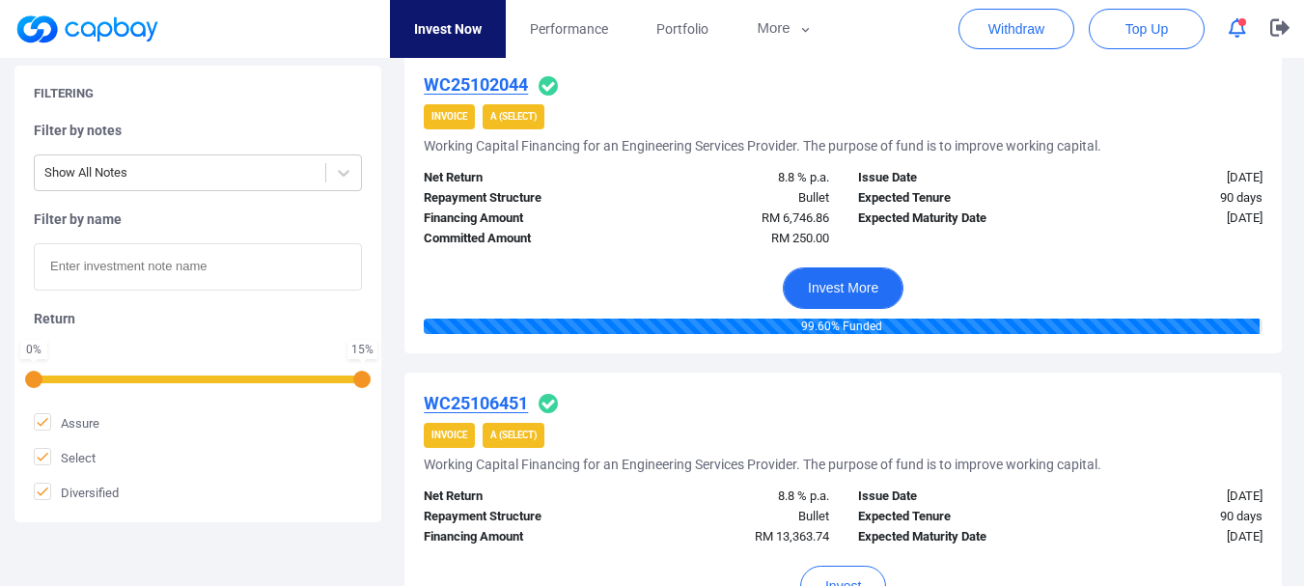
click at [855, 288] on button "Invest More" at bounding box center [843, 288] width 121 height 42
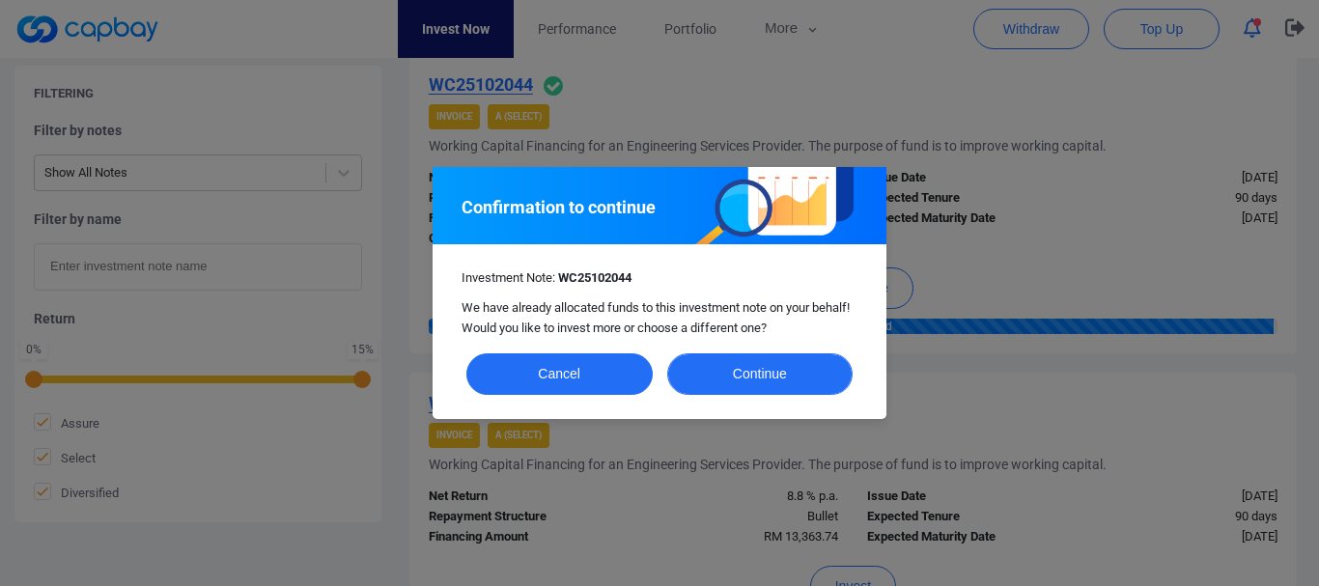
click at [753, 377] on button "Continue" at bounding box center [760, 374] width 186 height 42
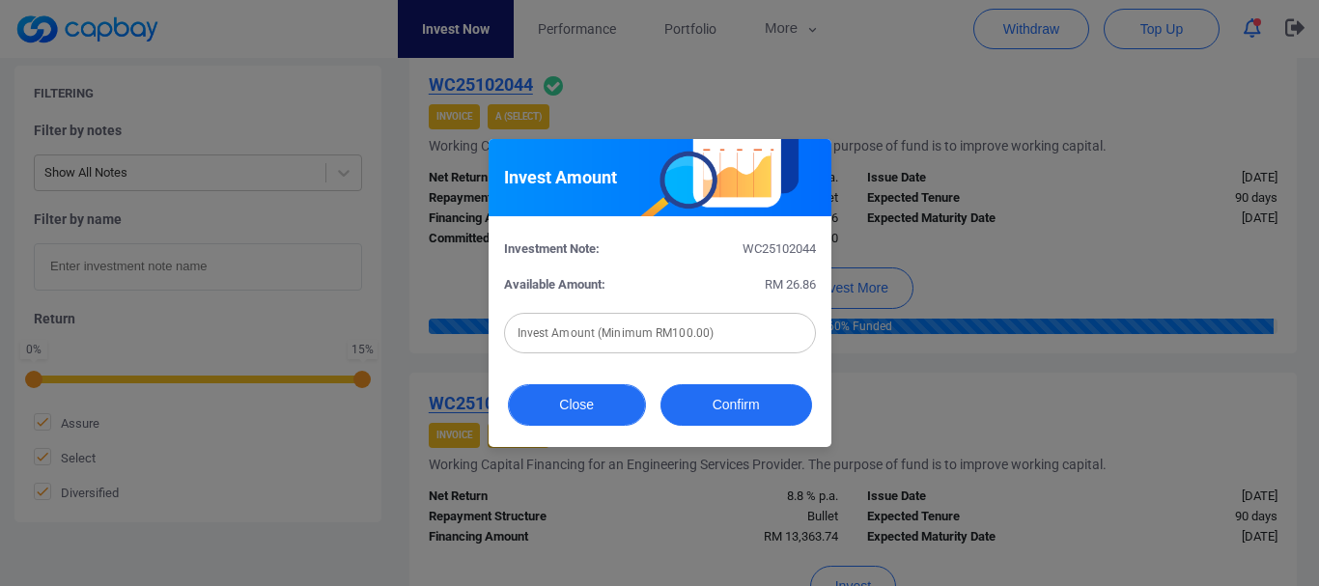
click at [542, 401] on button "Close" at bounding box center [577, 405] width 138 height 42
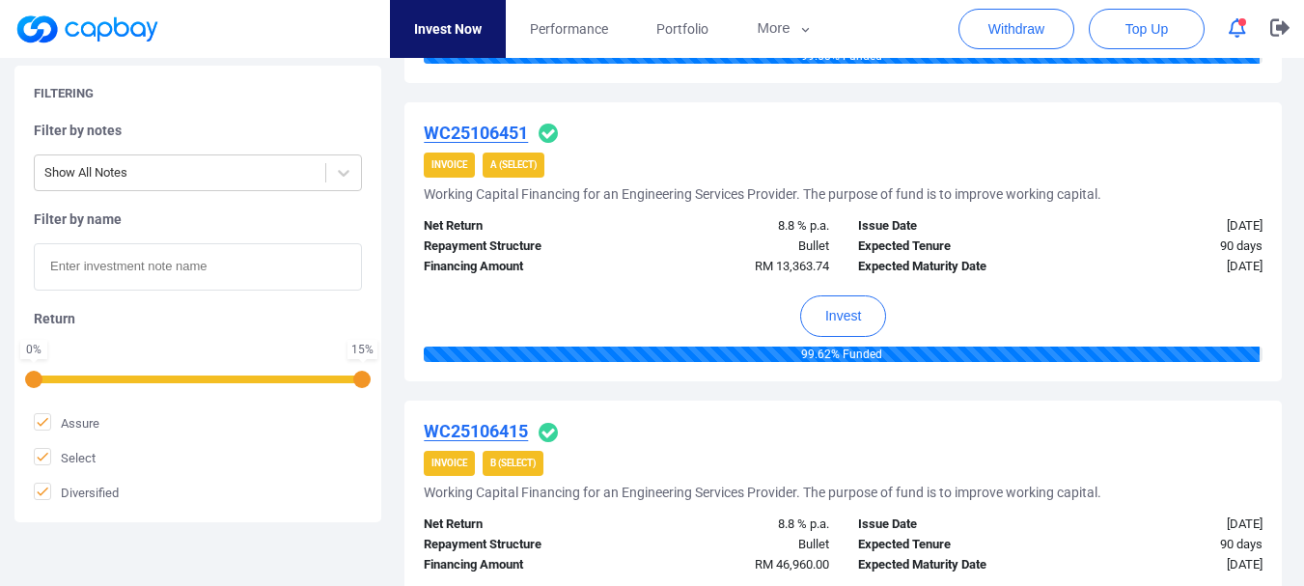
scroll to position [1931, 0]
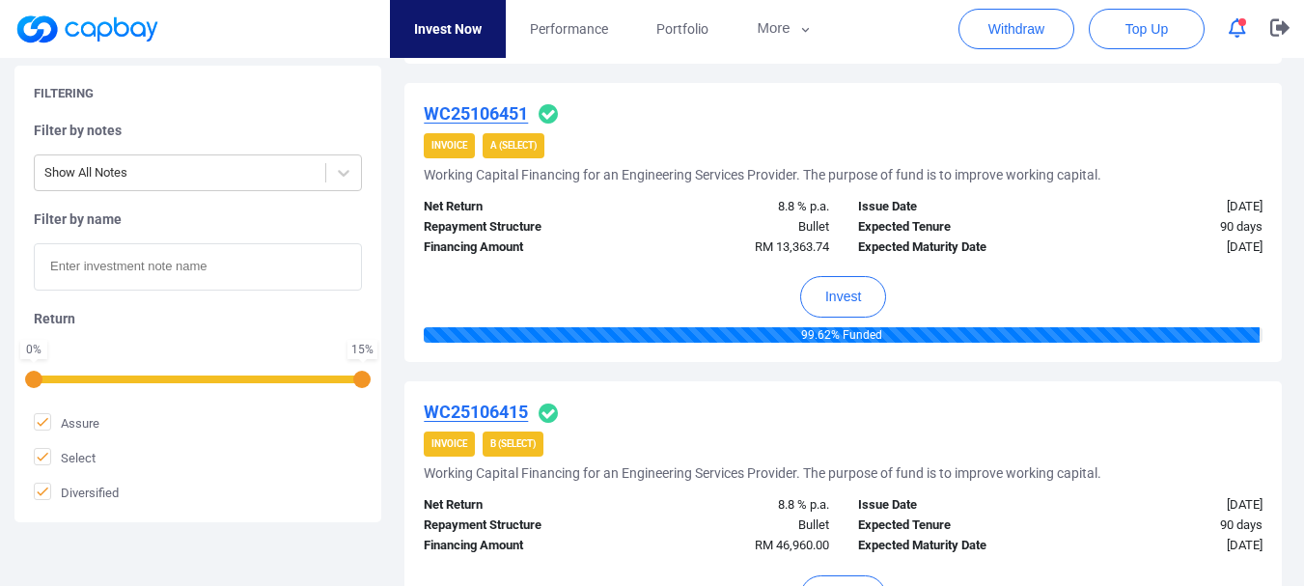
click at [853, 273] on div "Invest" at bounding box center [843, 292] width 839 height 70
click at [848, 296] on button "Invest" at bounding box center [843, 297] width 86 height 42
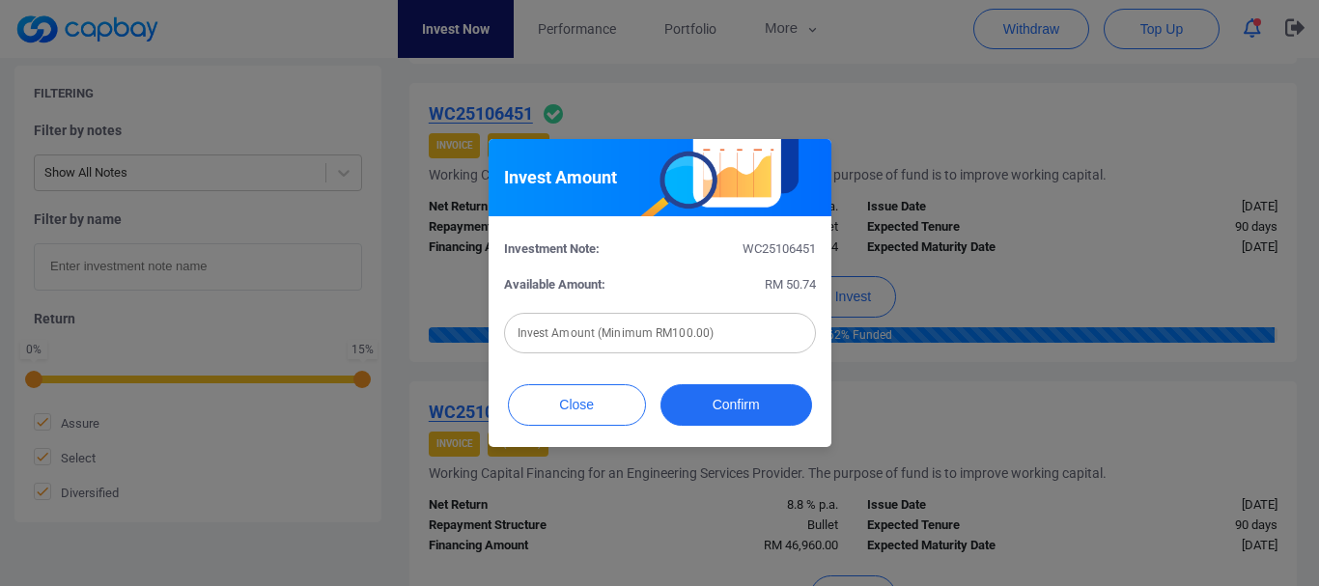
click at [950, 273] on div "Invest Amount Investment Note: WC25106451 Available Amount: RM 50.74 Invest Amo…" at bounding box center [659, 293] width 1319 height 586
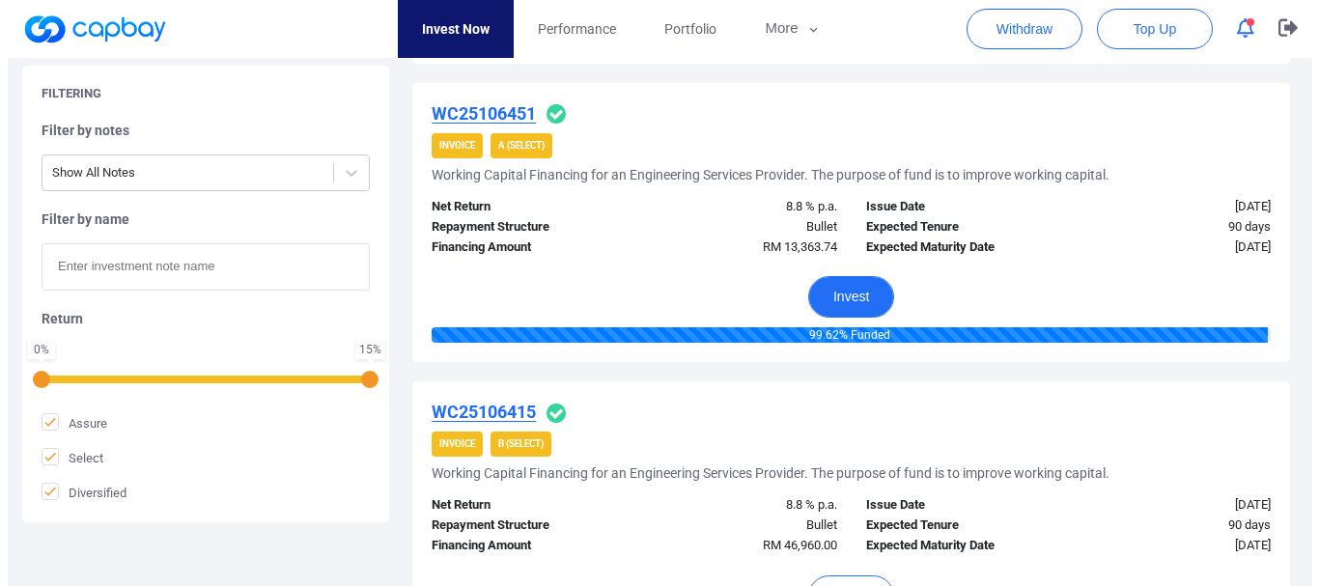
scroll to position [2220, 0]
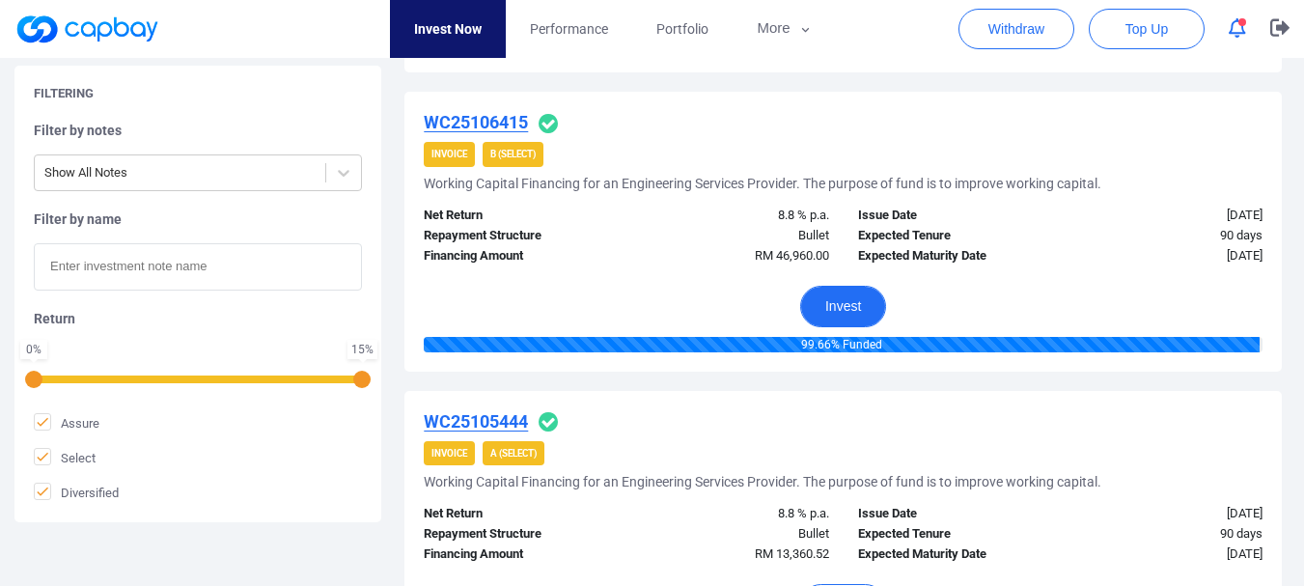
click at [848, 302] on button "Invest" at bounding box center [843, 307] width 86 height 42
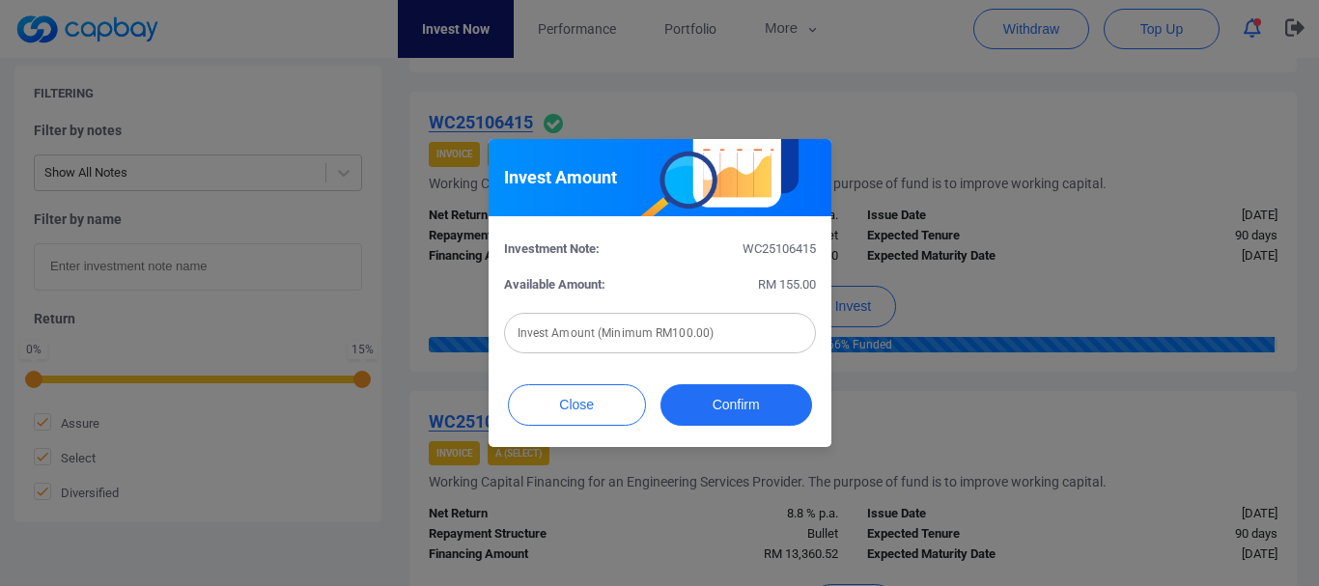
click at [725, 340] on input "text" at bounding box center [660, 333] width 312 height 41
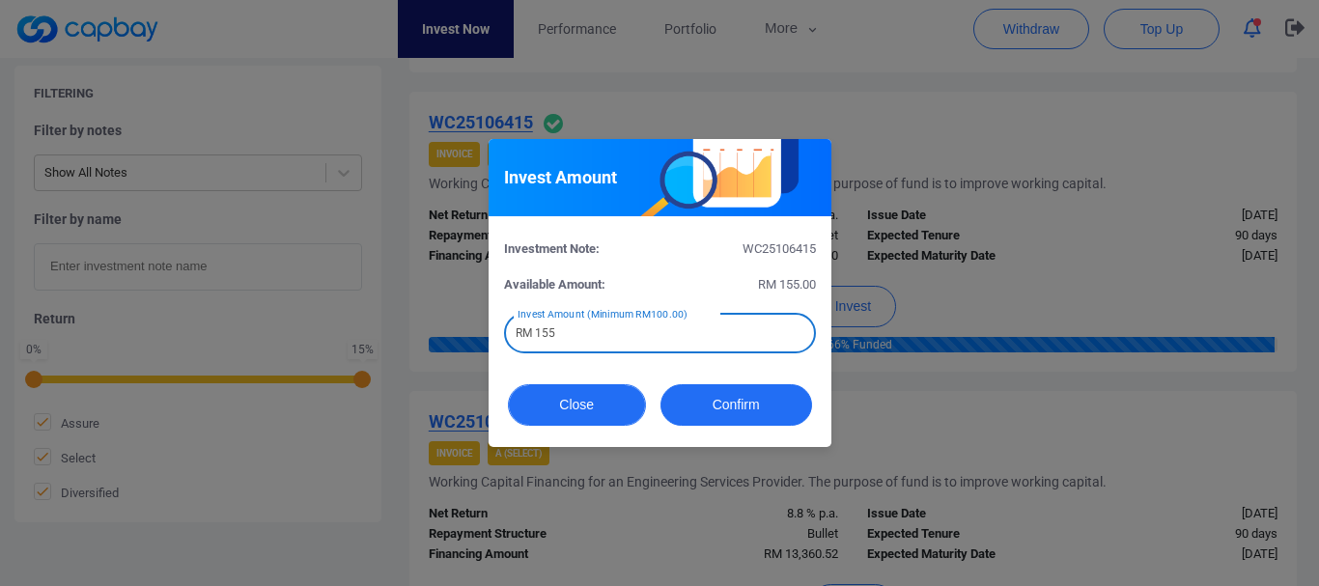
type input "RM 155"
click at [589, 414] on button "Close" at bounding box center [577, 405] width 138 height 42
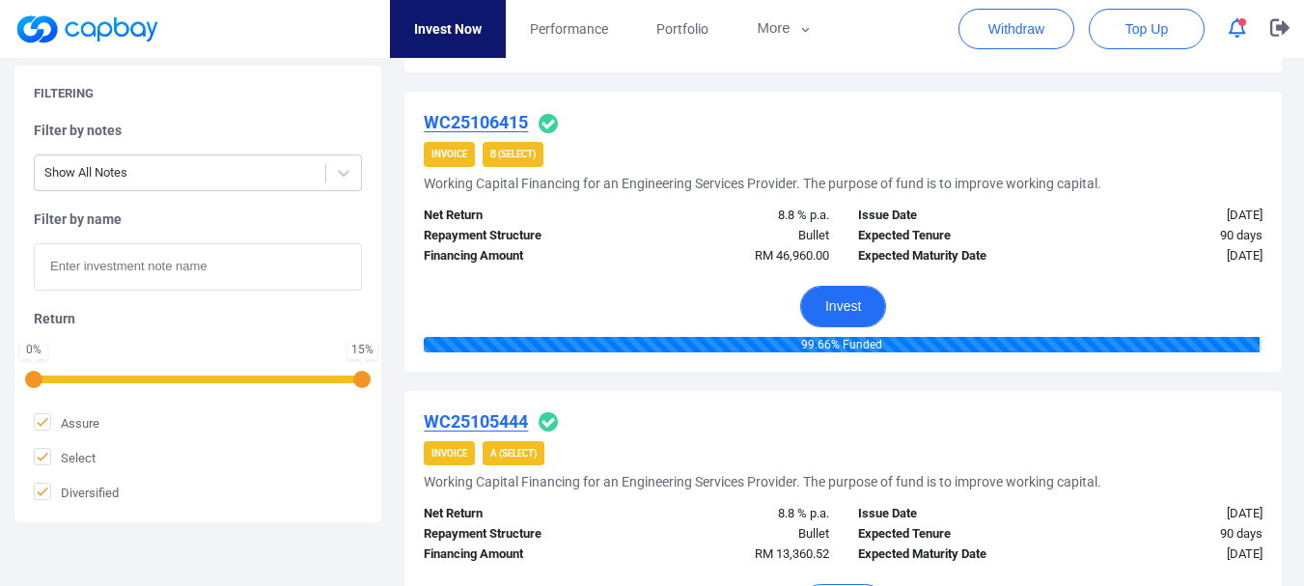
click at [852, 299] on button "Invest" at bounding box center [843, 307] width 86 height 42
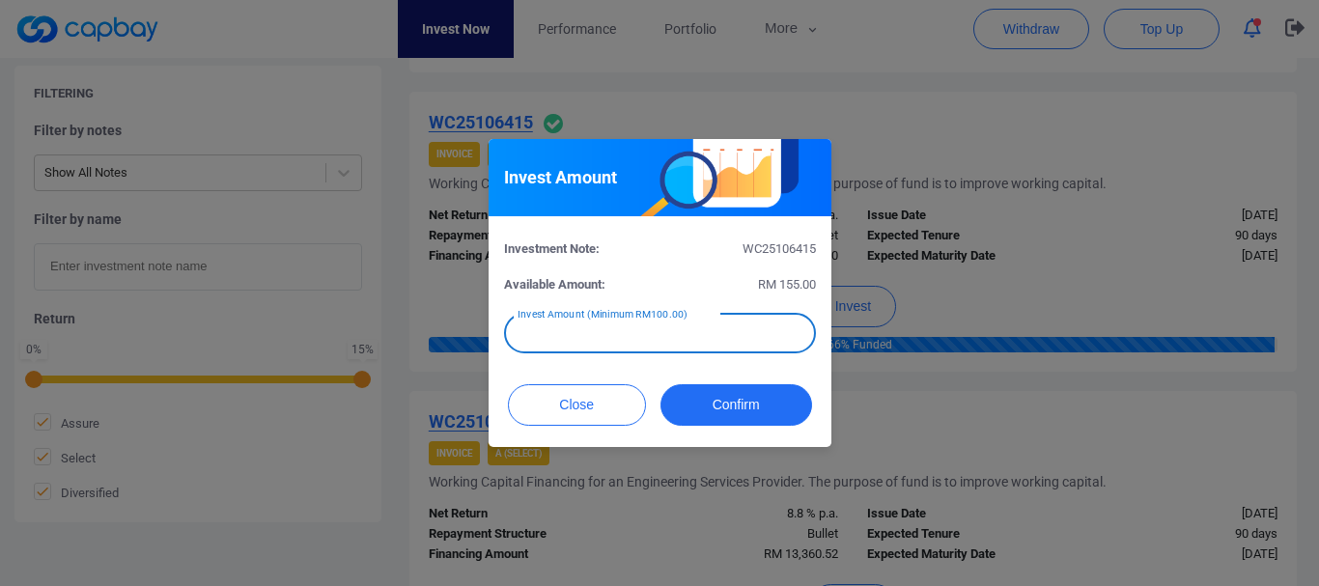
click at [704, 328] on div "Invest Amount (Minimum RM100.00) Invest Amount (Minimum RM100.00)" at bounding box center [660, 331] width 312 height 43
type input "RM 155"
click at [726, 400] on button "Confirm" at bounding box center [736, 405] width 152 height 42
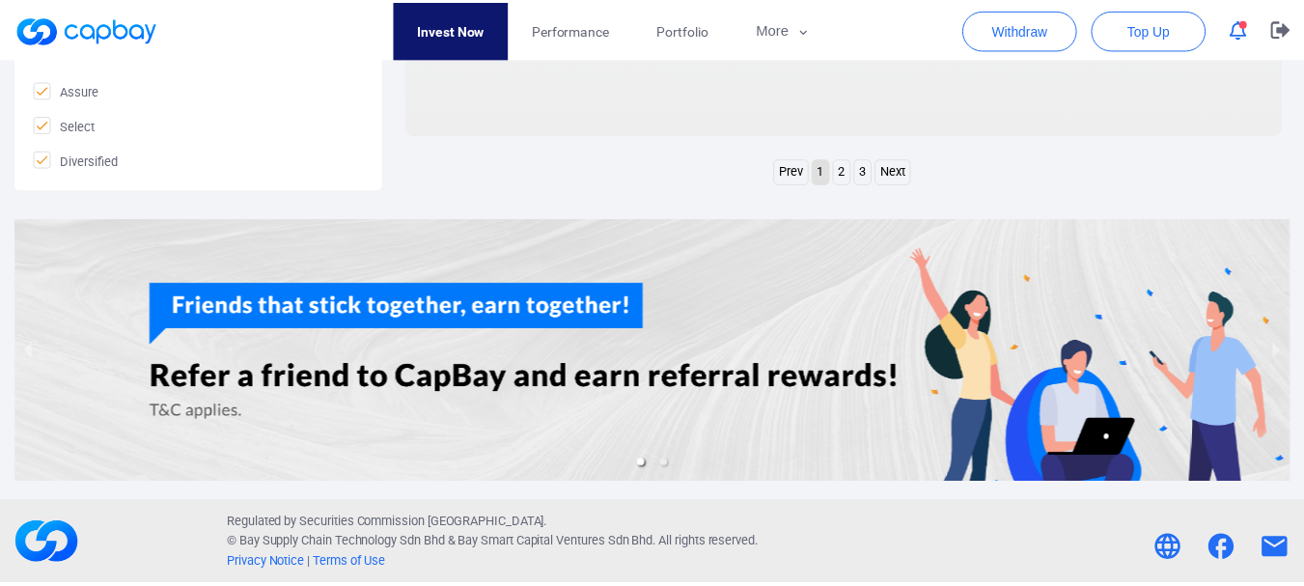
scroll to position [1015, 0]
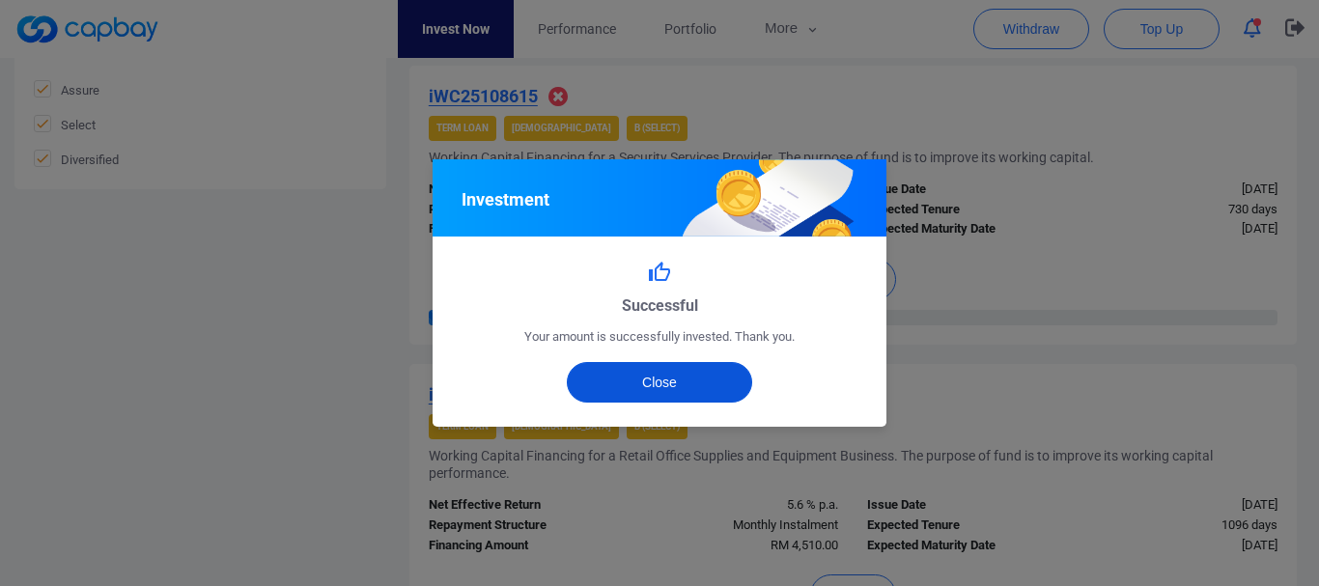
click at [681, 391] on button "Close" at bounding box center [660, 382] width 186 height 41
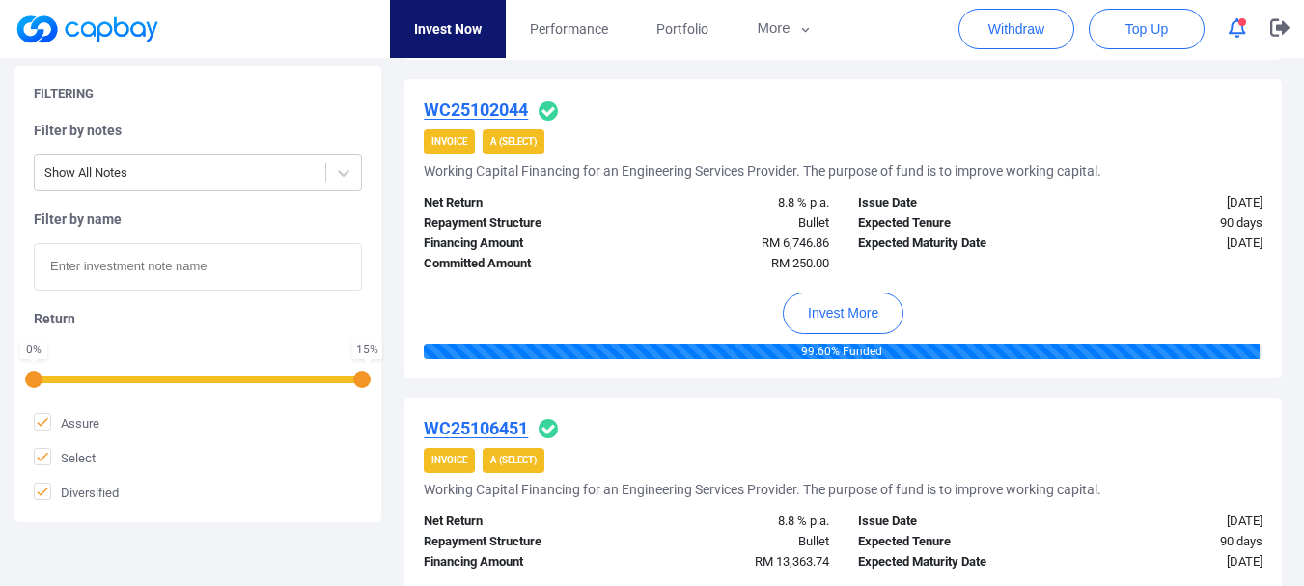
scroll to position [1788, 0]
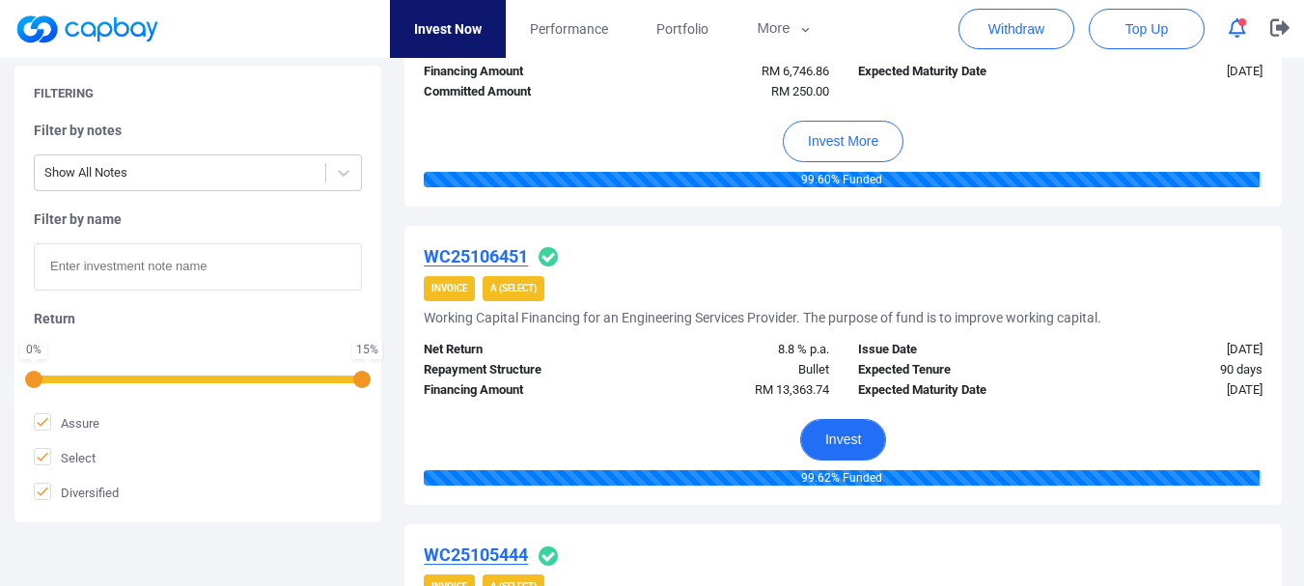
click at [819, 437] on button "Invest" at bounding box center [843, 440] width 86 height 42
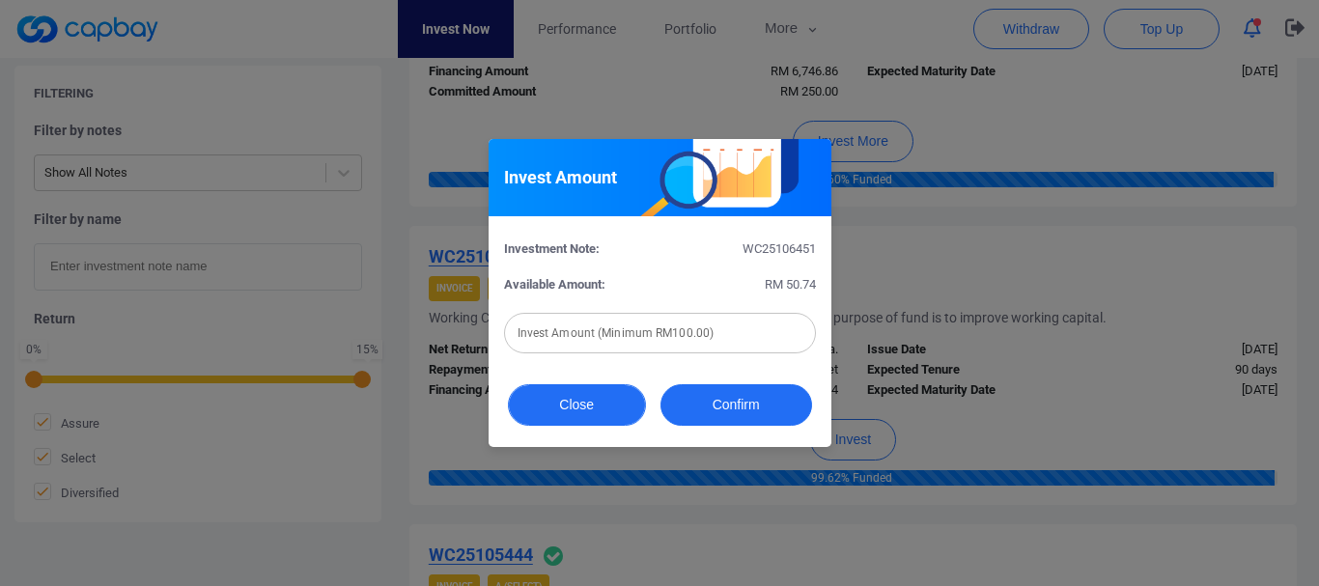
click at [602, 411] on button "Close" at bounding box center [577, 405] width 138 height 42
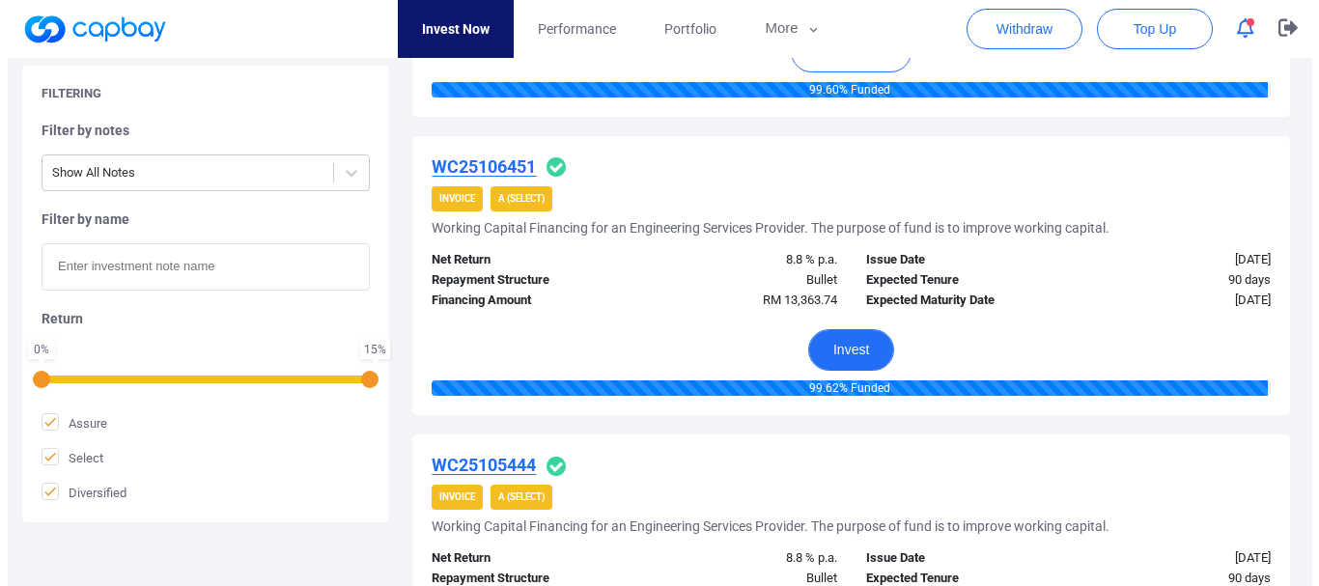
scroll to position [2077, 0]
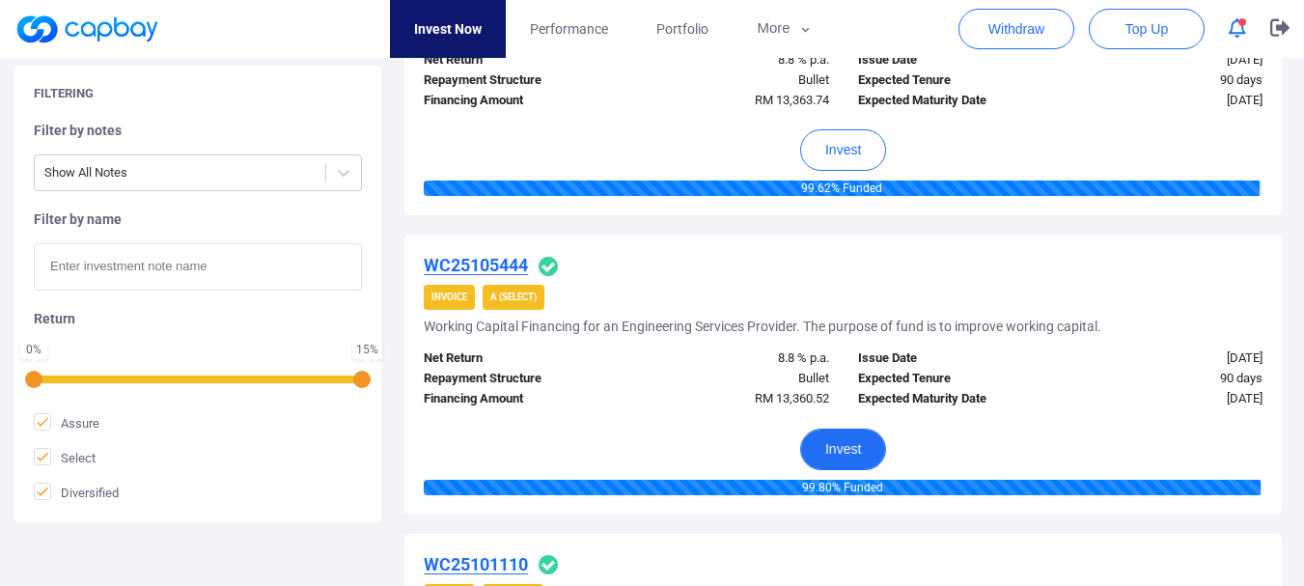
click at [845, 456] on button "Invest" at bounding box center [843, 450] width 86 height 42
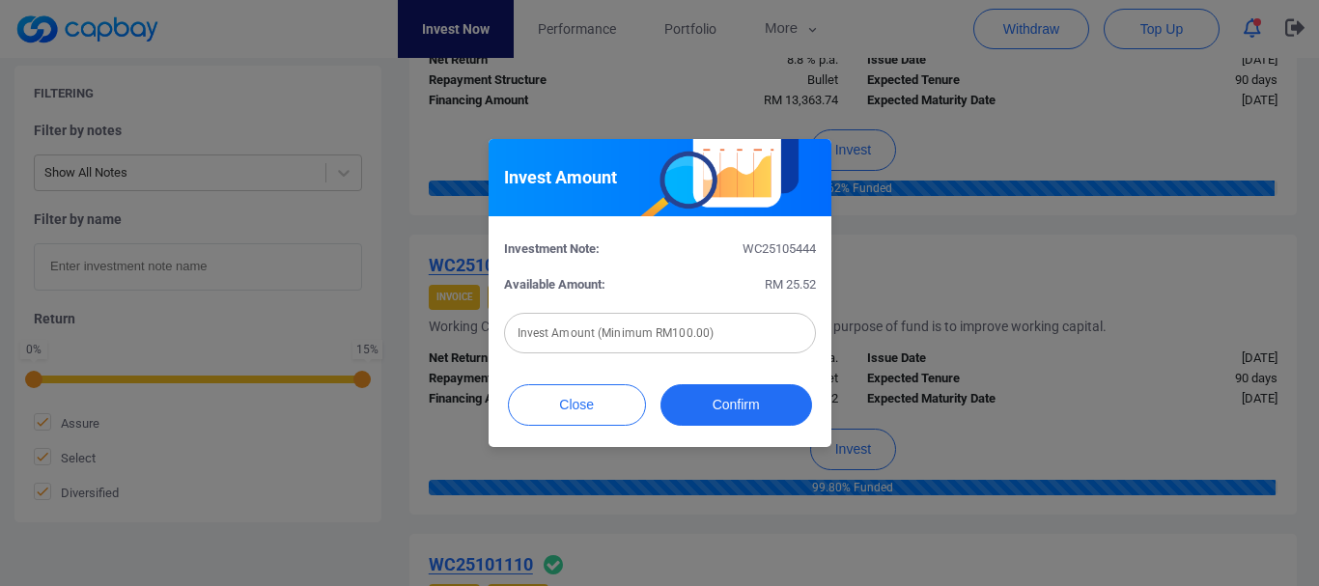
click at [790, 501] on div "Invest Amount Investment Note: WC25105444 Available Amount: RM 25.52 Invest Amo…" at bounding box center [659, 293] width 1319 height 586
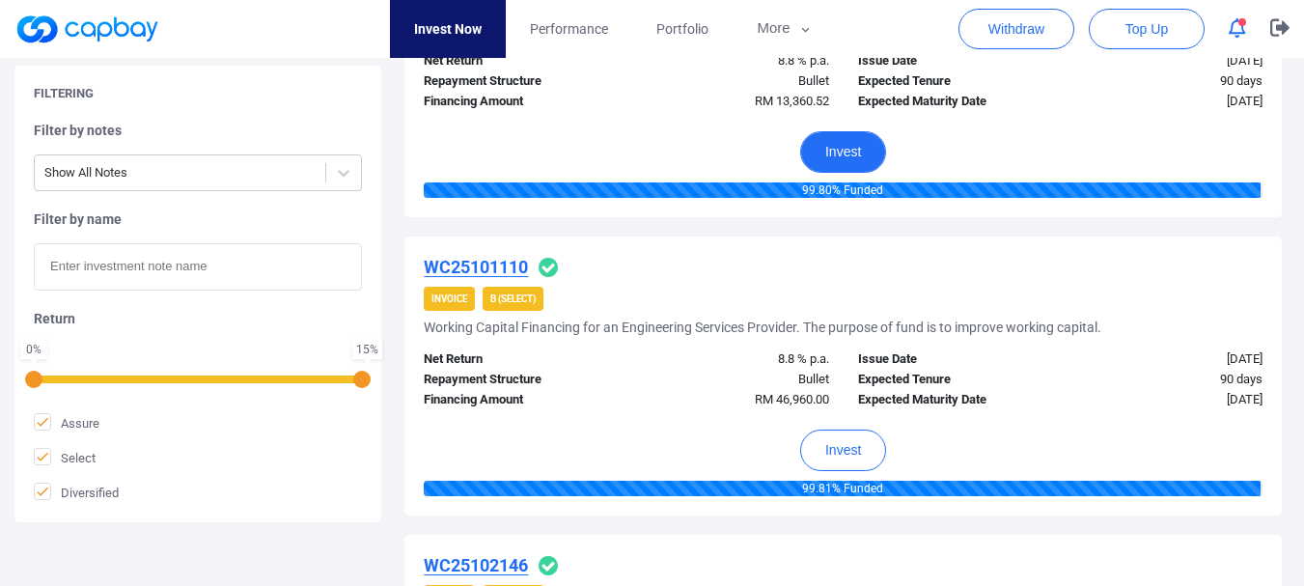
scroll to position [2560, 0]
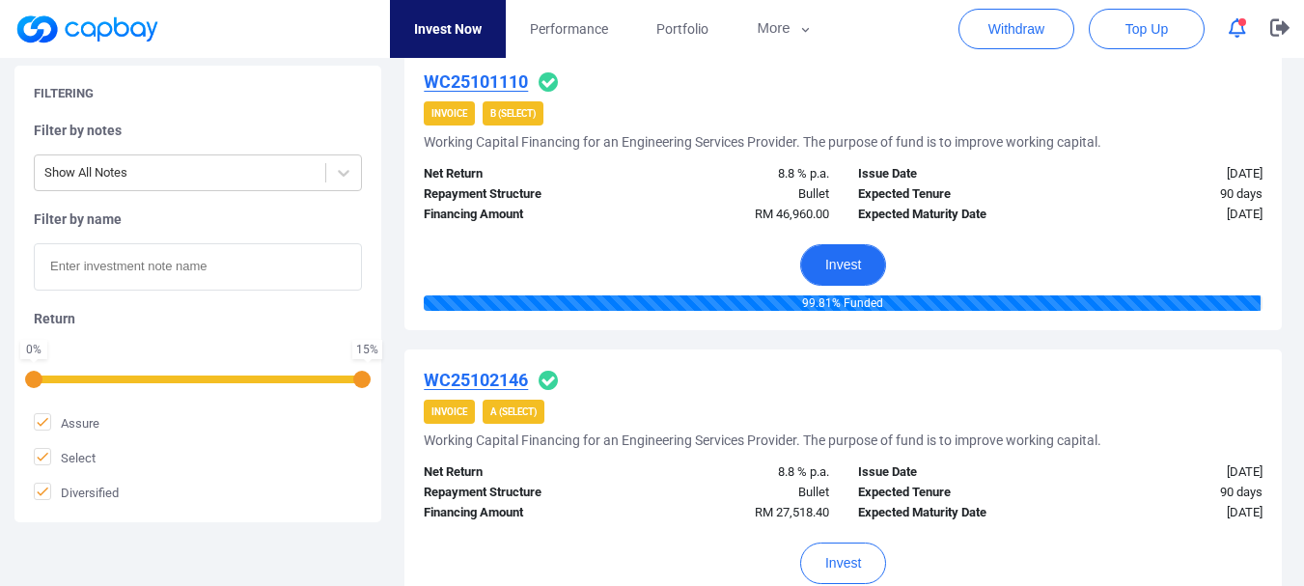
click at [848, 260] on button "Invest" at bounding box center [843, 265] width 86 height 42
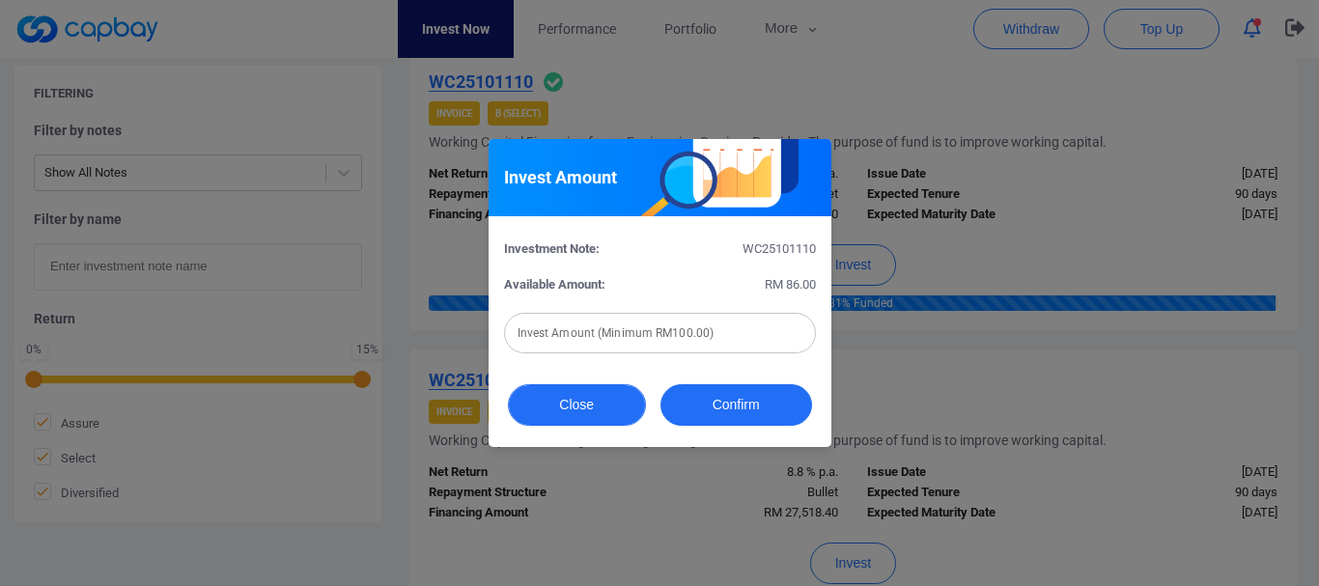
click at [588, 415] on button "Close" at bounding box center [577, 405] width 138 height 42
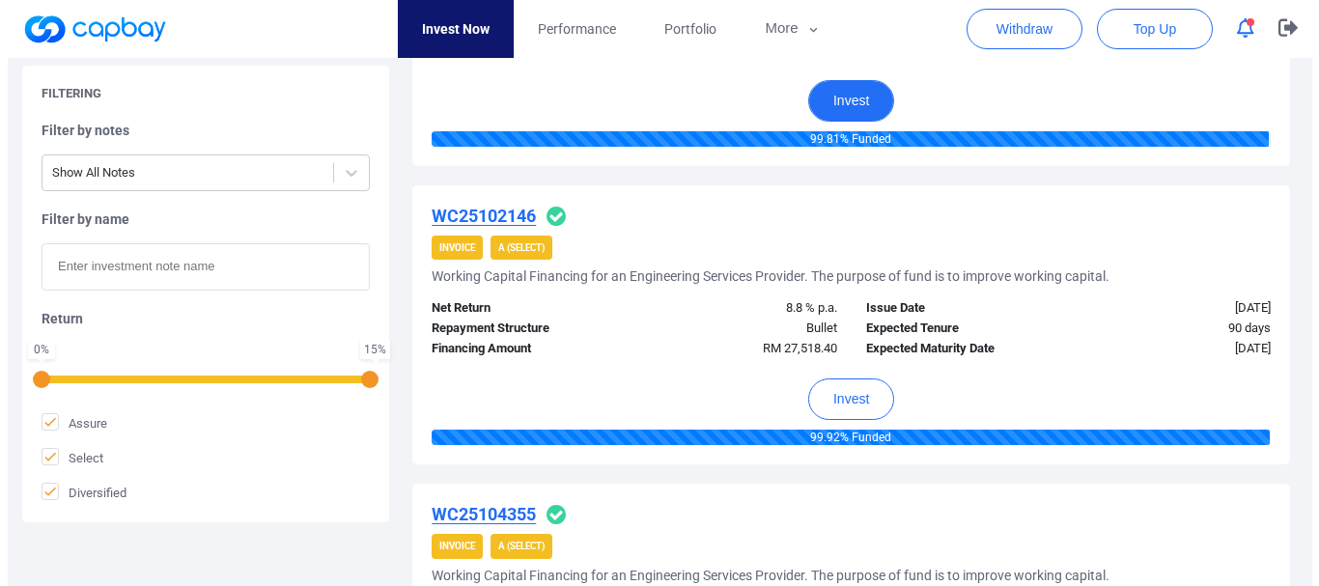
scroll to position [2753, 0]
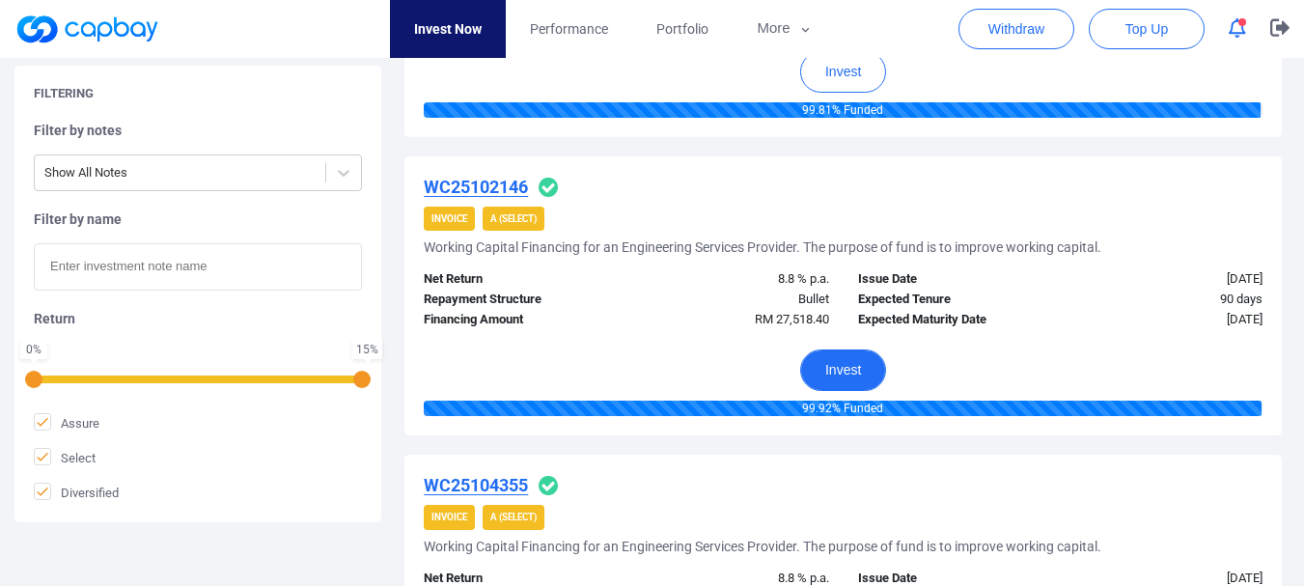
click at [846, 373] on button "Invest" at bounding box center [843, 370] width 86 height 42
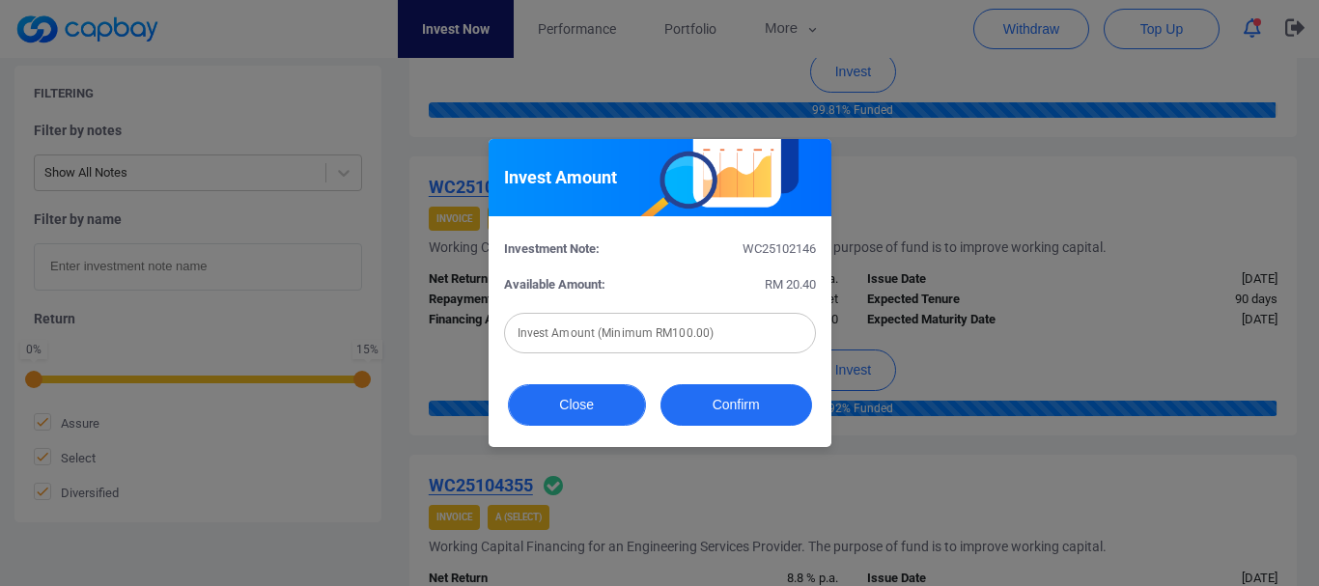
click at [622, 401] on button "Close" at bounding box center [577, 405] width 138 height 42
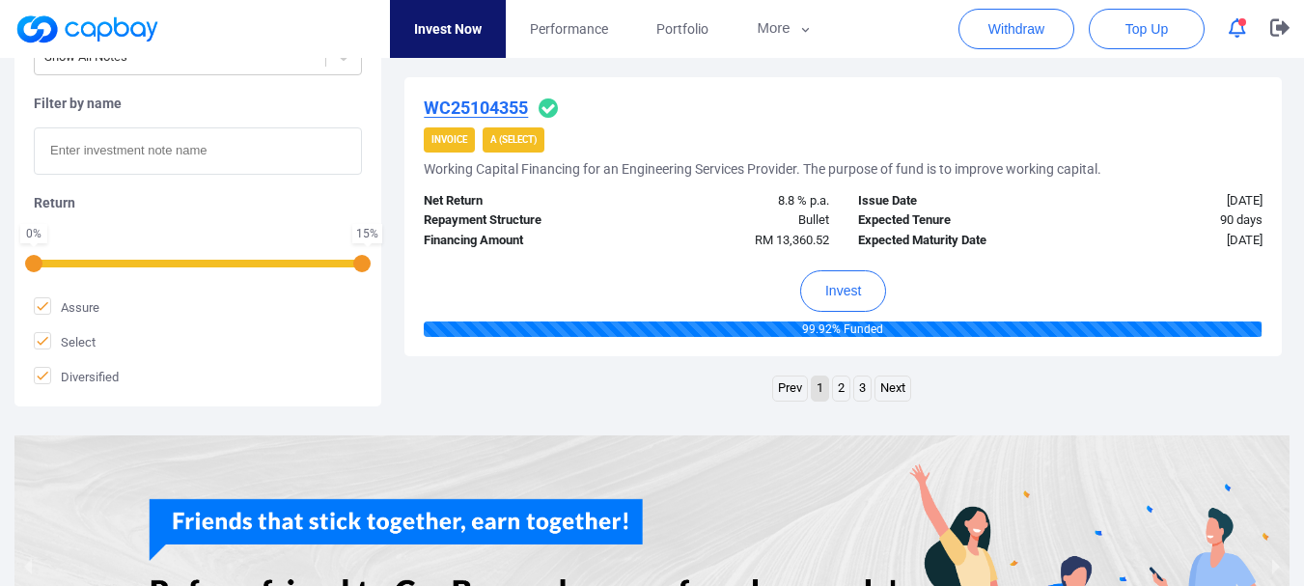
scroll to position [3139, 0]
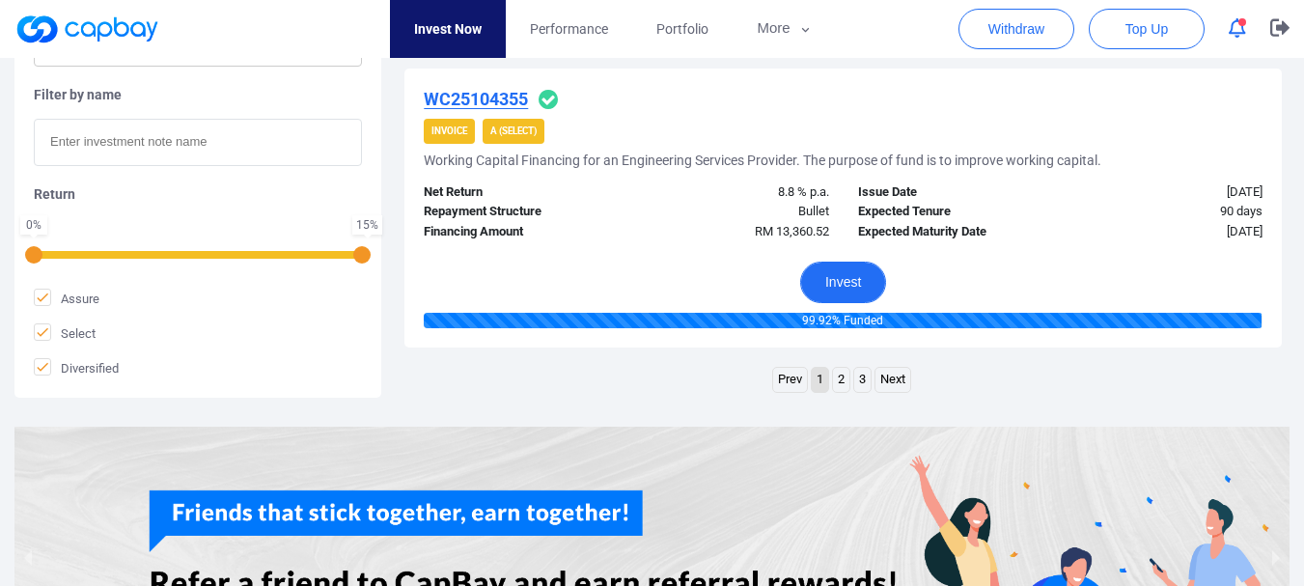
click at [853, 276] on button "Invest" at bounding box center [843, 283] width 86 height 42
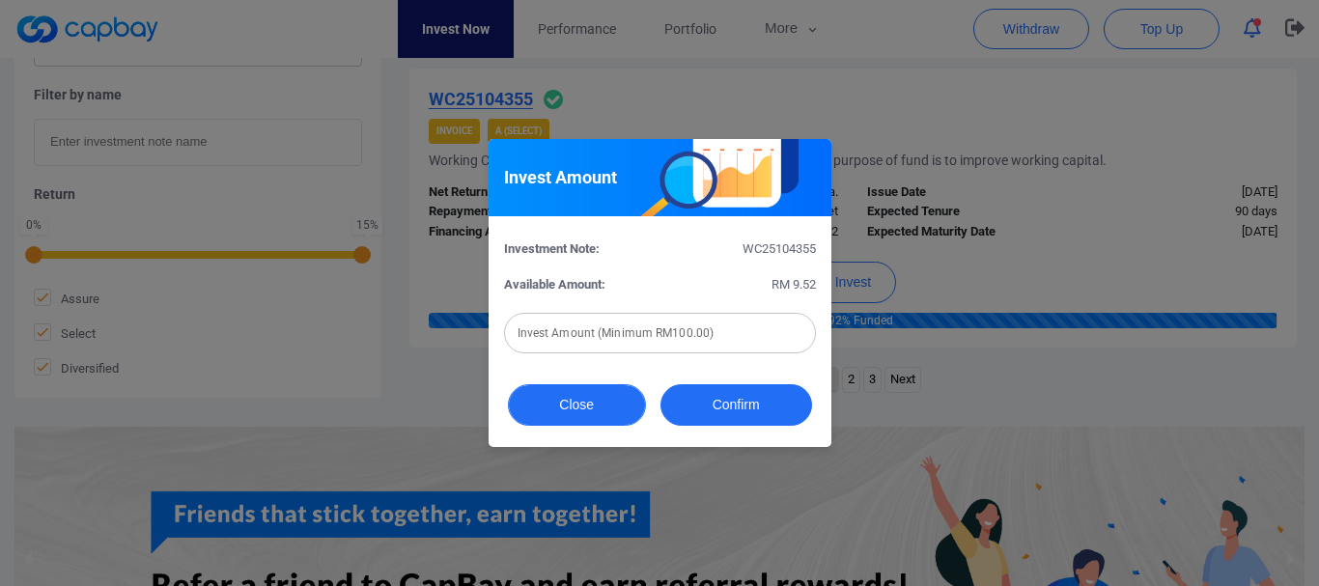
click at [573, 398] on button "Close" at bounding box center [577, 405] width 138 height 42
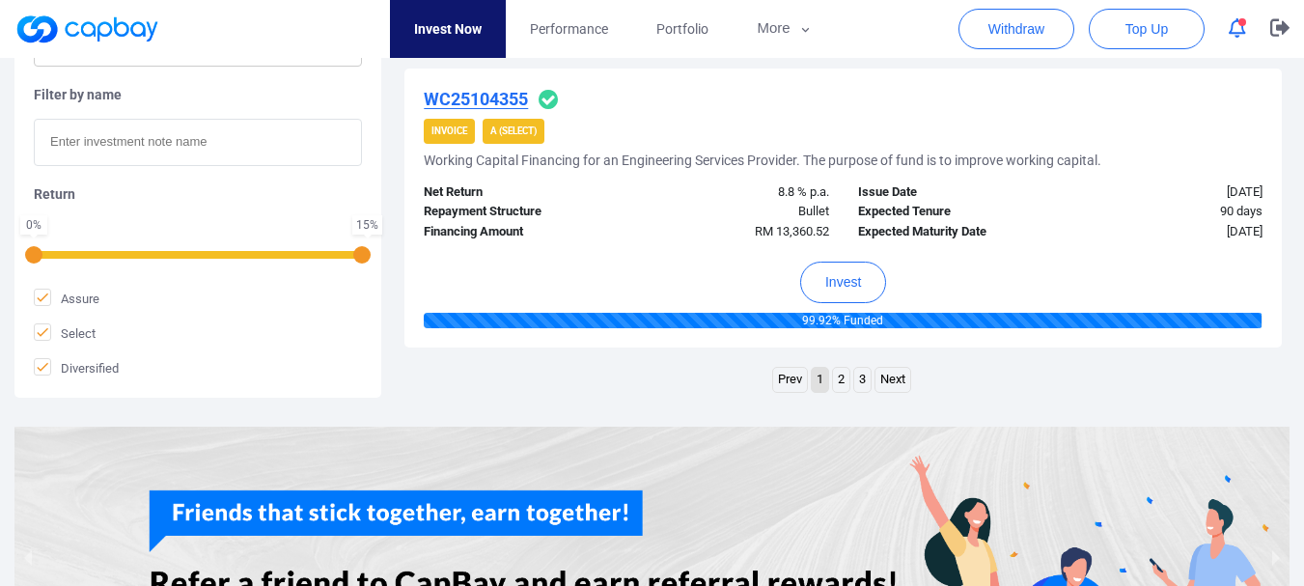
click at [846, 385] on link "2" at bounding box center [841, 380] width 16 height 24
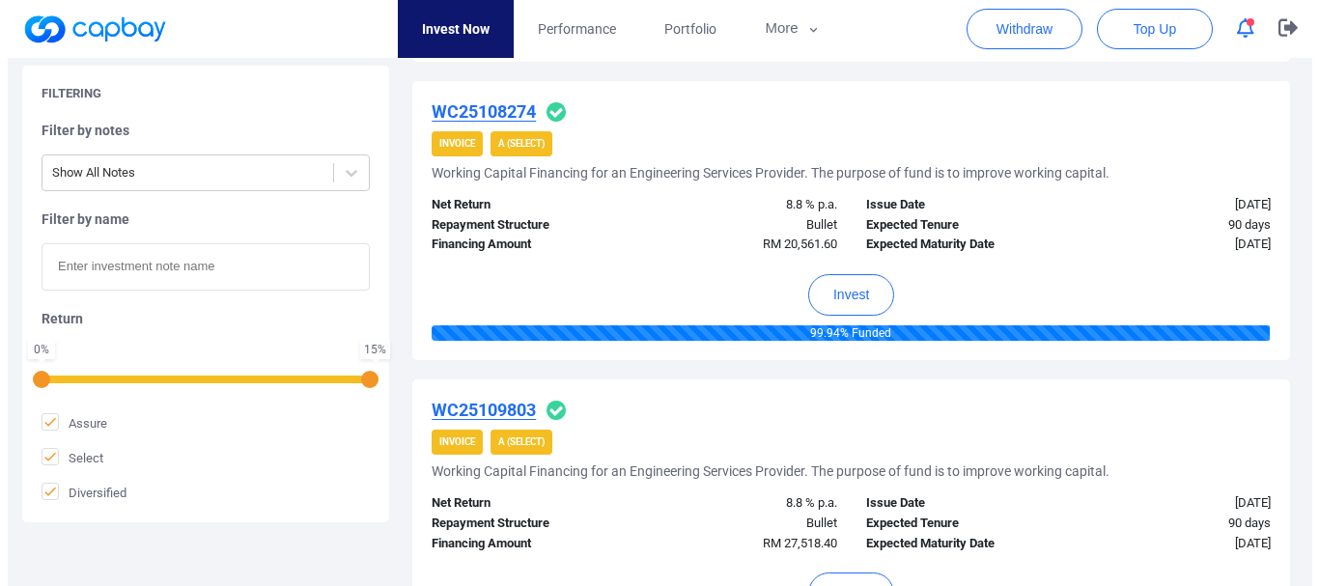
scroll to position [982, 0]
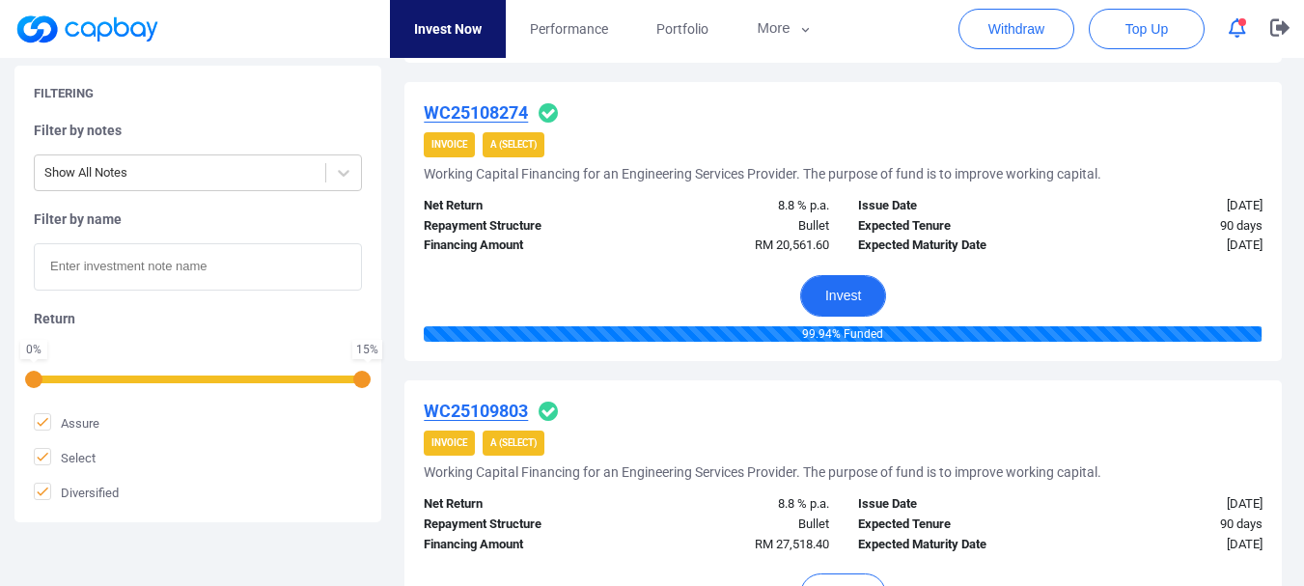
click at [845, 302] on button "Invest" at bounding box center [843, 296] width 86 height 42
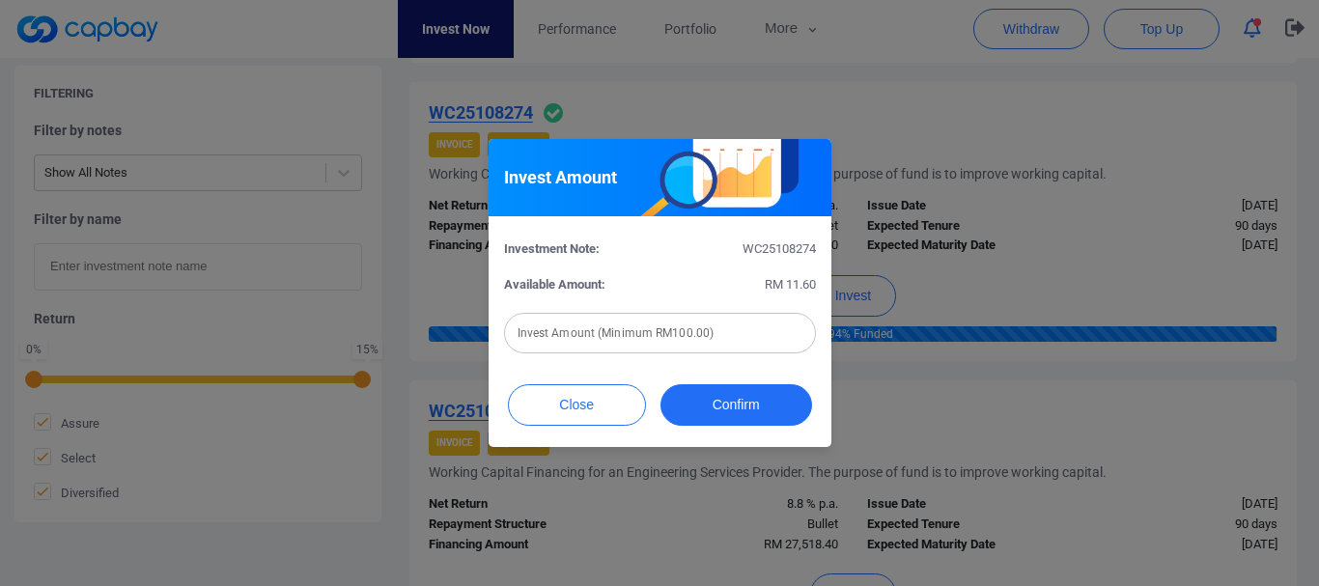
click at [956, 380] on div "Invest Amount Investment Note: WC25108274 Available Amount: RM 11.60 Invest Amo…" at bounding box center [659, 293] width 1319 height 586
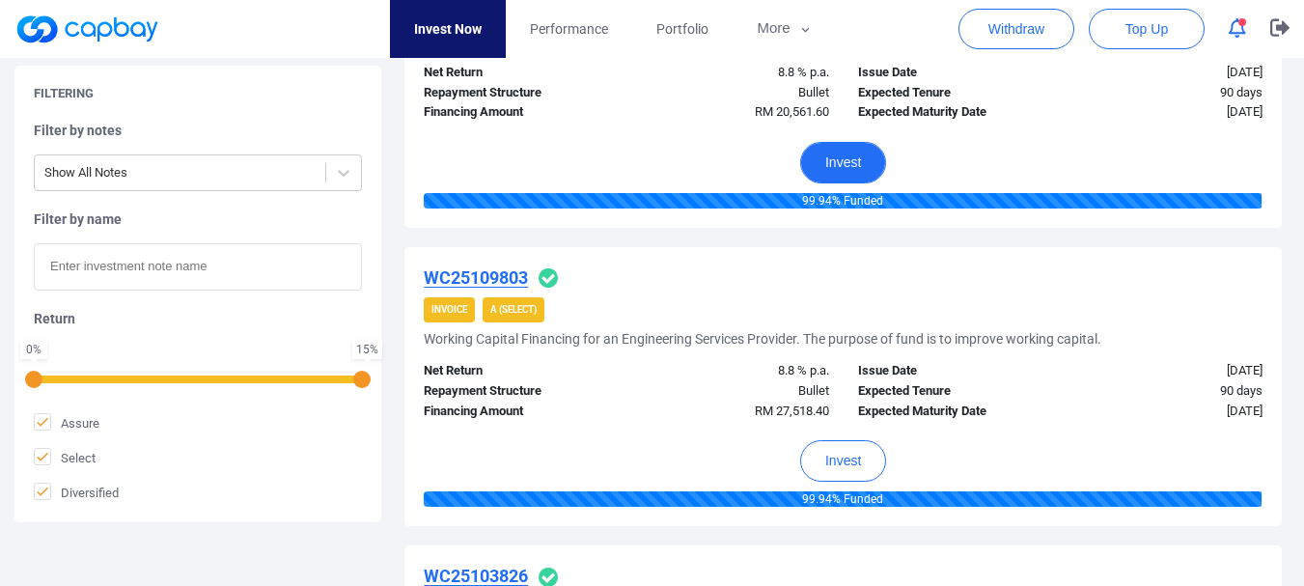
scroll to position [1175, 0]
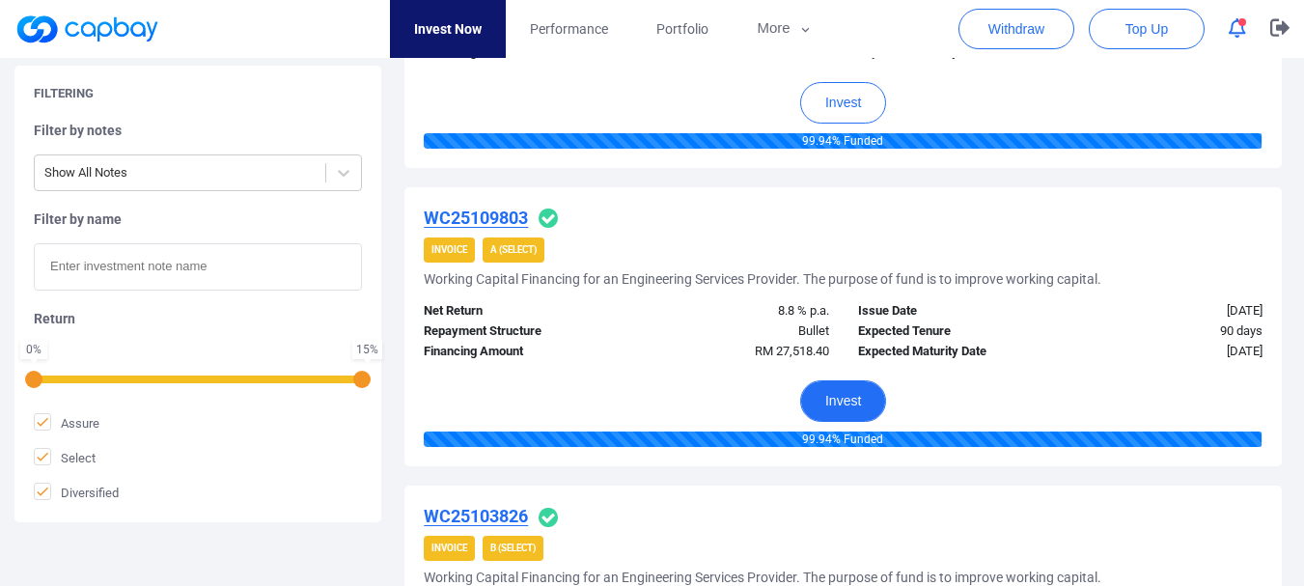
click at [842, 403] on button "Invest" at bounding box center [843, 401] width 86 height 42
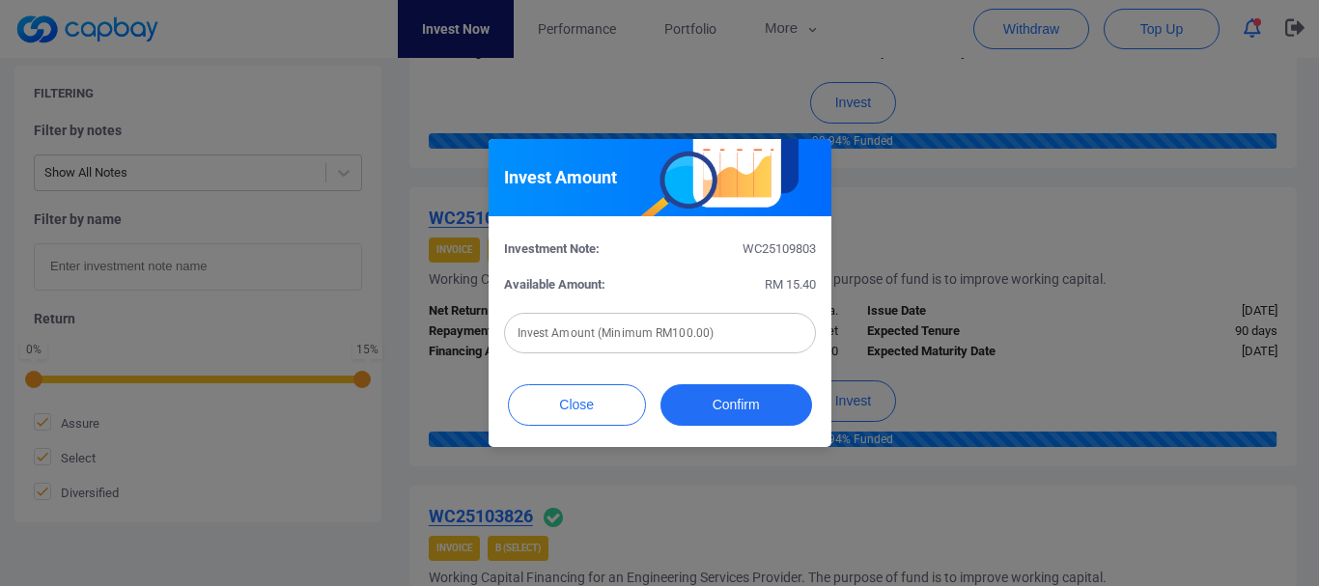
click at [969, 334] on div "Invest Amount Investment Note: WC25109803 Available Amount: RM 15.40 Invest Amo…" at bounding box center [659, 293] width 1319 height 586
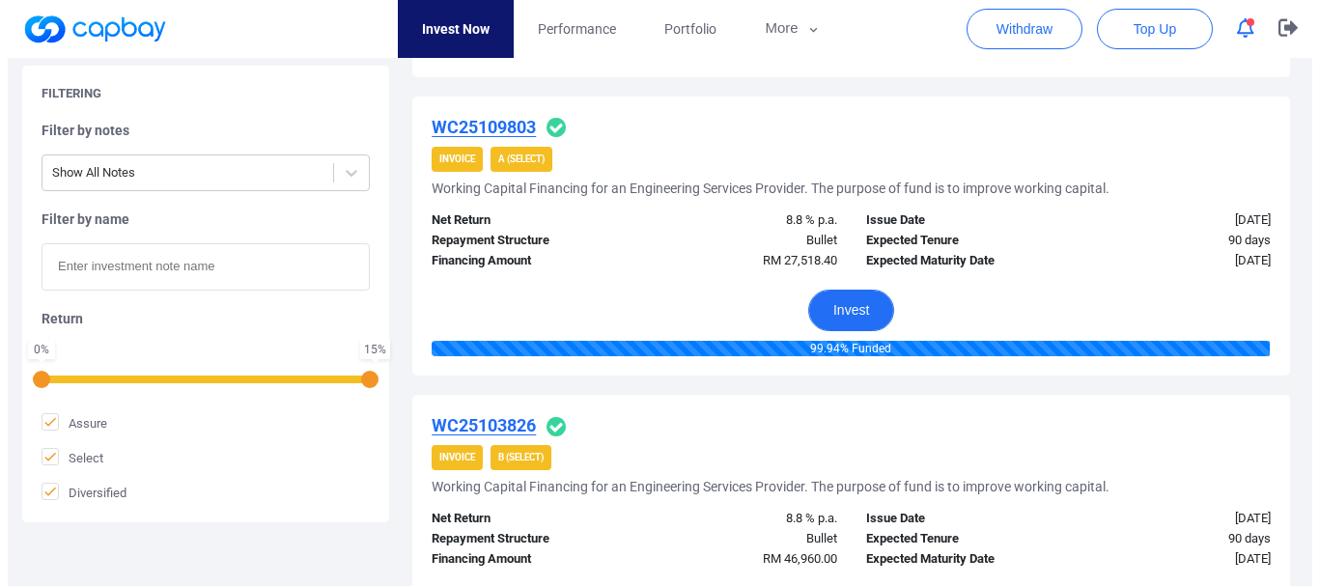
scroll to position [1464, 0]
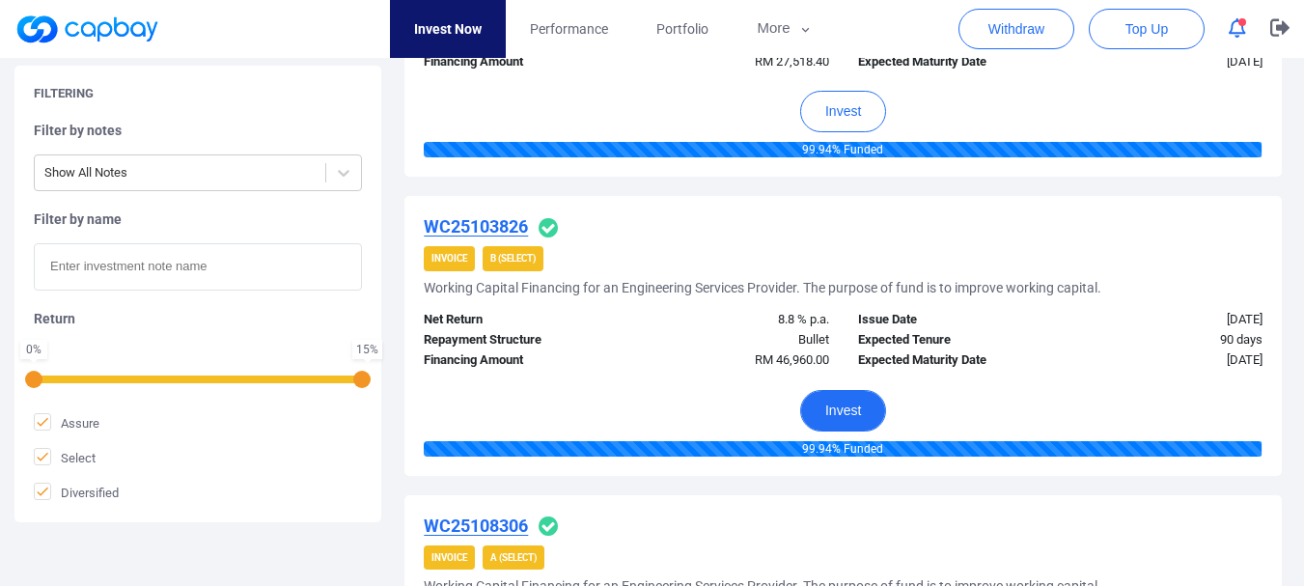
click at [829, 403] on button "Invest" at bounding box center [843, 411] width 86 height 42
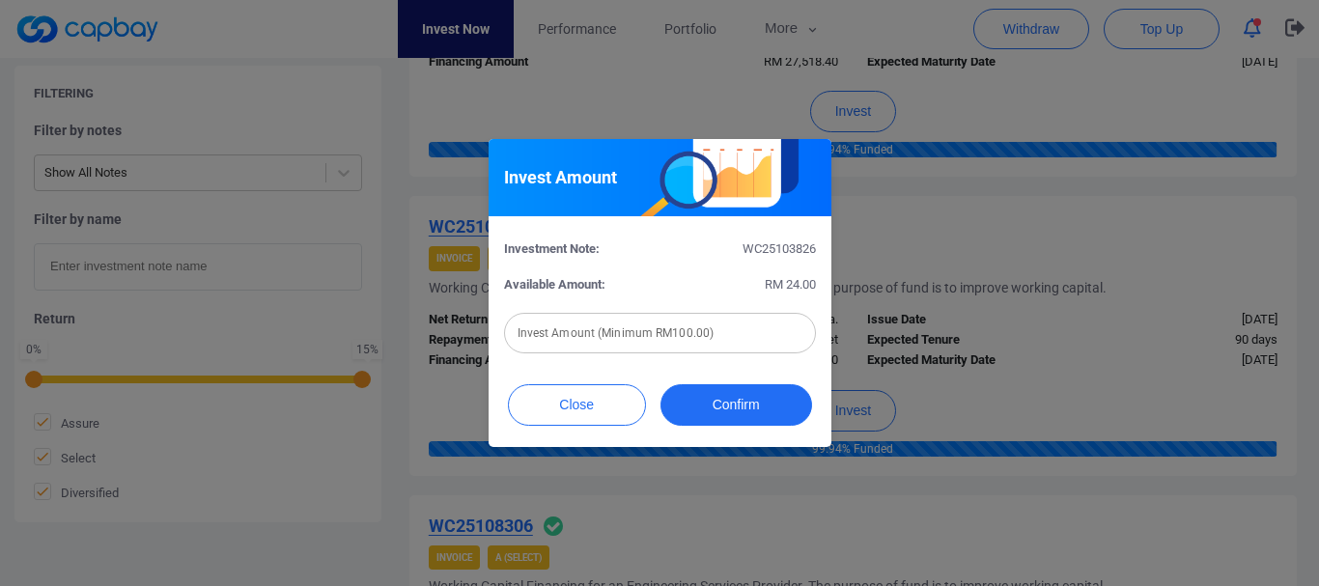
click at [978, 310] on div "Invest Amount Investment Note: WC25103826 Available Amount: RM 24.00 Invest Amo…" at bounding box center [659, 293] width 1319 height 586
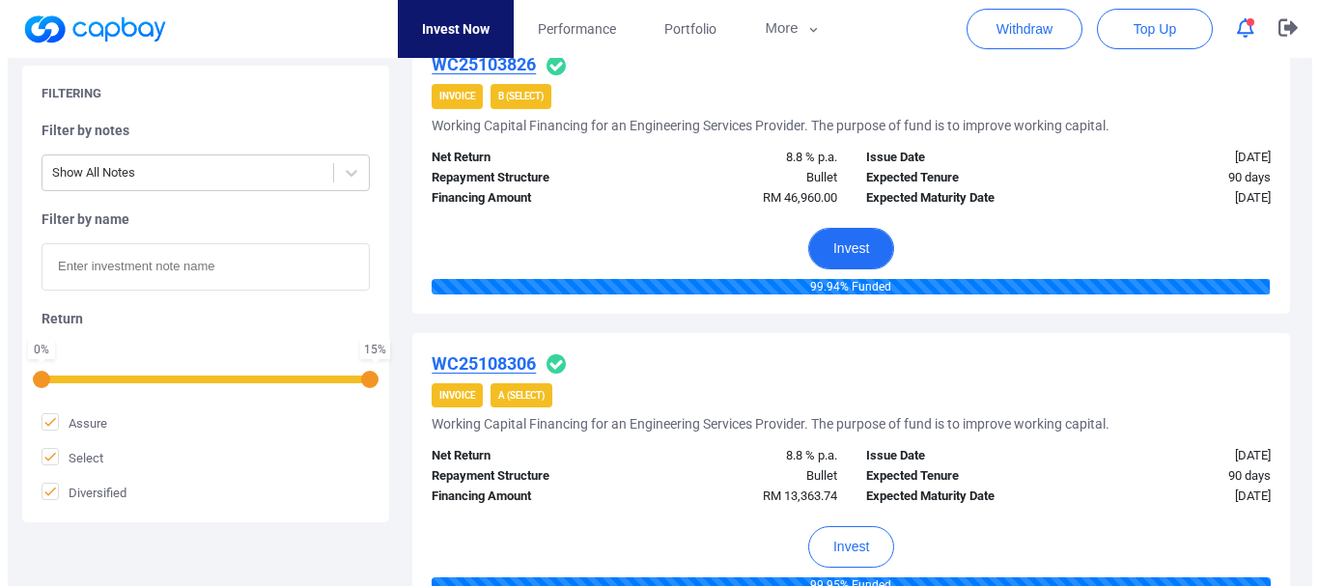
scroll to position [1754, 0]
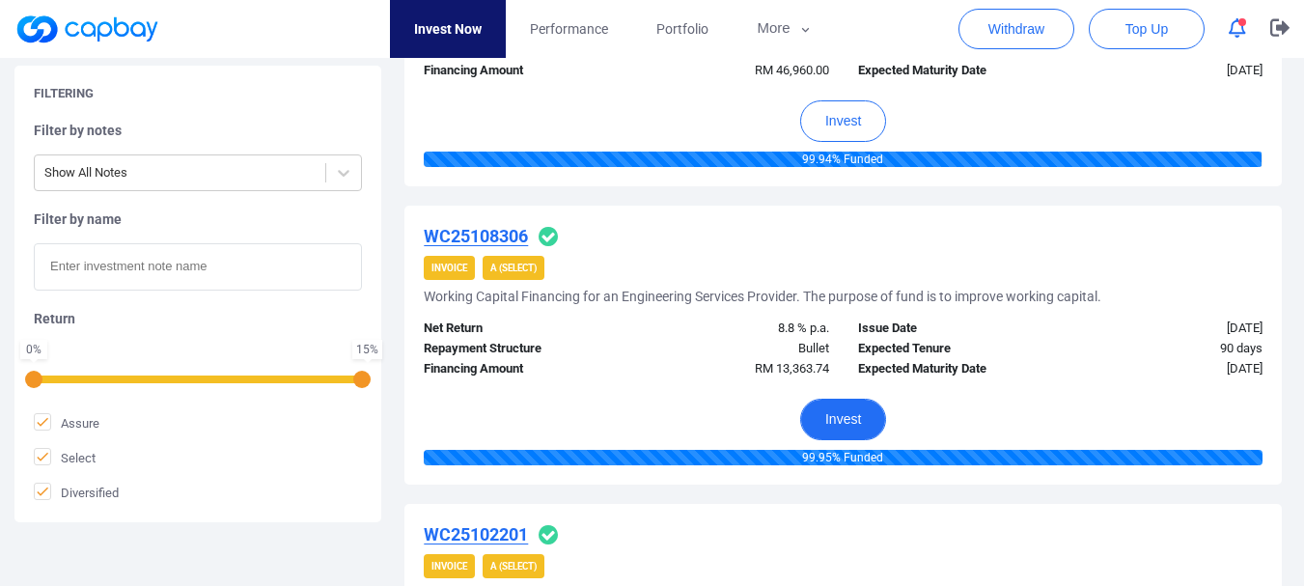
click at [839, 412] on button "Invest" at bounding box center [843, 420] width 86 height 42
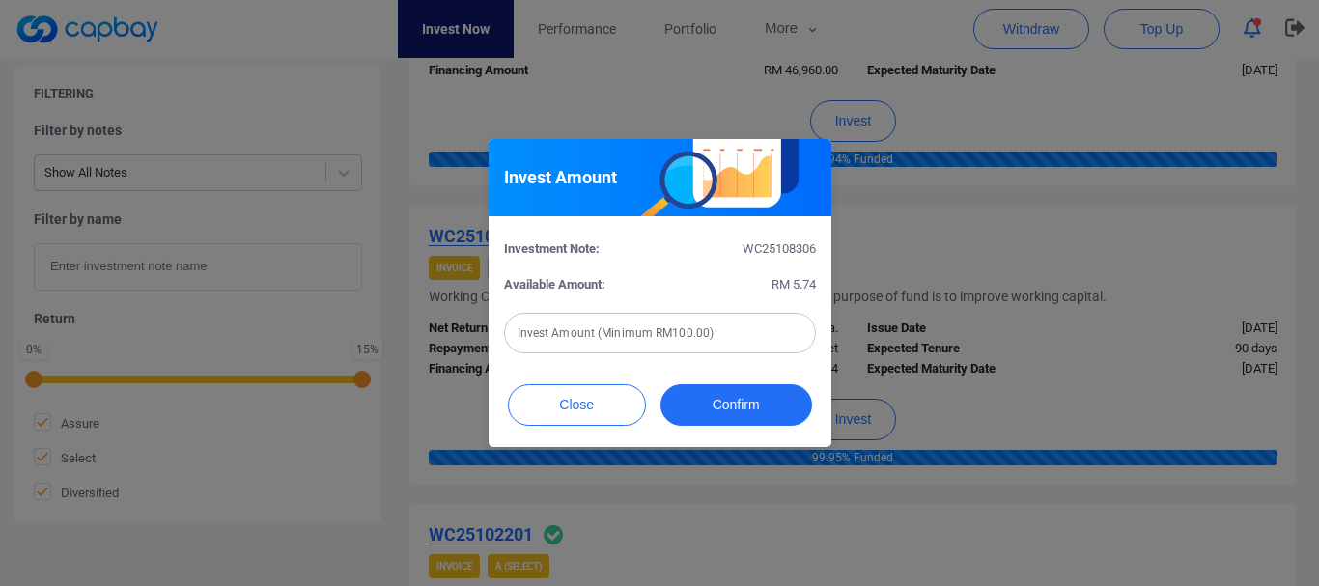
click at [981, 314] on div "Invest Amount Investment Note: WC25108306 Available Amount: RM 5.74 Invest Amou…" at bounding box center [659, 293] width 1319 height 586
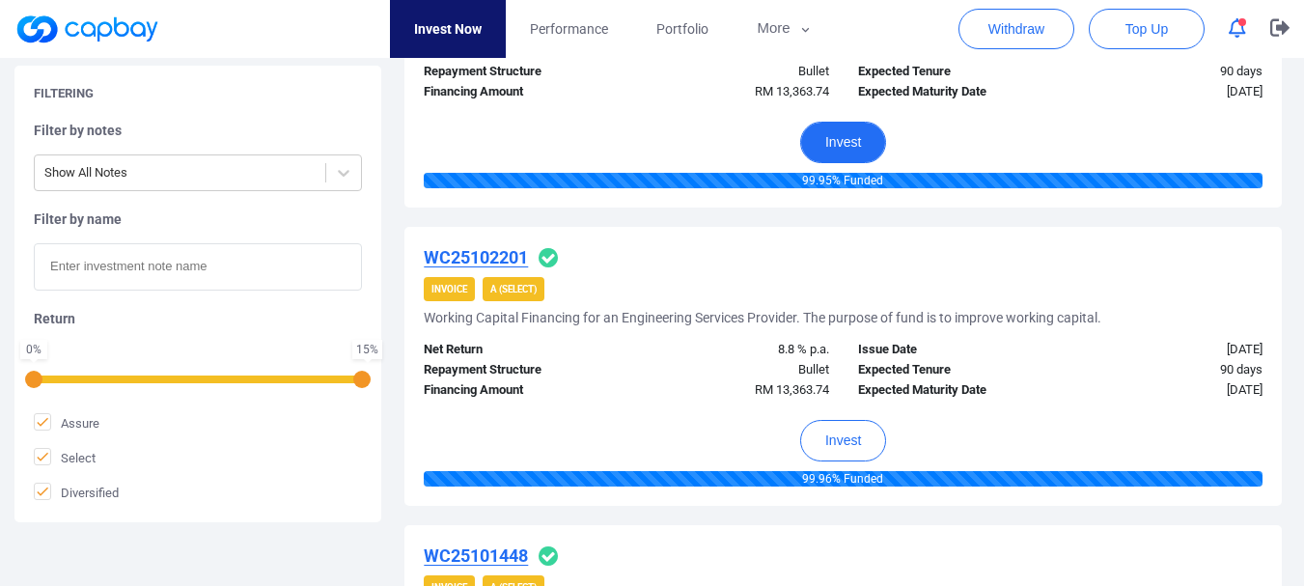
scroll to position [2044, 0]
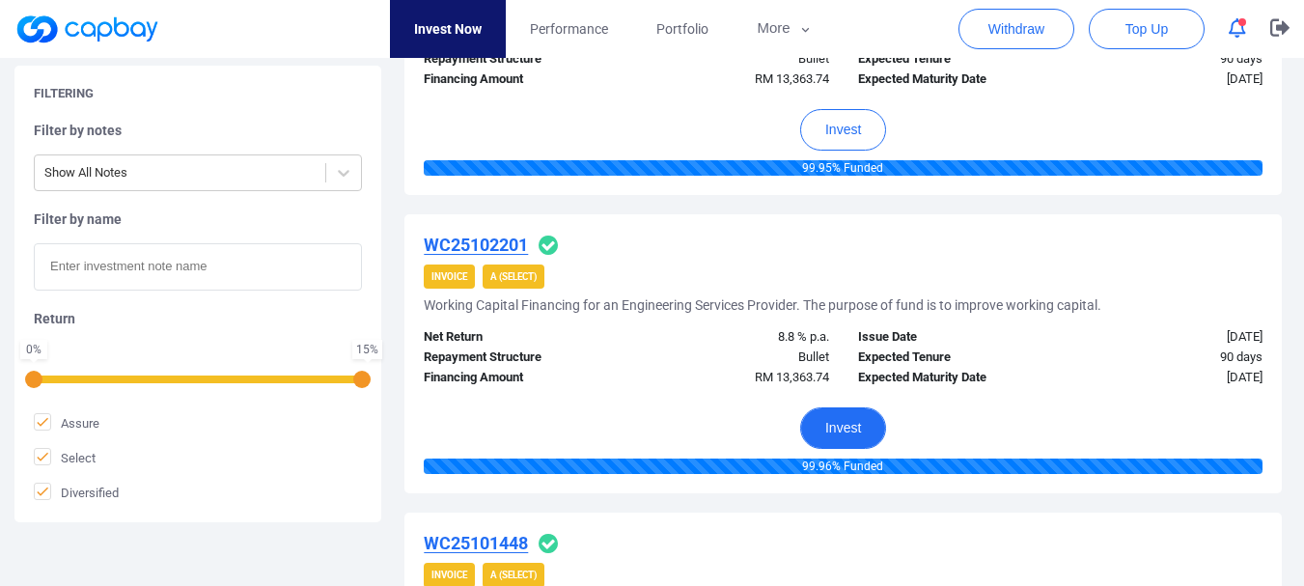
click at [830, 429] on button "Invest" at bounding box center [843, 428] width 86 height 42
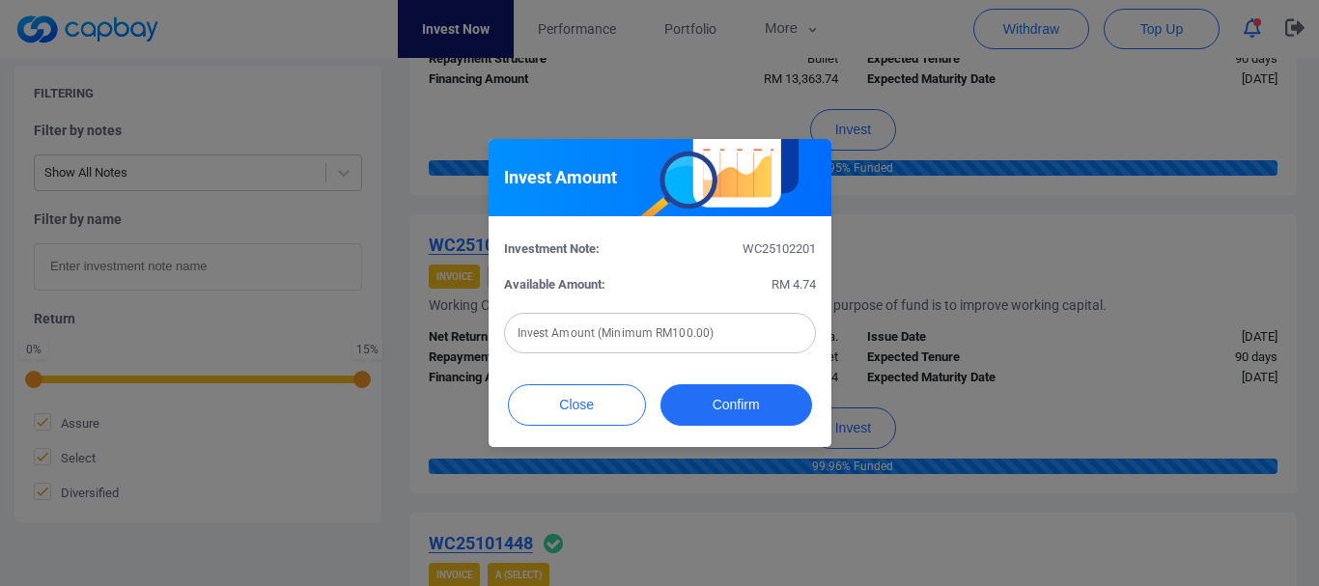
click at [976, 290] on div "Invest Amount Investment Note: WC25102201 Available Amount: RM 4.74 Invest Amou…" at bounding box center [659, 293] width 1319 height 586
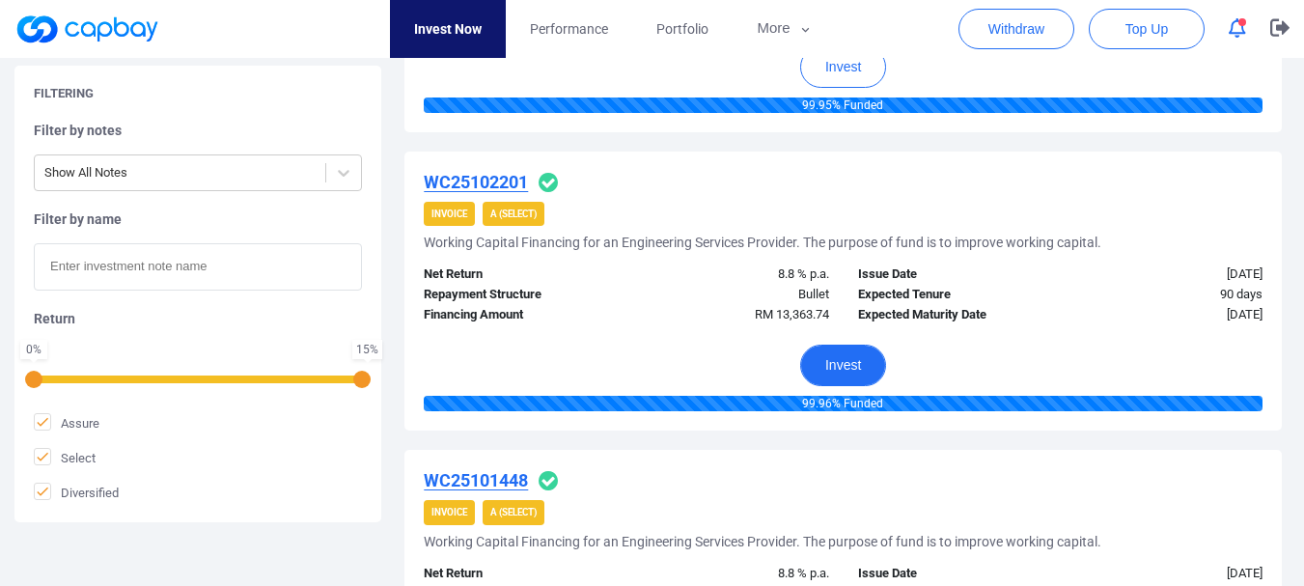
scroll to position [2430, 0]
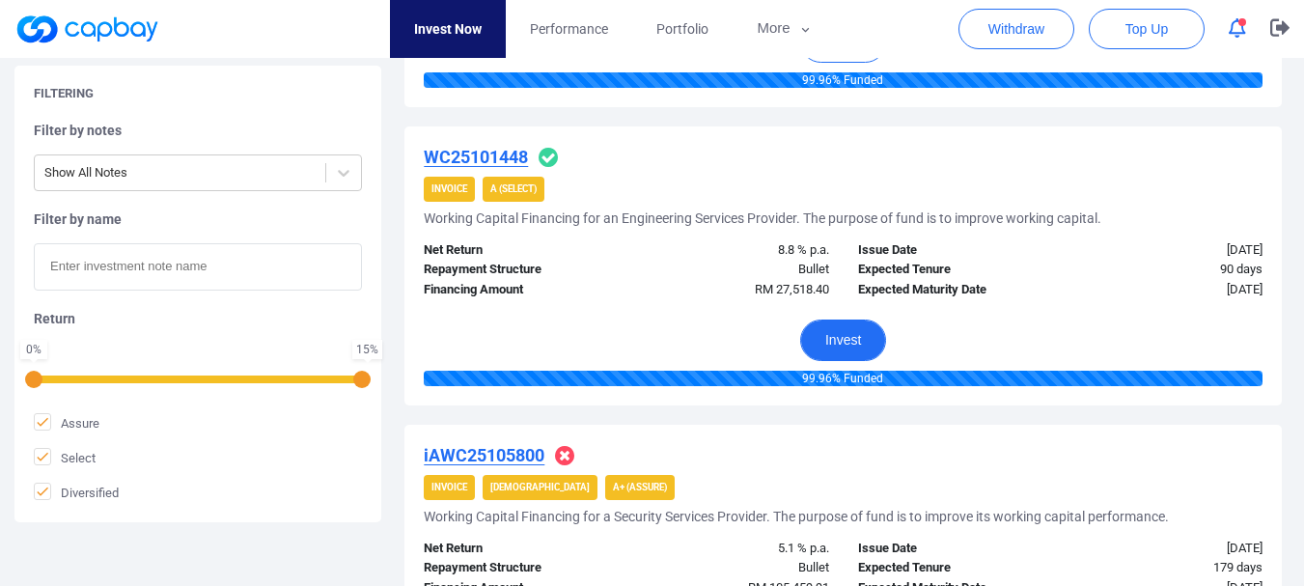
click at [847, 344] on button "Invest" at bounding box center [843, 341] width 86 height 42
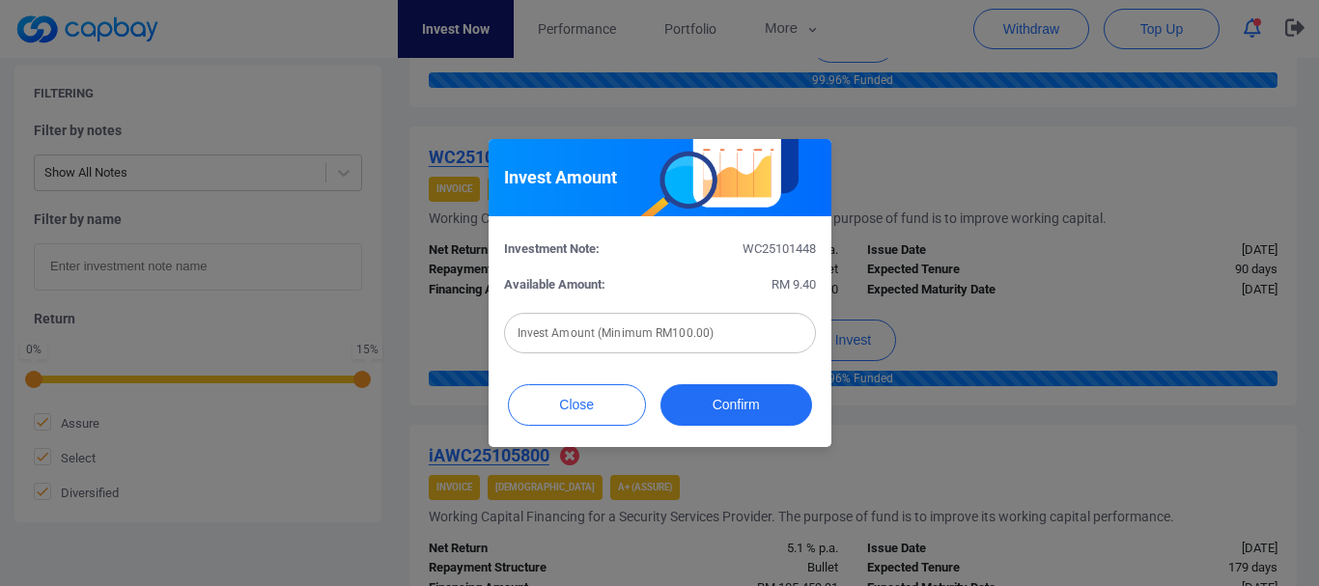
click at [1018, 281] on div "Invest Amount Investment Note: WC25101448 Available Amount: RM 9.40 Invest Amou…" at bounding box center [659, 293] width 1319 height 586
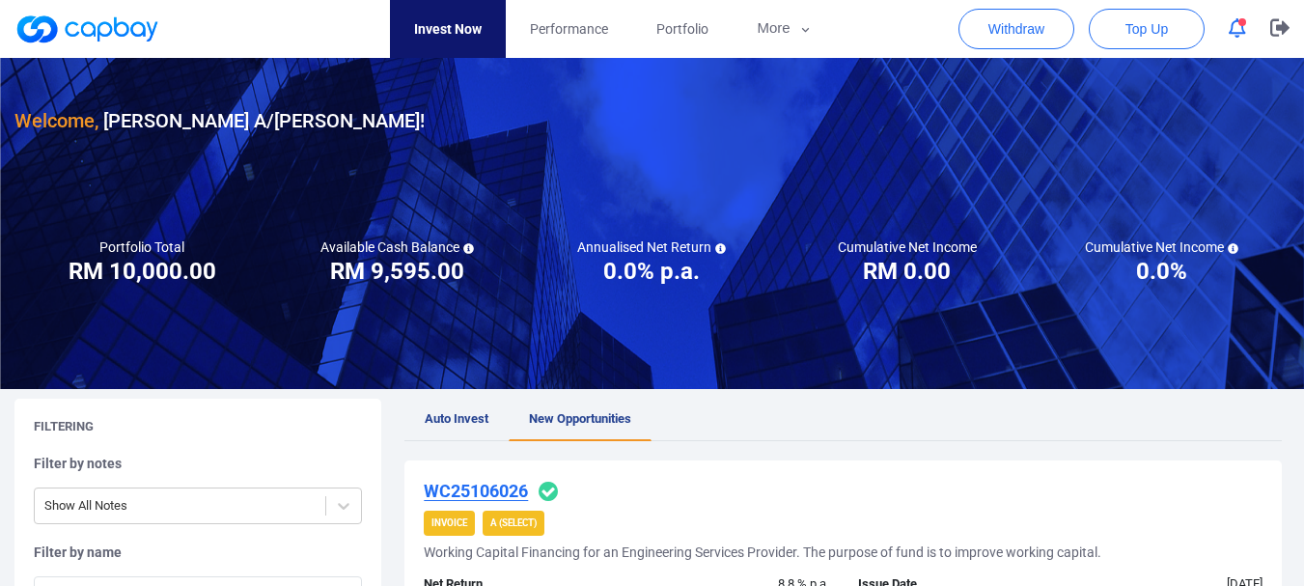
scroll to position [0, 0]
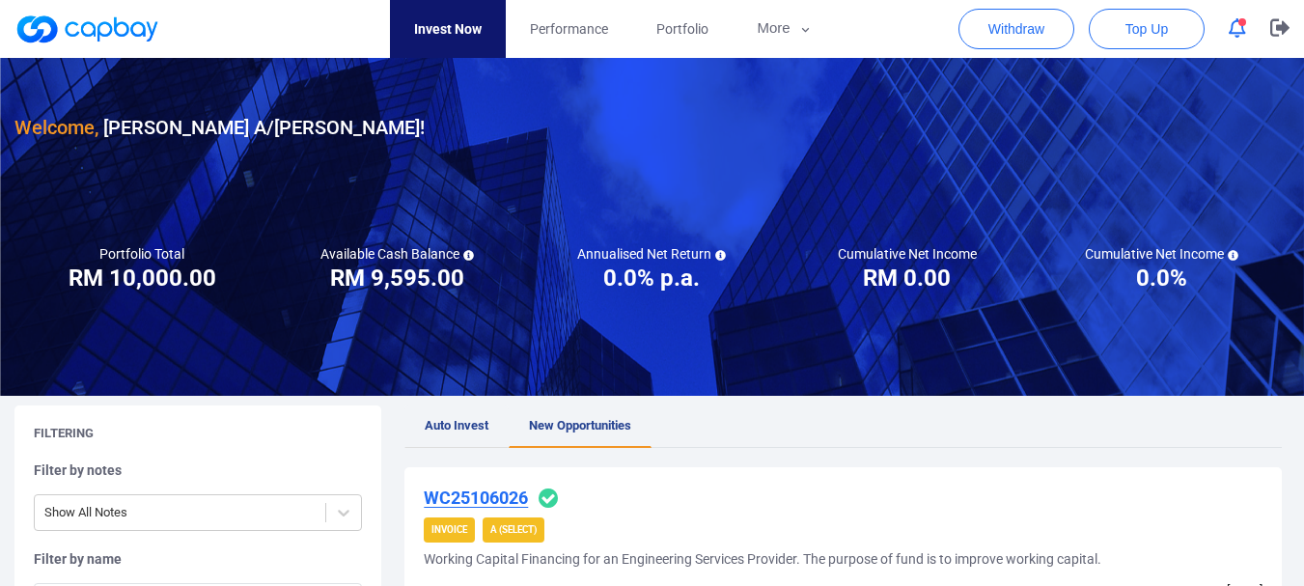
click at [459, 421] on span "Auto Invest" at bounding box center [457, 425] width 64 height 14
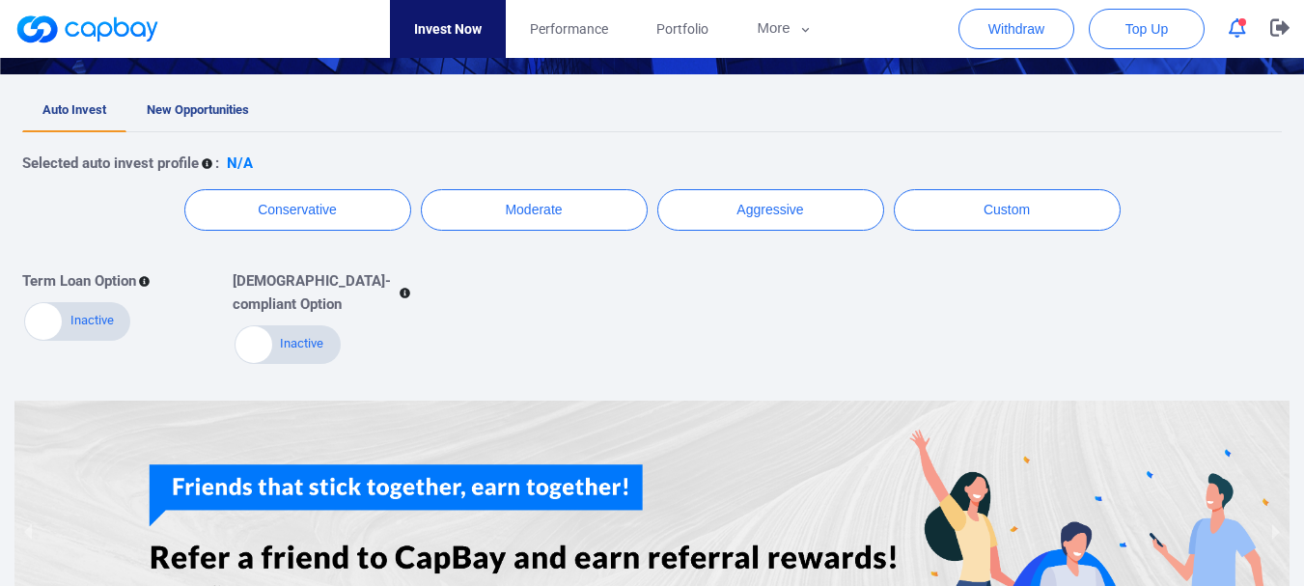
scroll to position [386, 0]
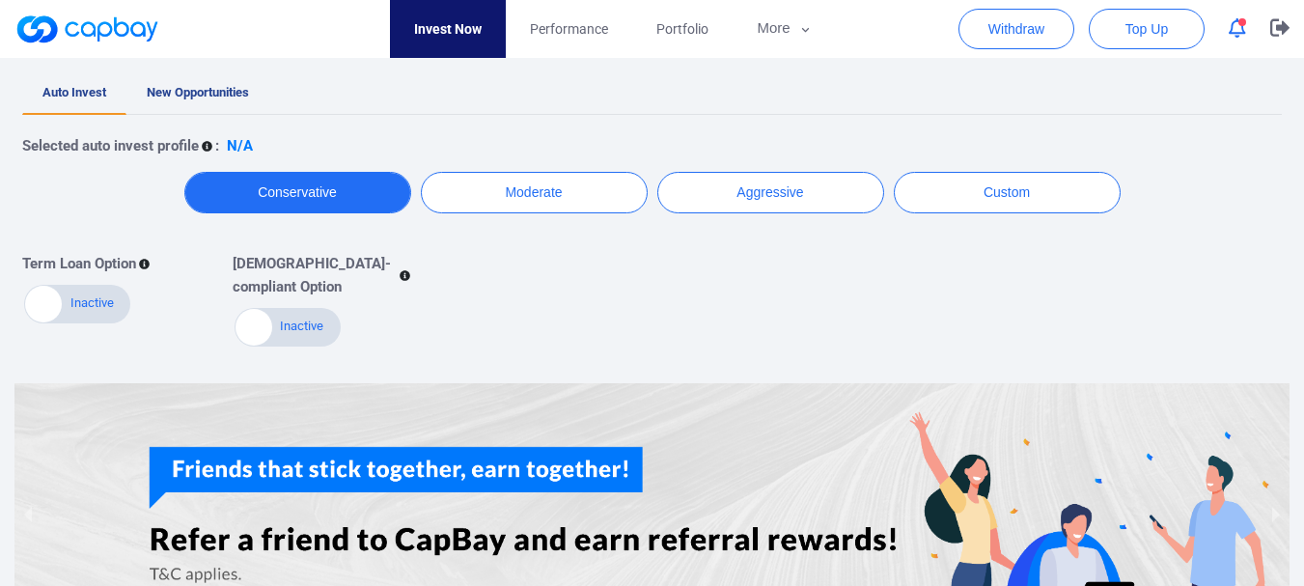
click at [317, 197] on button "Conservative" at bounding box center [297, 193] width 227 height 42
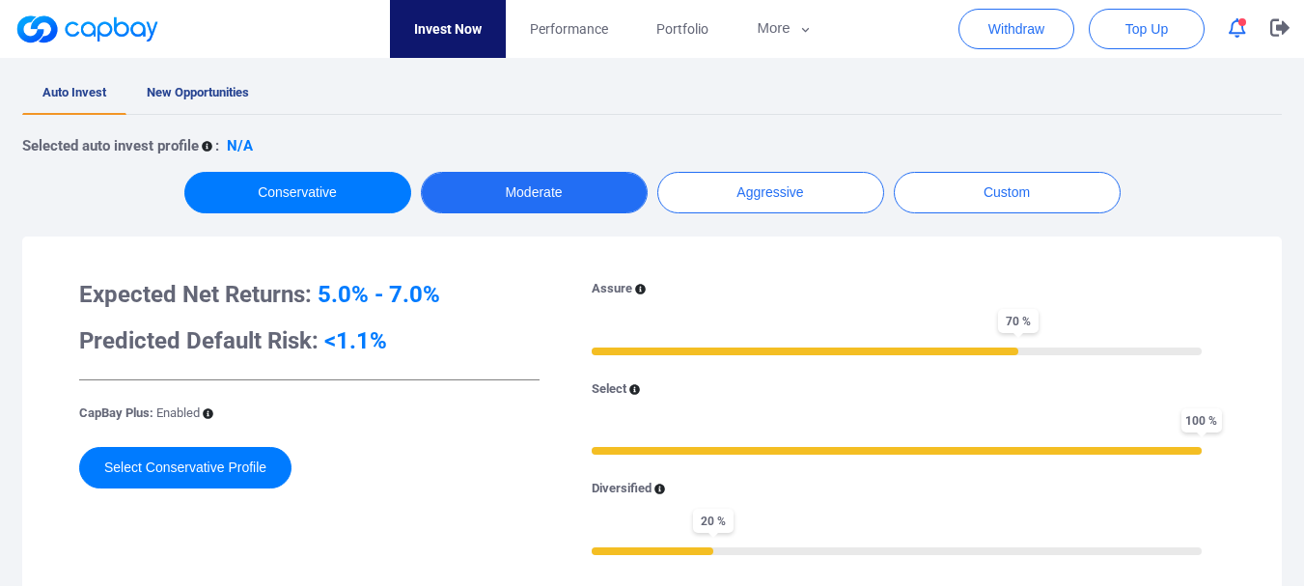
click at [505, 196] on button "Moderate" at bounding box center [534, 193] width 227 height 42
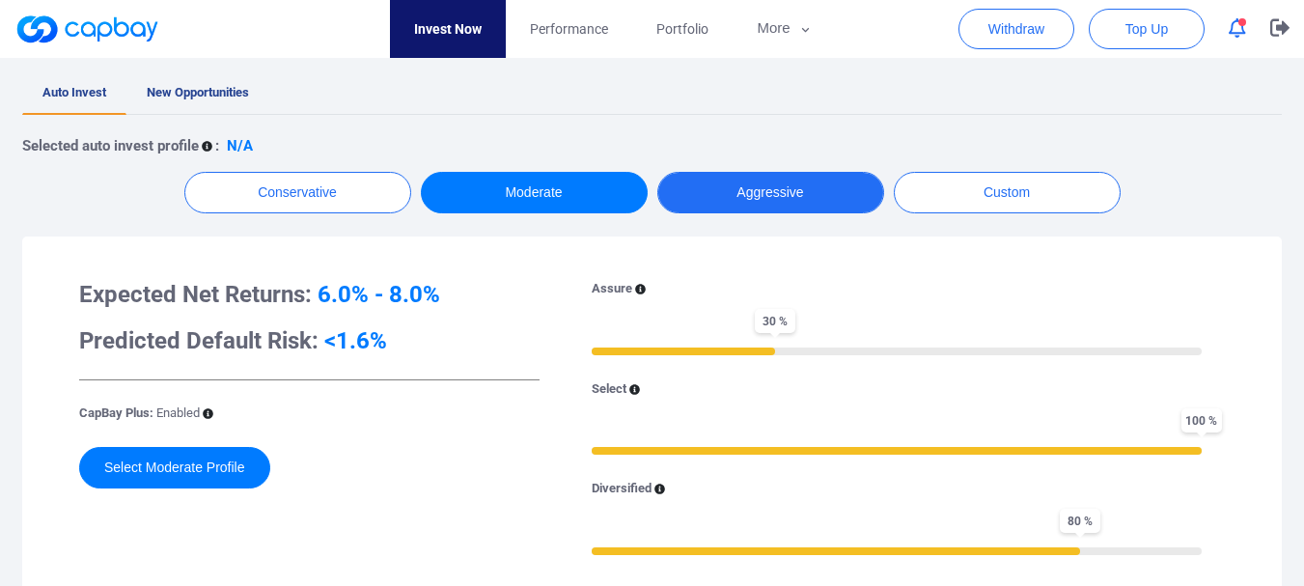
click at [759, 203] on button "Aggressive" at bounding box center [770, 193] width 227 height 42
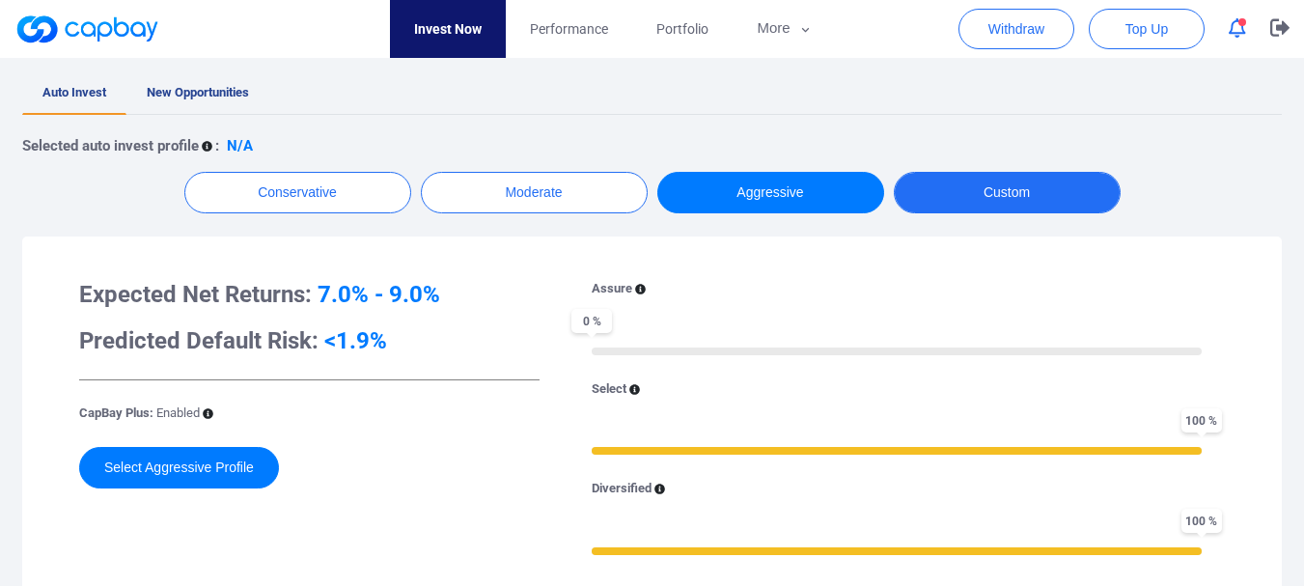
click at [991, 192] on button "Custom" at bounding box center [1007, 193] width 227 height 42
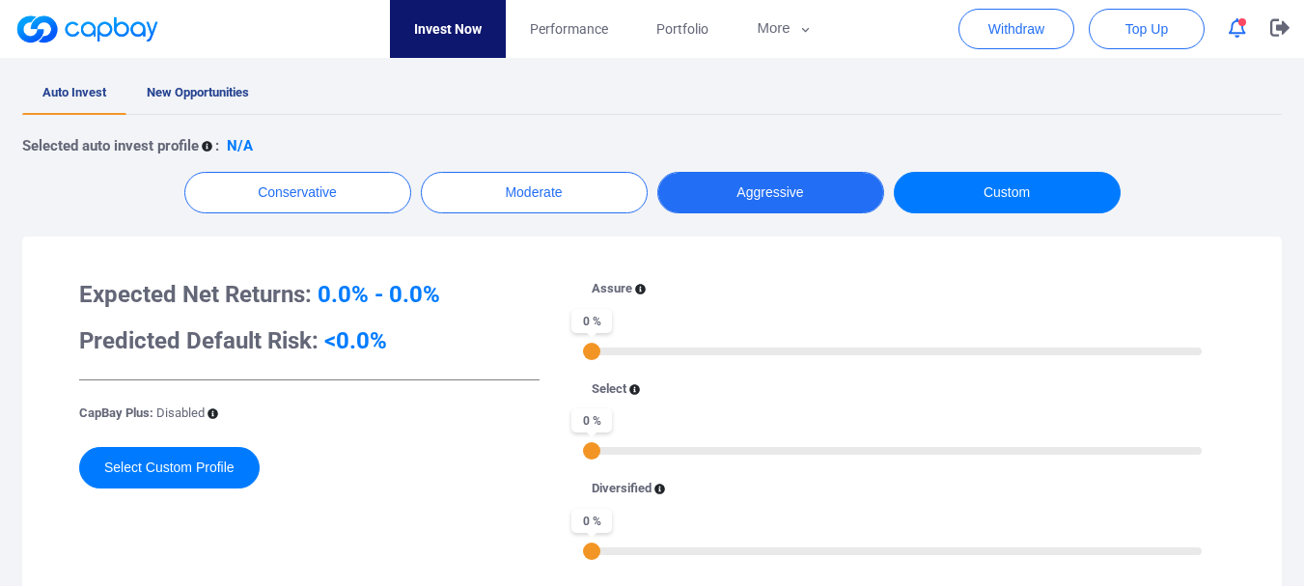
click at [731, 192] on button "Aggressive" at bounding box center [770, 193] width 227 height 42
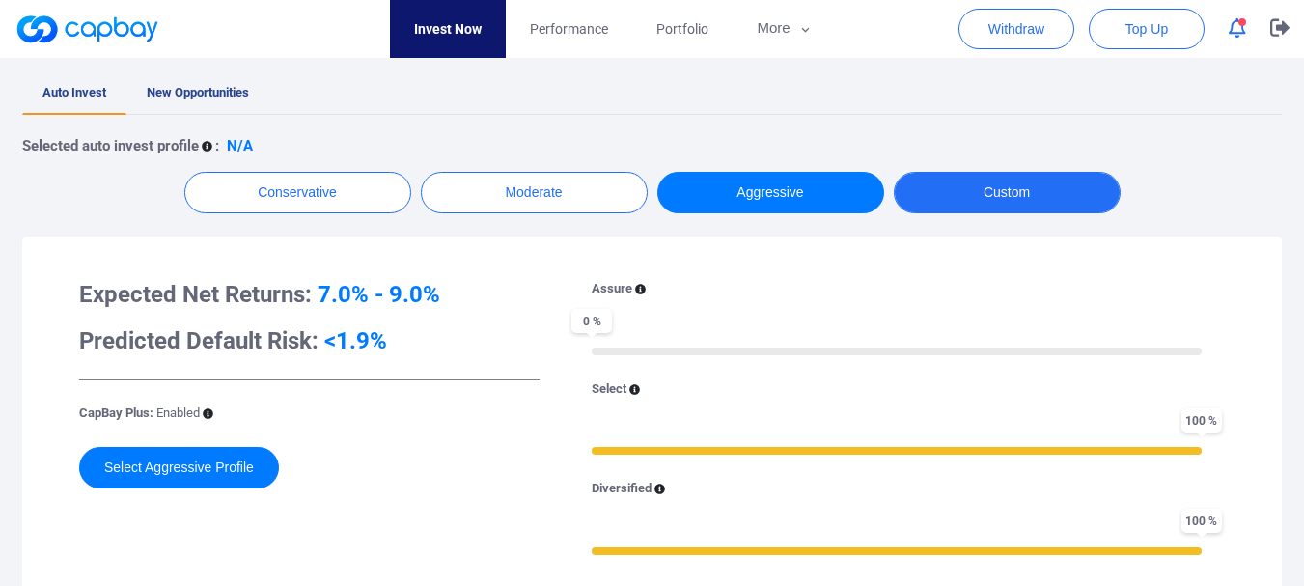
click at [931, 185] on button "Custom" at bounding box center [1007, 193] width 227 height 42
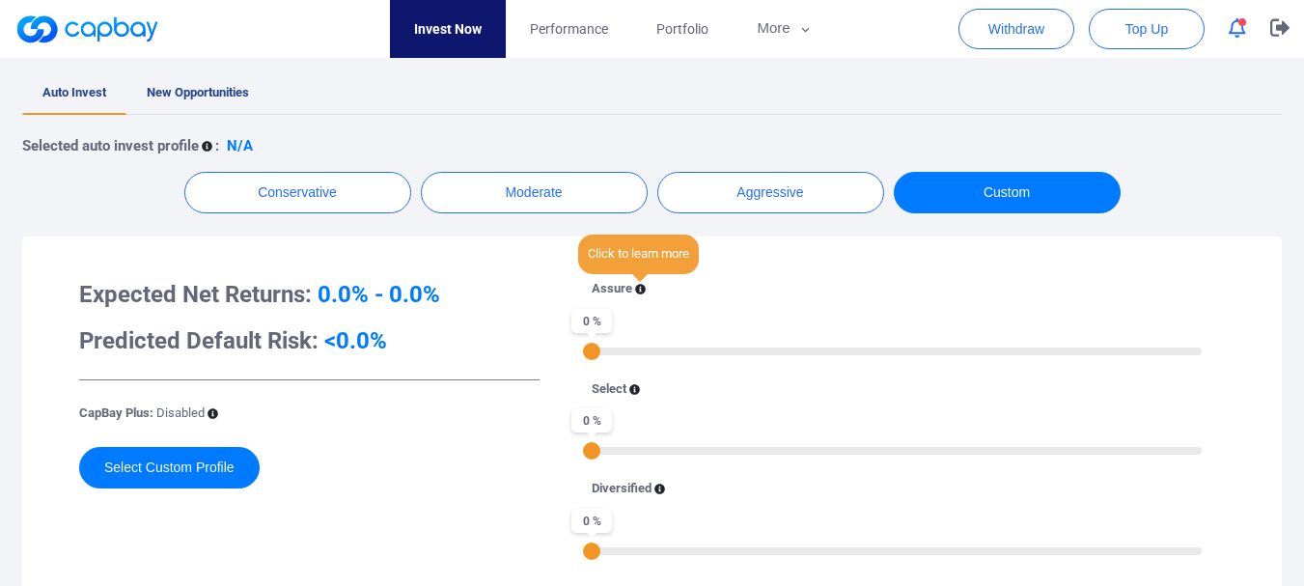
click at [638, 289] on icon at bounding box center [640, 289] width 11 height 11
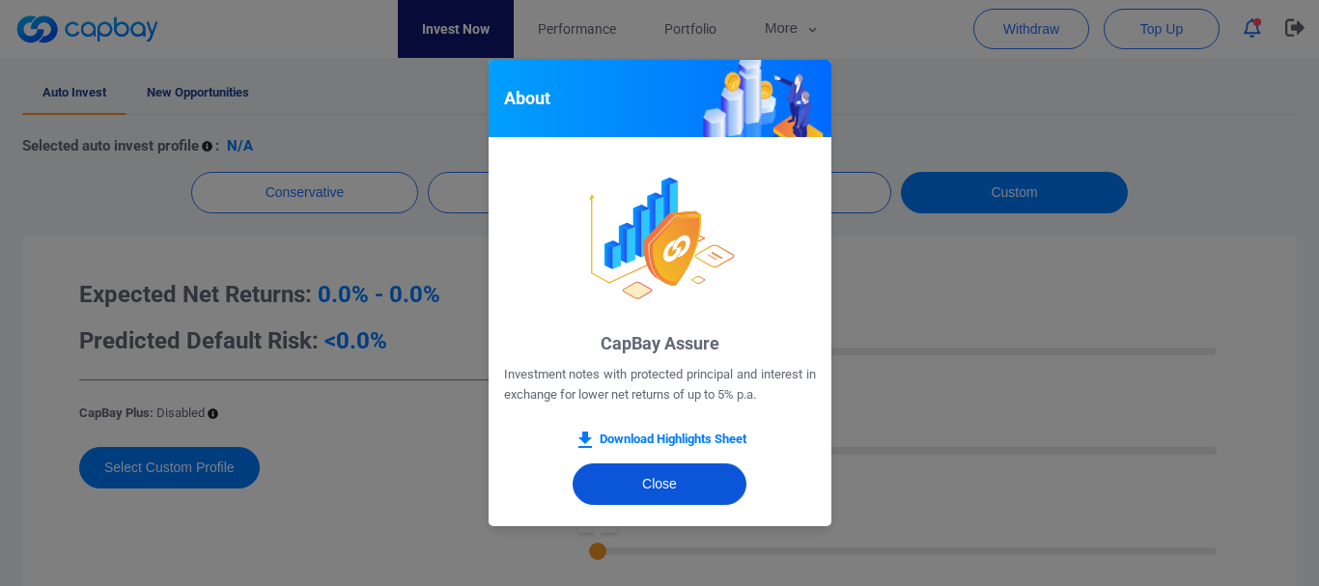
click at [677, 490] on button "Close" at bounding box center [659, 484] width 174 height 42
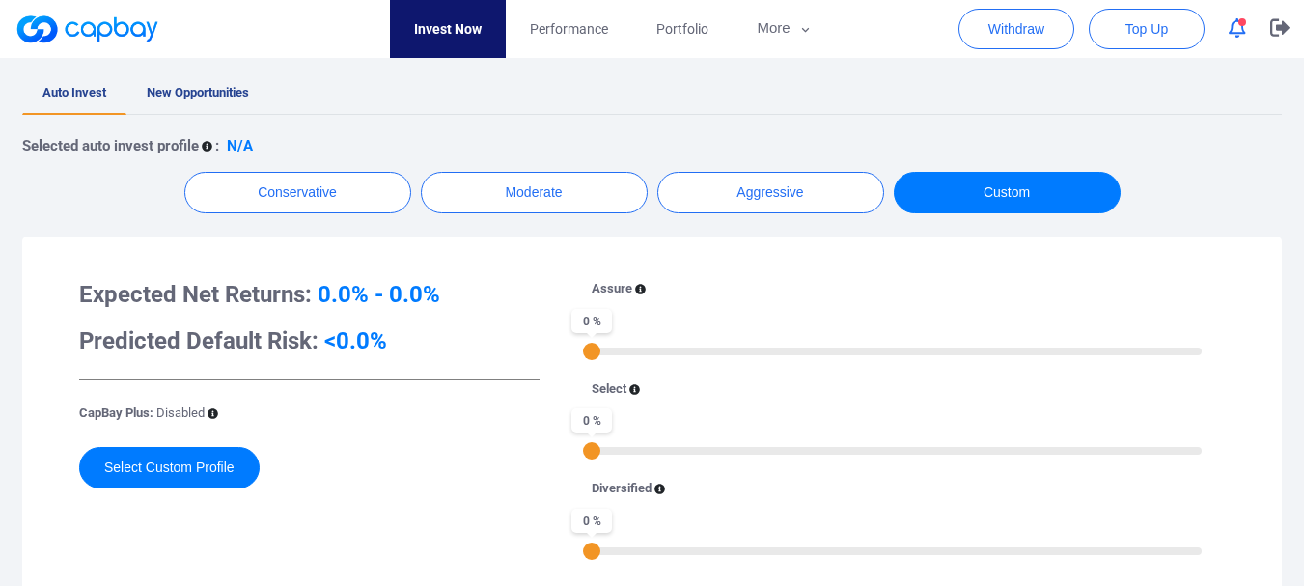
scroll to position [483, 0]
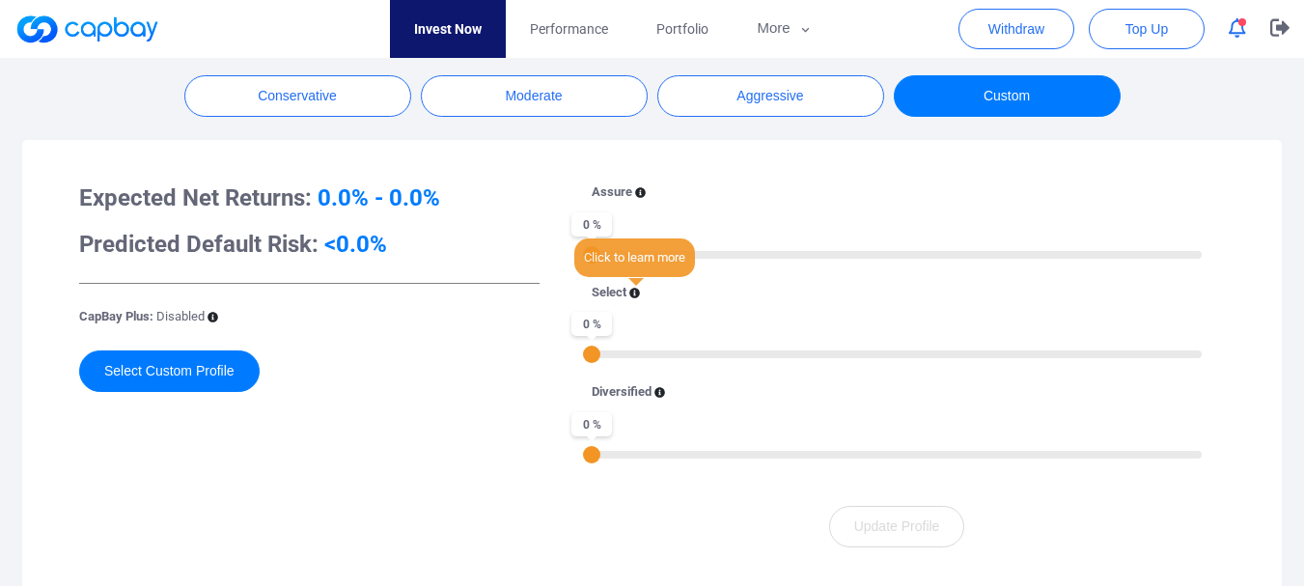
click at [637, 295] on icon at bounding box center [634, 293] width 11 height 11
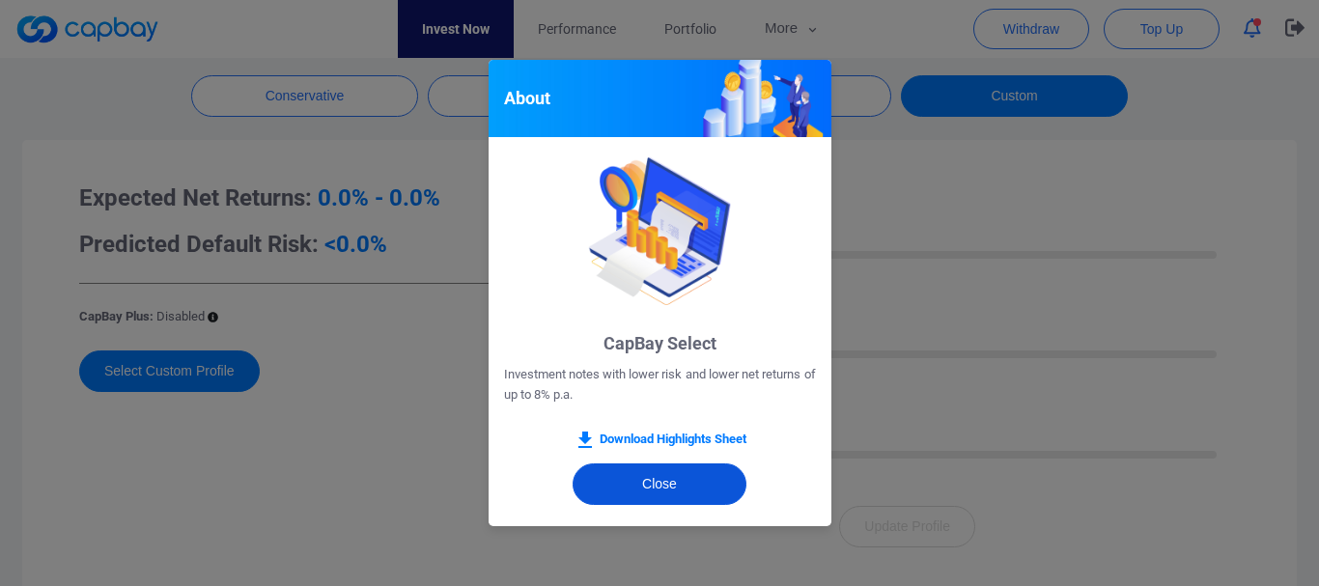
click at [626, 487] on button "Close" at bounding box center [659, 484] width 174 height 42
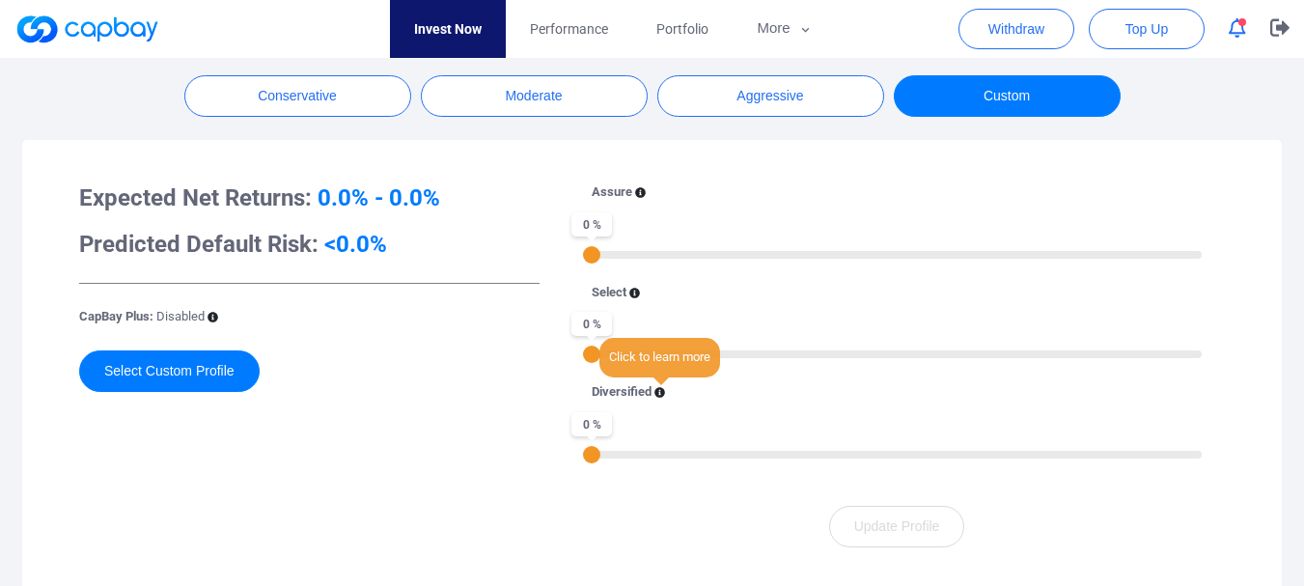
click at [661, 391] on icon at bounding box center [659, 392] width 11 height 11
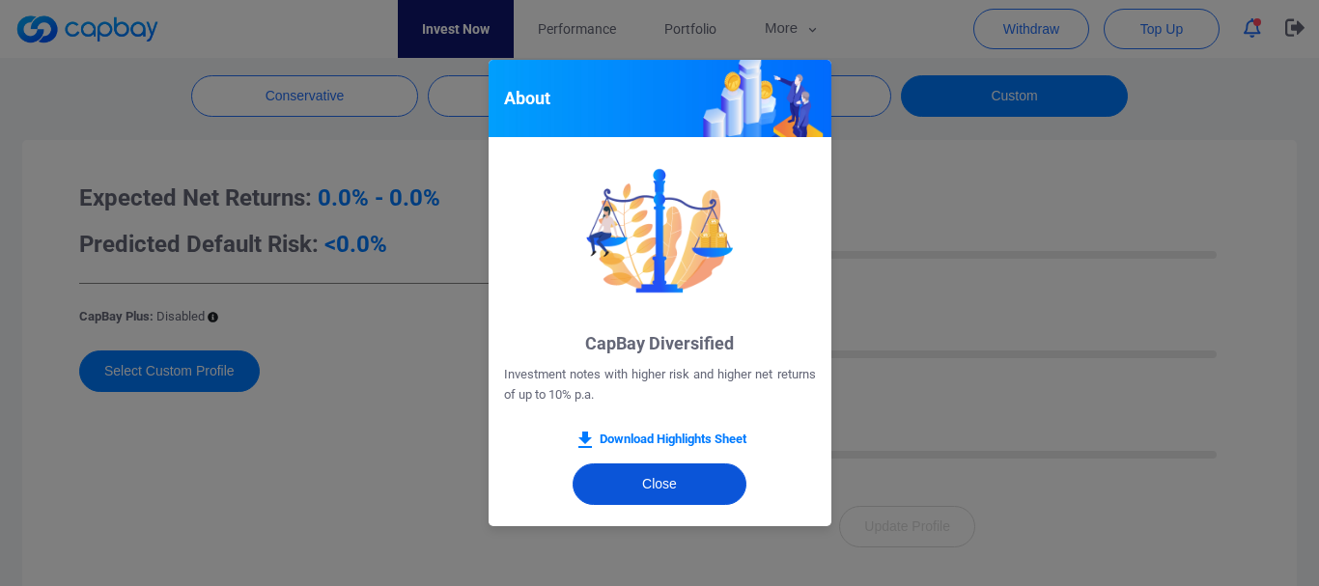
click at [622, 476] on button "Close" at bounding box center [659, 484] width 174 height 42
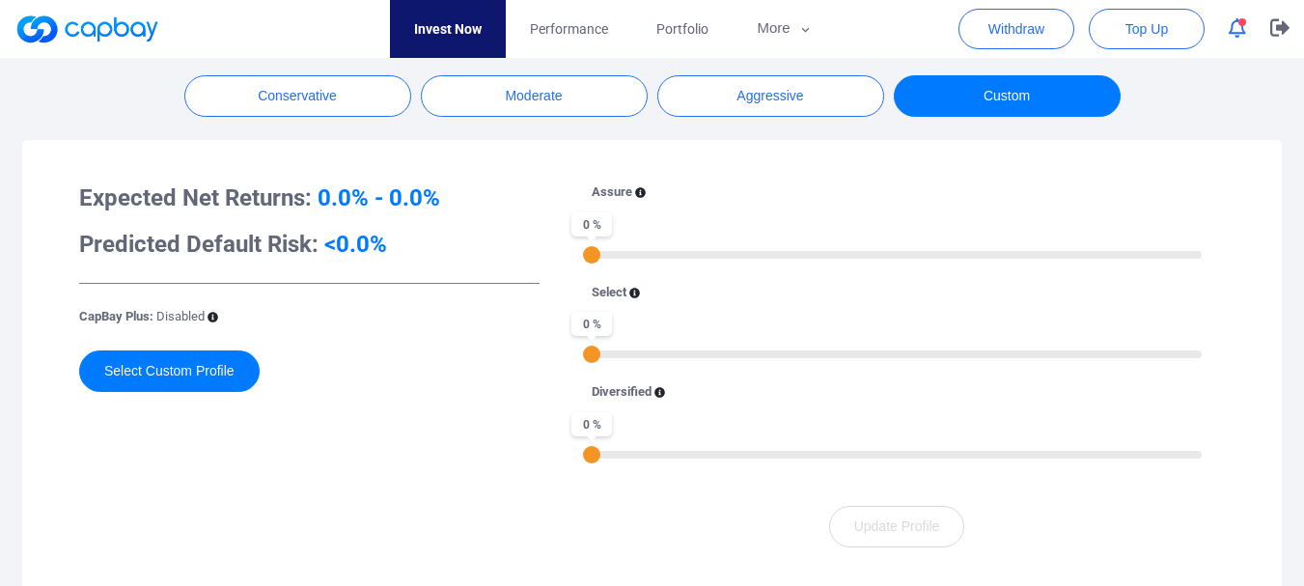
drag, startPoint x: 597, startPoint y: 355, endPoint x: 570, endPoint y: 356, distance: 27.0
click at [570, 356] on div "Assure 0 % Select 0 % Diversified 0 %" at bounding box center [897, 332] width 656 height 300
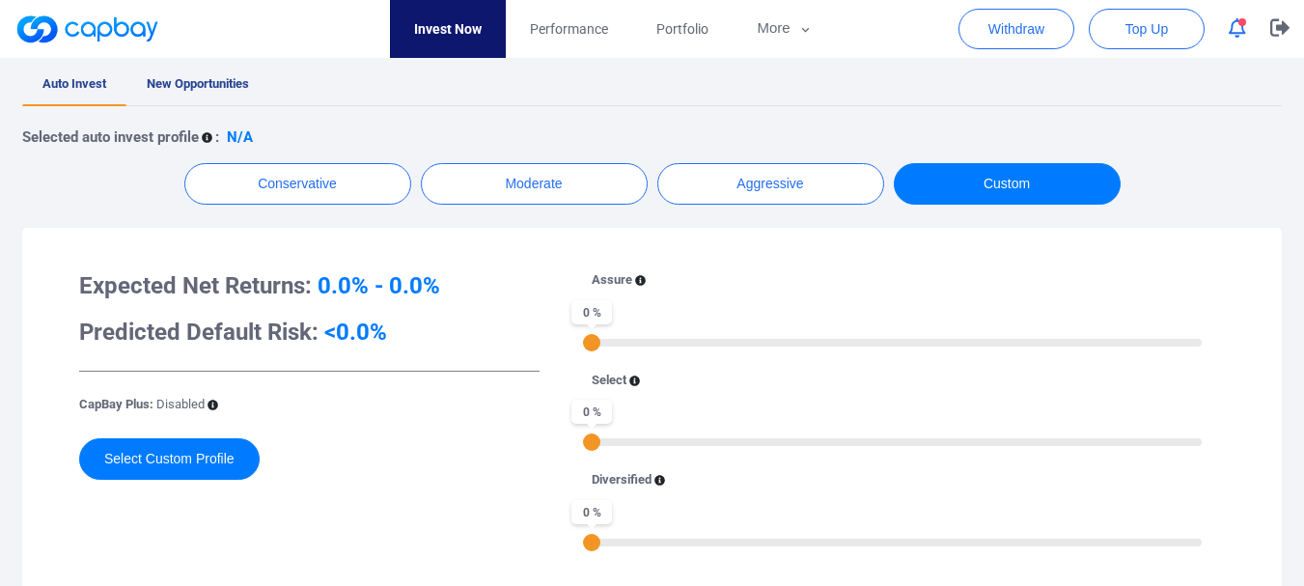
scroll to position [290, 0]
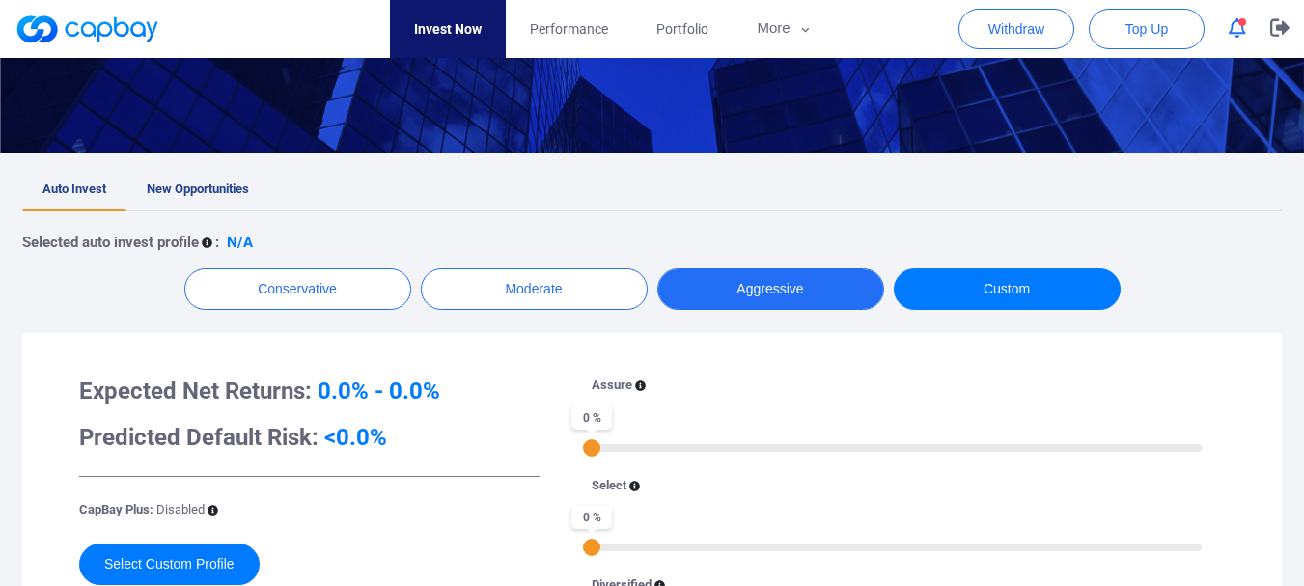
click at [747, 290] on button "Aggressive" at bounding box center [770, 289] width 227 height 42
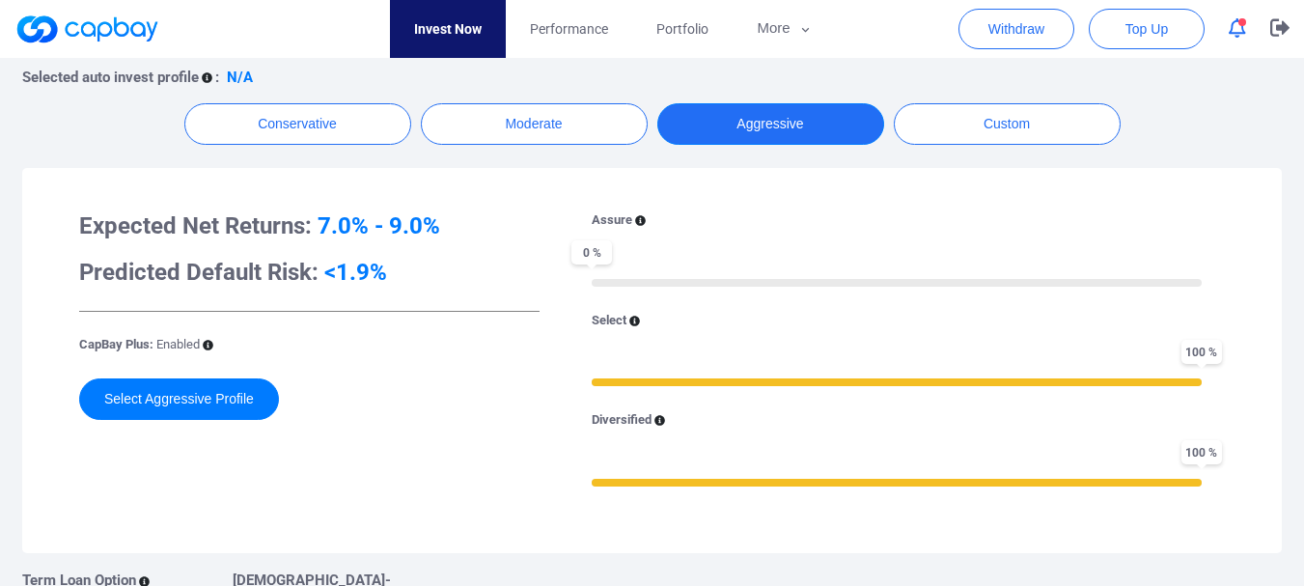
scroll to position [386, 0]
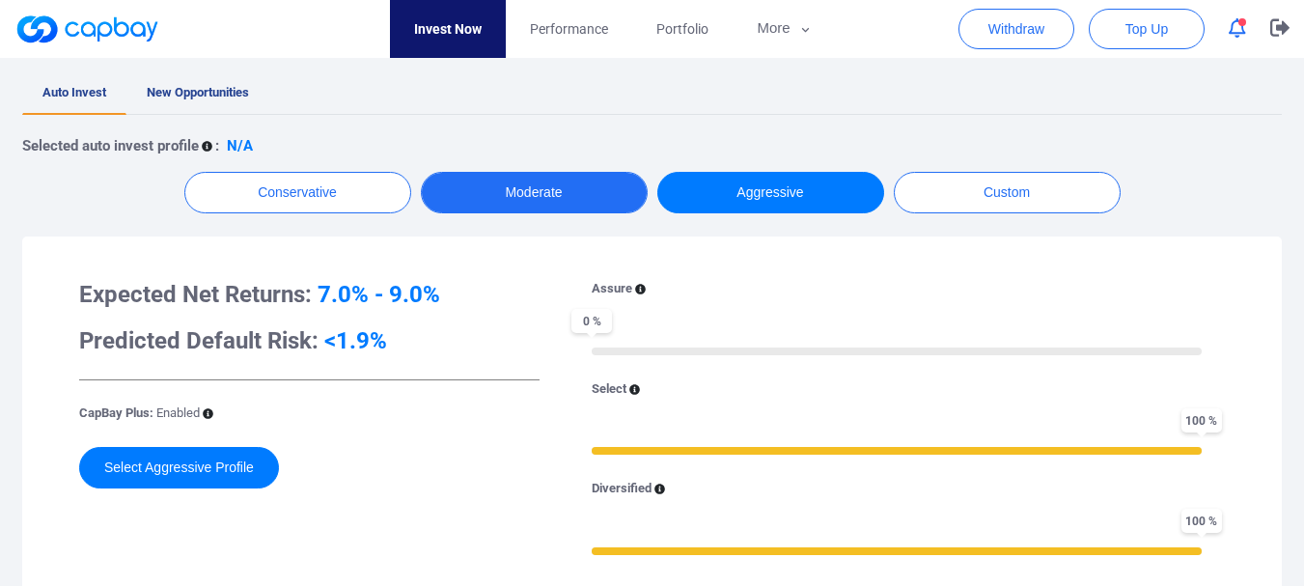
click at [552, 197] on button "Moderate" at bounding box center [534, 193] width 227 height 42
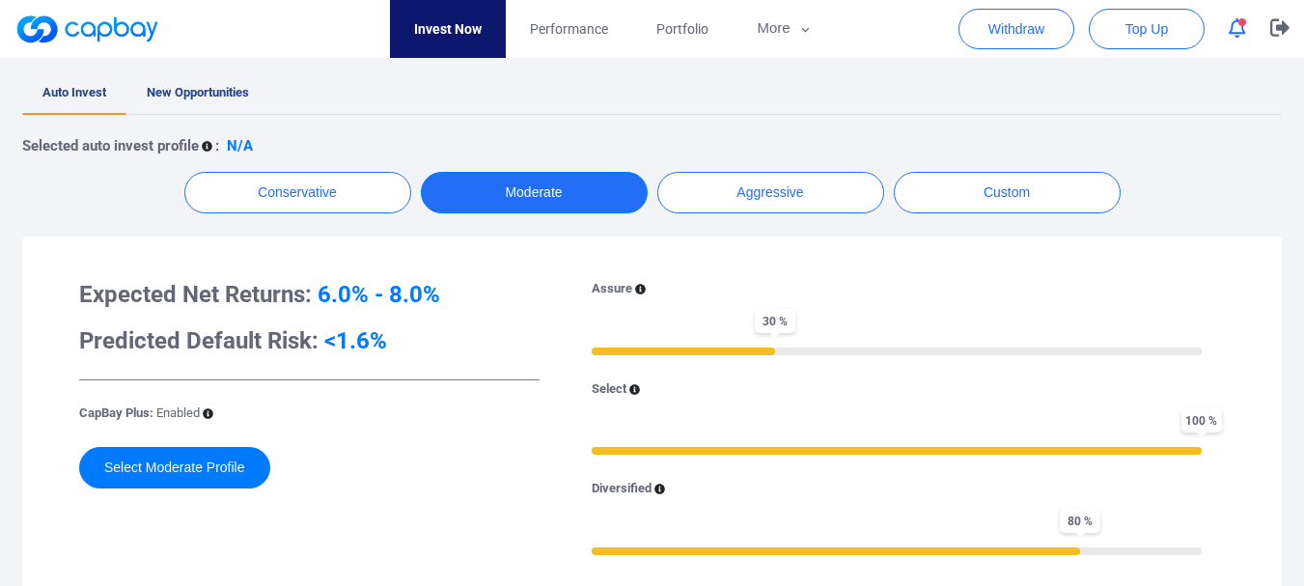
scroll to position [483, 0]
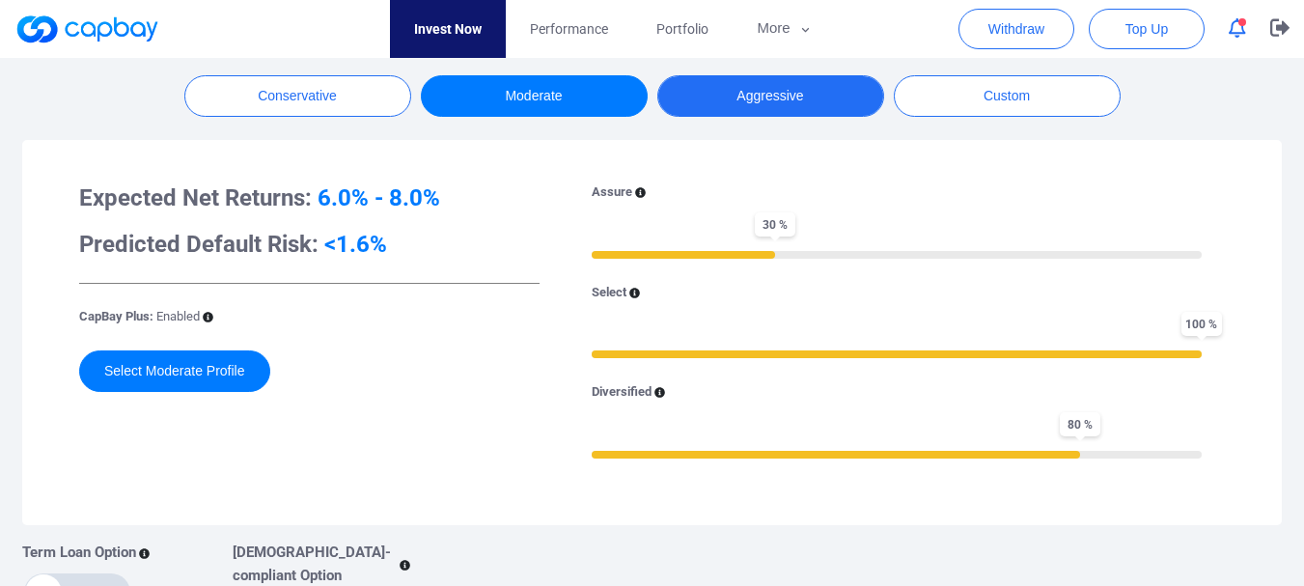
click at [771, 96] on button "Aggressive" at bounding box center [770, 96] width 227 height 42
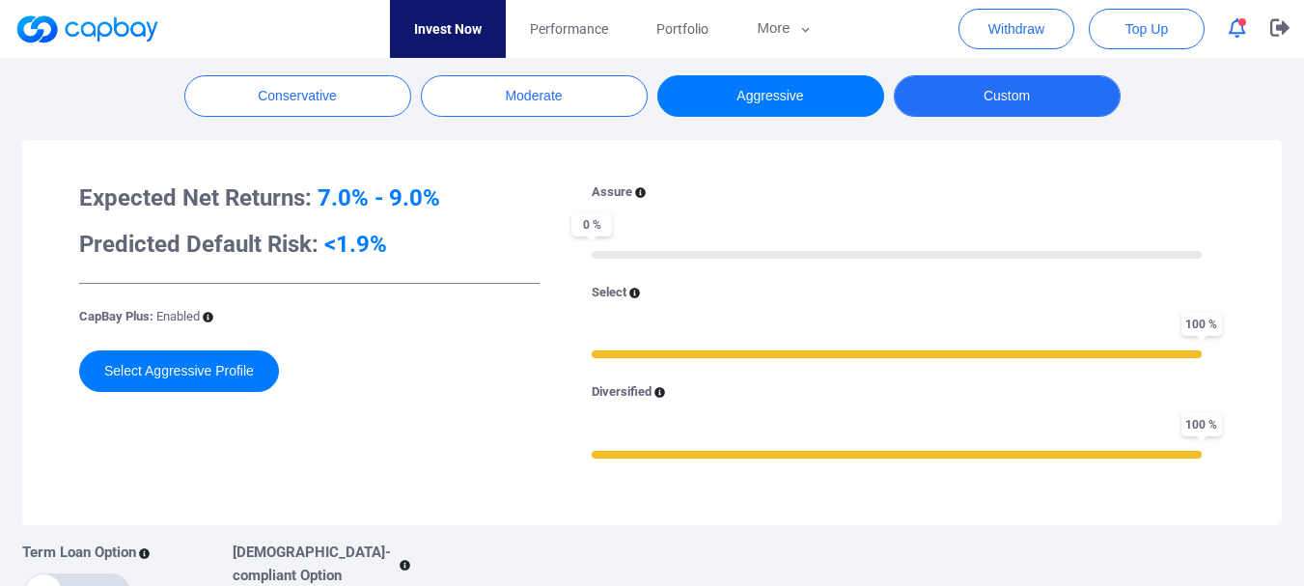
click at [987, 82] on button "Custom" at bounding box center [1007, 96] width 227 height 42
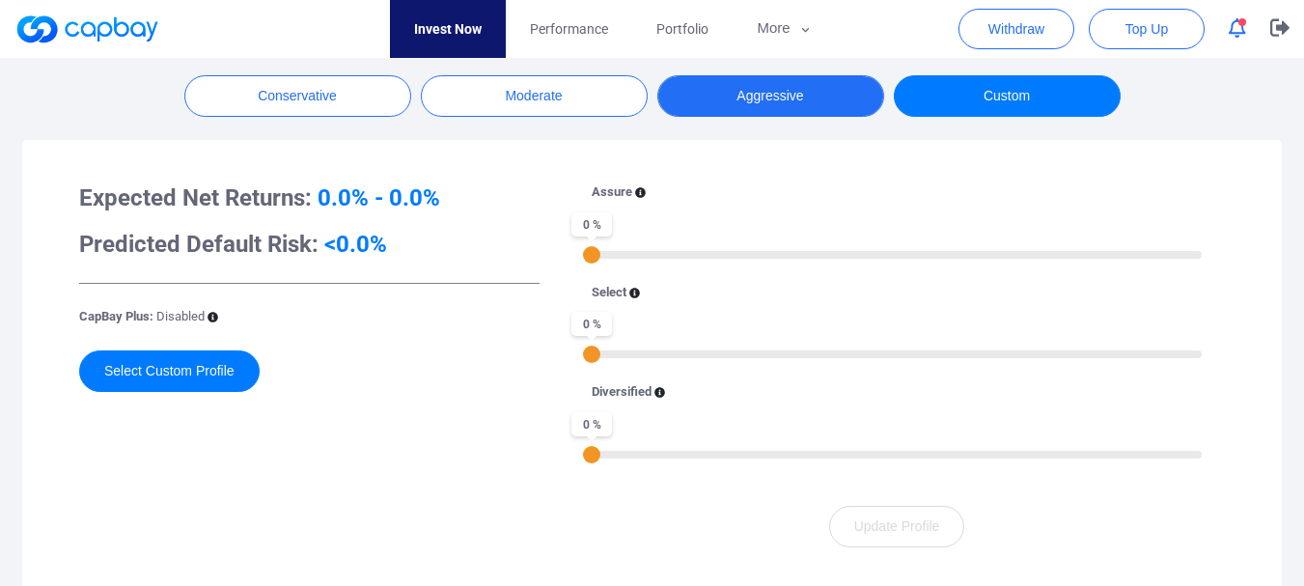
click at [795, 91] on button "Aggressive" at bounding box center [770, 96] width 227 height 42
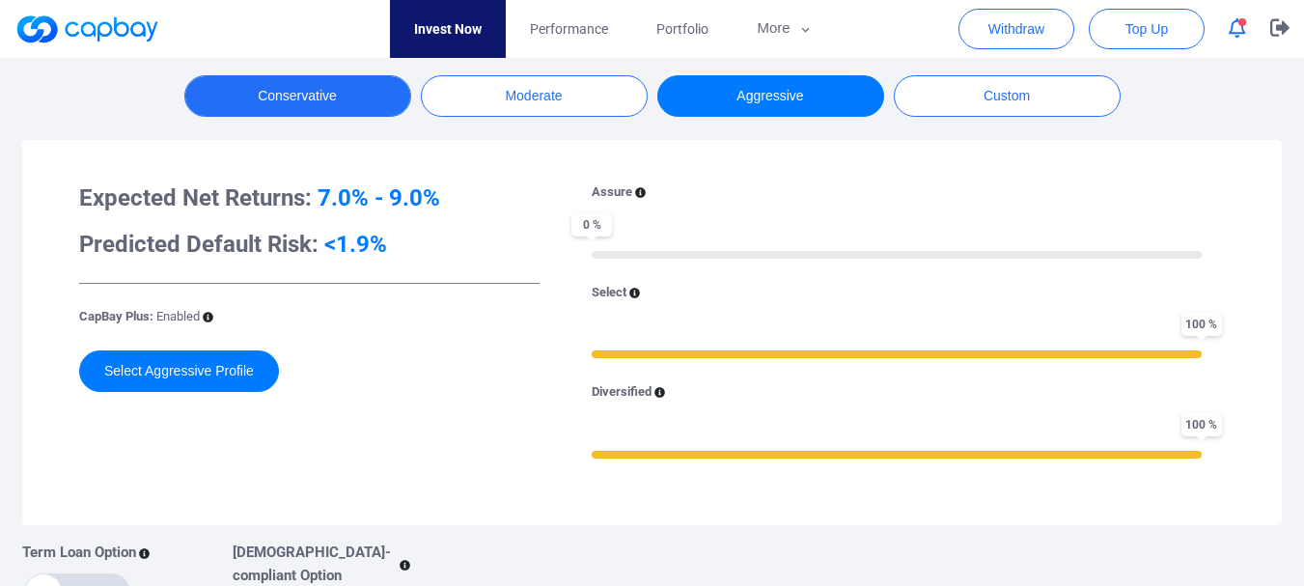
click at [358, 103] on button "Conservative" at bounding box center [297, 96] width 227 height 42
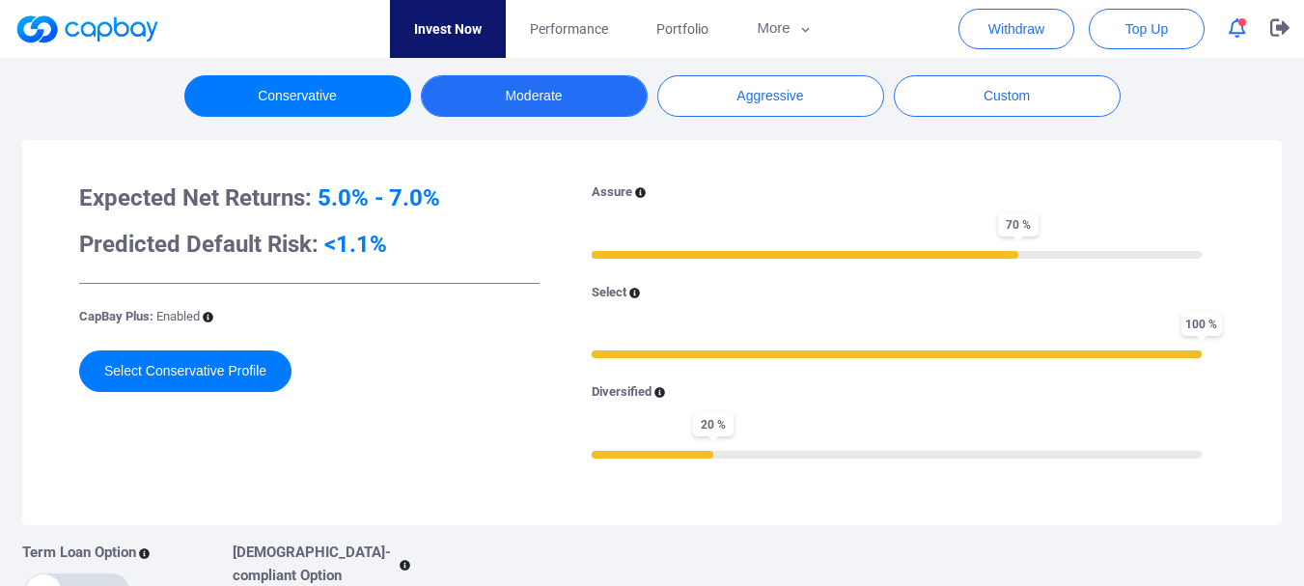
click at [570, 84] on button "Moderate" at bounding box center [534, 96] width 227 height 42
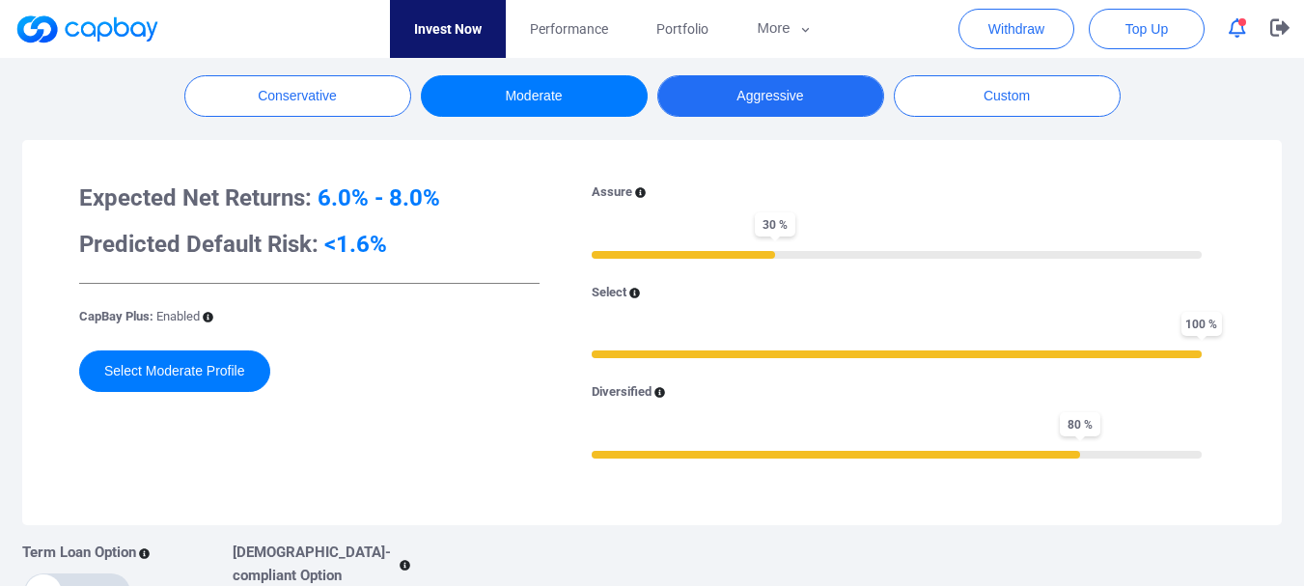
click at [720, 85] on button "Aggressive" at bounding box center [770, 96] width 227 height 42
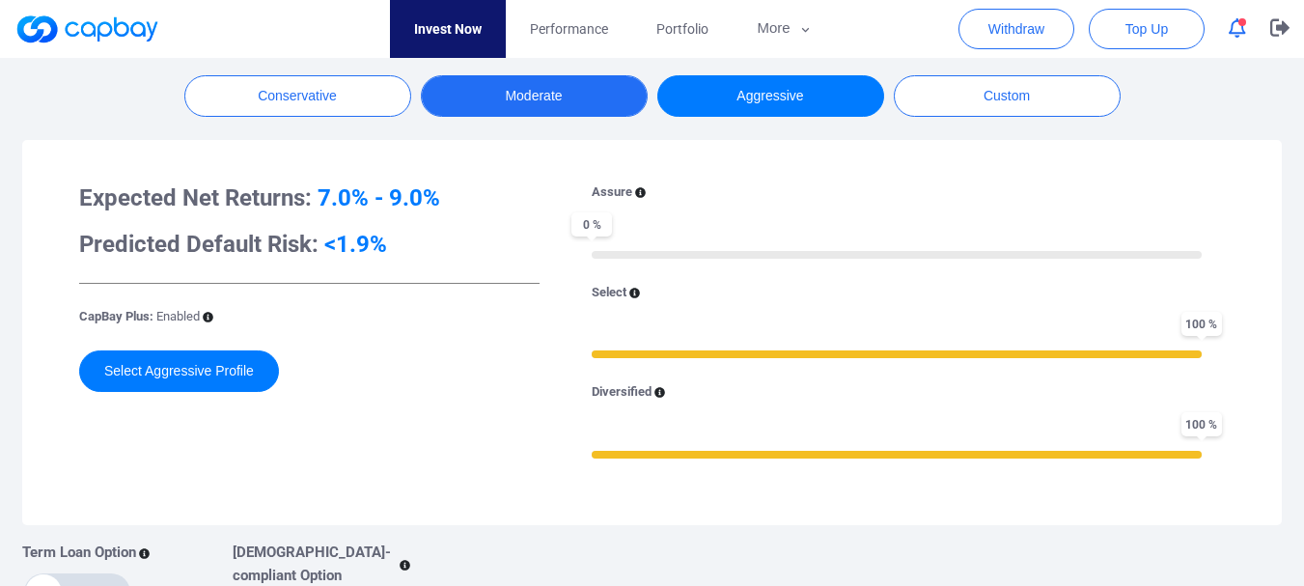
click at [500, 98] on button "Moderate" at bounding box center [534, 96] width 227 height 42
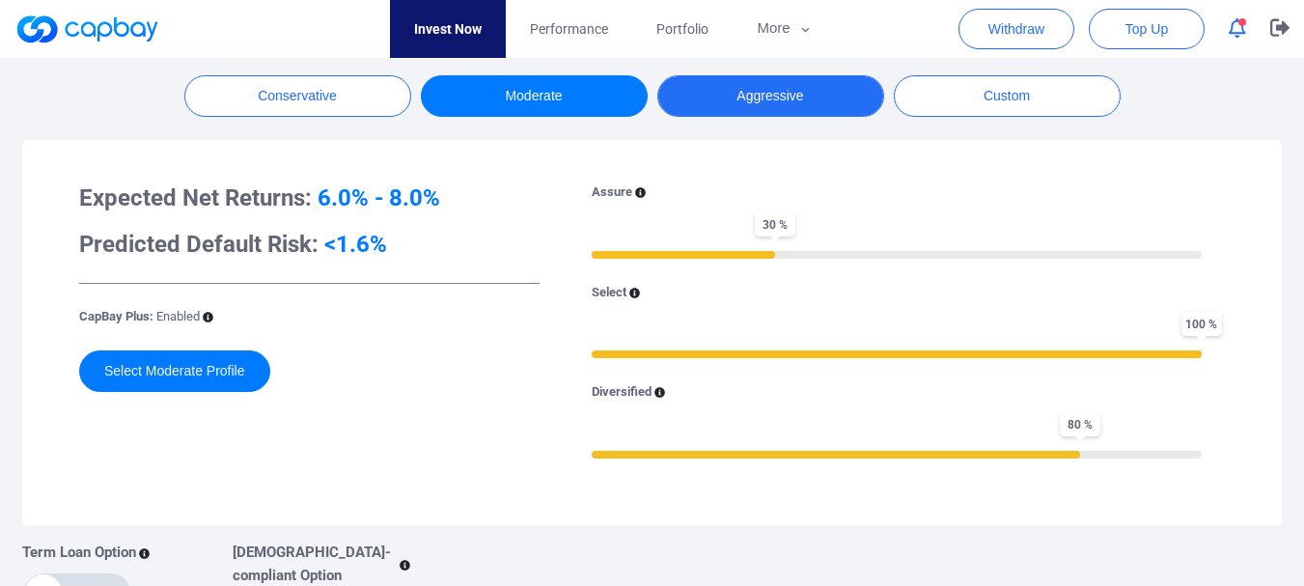
click at [770, 97] on button "Aggressive" at bounding box center [770, 96] width 227 height 42
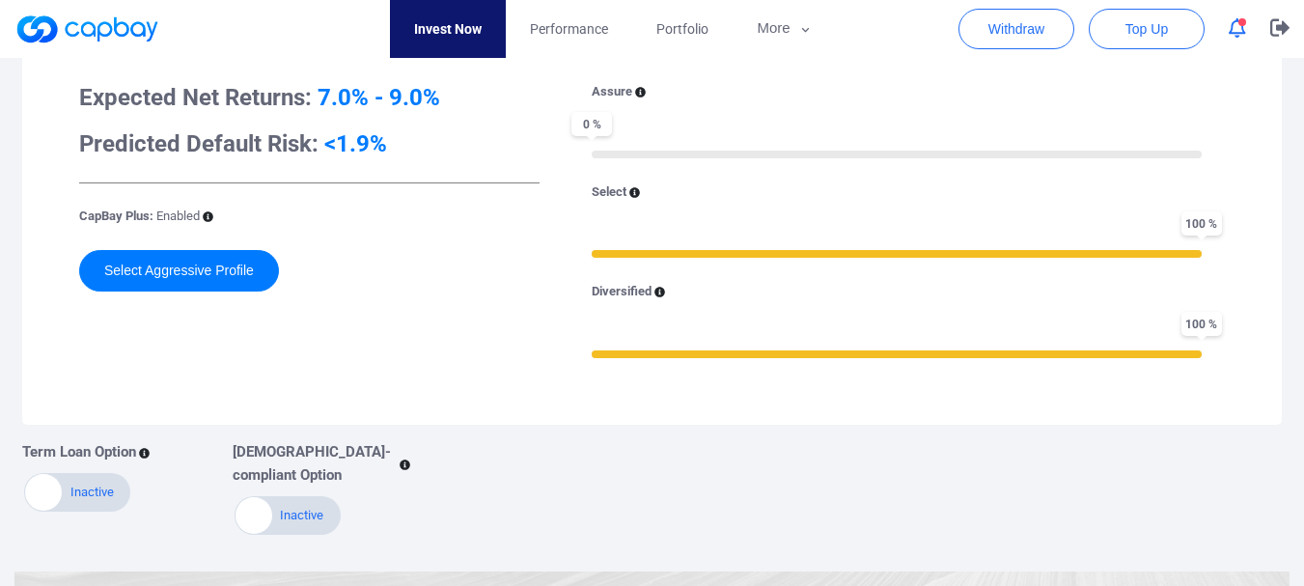
scroll to position [772, 0]
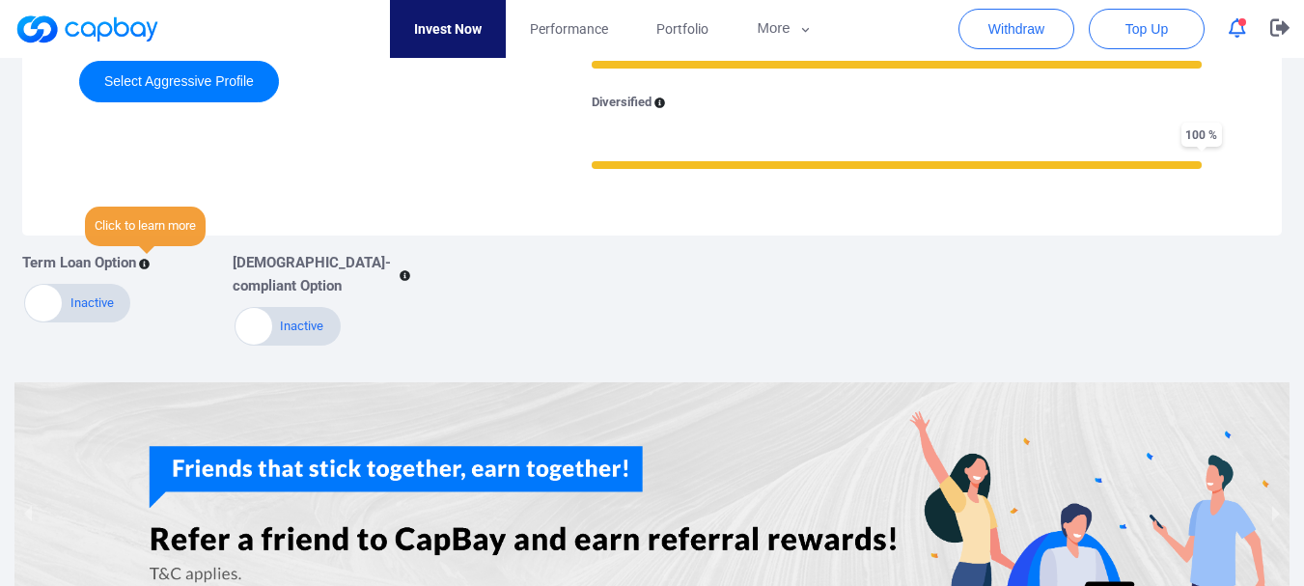
click at [145, 262] on icon at bounding box center [144, 264] width 11 height 11
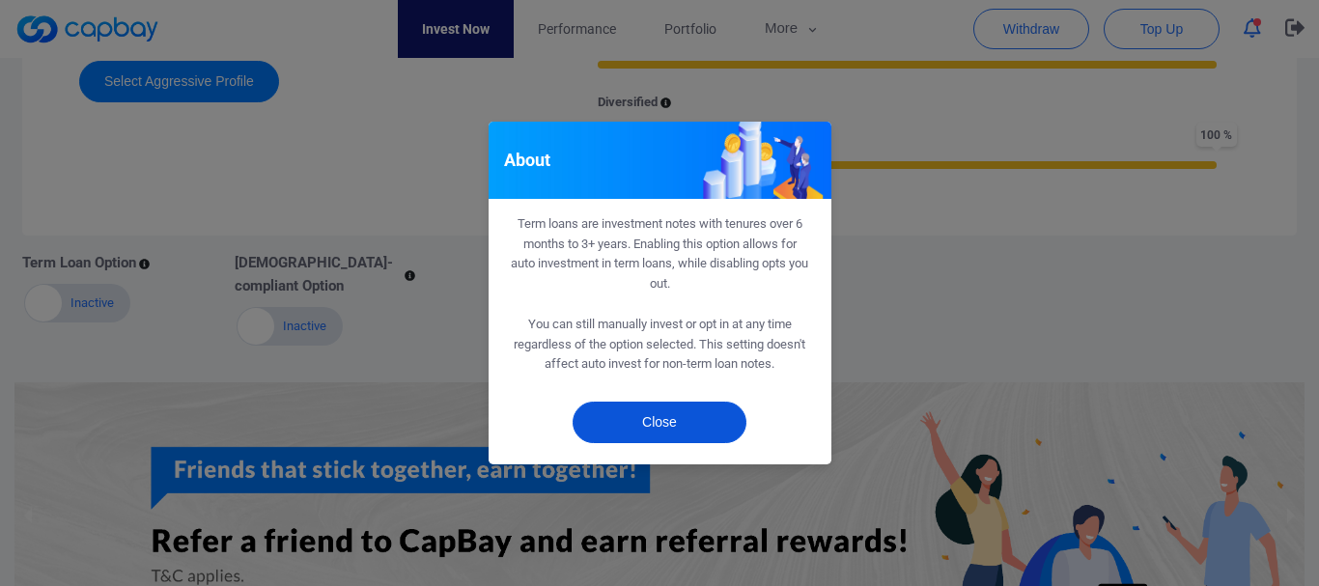
click at [668, 411] on button "Close" at bounding box center [659, 423] width 174 height 42
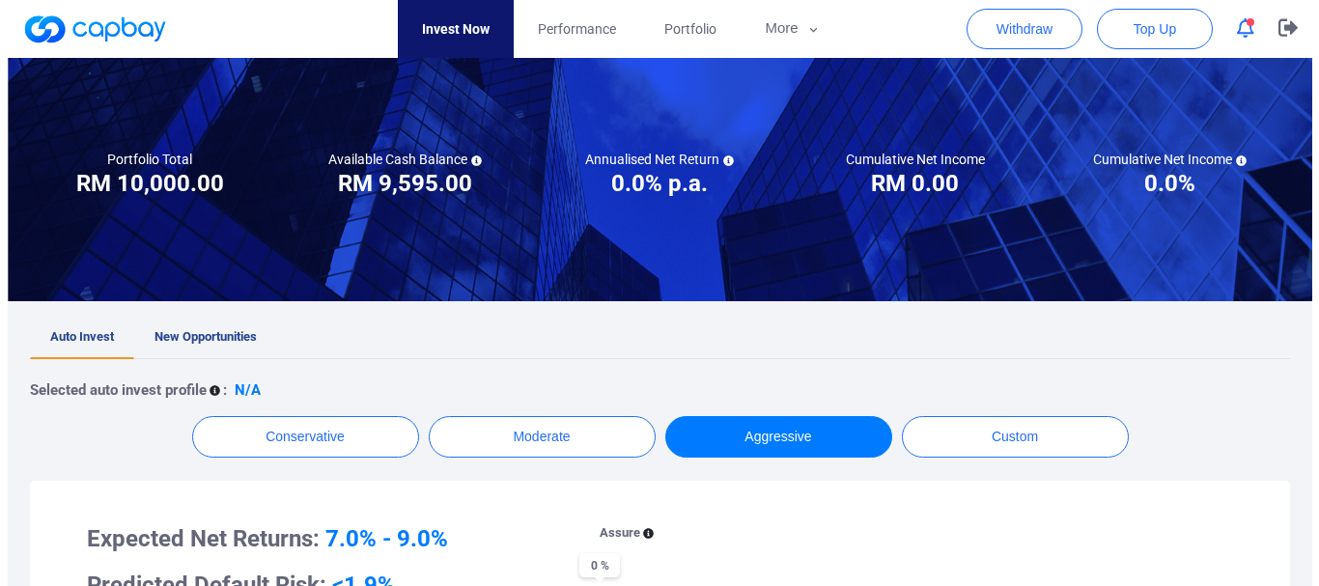
scroll to position [97, 0]
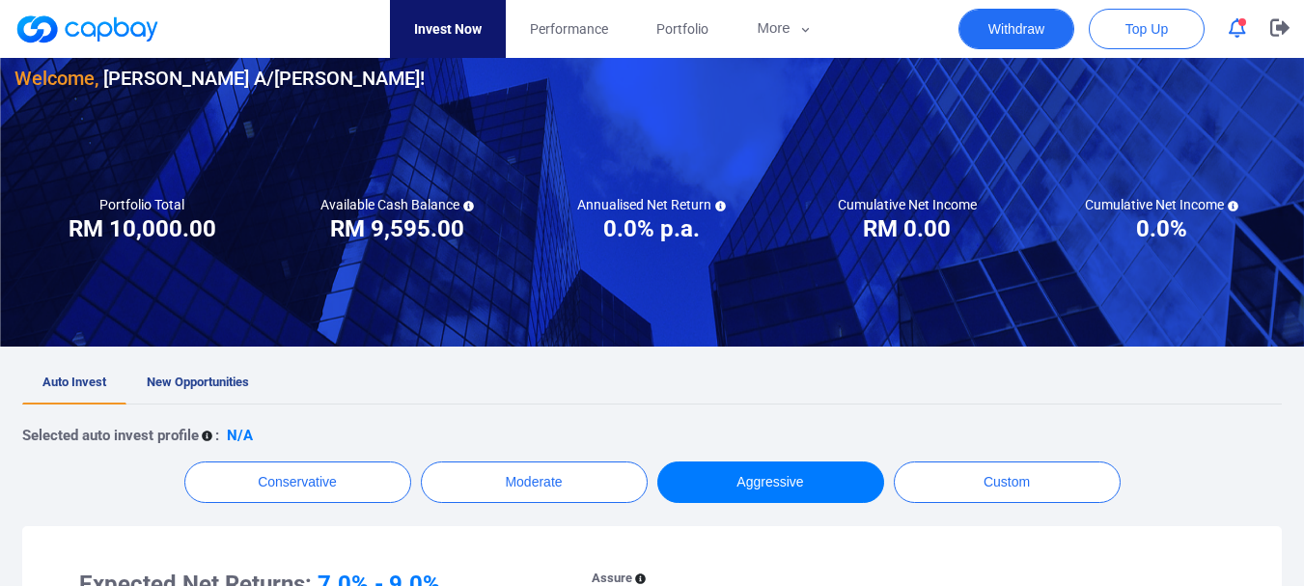
click at [1002, 15] on button "Withdraw" at bounding box center [1017, 29] width 116 height 41
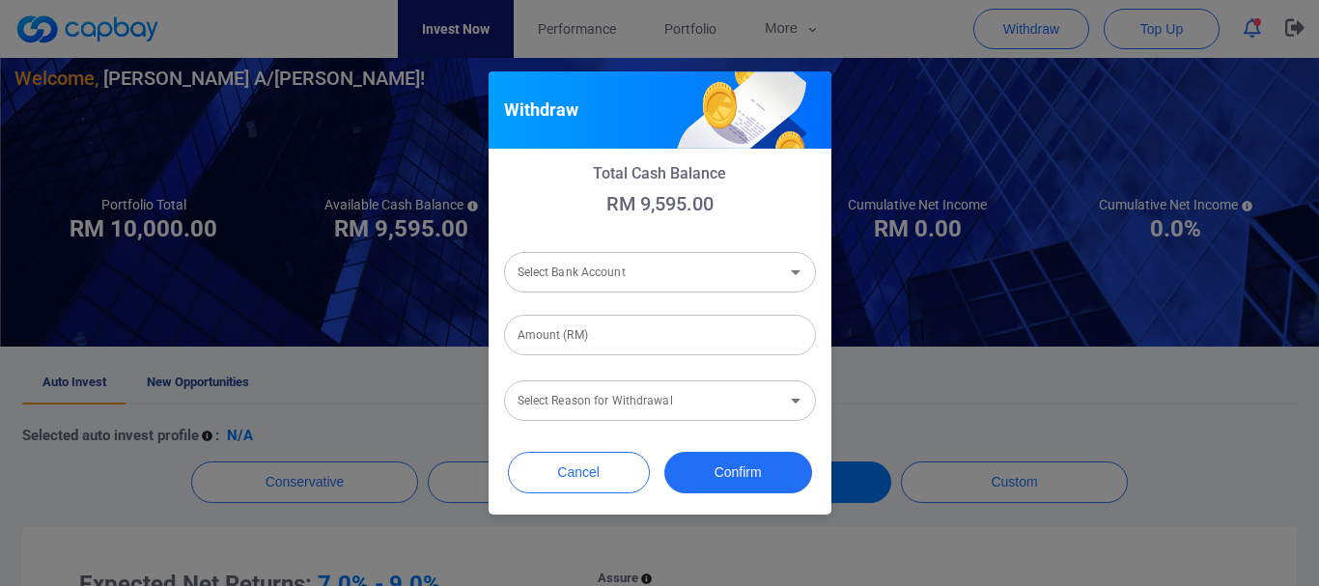
click at [651, 266] on input "Select Bank Account" at bounding box center [644, 273] width 268 height 36
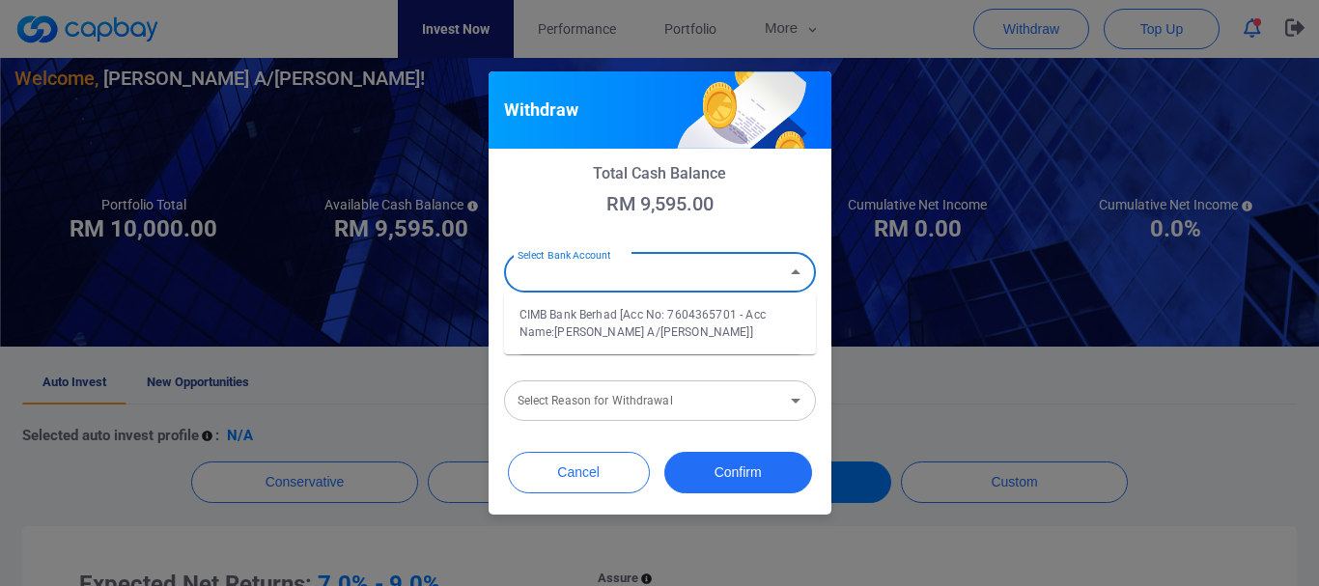
click at [628, 319] on li "CIMB Bank Berhad [Acc No: 7604365701 - Acc Name:[PERSON_NAME] A/[PERSON_NAME]]" at bounding box center [660, 323] width 312 height 46
type input "CIMB Bank Berhad [Acc No: 7604365701 - Acc Name:[PERSON_NAME] A/[PERSON_NAME]]"
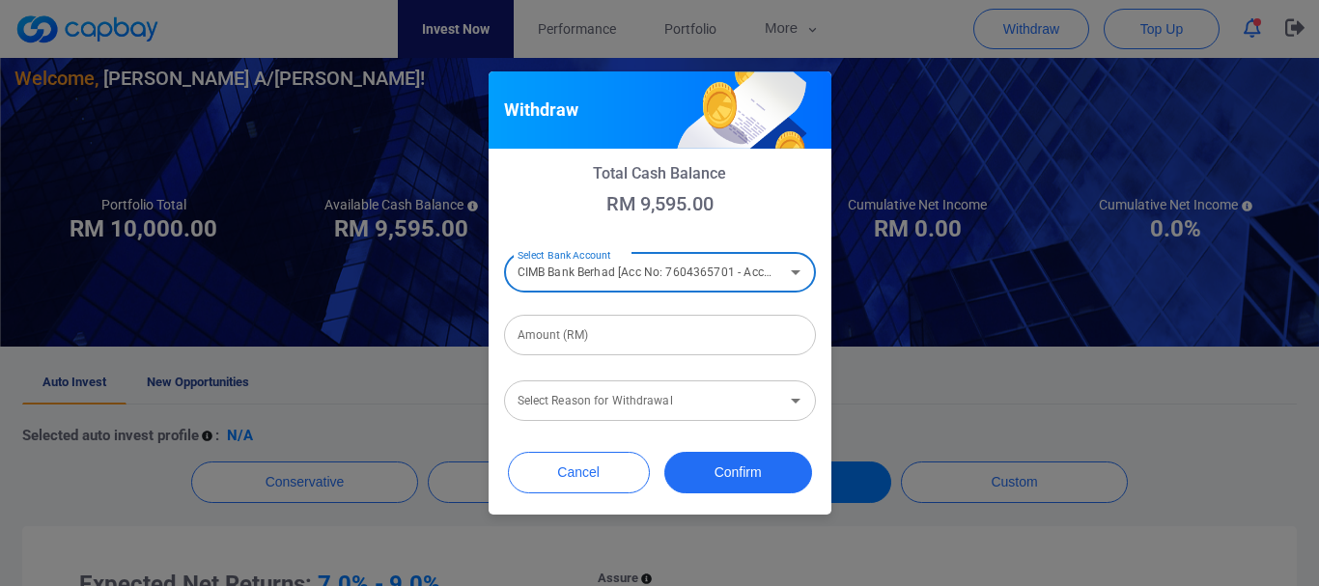
click at [637, 335] on input "Amount (RM)" at bounding box center [660, 335] width 312 height 41
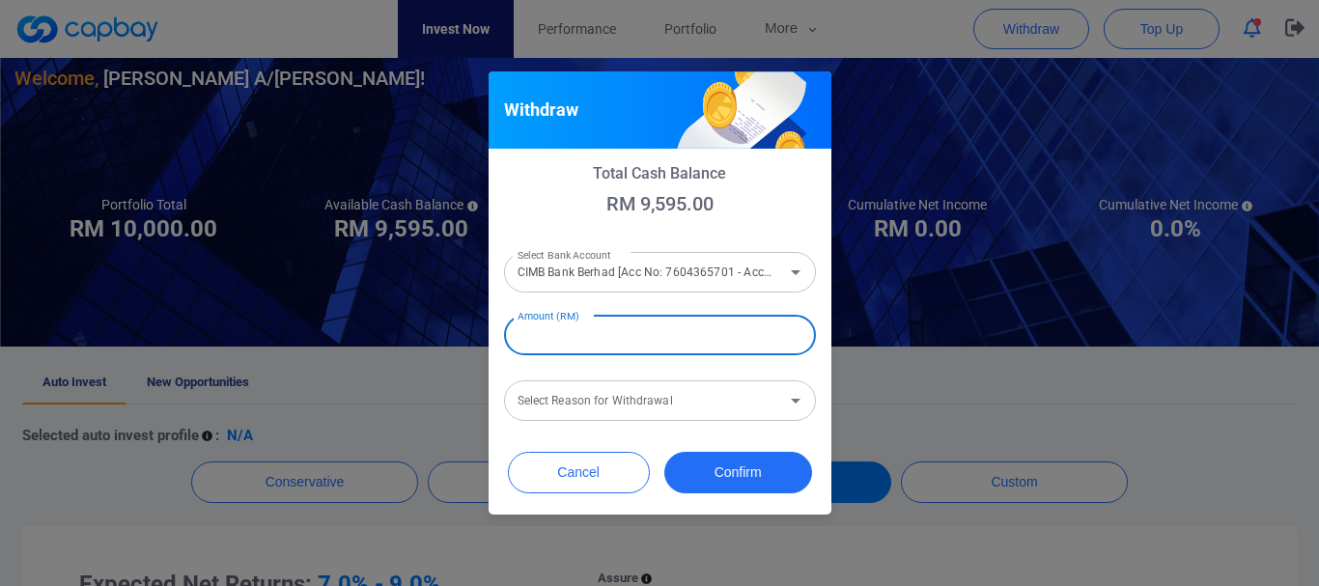
type input "RM 0"
type input "RM 9,000"
click at [611, 393] on div "Select Reason for Withdrawal Select Reason for Withdrawal" at bounding box center [660, 398] width 312 height 43
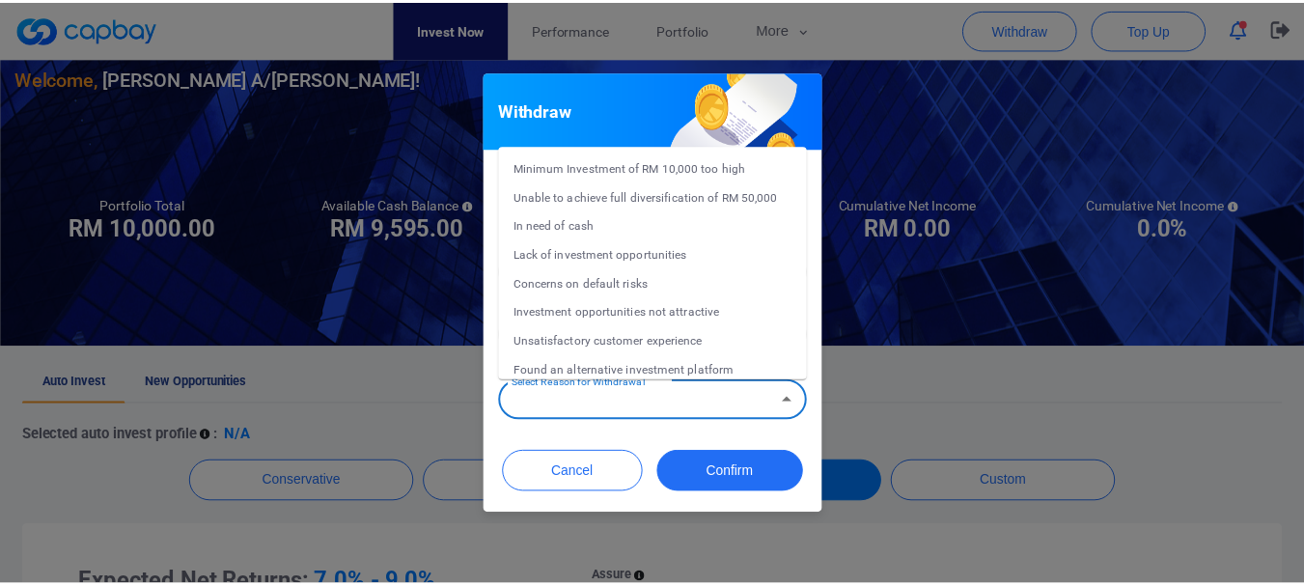
scroll to position [42, 0]
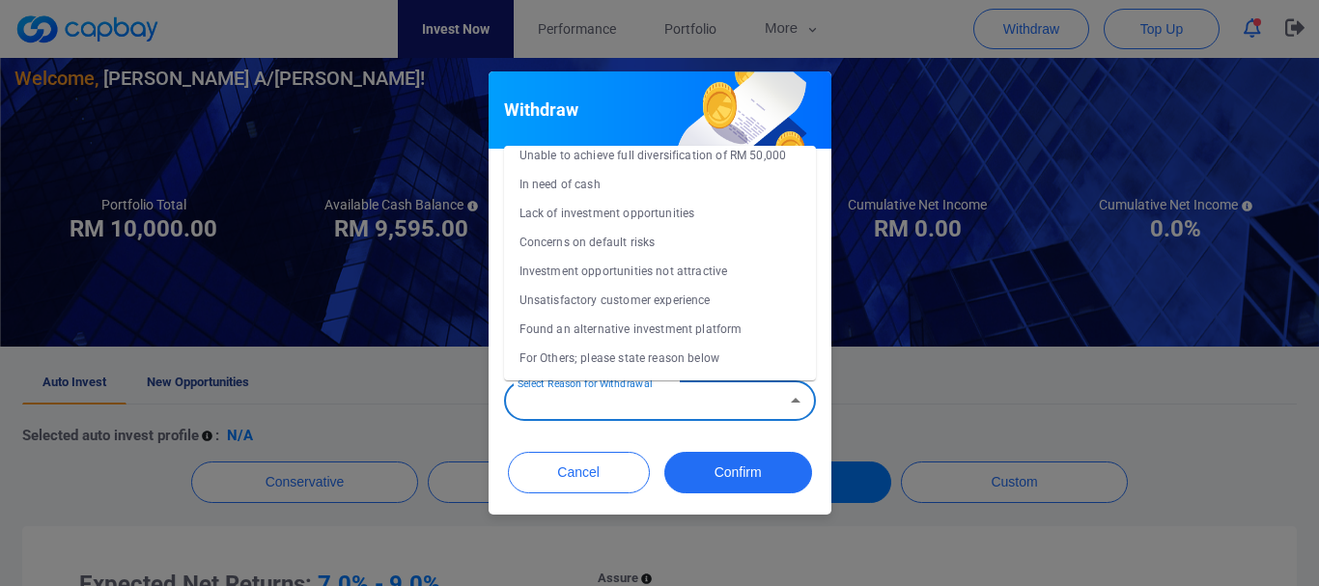
click at [435, 360] on div "Withdraw Total Cash Balance RM 9,595.00 Select Bank Account CIMB Bank Berhad [A…" at bounding box center [659, 293] width 1319 height 586
